Goal: Contribute content: Add original content to the website for others to see

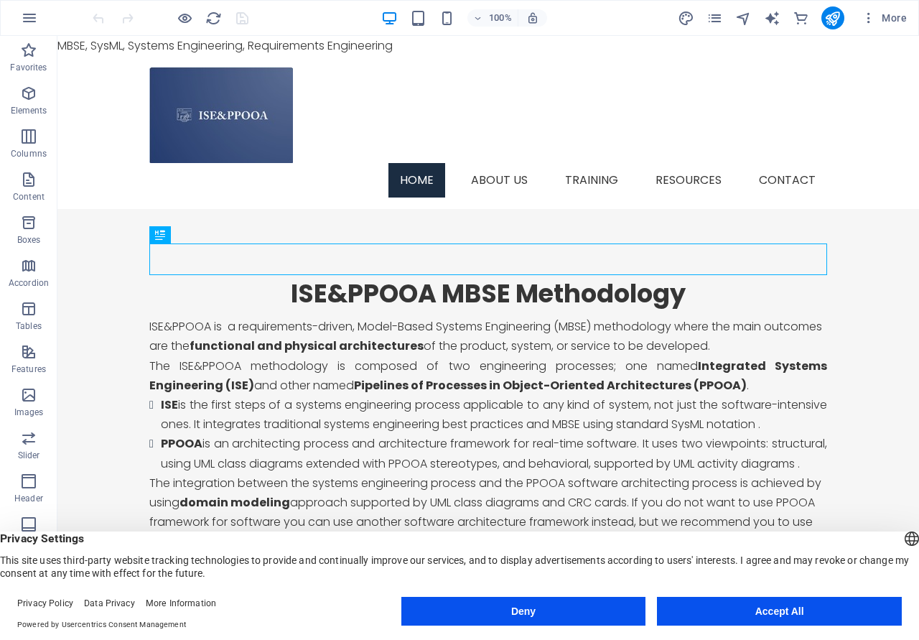
click at [805, 616] on button "Accept All" at bounding box center [779, 611] width 245 height 29
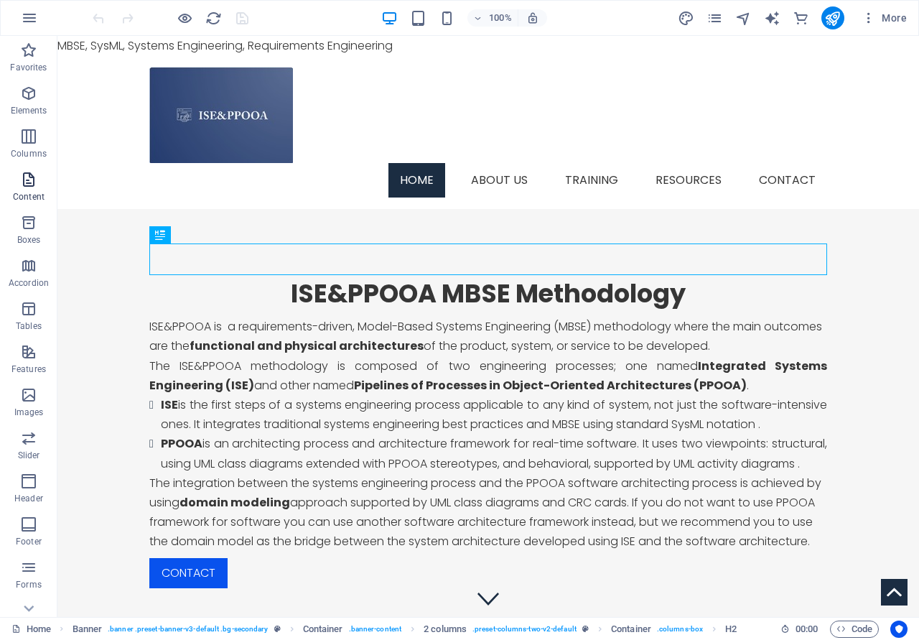
click at [20, 180] on icon "button" at bounding box center [28, 179] width 17 height 17
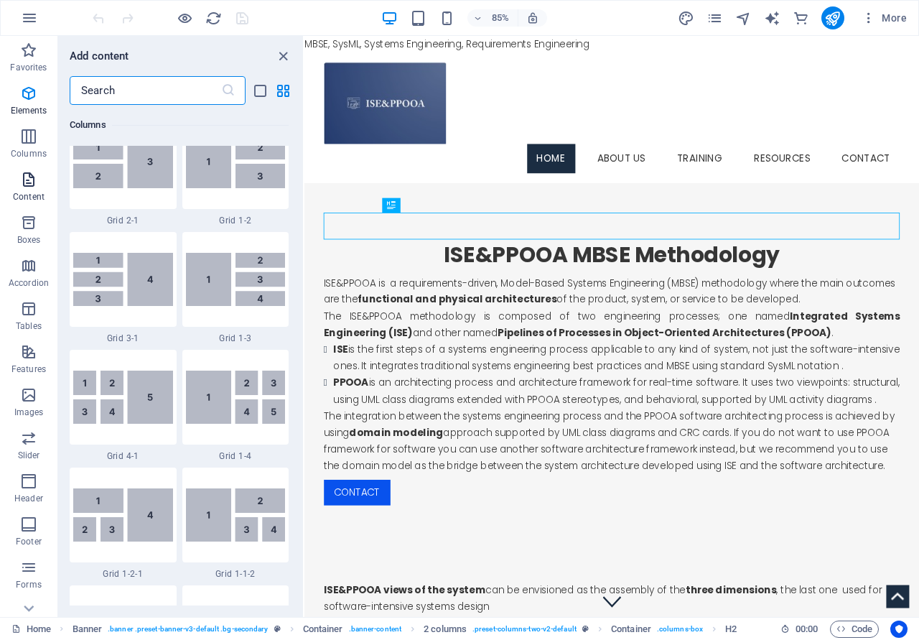
scroll to position [2513, 0]
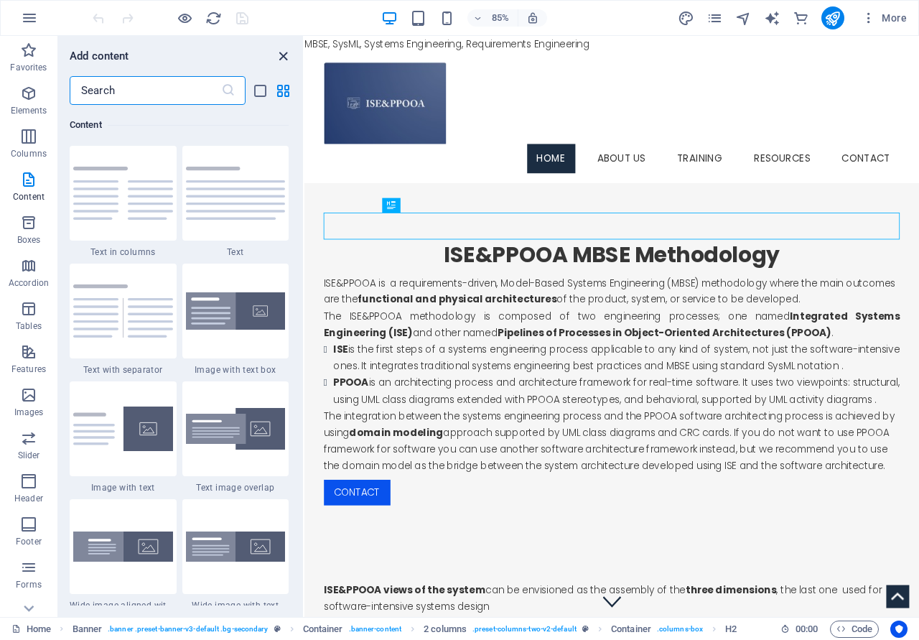
click at [287, 55] on icon "close panel" at bounding box center [283, 56] width 17 height 17
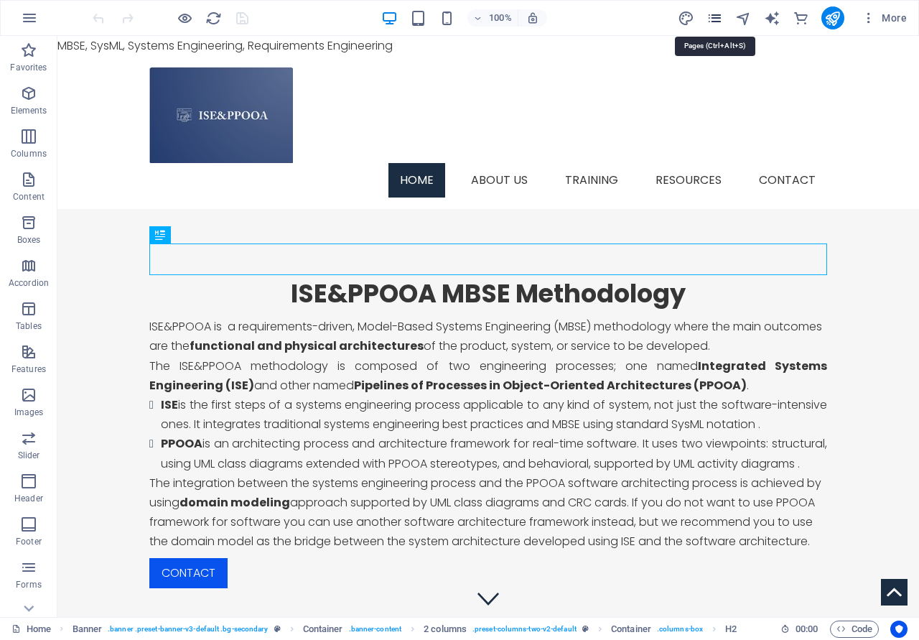
click at [720, 22] on icon "pages" at bounding box center [715, 18] width 17 height 17
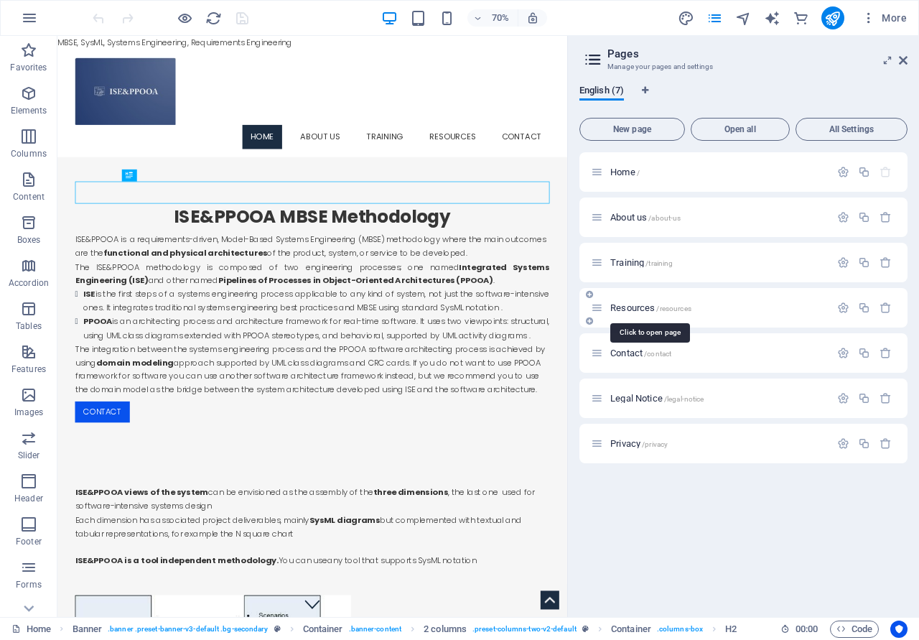
click at [632, 311] on span "Resources /resources" at bounding box center [651, 307] width 81 height 11
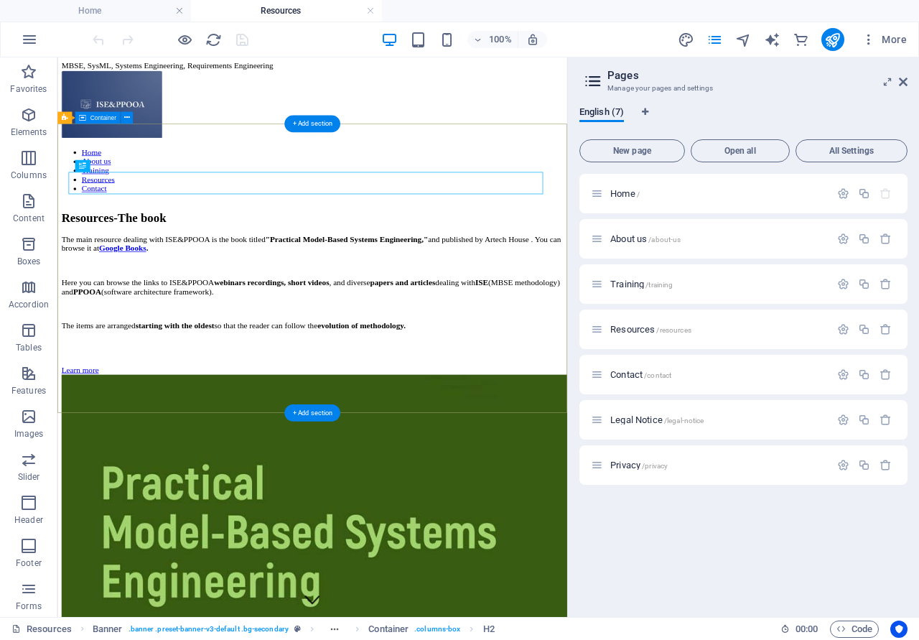
scroll to position [0, 0]
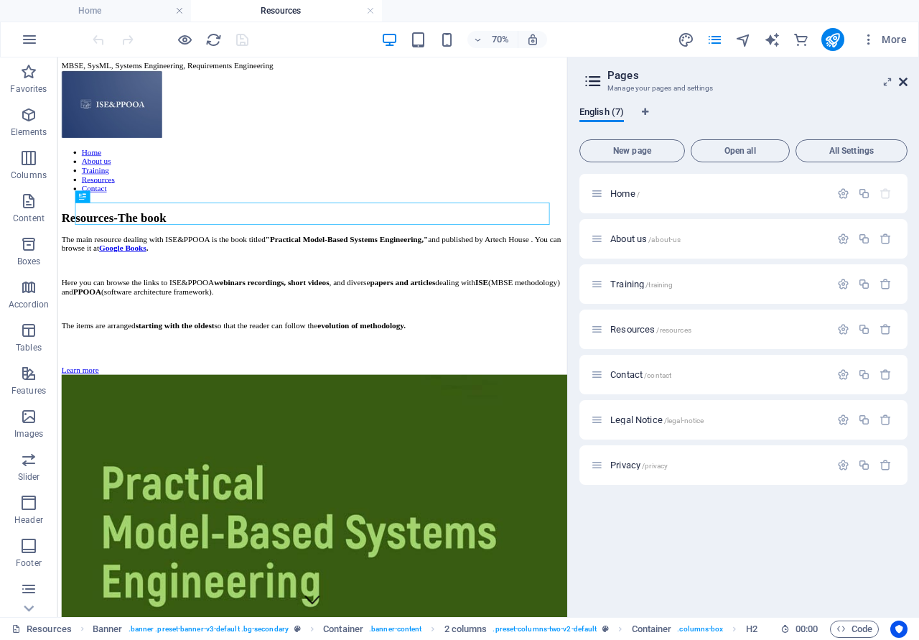
click at [902, 83] on icon at bounding box center [903, 81] width 9 height 11
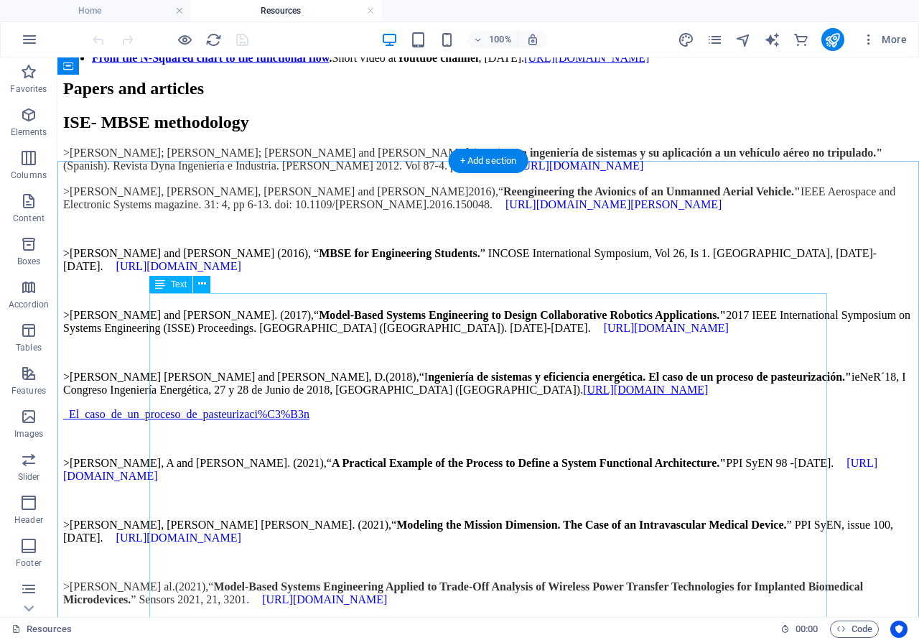
scroll to position [1832, 0]
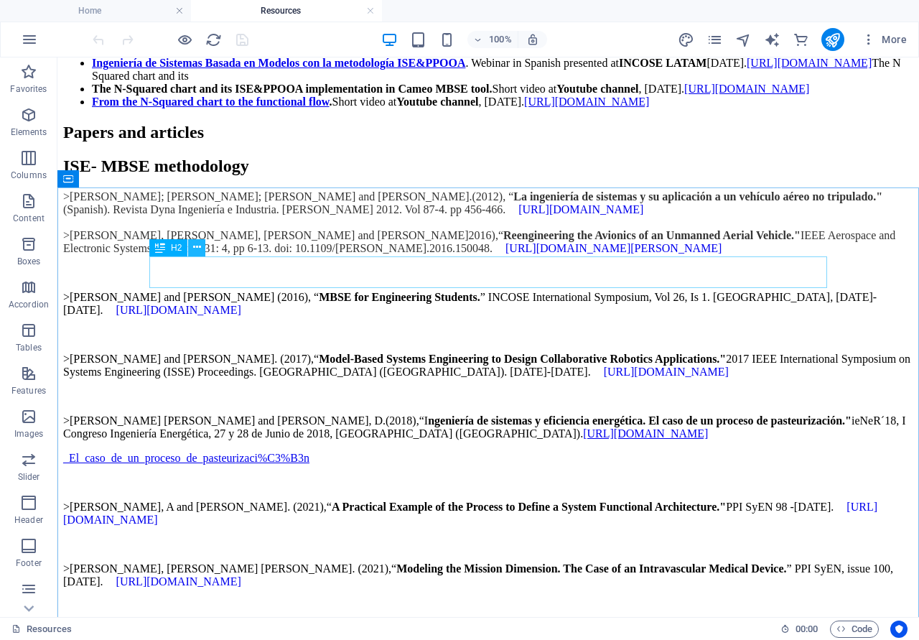
click at [198, 249] on icon at bounding box center [197, 247] width 8 height 15
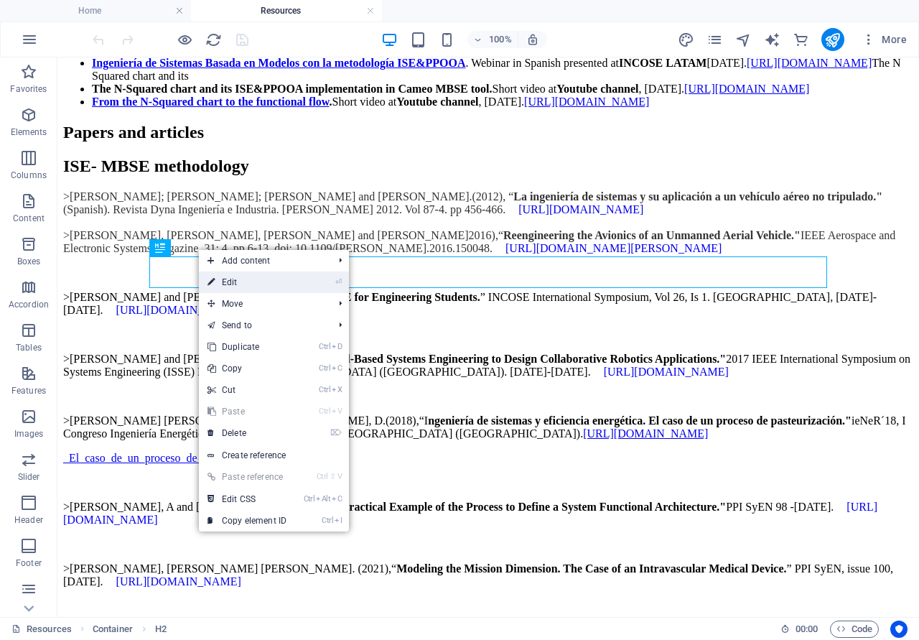
click at [233, 284] on link "⏎ Edit" at bounding box center [247, 283] width 96 height 22
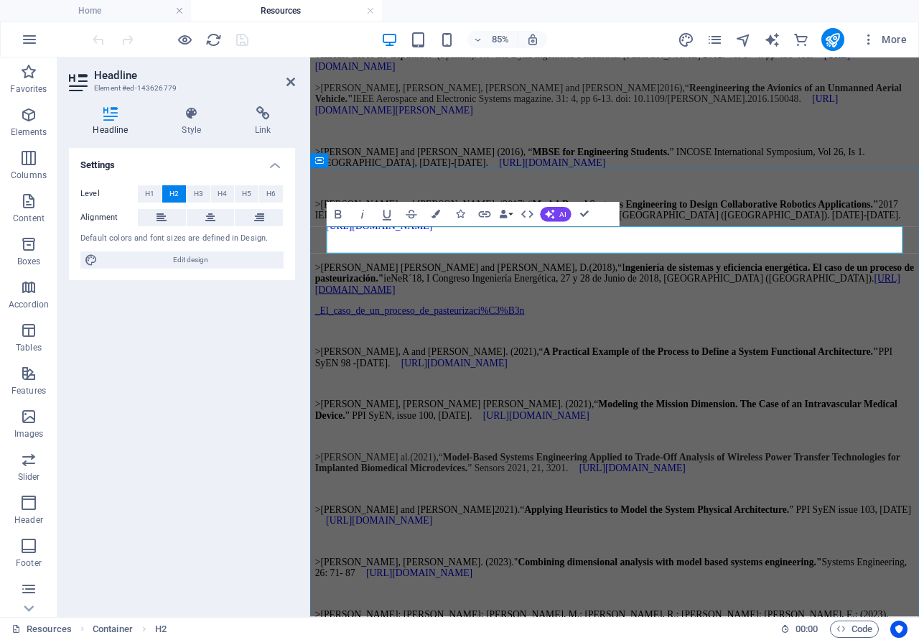
click at [848, 222] on div "Papers, white papers and articles ISE- MBSE methodology >Fernandez, Jose L.; Ga…" at bounding box center [668, 647] width 705 height 1358
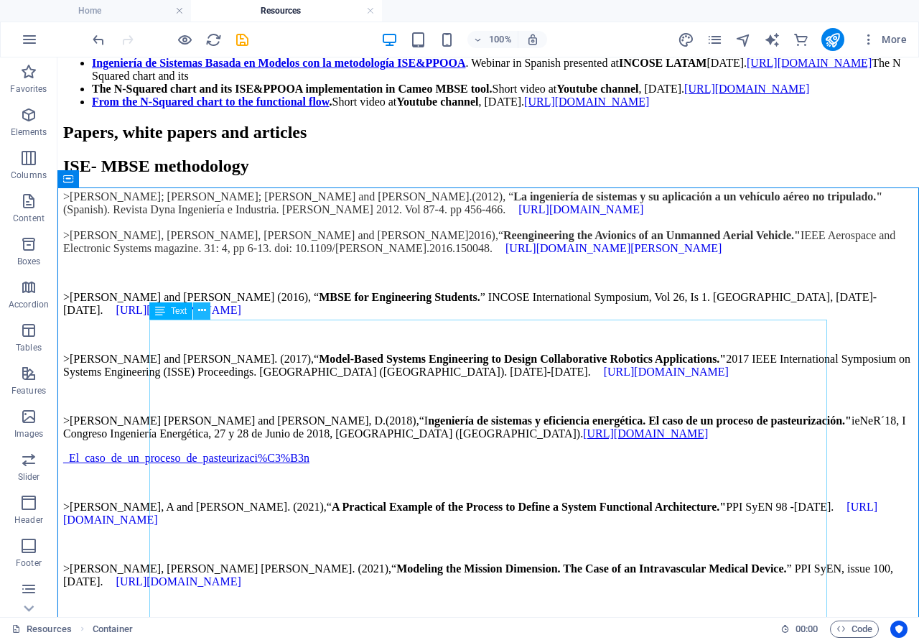
click at [196, 310] on button at bounding box center [201, 310] width 17 height 17
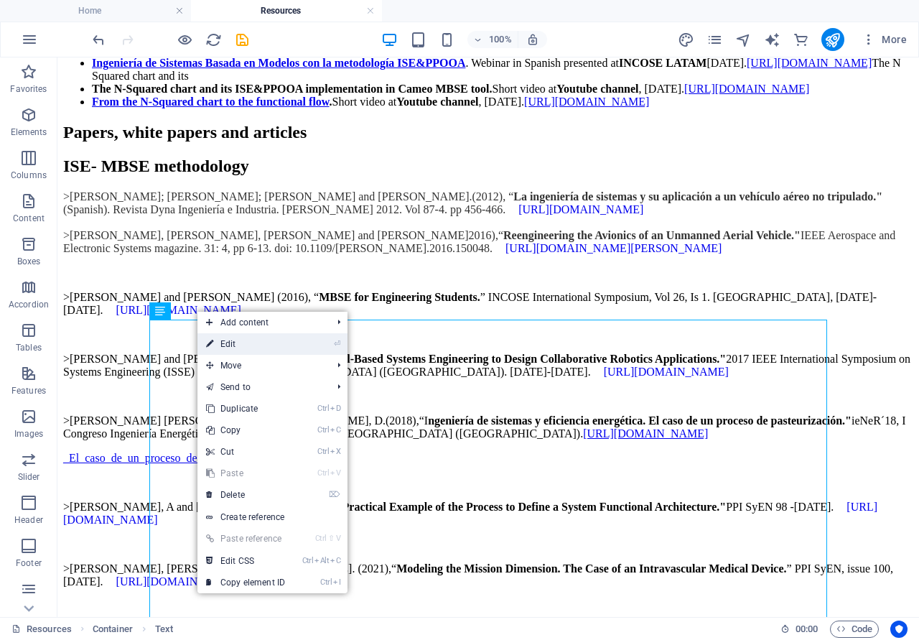
click at [223, 339] on link "⏎ Edit" at bounding box center [246, 344] width 96 height 22
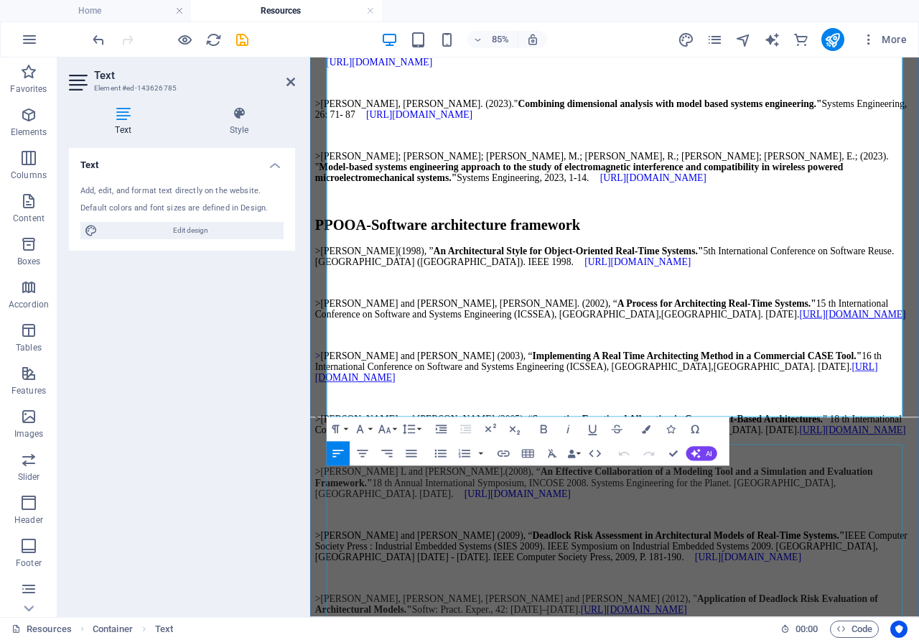
scroll to position [2491, 0]
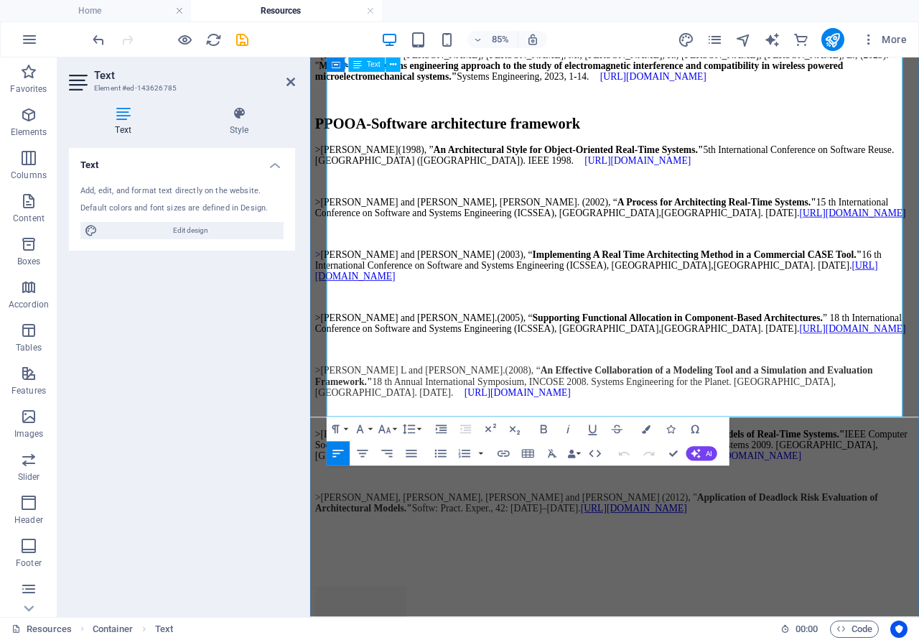
click at [640, 87] on p ">Martinez-Rojas, J.A.; Fernandez-Sanchez, J.L.; Fernandez-Munoz, M.; Sanchez-Mo…" at bounding box center [668, 67] width 705 height 39
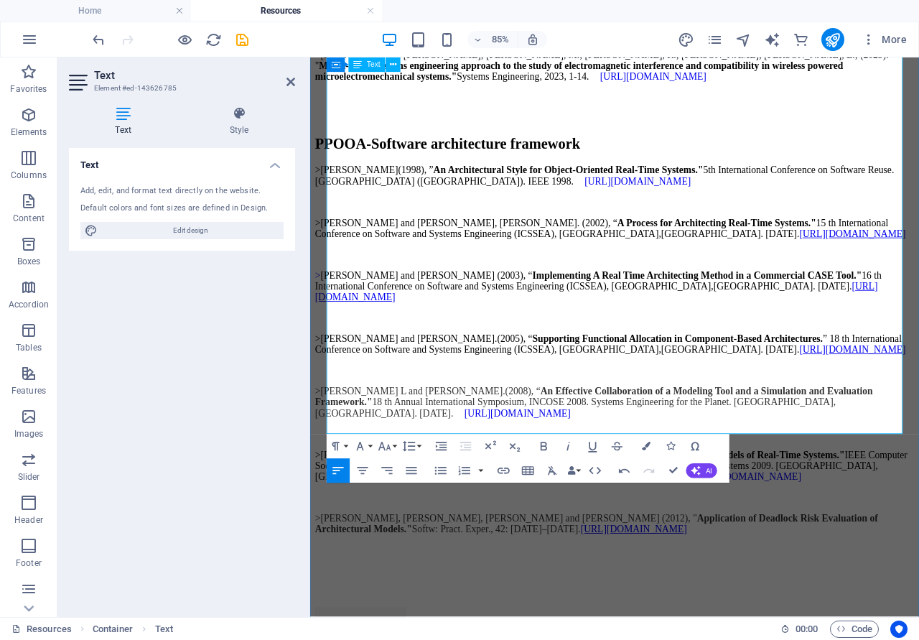
click at [439, 136] on p at bounding box center [668, 129] width 705 height 13
click at [362, 111] on p at bounding box center [668, 104] width 705 height 13
click at [620, 87] on p ">Martinez-Rojas, J.A.; Fernandez-Sanchez, J.L.; Fernandez-Munoz, M.; Sanchez-Mo…" at bounding box center [668, 67] width 705 height 39
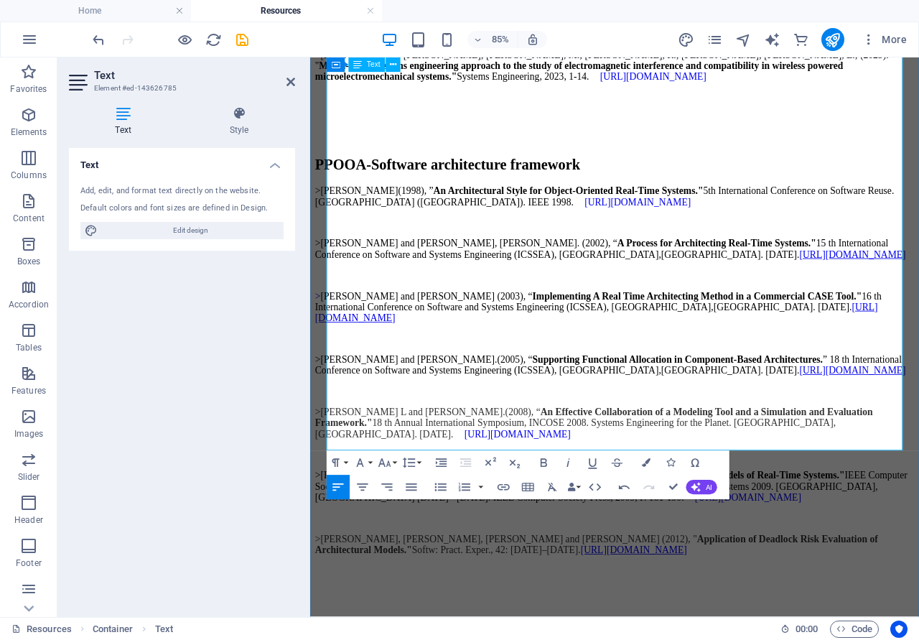
click at [338, 136] on p at bounding box center [668, 129] width 705 height 13
click at [369, 136] on p at bounding box center [668, 129] width 705 height 13
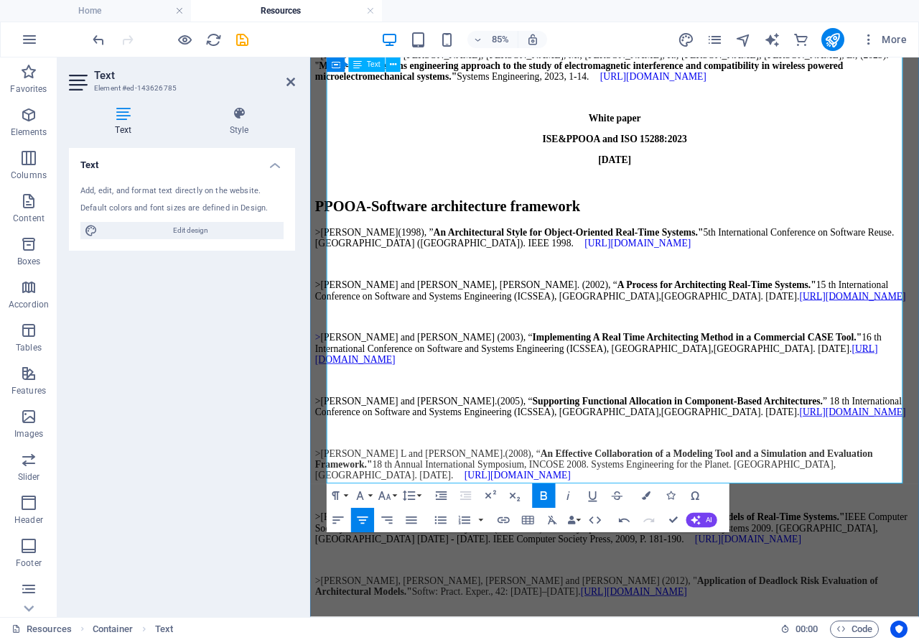
click at [623, 87] on p ">Martinez-Rojas, J.A.; Fernandez-Sanchez, J.L.; Fernandez-Munoz, M.; Sanchez-Mo…" at bounding box center [668, 67] width 705 height 39
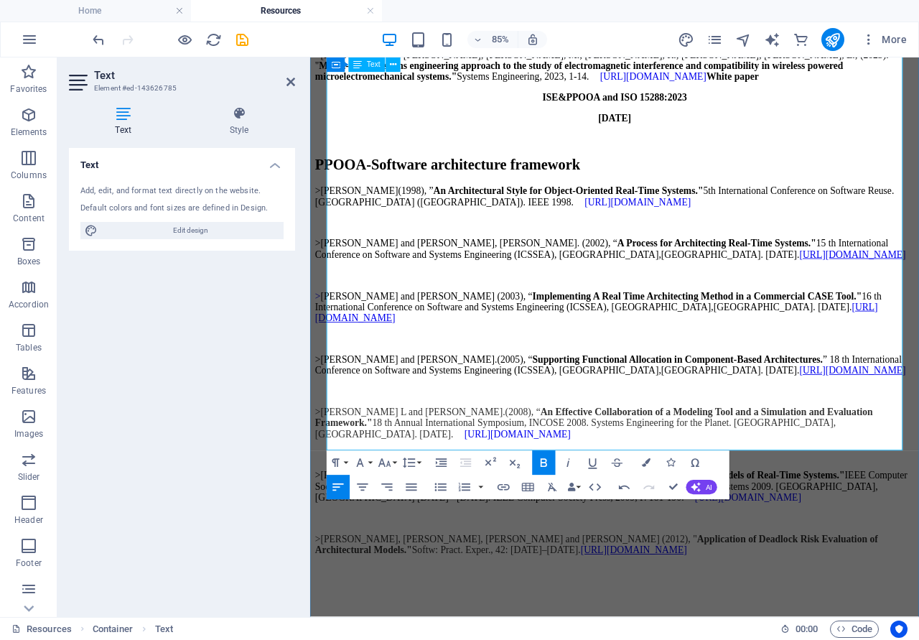
click at [700, 87] on p ">Martinez-Rojas, J.A.; Fernandez-Sanchez, J.L.; Fernandez-Munoz, M.; Sanchez-Mo…" at bounding box center [668, 67] width 705 height 39
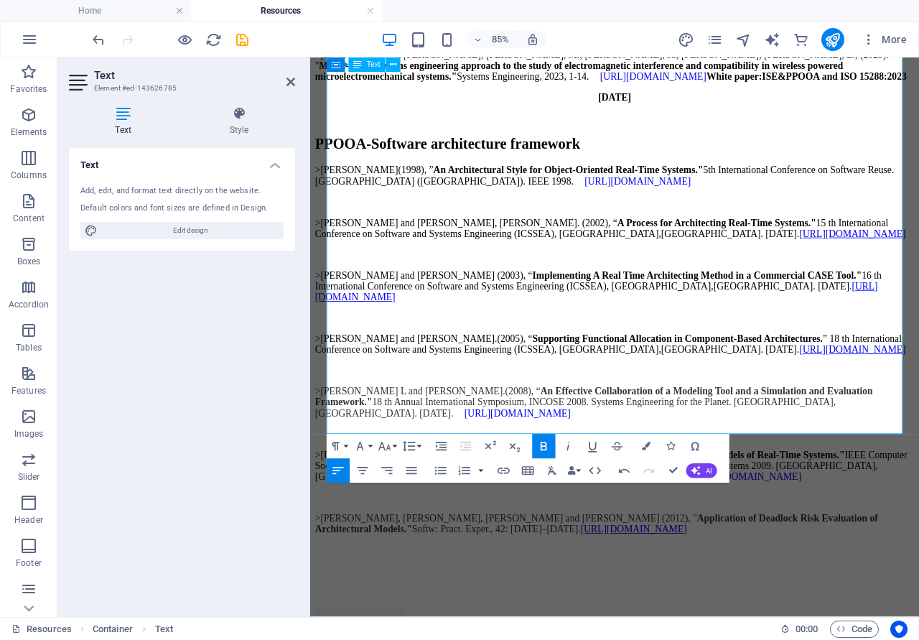
click at [884, 87] on p ">Martinez-Rojas, J.A.; Fernandez-Sanchez, J.L.; Fernandez-Munoz, M.; Sanchez-Mo…" at bounding box center [668, 67] width 705 height 39
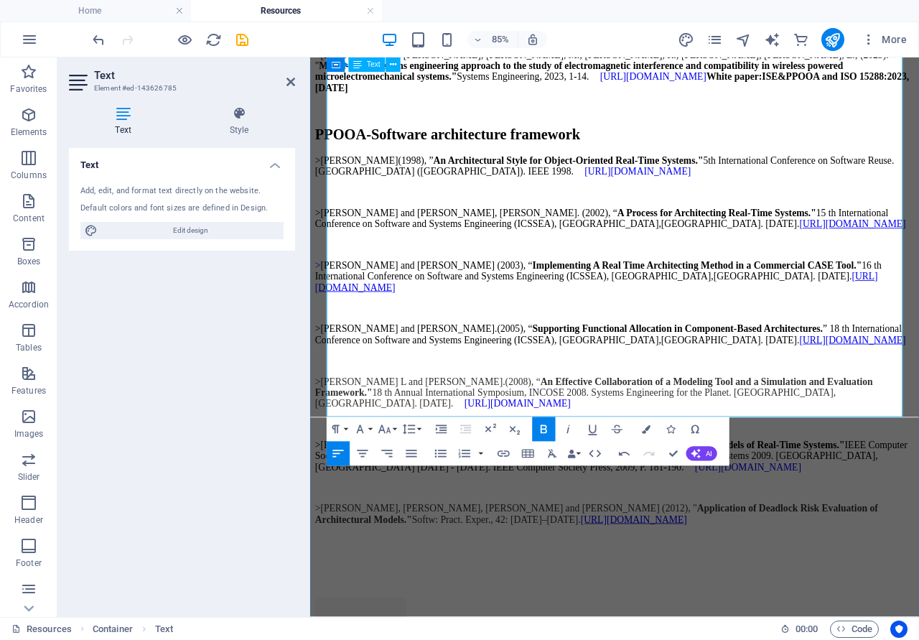
click at [777, 86] on strong "White paper:" at bounding box center [809, 80] width 65 height 12
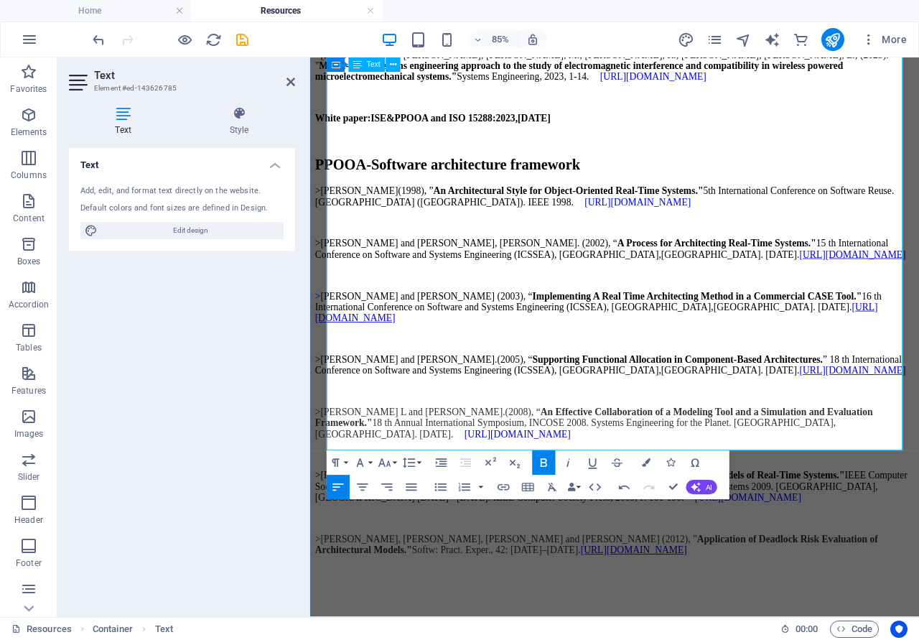
click at [333, 135] on strong "White paper:" at bounding box center [348, 129] width 65 height 12
click at [330, 135] on strong "White paper:" at bounding box center [348, 129] width 65 height 12
click at [600, 135] on strong "3 September 2025" at bounding box center [580, 129] width 39 height 12
click at [388, 135] on strong ">White paper:" at bounding box center [352, 129] width 72 height 12
click at [721, 136] on p ">White paper: ISE&PPOOA and ISO 15288:2023, 3 September 2025" at bounding box center [668, 129] width 705 height 13
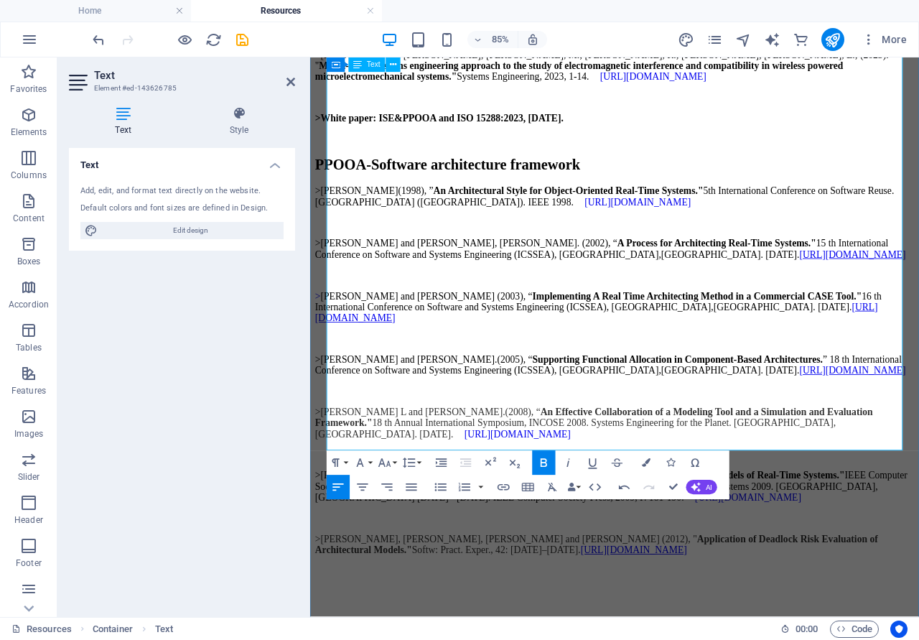
click at [336, 135] on strong ">White paper:" at bounding box center [353, 129] width 75 height 12
drag, startPoint x: 338, startPoint y: 489, endPoint x: 497, endPoint y: 491, distance: 159.5
click at [497, 135] on strong "> Garcia A and Fernandez J.L. White paper:" at bounding box center [467, 129] width 302 height 12
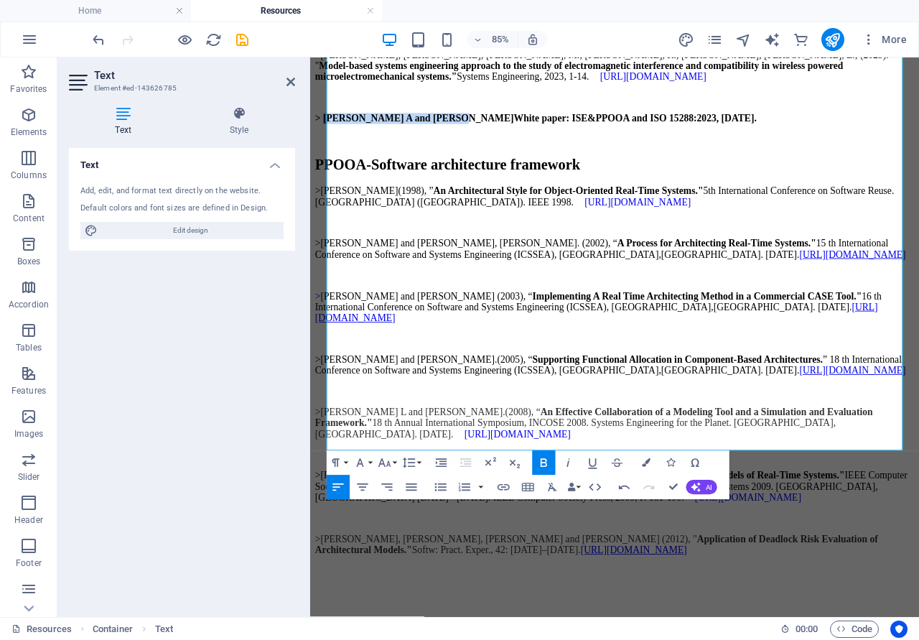
click at [545, 463] on icon "button" at bounding box center [544, 462] width 14 height 14
click at [328, 488] on div "Papers, white papers and articles ISE- MBSE methodology >Fernandez, Jose L.; Ga…" at bounding box center [668, 13] width 705 height 1407
drag, startPoint x: 334, startPoint y: 492, endPoint x: 321, endPoint y: 493, distance: 13.0
click at [321, 493] on div "Papers, white papers and articles ISE- MBSE methodology >Fernandez, Jose L.; Ga…" at bounding box center [668, 13] width 705 height 1407
drag, startPoint x: 541, startPoint y: 471, endPoint x: 533, endPoint y: 477, distance: 10.2
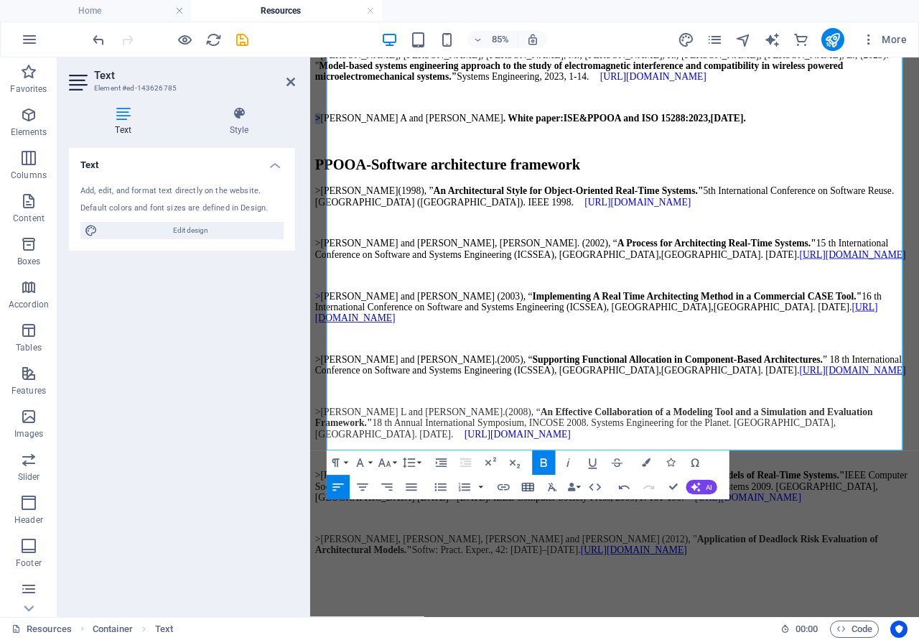
click at [541, 469] on button "Bold" at bounding box center [543, 462] width 23 height 24
click at [896, 136] on p "> Garcia A and Fernandez J.L . White paper: ISE&PPOOA and ISO 15288:2023, 3 Sep…" at bounding box center [668, 129] width 705 height 13
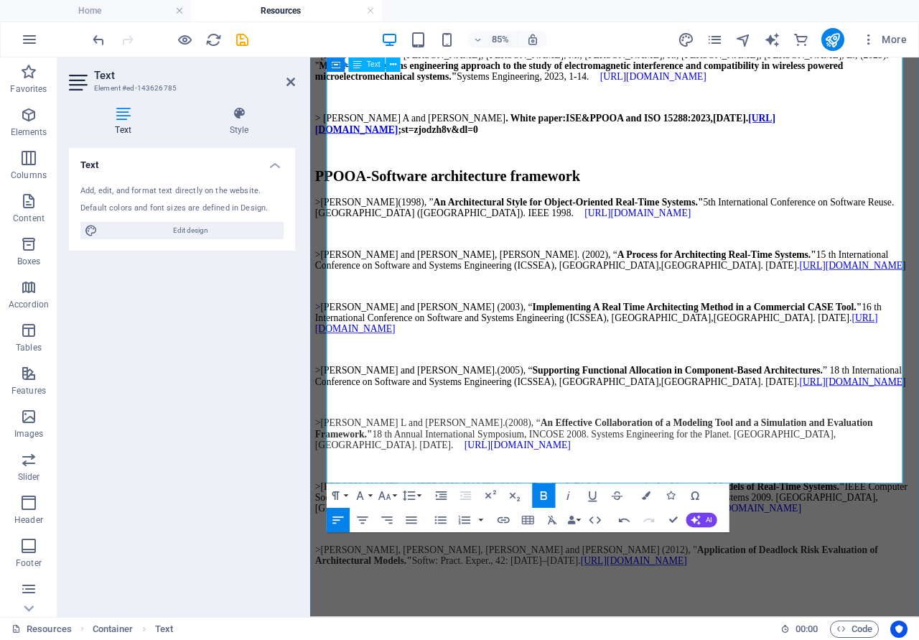
scroll to position [1418, 6]
drag, startPoint x: 877, startPoint y: 488, endPoint x: 874, endPoint y: 528, distance: 39.6
click at [874, 149] on p "> Garcia A and Fernandez J.L . White paper: ISE&PPOOA and ISO 15288:2023, 3 Sep…" at bounding box center [668, 136] width 705 height 26
click at [545, 497] on icon "button" at bounding box center [544, 495] width 14 height 14
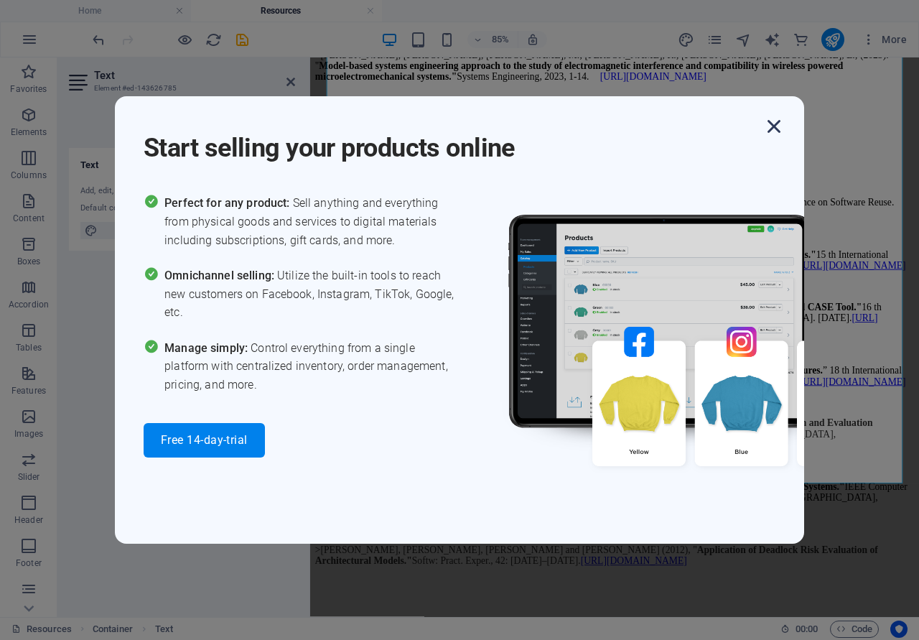
click at [769, 126] on icon "button" at bounding box center [774, 126] width 26 height 26
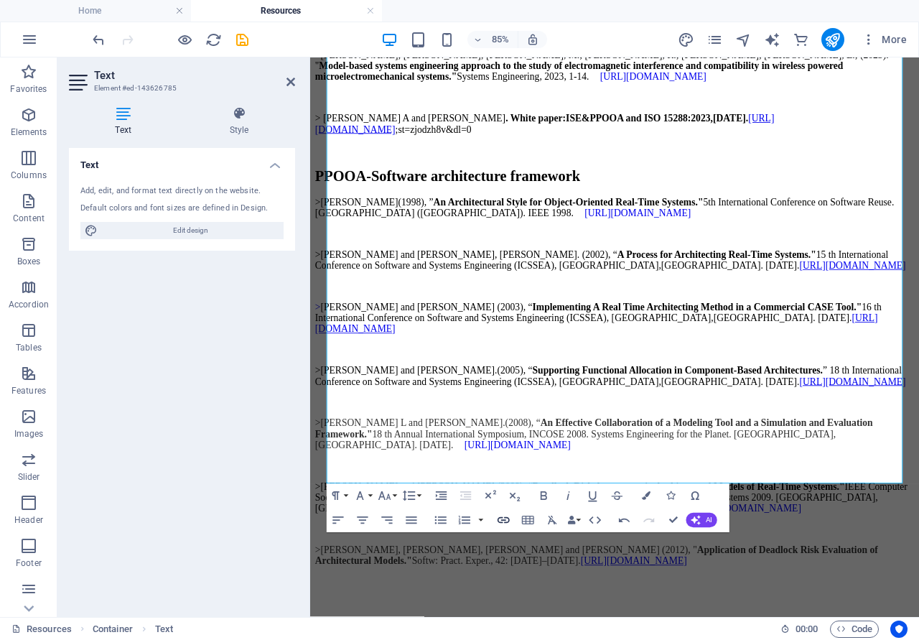
click at [501, 519] on icon "button" at bounding box center [503, 520] width 14 height 14
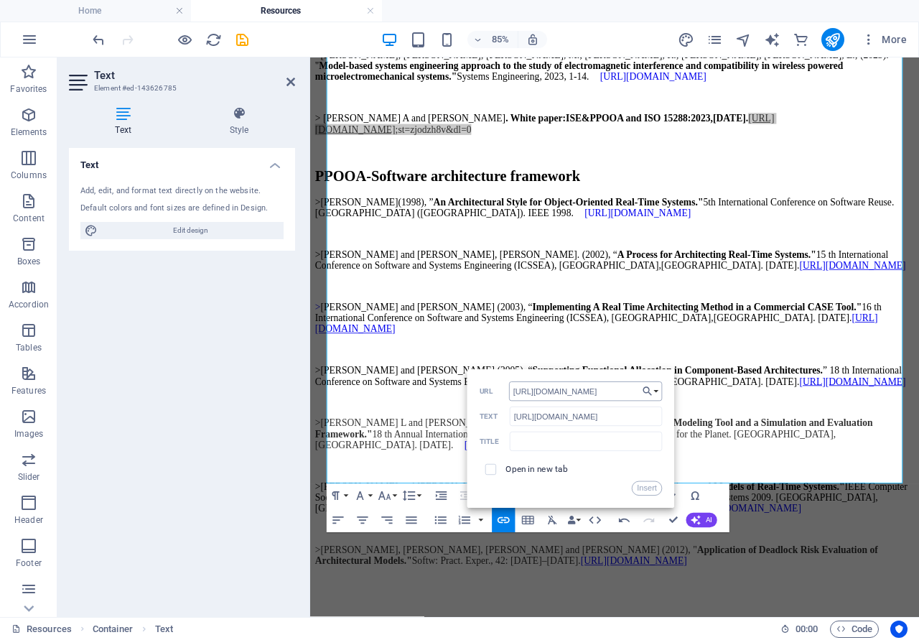
scroll to position [0, 541]
type input "[URL][DOMAIN_NAME]"
click at [488, 471] on input "checkbox" at bounding box center [489, 468] width 11 height 11
checkbox input "true"
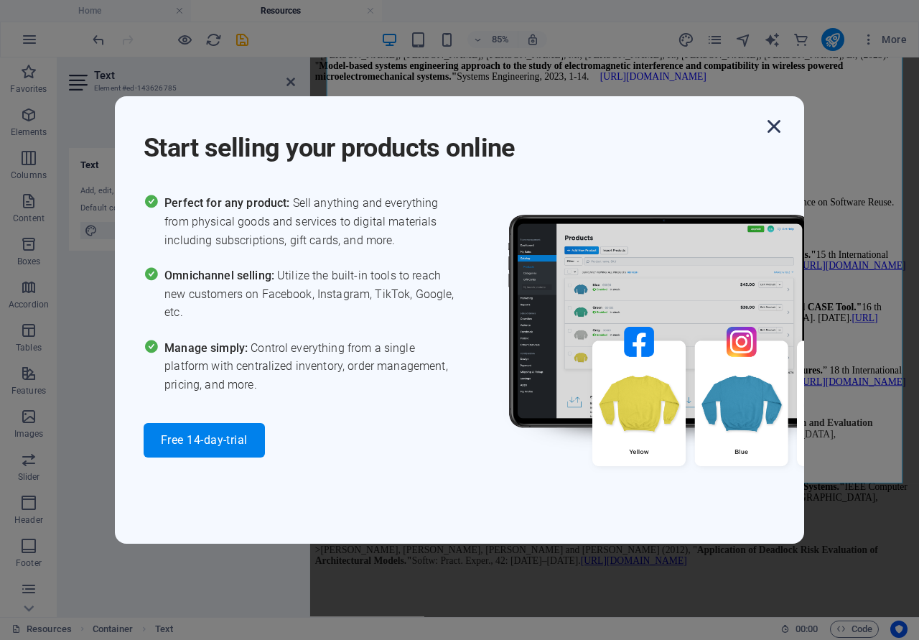
click at [777, 127] on icon "button" at bounding box center [774, 126] width 26 height 26
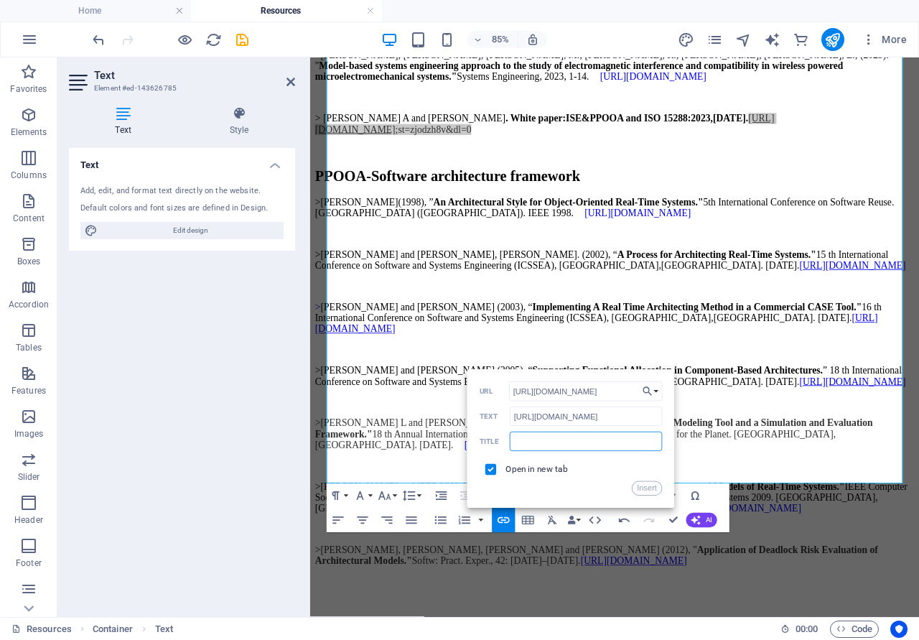
click at [527, 442] on input "text" at bounding box center [586, 441] width 153 height 19
type input "w"
click at [650, 486] on button "Insert" at bounding box center [647, 488] width 31 height 14
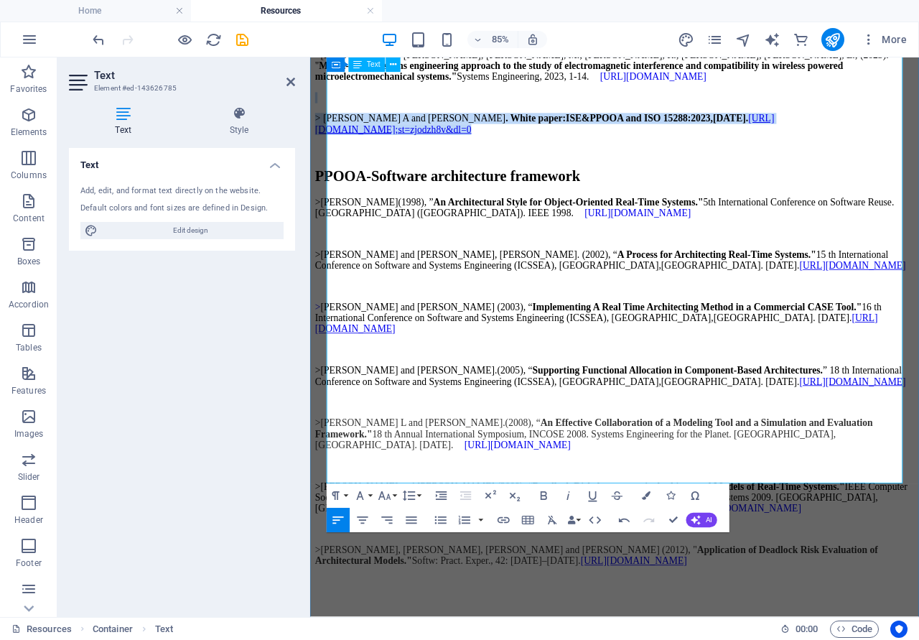
click at [919, 149] on p "> Garcia A and Fernandez J.L . White paper: ISE&PPOOA and ISO 15288:2023, 3 Sep…" at bounding box center [668, 136] width 705 height 26
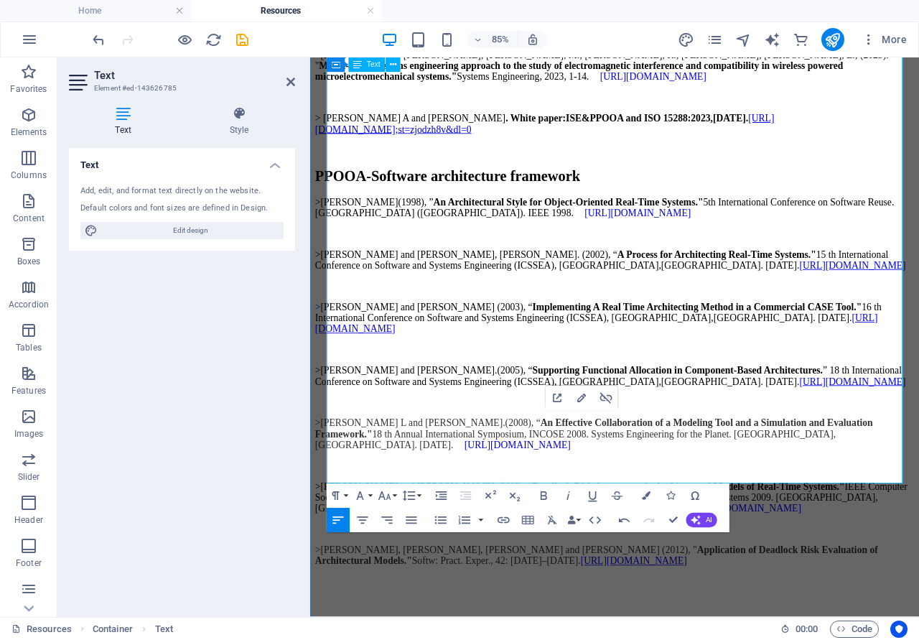
drag, startPoint x: 877, startPoint y: 492, endPoint x: 923, endPoint y: 516, distance: 51.7
click at [919, 149] on p "> Garcia A and Fernandez J.L . White paper: ISE&PPOOA and ISO 15288:2023, 3 Sep…" at bounding box center [668, 136] width 705 height 26
click at [369, 496] on button "Font Family" at bounding box center [362, 495] width 23 height 24
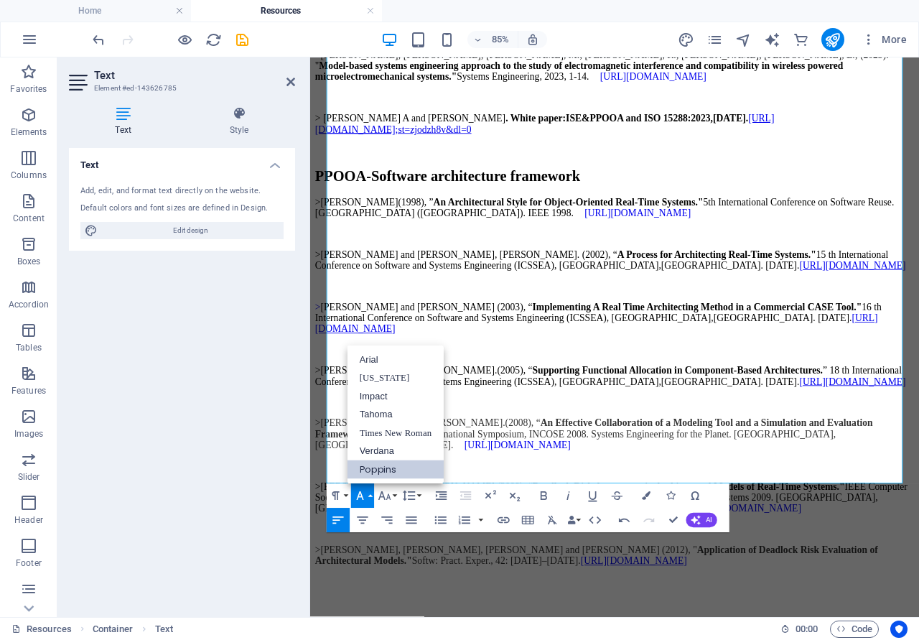
scroll to position [0, 0]
click at [795, 149] on p "> Garcia A and Fernandez J.L . White paper: ISE&PPOOA and ISO 15288:2023, 3 Sep…" at bounding box center [668, 136] width 705 height 26
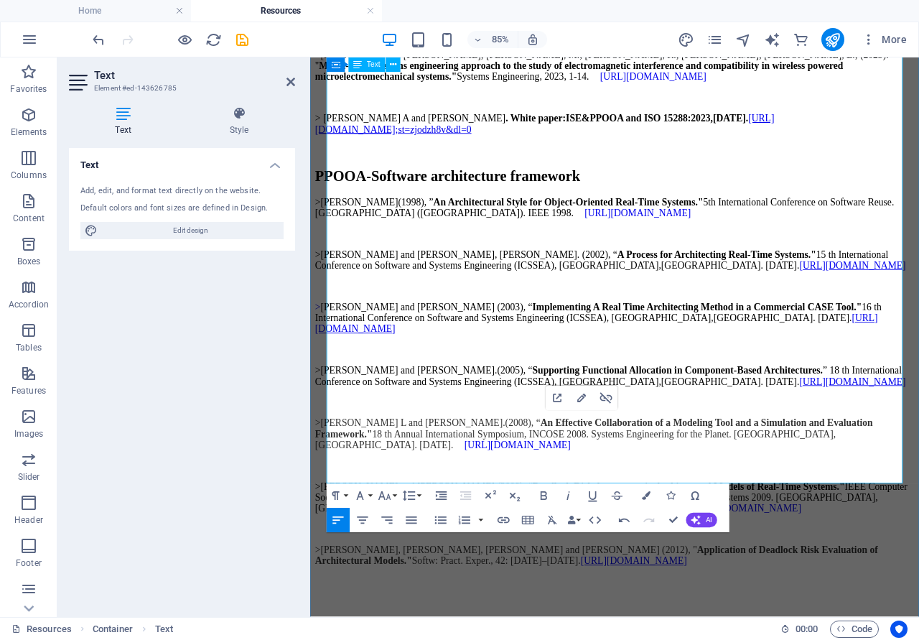
drag, startPoint x: 875, startPoint y: 493, endPoint x: 875, endPoint y: 528, distance: 35.2
click at [875, 149] on p "> Garcia A and Fernandez J.L . White paper: ISE&PPOOA and ISO 15288:2023, 3 Sep…" at bounding box center [668, 136] width 705 height 26
click at [919, 149] on p "> Garcia A and Fernandez J.L . White paper: ISE&PPOOA and ISO 15288:2023, 3 Sep…" at bounding box center [668, 136] width 705 height 26
drag, startPoint x: 876, startPoint y: 492, endPoint x: 879, endPoint y: 539, distance: 47.5
click at [879, 149] on p "> Garcia A and Fernandez J.L . White paper: ISE&PPOOA and ISO 15288:2023, 3 Sep…" at bounding box center [668, 136] width 705 height 26
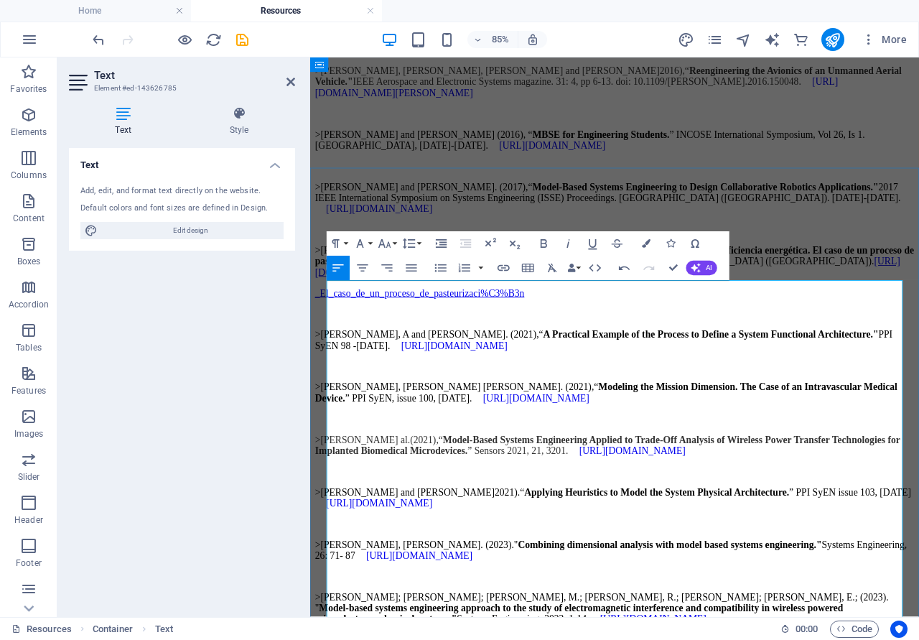
scroll to position [1832, 0]
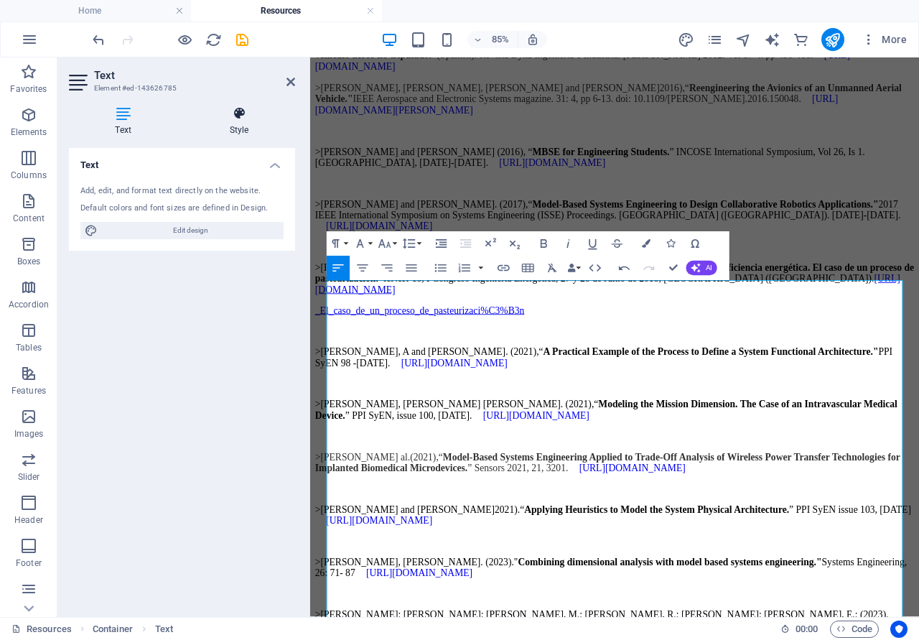
click at [235, 120] on icon at bounding box center [239, 113] width 112 height 14
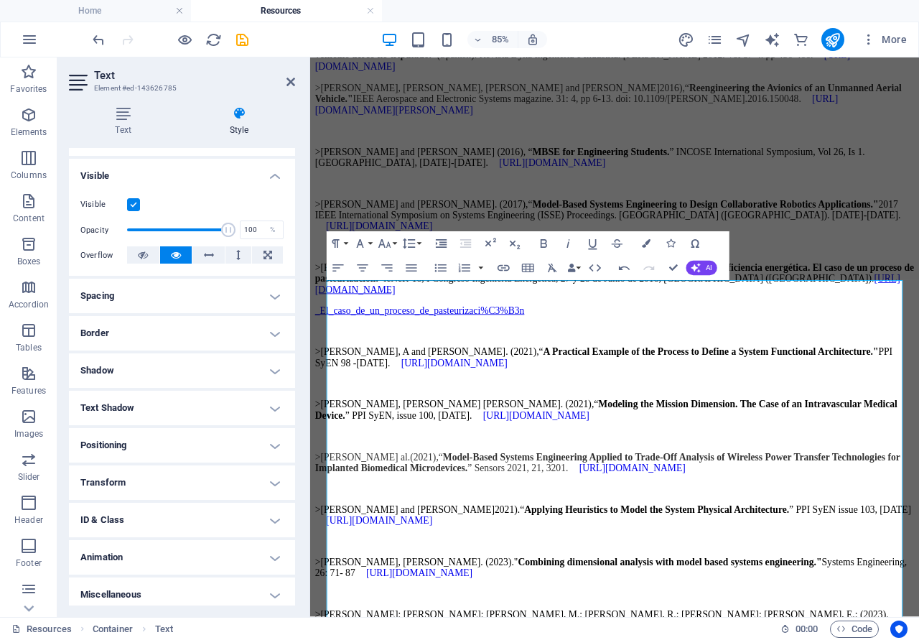
scroll to position [149, 0]
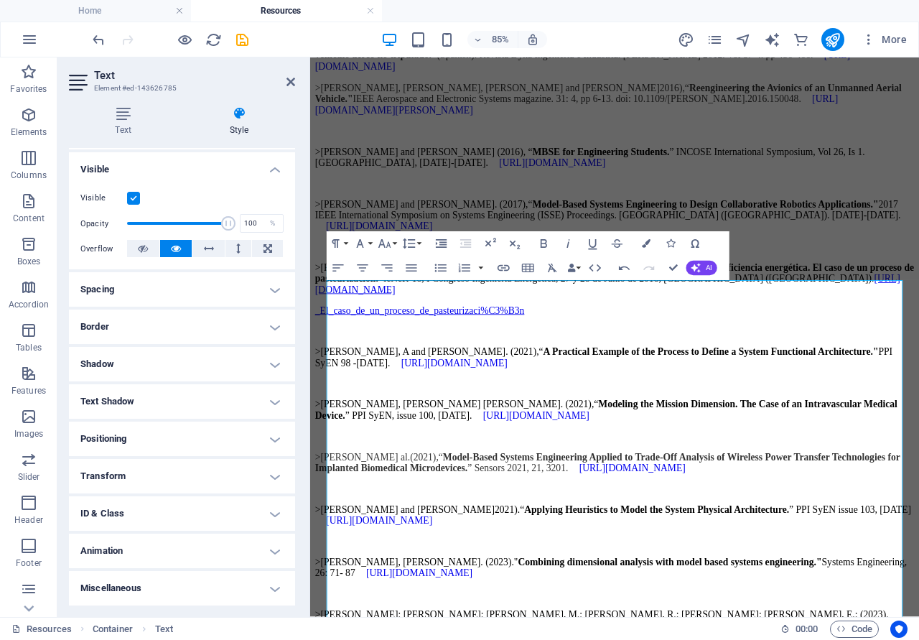
click at [279, 585] on h4 "Miscellaneous" at bounding box center [182, 588] width 226 height 34
click at [276, 592] on h4 "Miscellaneous" at bounding box center [182, 584] width 226 height 26
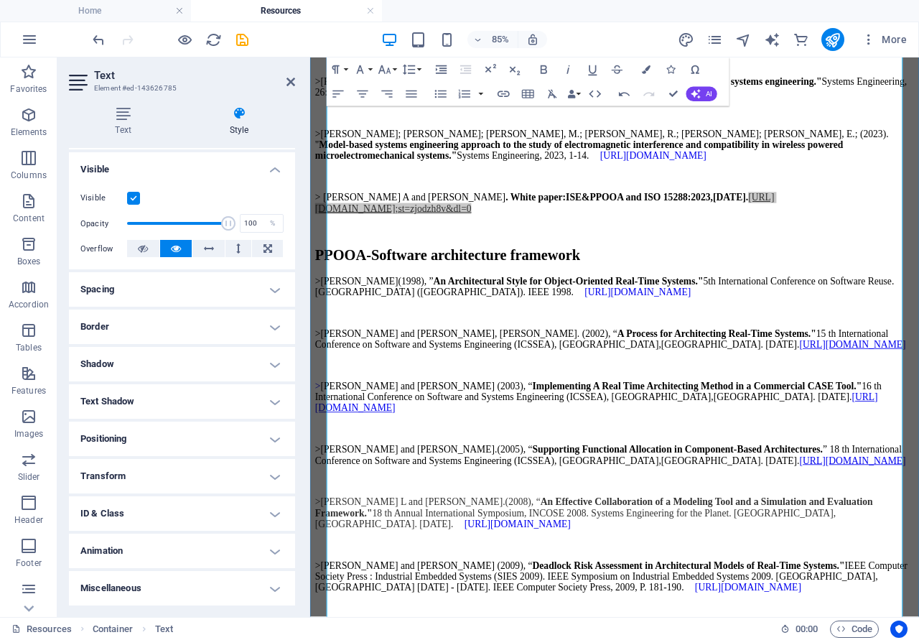
scroll to position [2491, 0]
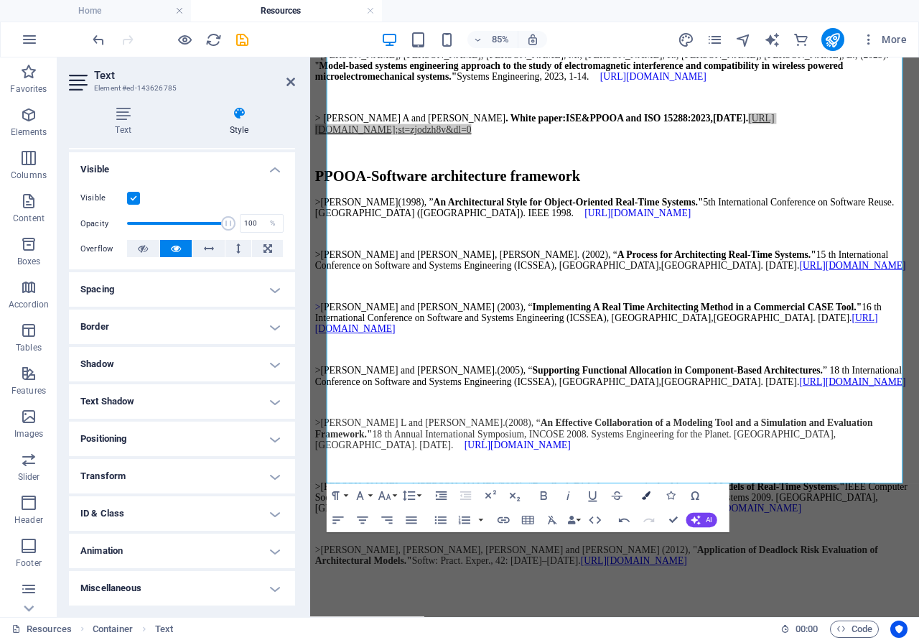
click at [644, 499] on icon "button" at bounding box center [646, 495] width 9 height 9
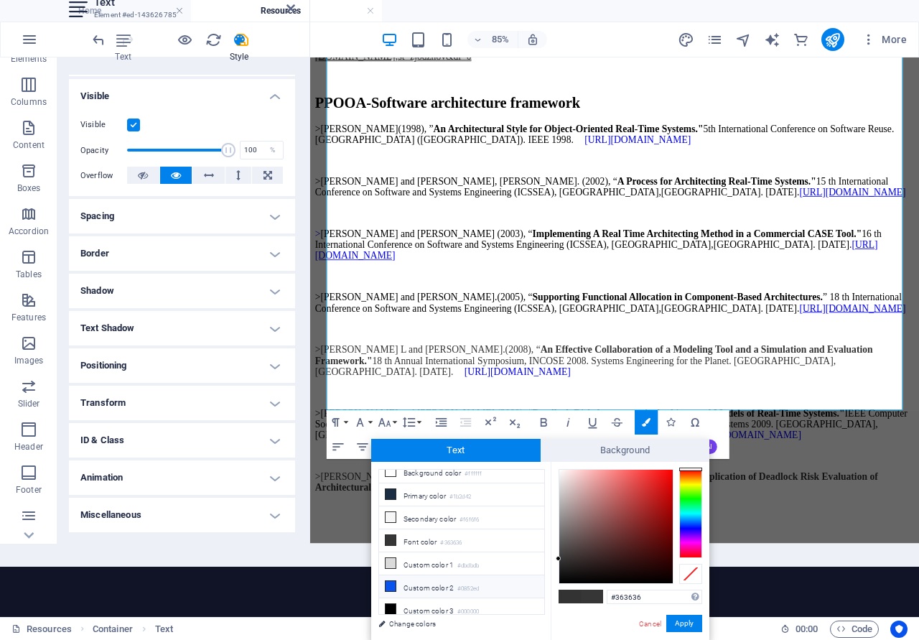
scroll to position [11, 0]
click at [422, 581] on li "Custom color 2 #0852ed" at bounding box center [461, 584] width 165 height 23
type input "#0852ed"
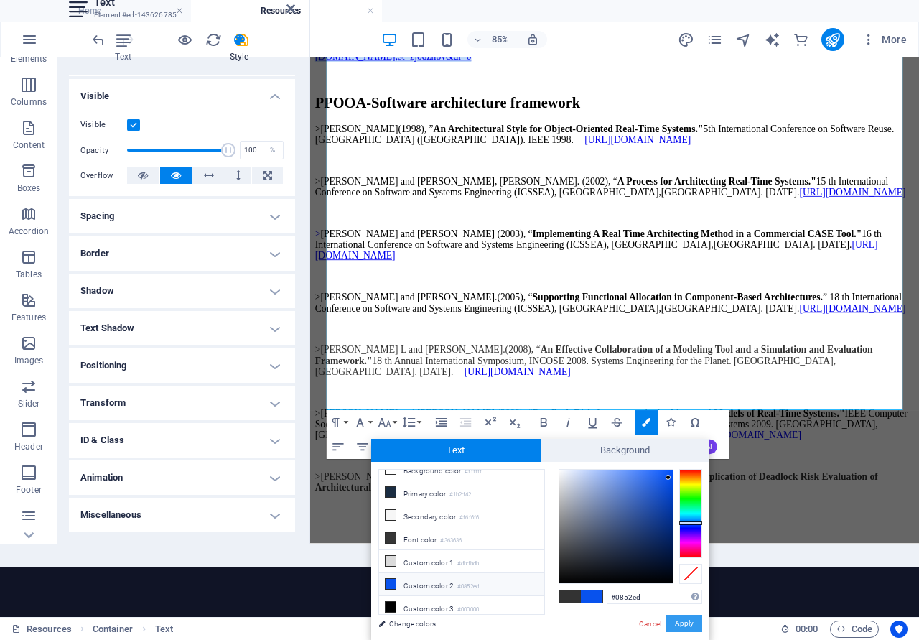
click at [689, 626] on button "Apply" at bounding box center [685, 623] width 36 height 17
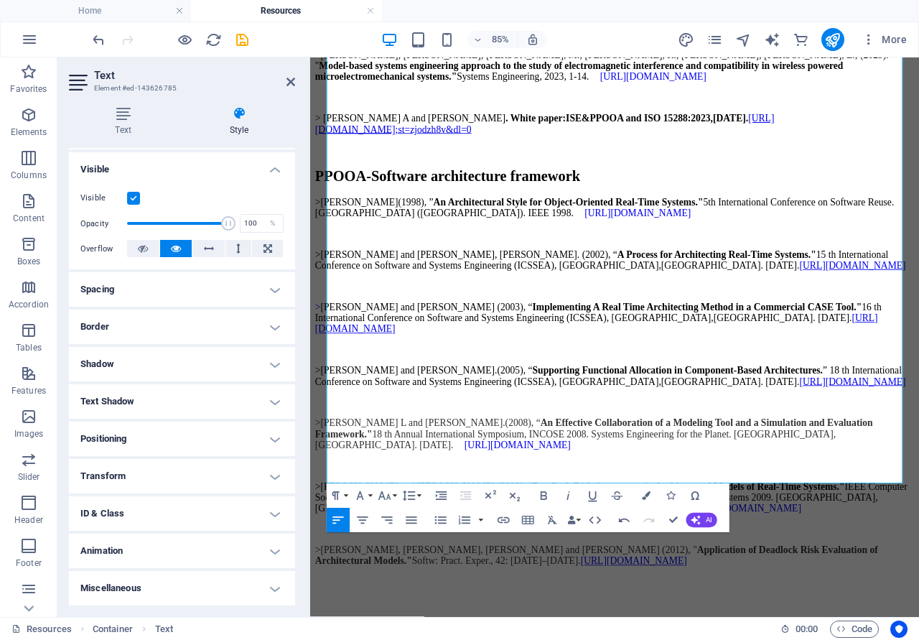
scroll to position [0, 0]
click at [919, 149] on p "> Garcia A and Fernandez J.L . White paper: ISE&PPOOA and ISO 15288:2023, 3 Sep…" at bounding box center [668, 136] width 705 height 26
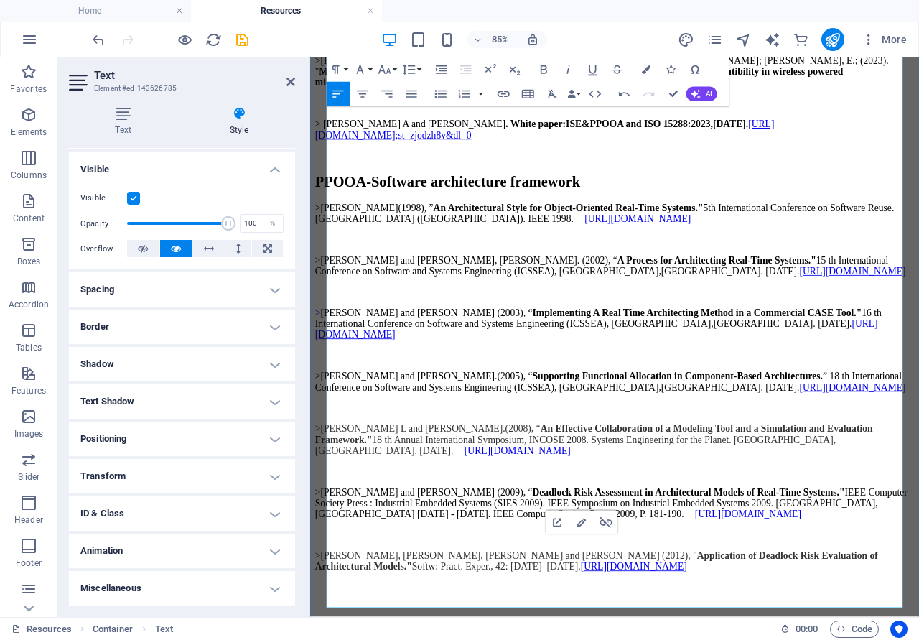
scroll to position [2565, 0]
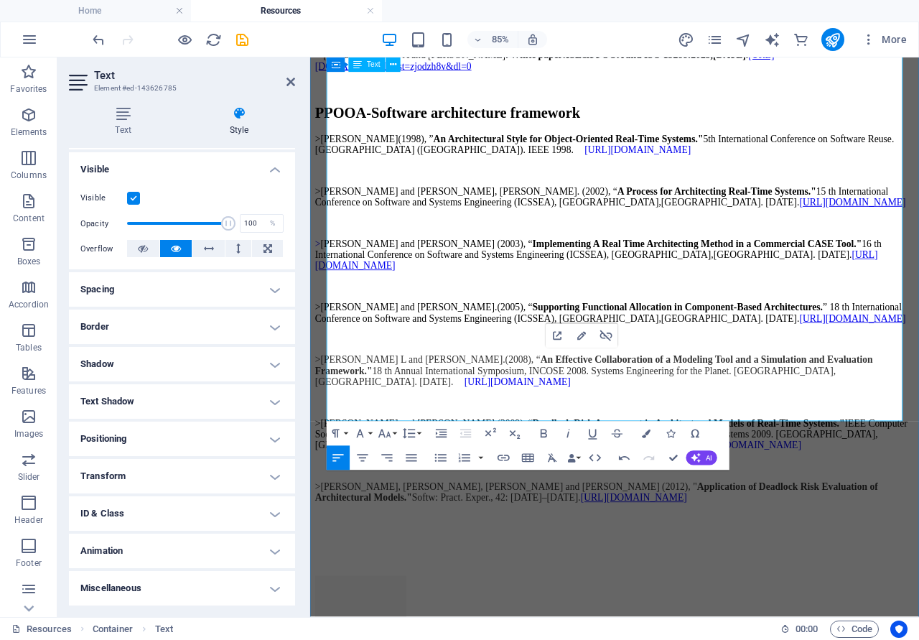
click at [919, 75] on p "> Garcia A and Fernandez J.L . White paper: ISE&PPOOA and ISO 15288:2023, 3 Sep…" at bounding box center [668, 62] width 705 height 26
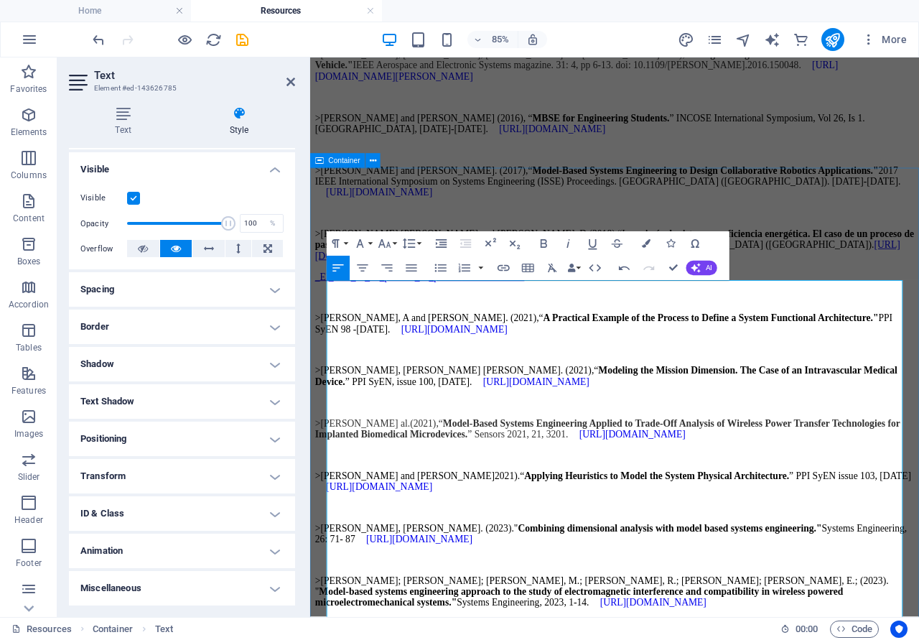
scroll to position [1832, 0]
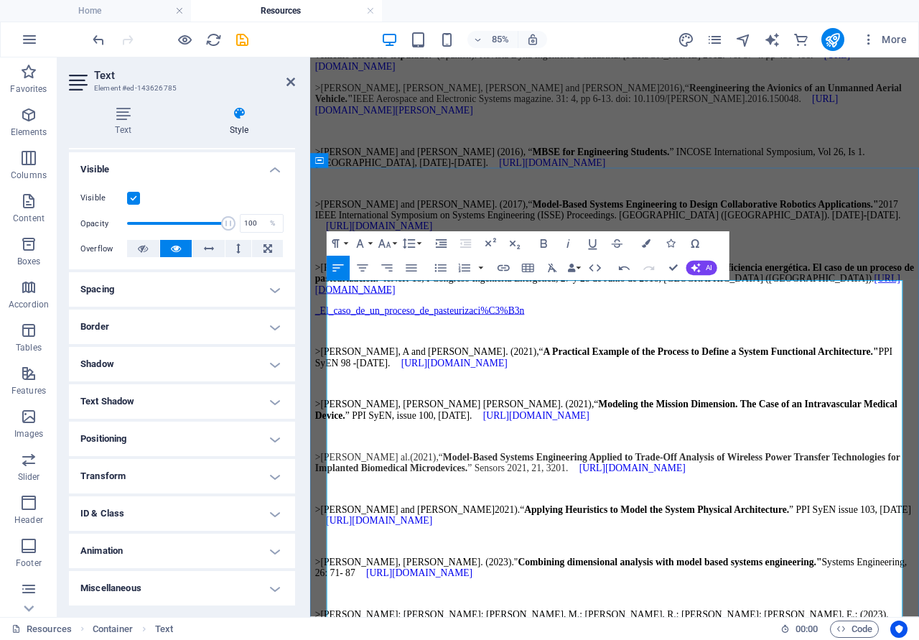
click at [919, 126] on div ">Fernandez, Jose L.; Garcia, Mario; Garcia, Jesus and Gomez, Patricio.(2012), “…" at bounding box center [668, 81] width 705 height 91
click at [290, 83] on icon at bounding box center [291, 81] width 9 height 11
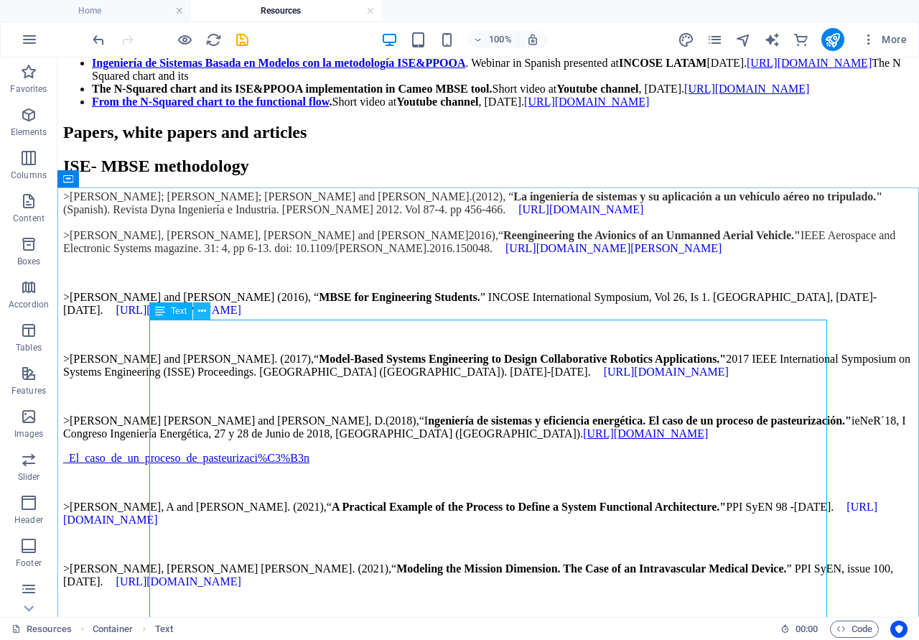
click at [202, 311] on icon at bounding box center [202, 311] width 8 height 15
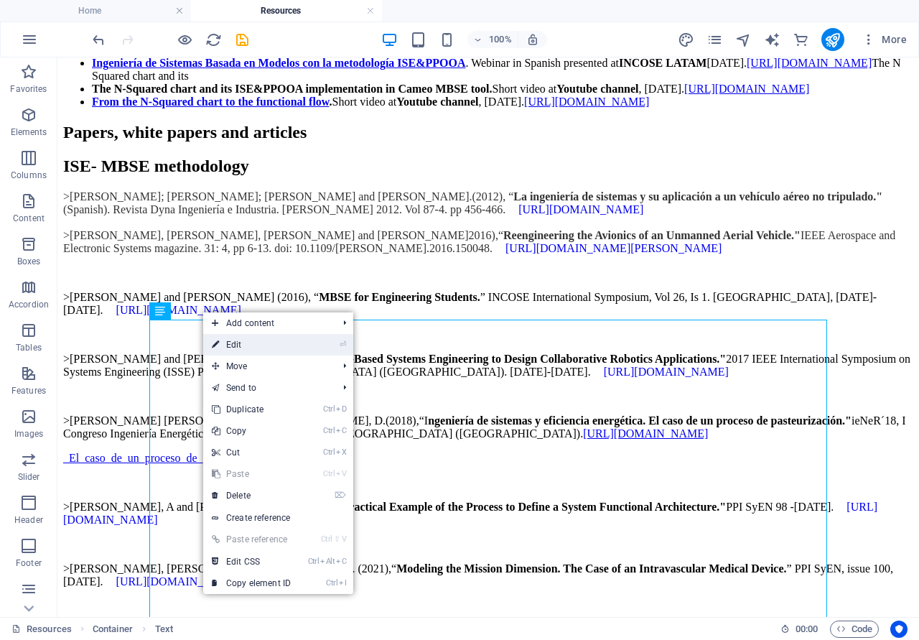
click at [228, 340] on link "⏎ Edit" at bounding box center [251, 345] width 96 height 22
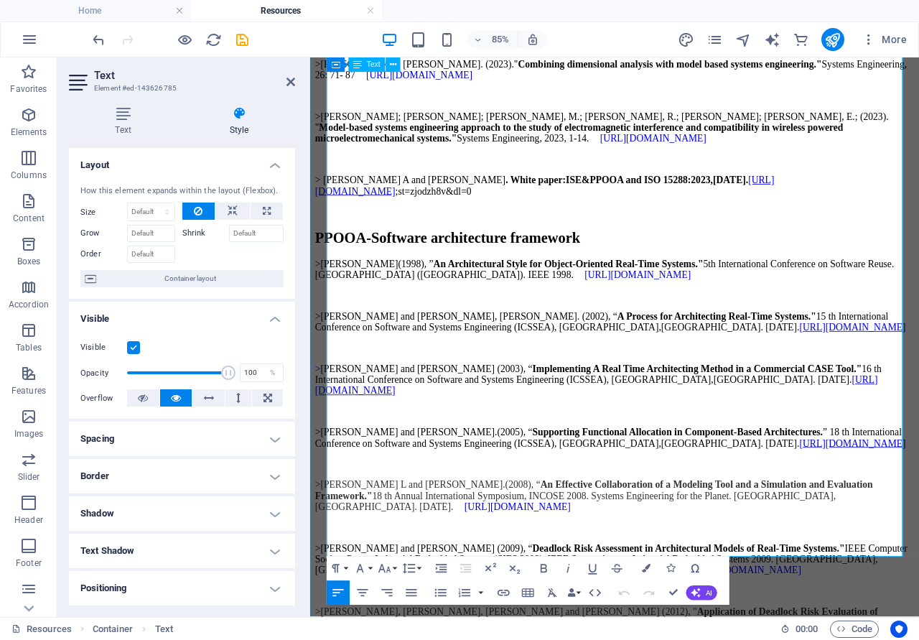
scroll to position [2418, 0]
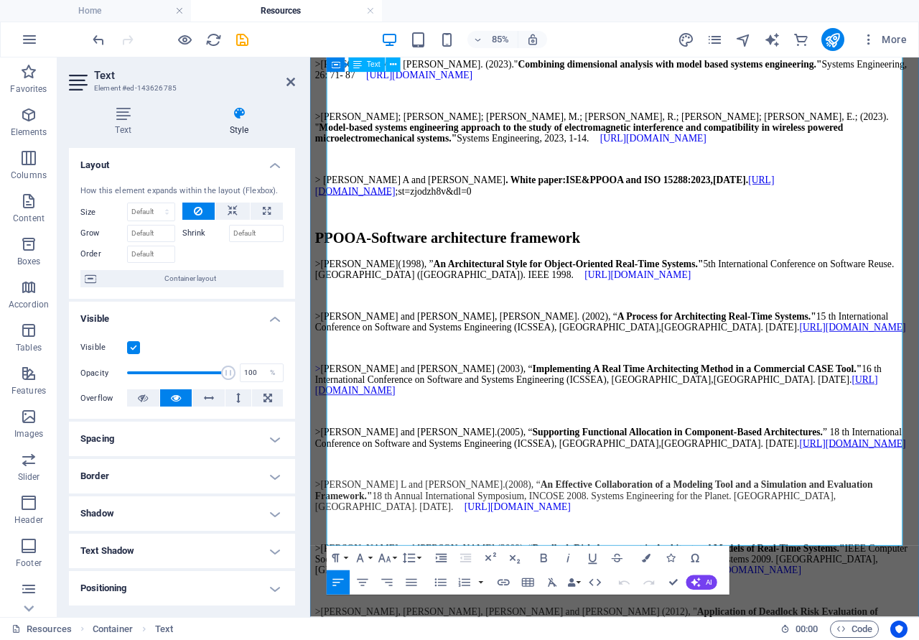
click at [491, 221] on p "> Garcia A and Fernandez J.L . White paper: ISE&PPOOA and ISO 15288:2023, 3 Sep…" at bounding box center [668, 208] width 705 height 26
click at [540, 208] on strong ". White paper:" at bounding box center [575, 201] width 71 height 12
click at [491, 221] on p "> Garcia A and Fernandez J.L . White paper: ISE&PPOOA and ISO 15288:2023, 3 Sep…" at bounding box center [668, 208] width 705 height 26
click at [489, 221] on p "> Garcia A and Fernandez J.L . White paper: ISE&PPOOA and ISO 15288:2023, 3 Sep…" at bounding box center [668, 208] width 705 height 26
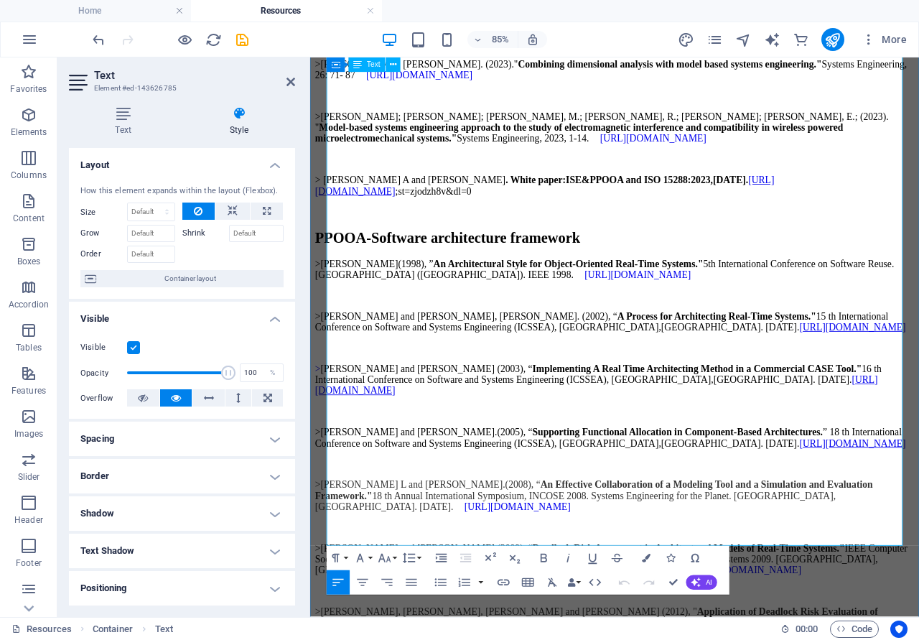
click at [540, 208] on strong ". White paper:" at bounding box center [575, 201] width 71 height 12
drag, startPoint x: 494, startPoint y: 560, endPoint x: 534, endPoint y: 560, distance: 40.2
click at [540, 208] on strong "(2025). White paper:" at bounding box center [589, 201] width 99 height 12
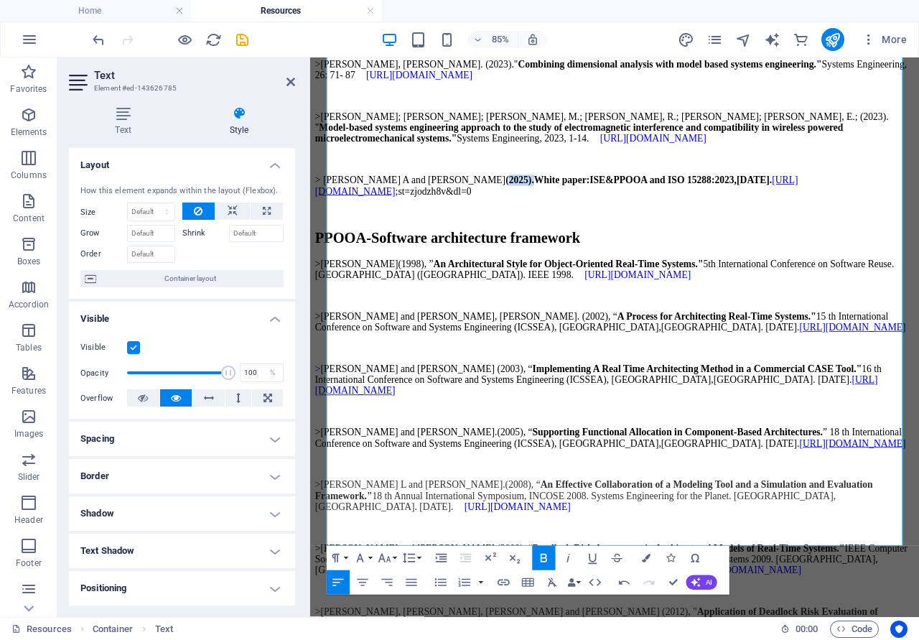
click at [542, 560] on icon "button" at bounding box center [544, 558] width 6 height 9
click at [919, 221] on p "> Garcia A and Fernandez J.L (2025) .White paper: ISE&PPOOA and ISO 15288:2023,…" at bounding box center [668, 208] width 705 height 26
click at [574, 208] on strong ".White paper:" at bounding box center [608, 201] width 68 height 12
click at [290, 83] on icon at bounding box center [291, 81] width 9 height 11
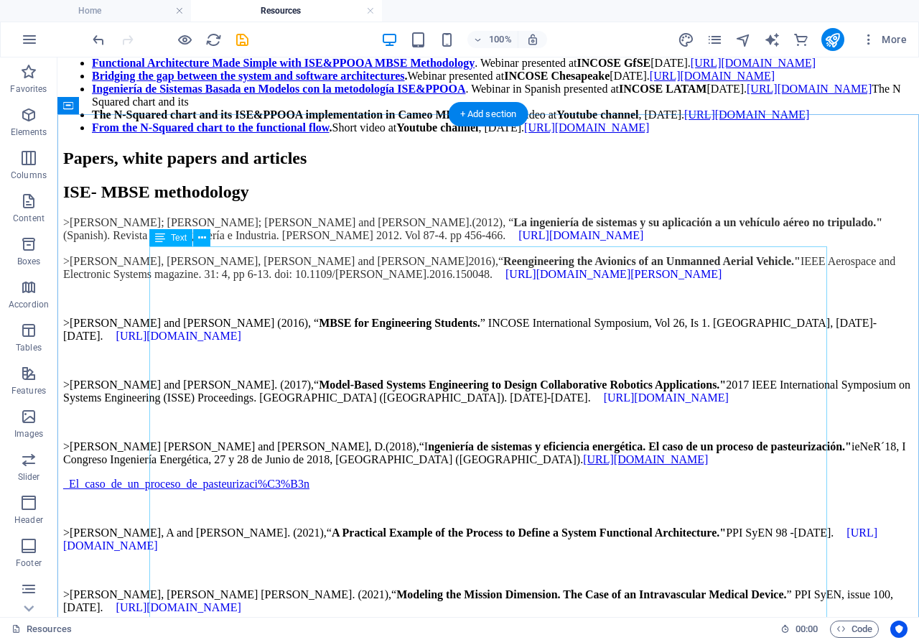
scroll to position [1758, 0]
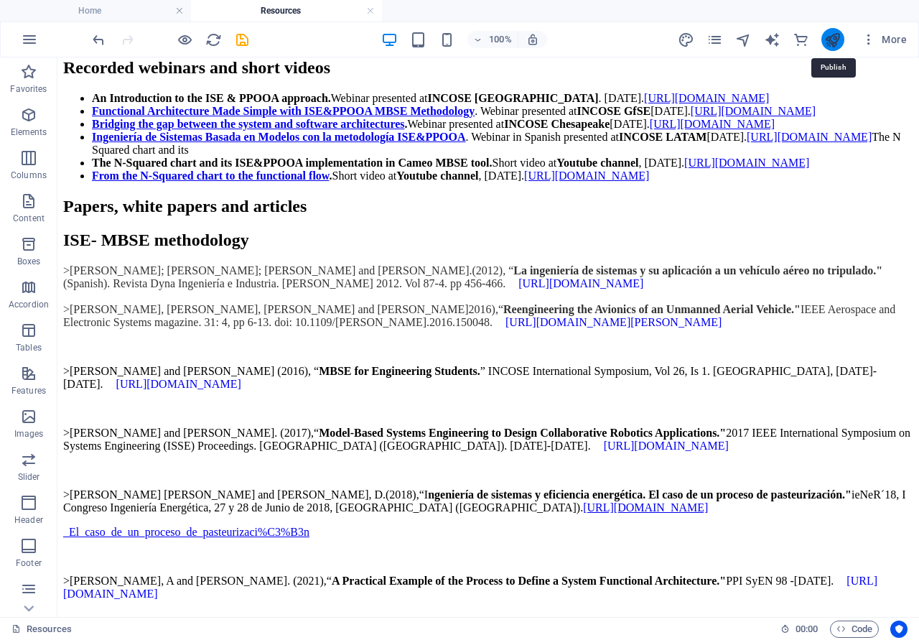
click at [835, 42] on icon "publish" at bounding box center [833, 40] width 17 height 17
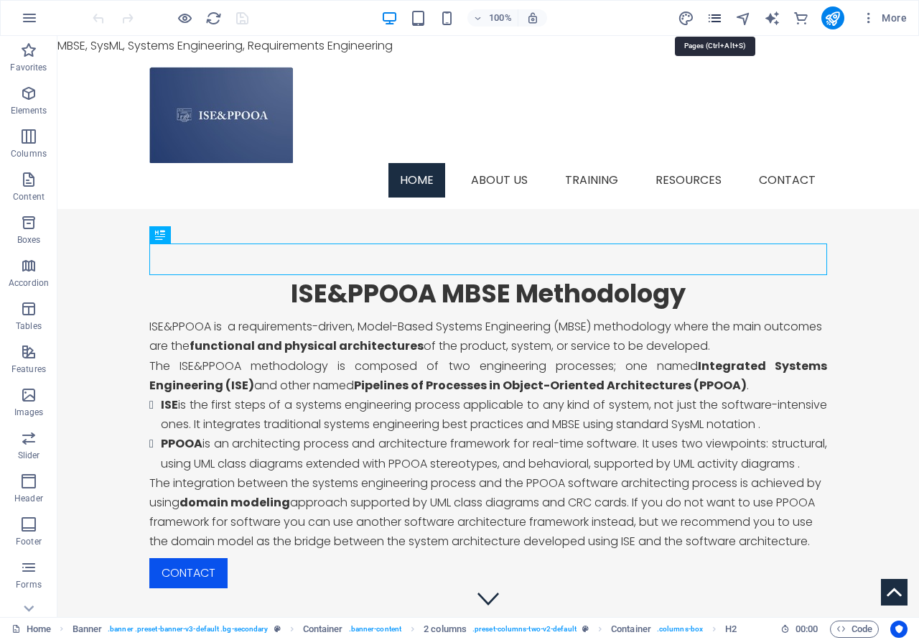
click at [723, 22] on icon "pages" at bounding box center [715, 18] width 17 height 17
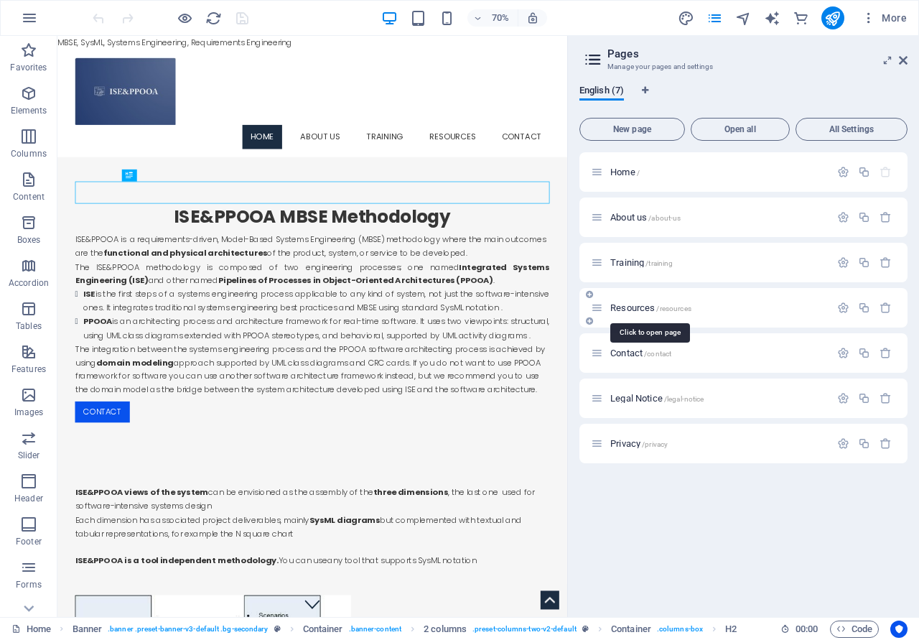
click at [633, 306] on span "Resources /resources" at bounding box center [651, 307] width 81 height 11
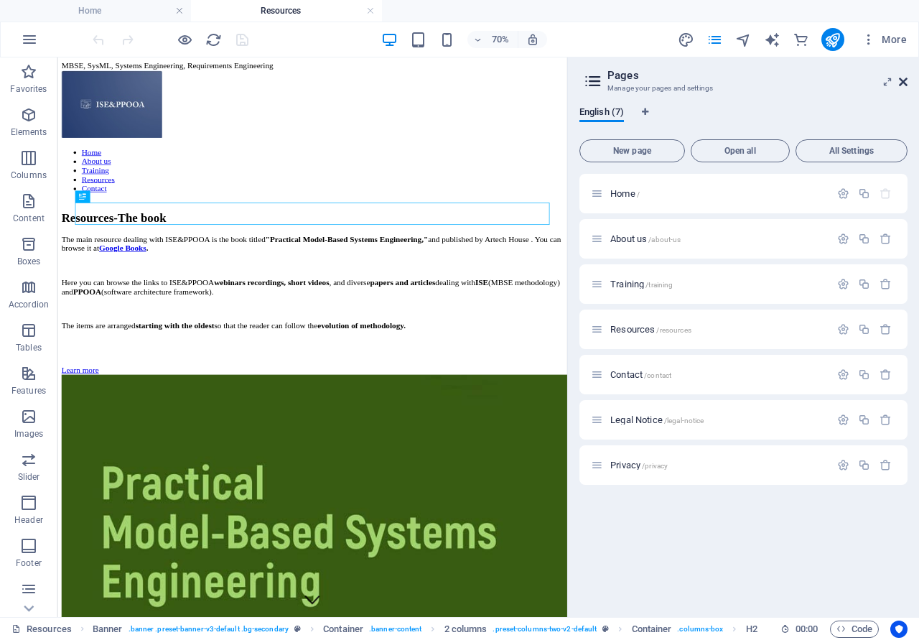
click at [900, 86] on icon at bounding box center [903, 81] width 9 height 11
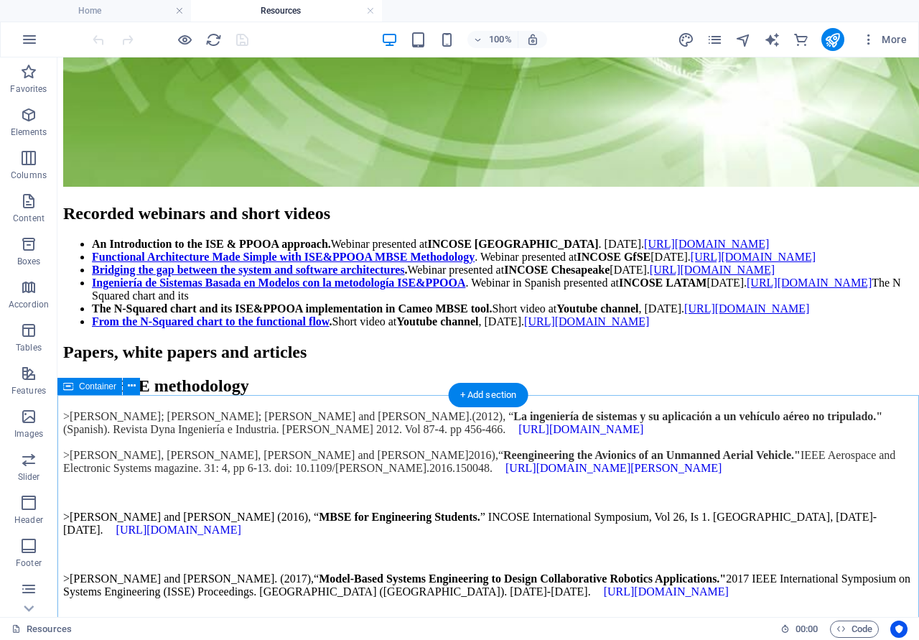
scroll to position [1759, 0]
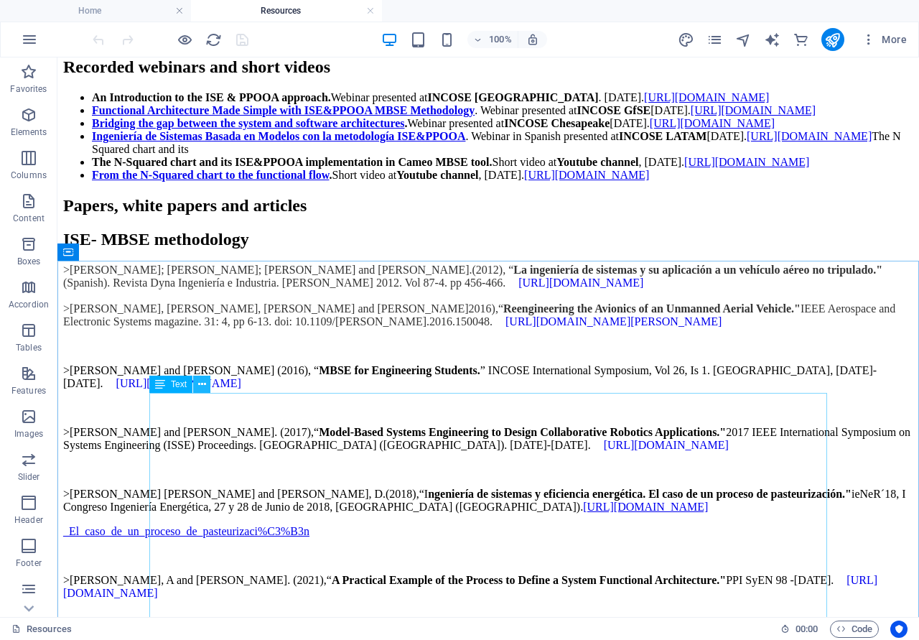
click at [203, 384] on icon at bounding box center [202, 384] width 8 height 15
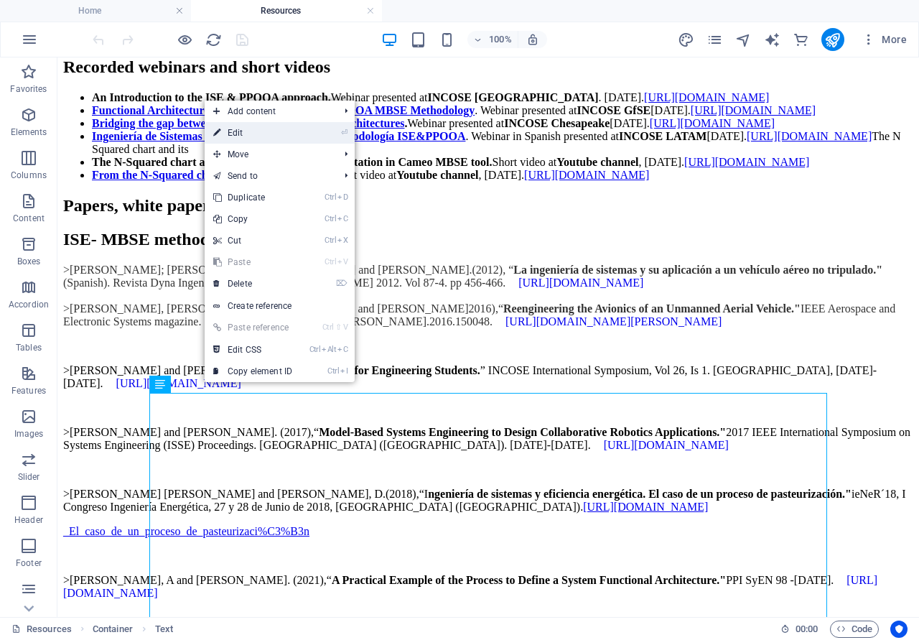
click at [245, 130] on link "⏎ Edit" at bounding box center [253, 133] width 96 height 22
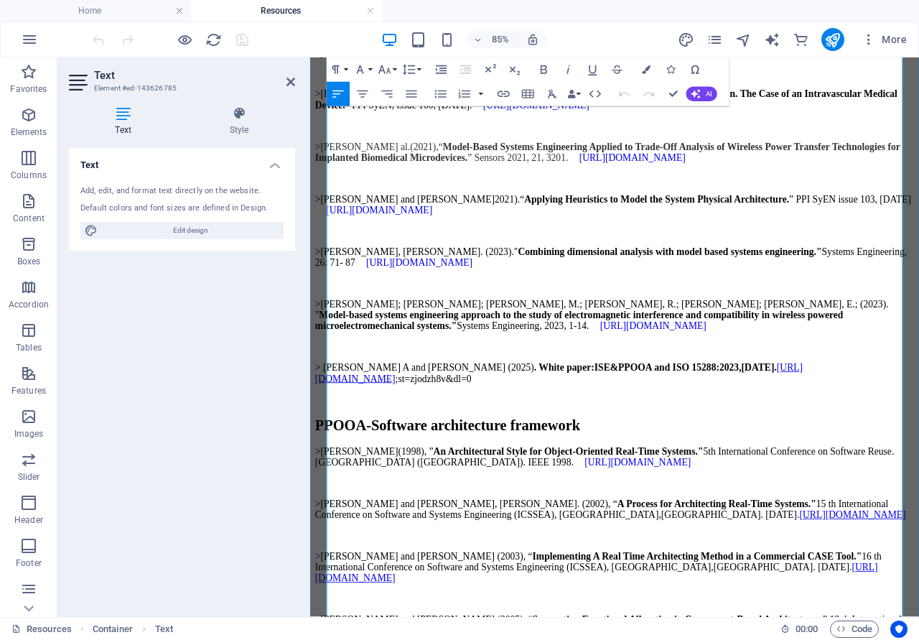
scroll to position [2417, 0]
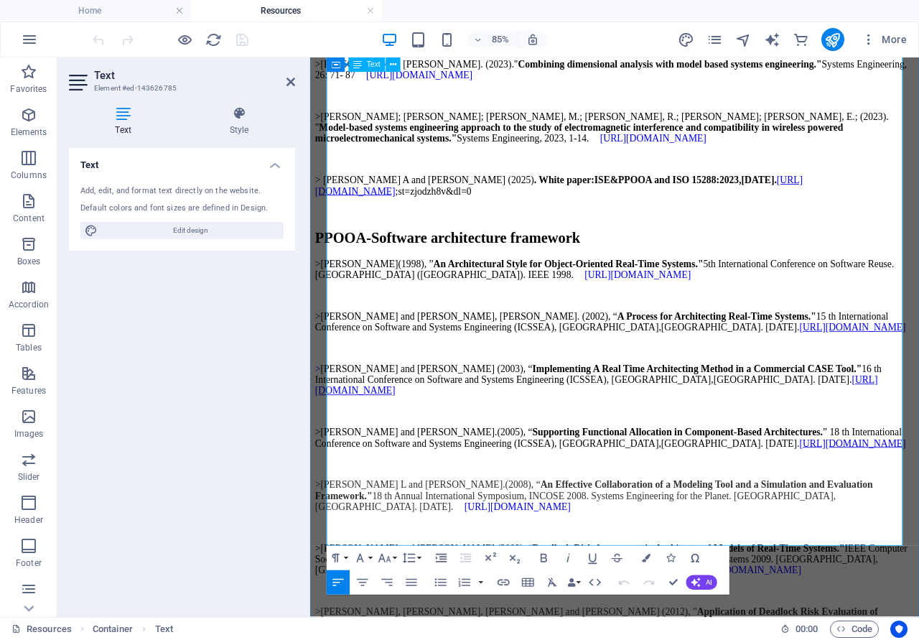
click at [384, 222] on p "> Garcia A and Fernandez J.L (2025) . White paper: ISE&PPOOA and ISO 15288:2023…" at bounding box center [668, 209] width 705 height 26
click at [491, 222] on p "> Garcia A. and Fernandez J.L (2025) . White paper: ISE&PPOOA and ISO 15288:202…" at bounding box center [668, 209] width 705 height 26
click at [493, 222] on p "> Garcia A. and Fernandez J.L (2025) . White paper: ISE&PPOOA and ISO 15288:202…" at bounding box center [668, 209] width 705 height 26
drag, startPoint x: 290, startPoint y: 80, endPoint x: 234, endPoint y: 38, distance: 70.3
click at [290, 80] on icon at bounding box center [291, 81] width 9 height 11
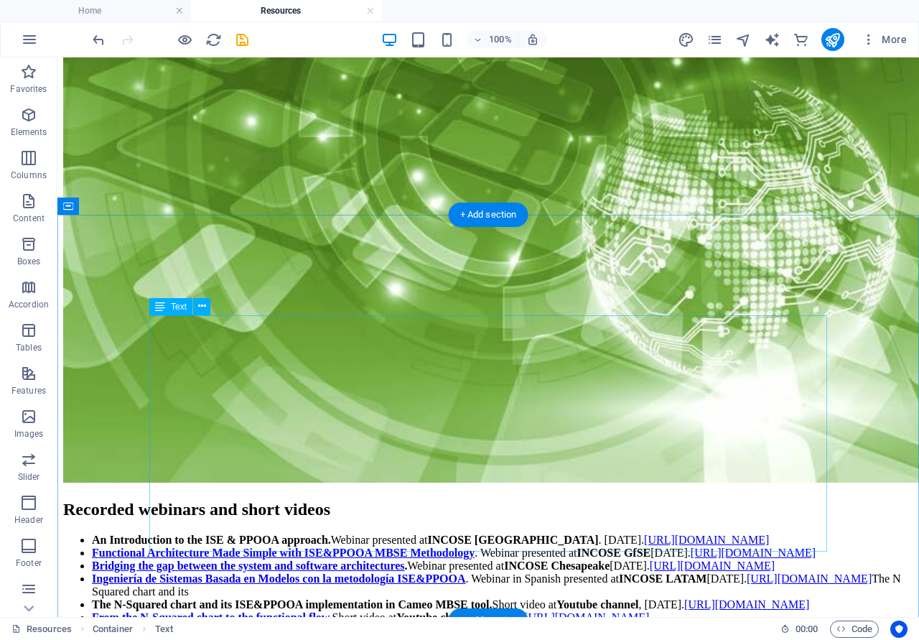
scroll to position [1245, 0]
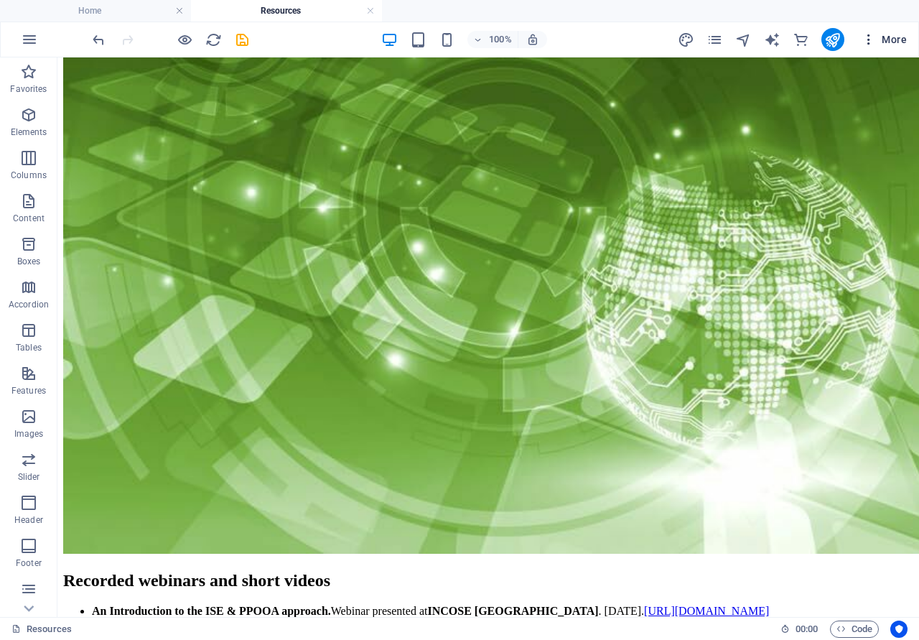
click at [869, 35] on icon "button" at bounding box center [869, 39] width 14 height 14
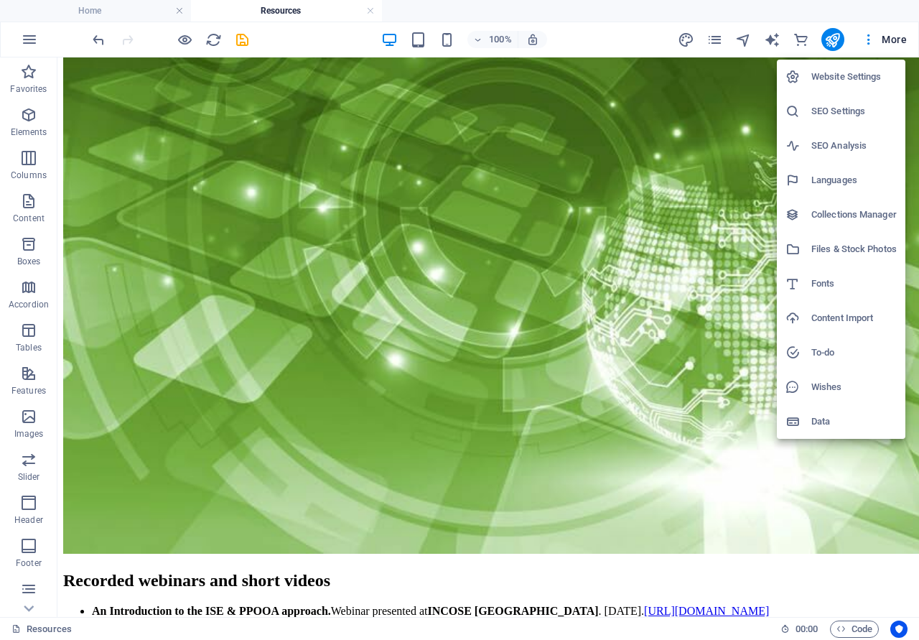
click at [698, 320] on div at bounding box center [459, 320] width 919 height 640
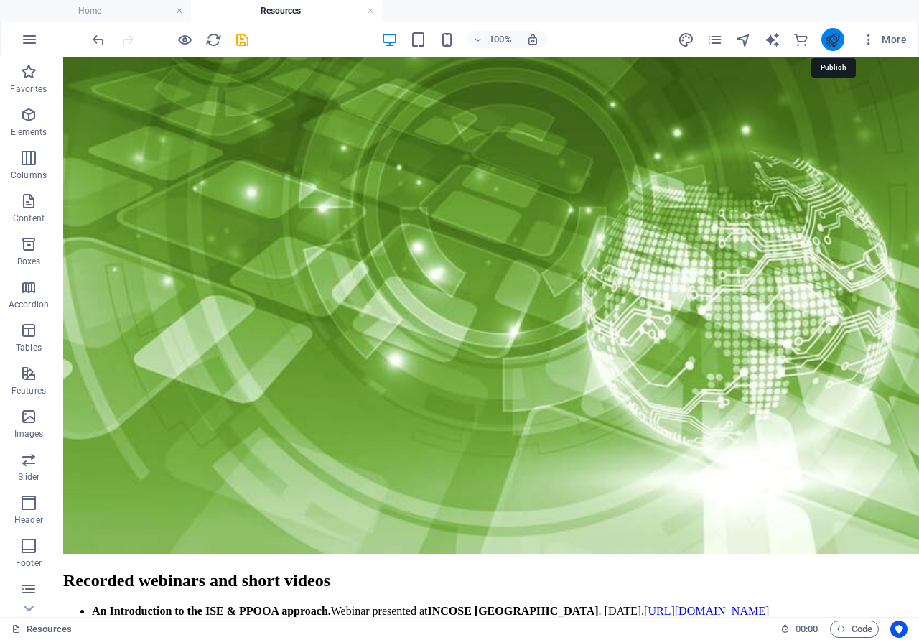
click at [833, 40] on icon "publish" at bounding box center [833, 40] width 17 height 17
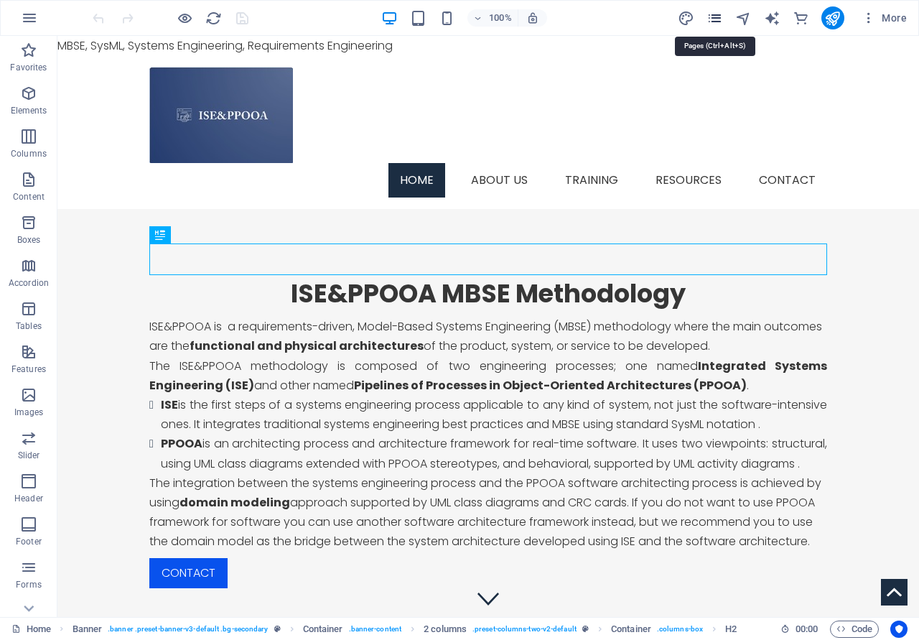
click at [719, 20] on icon "pages" at bounding box center [715, 18] width 17 height 17
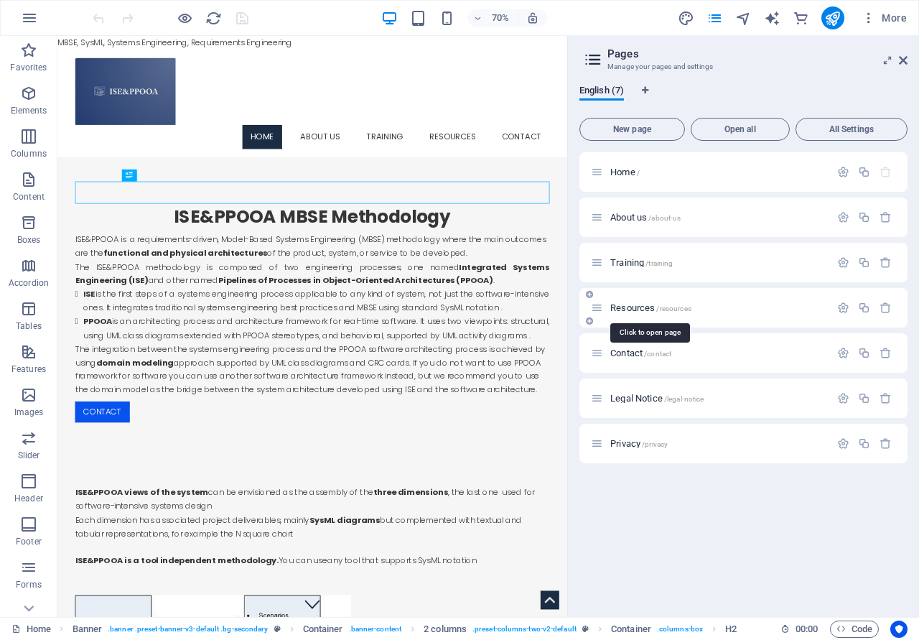
click at [645, 308] on span "Resources /resources" at bounding box center [651, 307] width 81 height 11
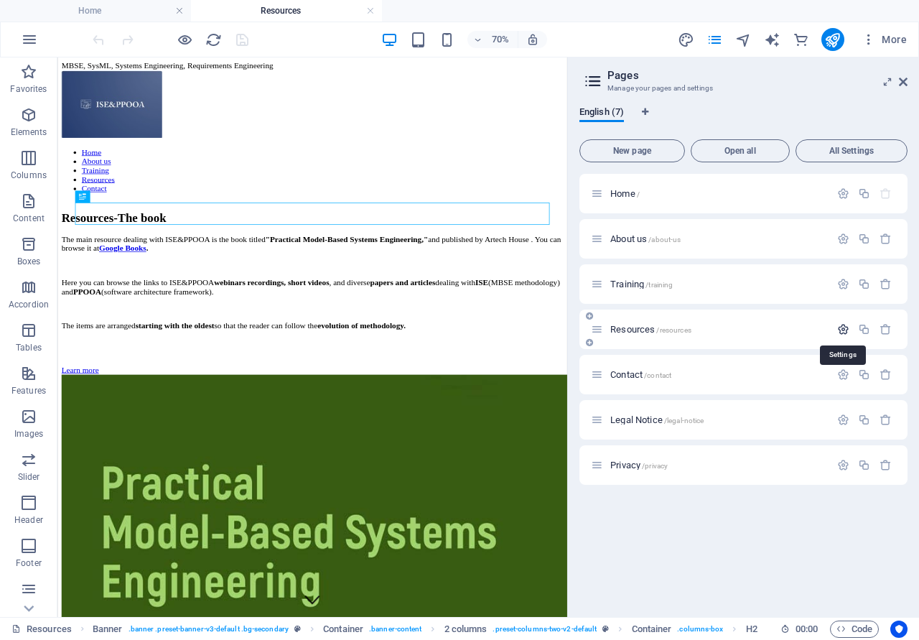
click at [843, 330] on icon "button" at bounding box center [844, 329] width 12 height 12
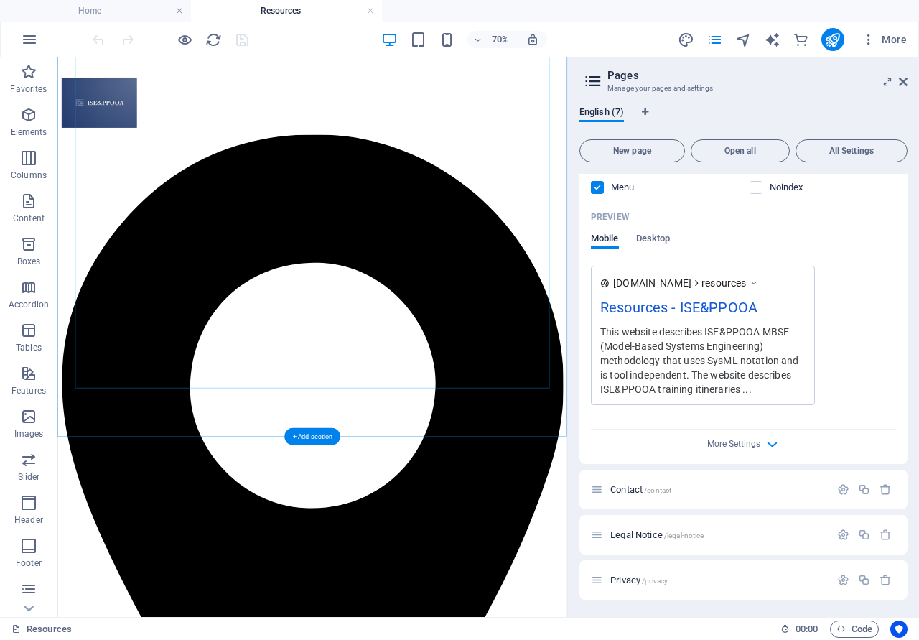
scroll to position [3169, 0]
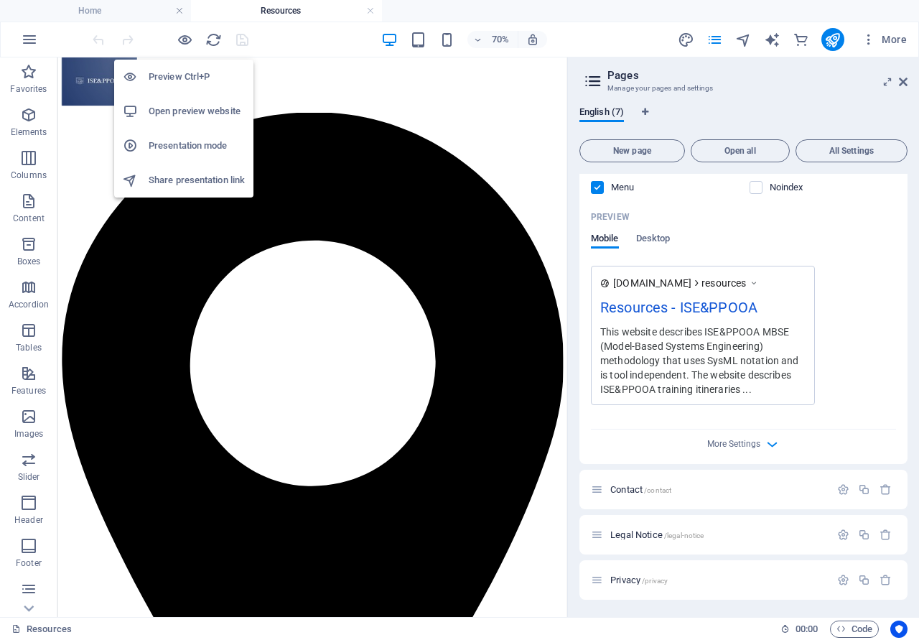
click at [200, 114] on h6 "Open preview website" at bounding box center [197, 111] width 96 height 17
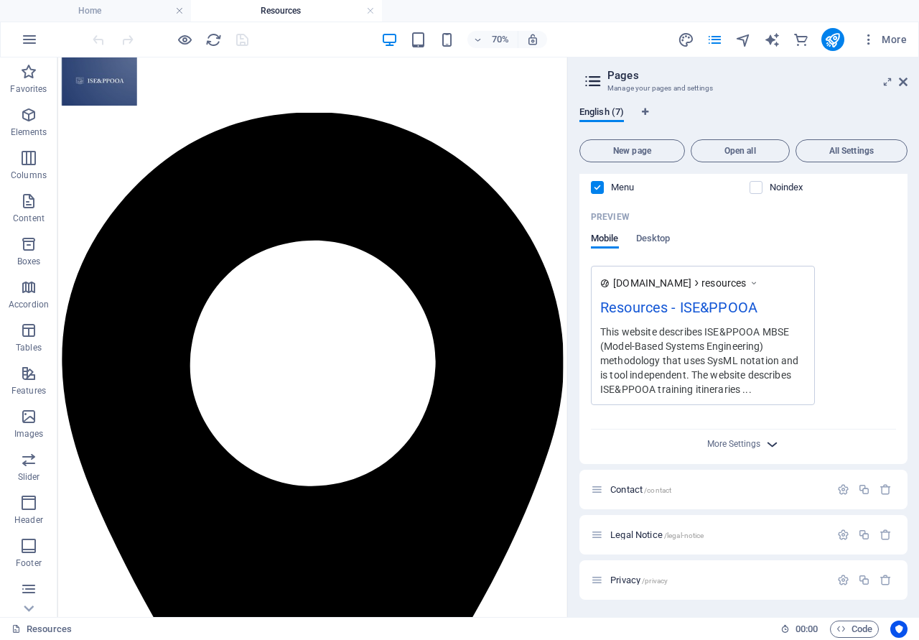
click at [765, 444] on icon "button" at bounding box center [772, 444] width 17 height 17
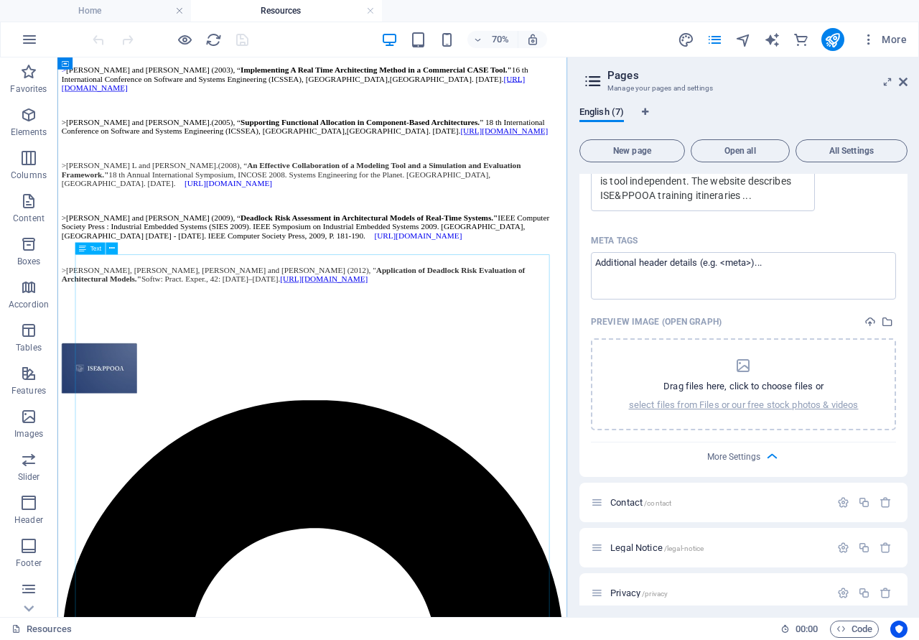
scroll to position [2729, 0]
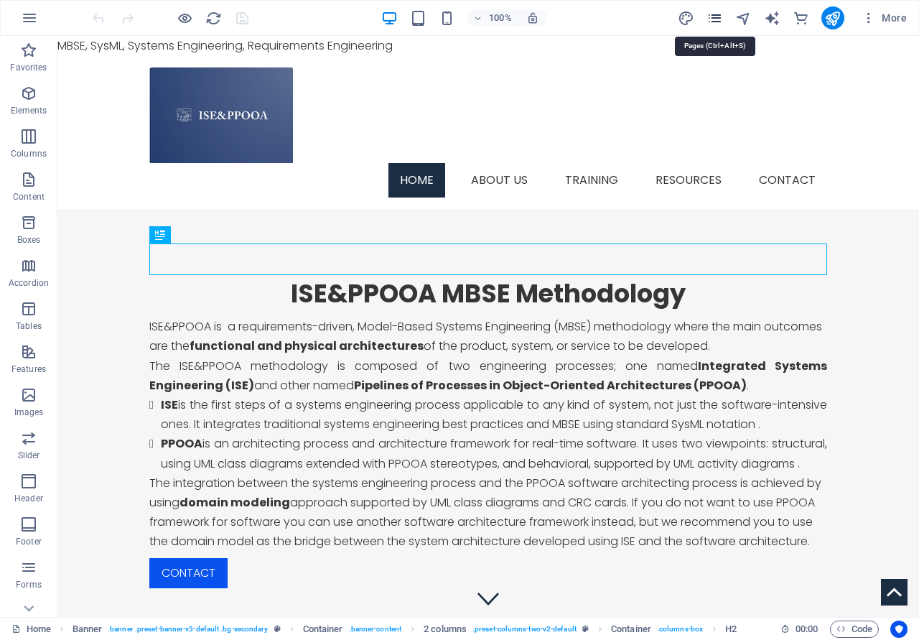
click at [719, 19] on icon "pages" at bounding box center [715, 18] width 17 height 17
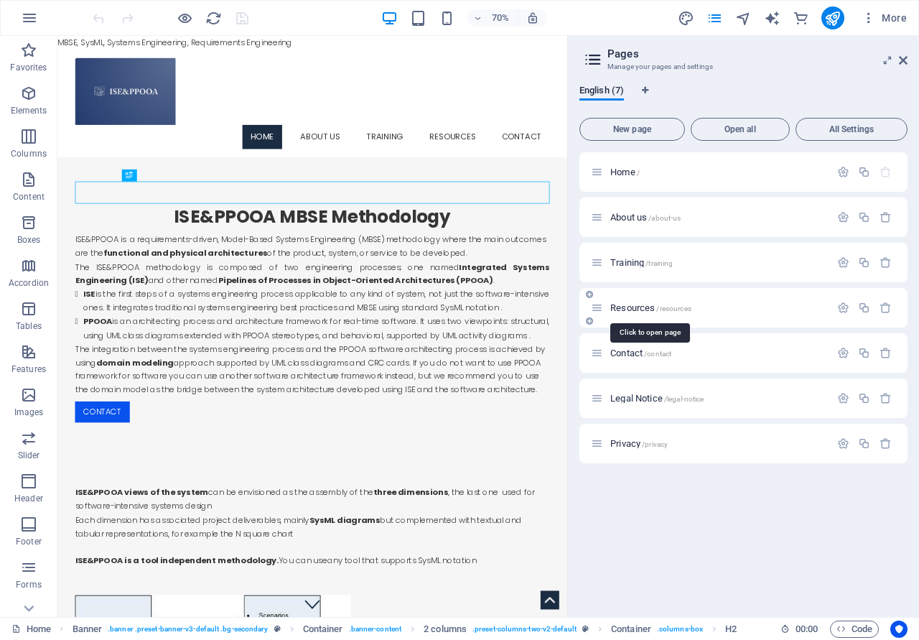
click at [646, 305] on span "Resources /resources" at bounding box center [651, 307] width 81 height 11
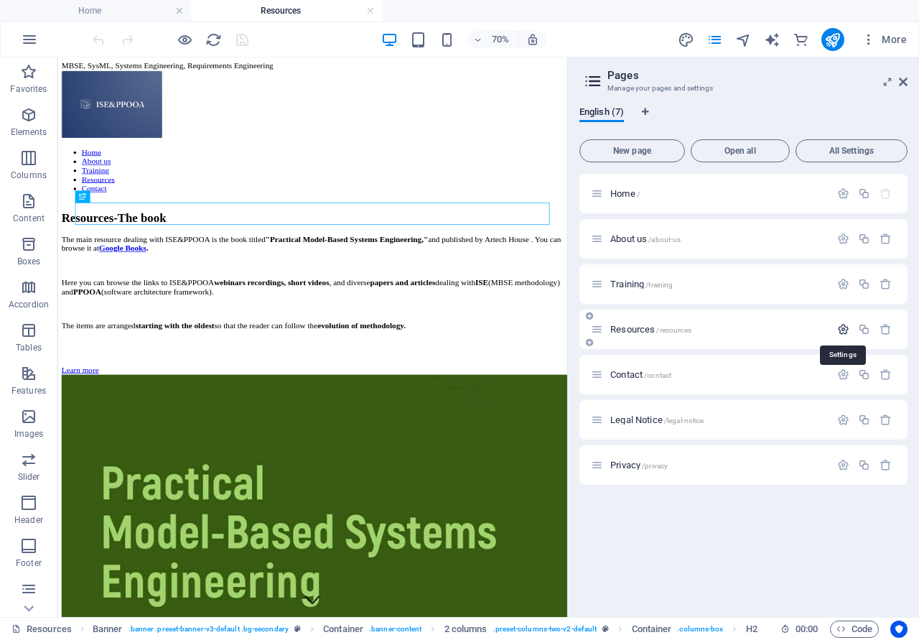
click at [846, 330] on icon "button" at bounding box center [844, 329] width 12 height 12
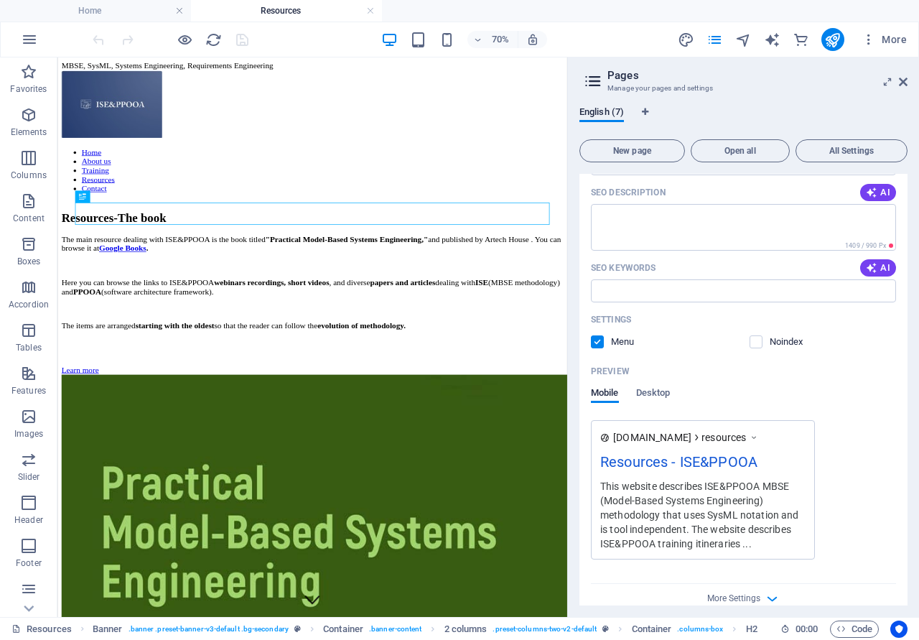
scroll to position [453, 0]
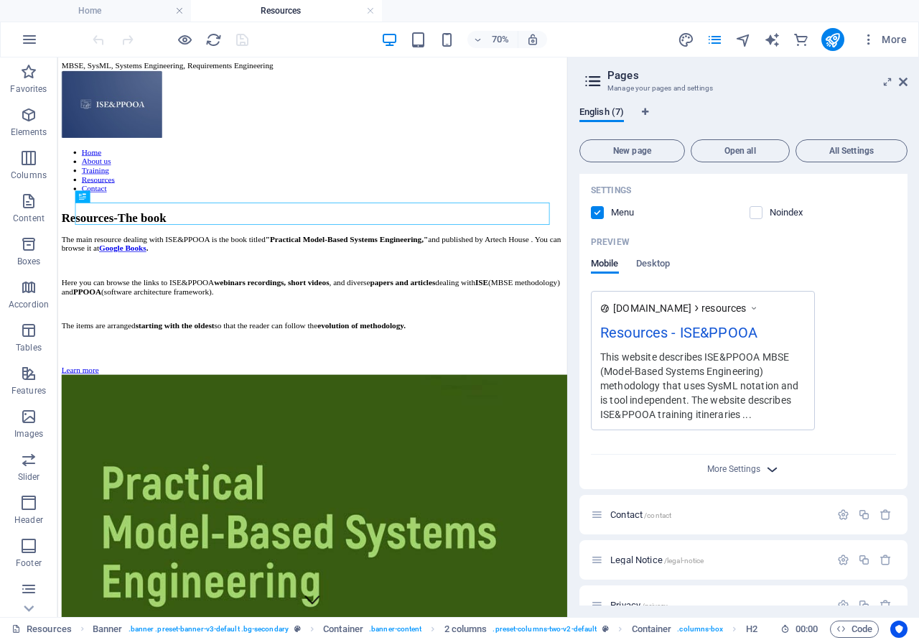
click at [776, 470] on icon "button" at bounding box center [772, 469] width 17 height 17
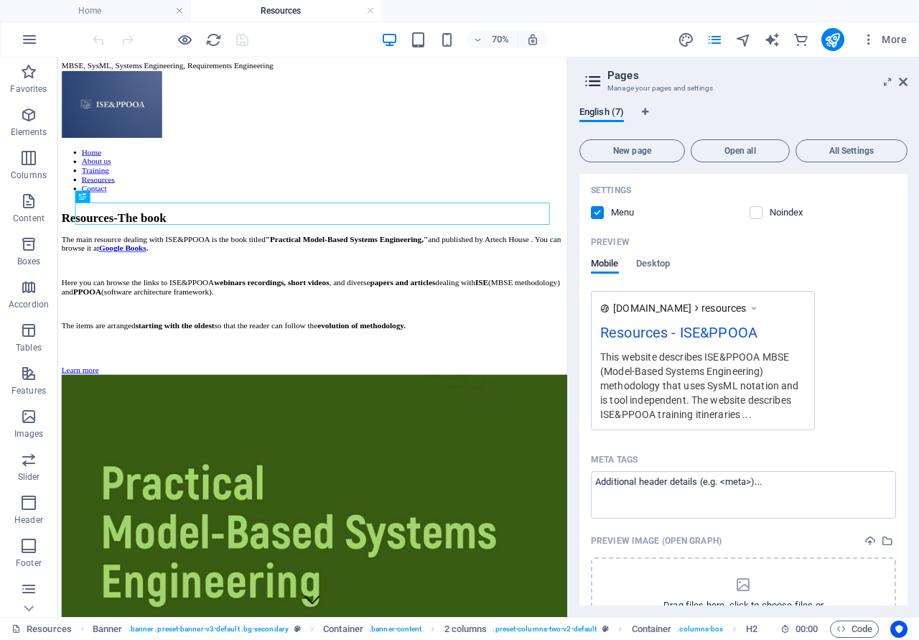
scroll to position [647, 0]
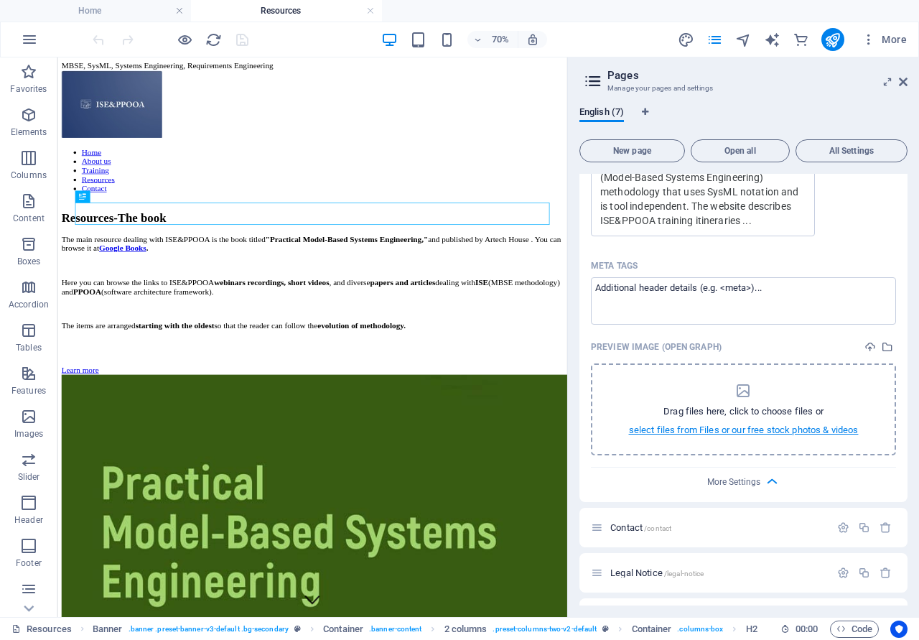
click at [773, 432] on p "select files from Files or our free stock photos & videos" at bounding box center [744, 430] width 230 height 13
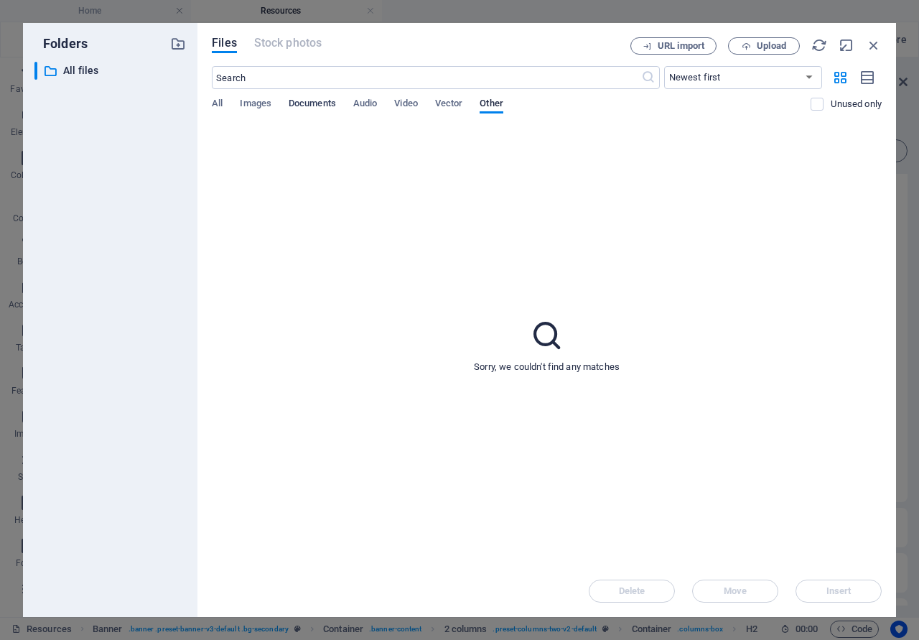
click at [313, 106] on span "Documents" at bounding box center [312, 105] width 47 height 20
click at [752, 46] on span "Upload" at bounding box center [764, 46] width 59 height 9
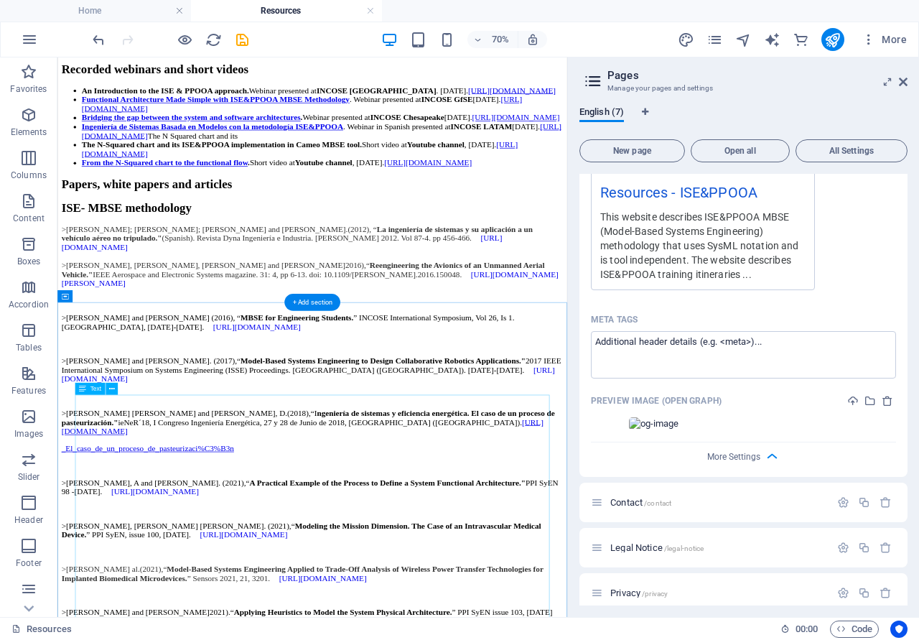
scroll to position [1612, 0]
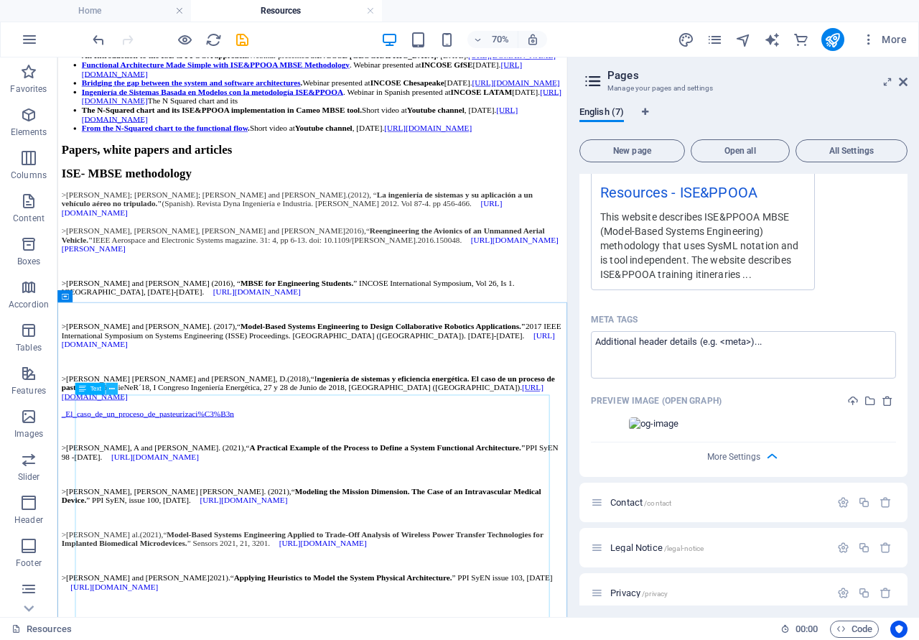
click at [116, 389] on button at bounding box center [112, 389] width 12 height 12
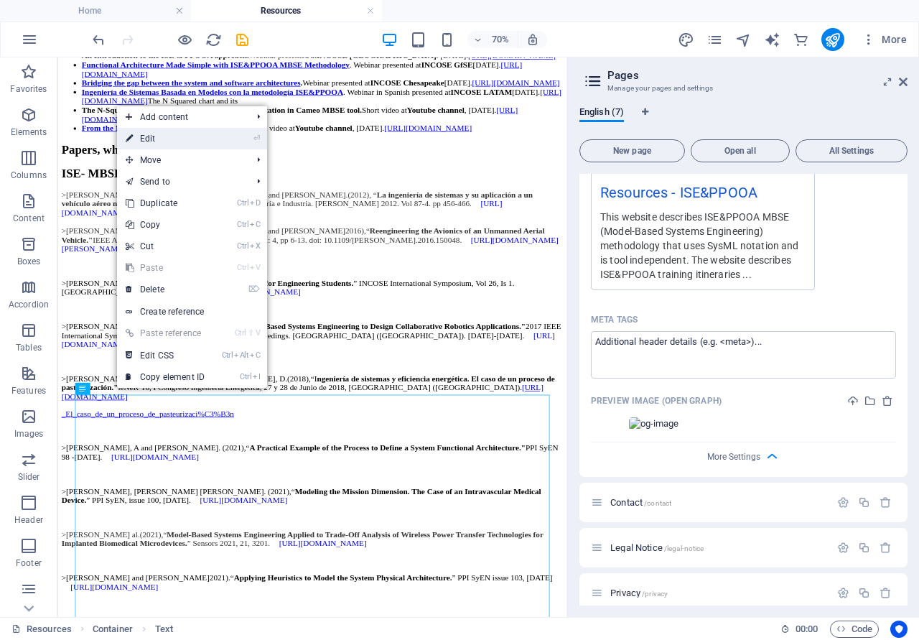
click at [167, 140] on link "⏎ Edit" at bounding box center [165, 139] width 96 height 22
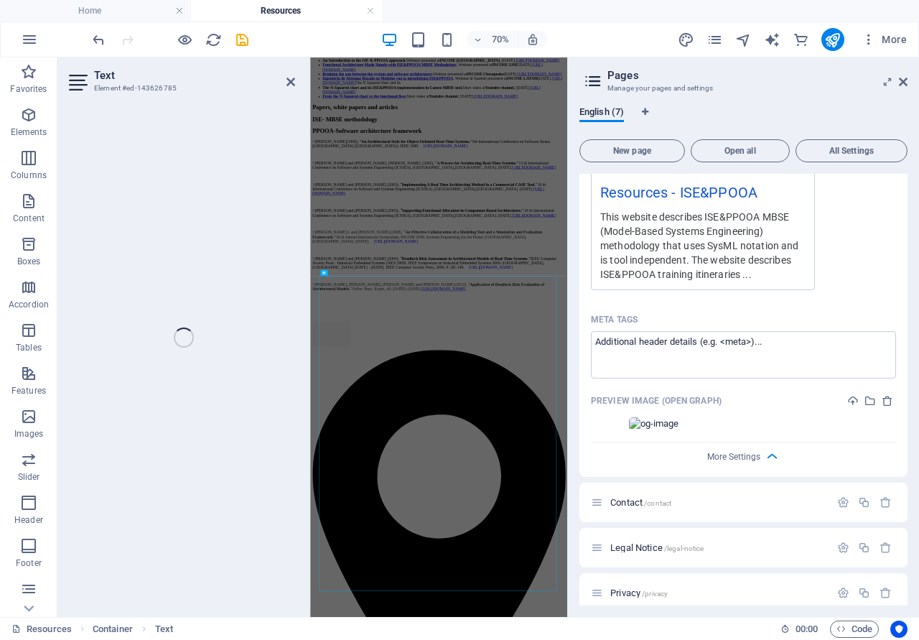
scroll to position [1470, 0]
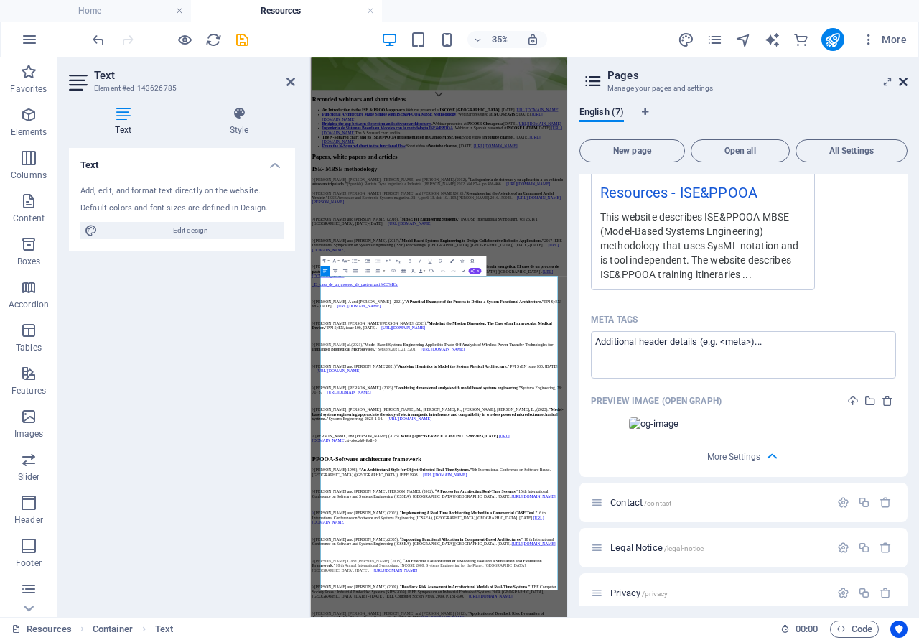
click at [903, 84] on icon at bounding box center [903, 81] width 9 height 11
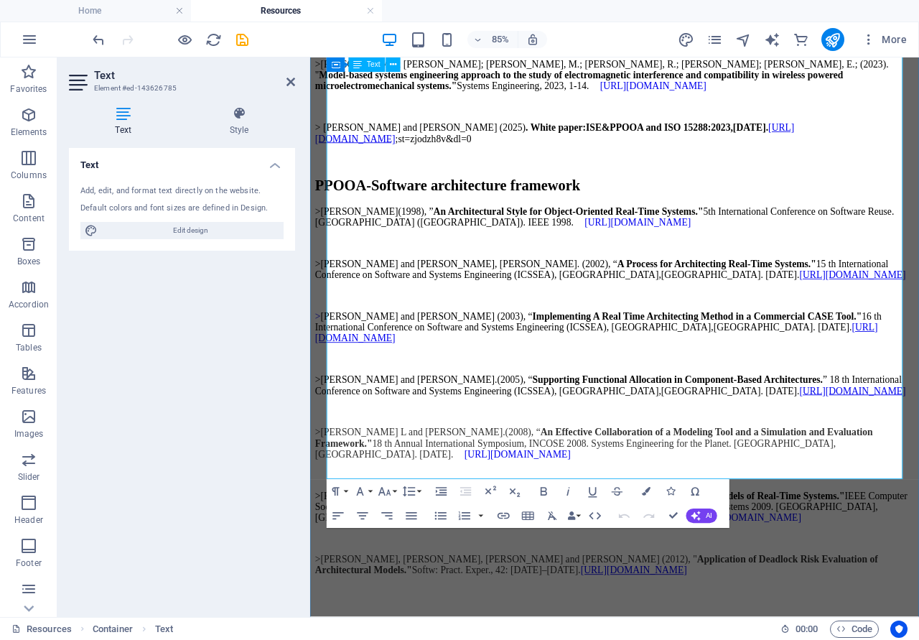
scroll to position [2496, 0]
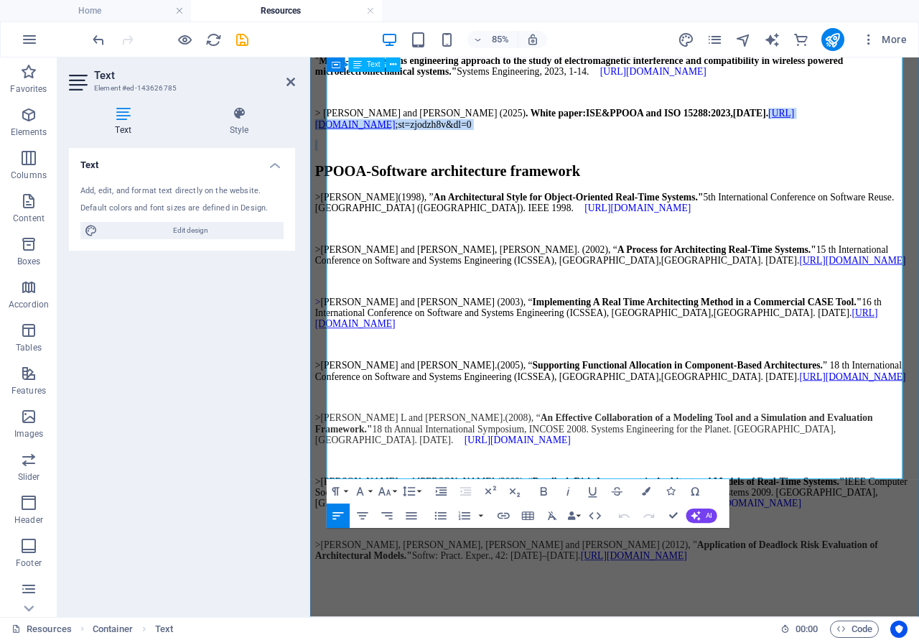
drag, startPoint x: 922, startPoint y: 483, endPoint x: 922, endPoint y: 536, distance: 52.4
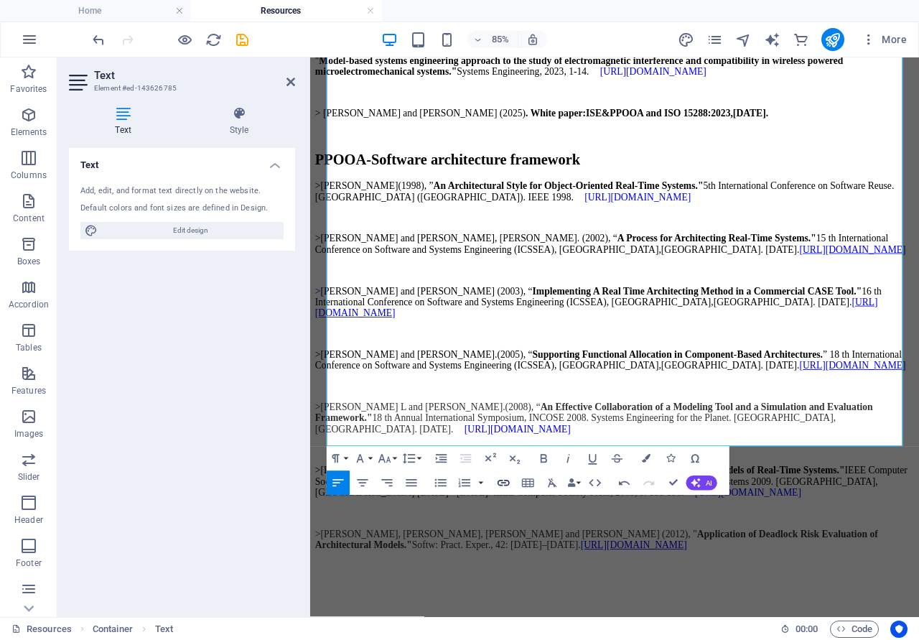
click at [509, 483] on icon "button" at bounding box center [504, 483] width 12 height 6
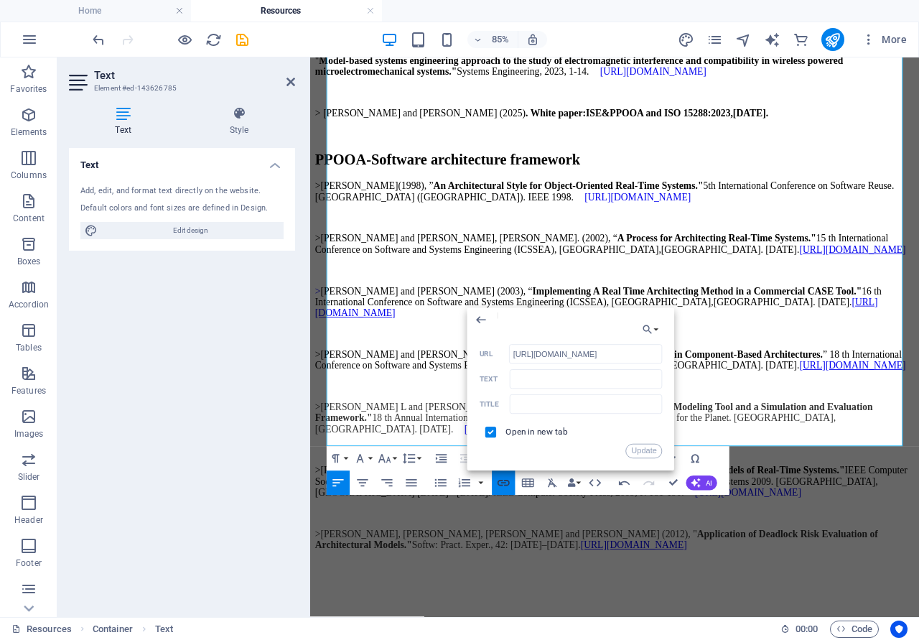
scroll to position [0, 541]
click at [834, 593] on div ">[PERSON_NAME](1998), ” An Architectural Style for Object-Oriented Real-Time Sy…" at bounding box center [668, 457] width 705 height 509
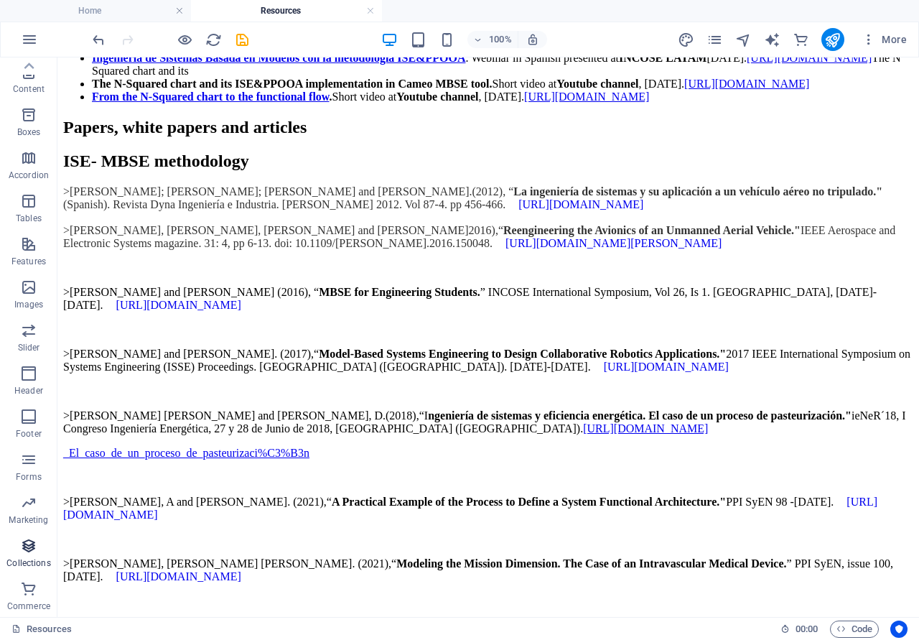
scroll to position [130, 0]
click at [40, 626] on link "Resources" at bounding box center [41, 629] width 60 height 17
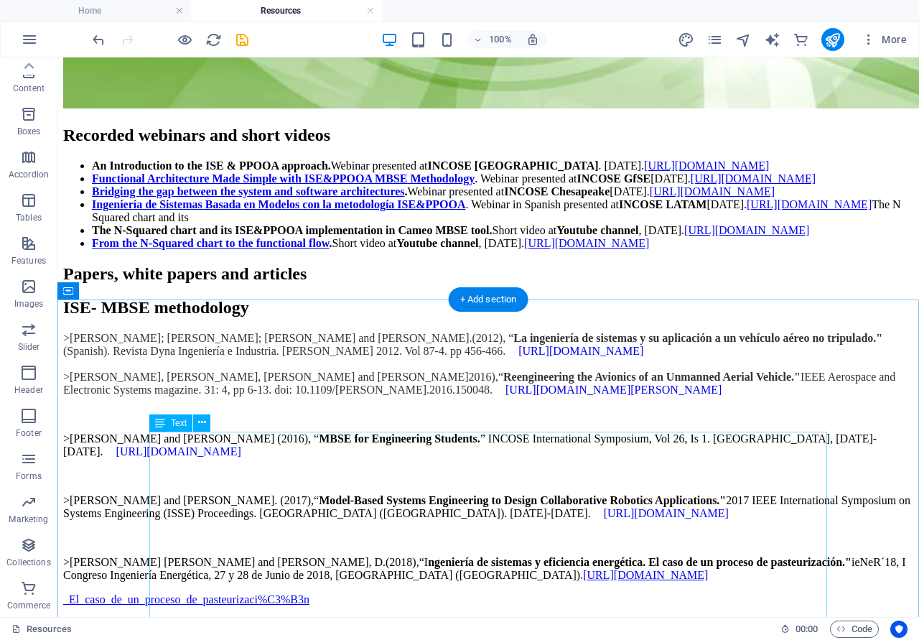
scroll to position [1837, 0]
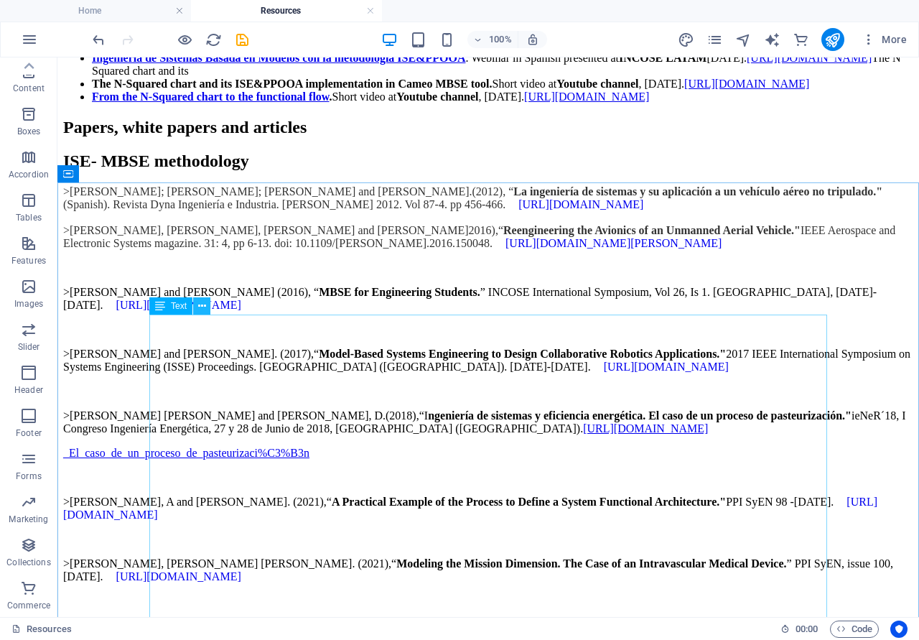
click at [199, 305] on icon at bounding box center [202, 306] width 8 height 15
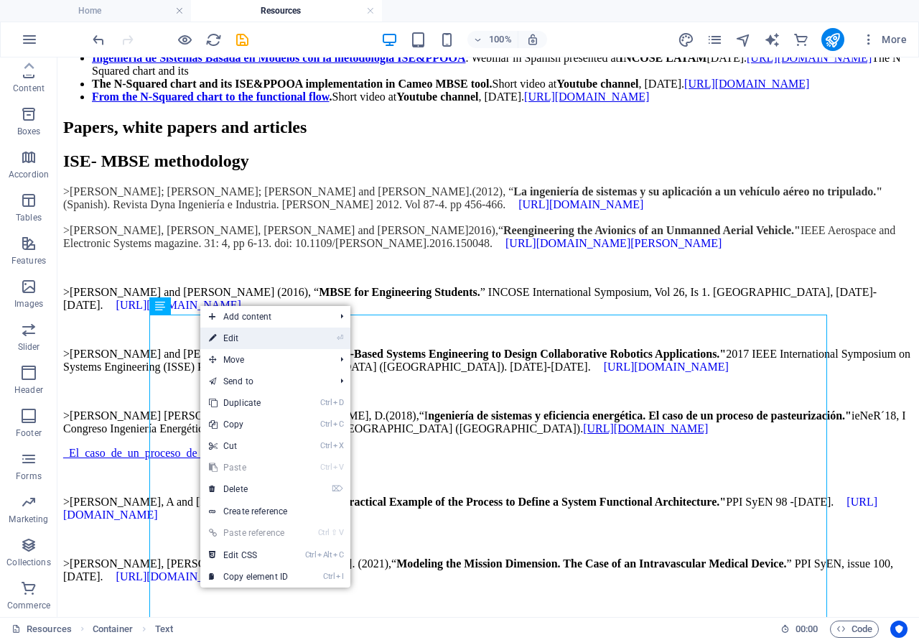
click at [228, 337] on link "⏎ Edit" at bounding box center [248, 339] width 96 height 22
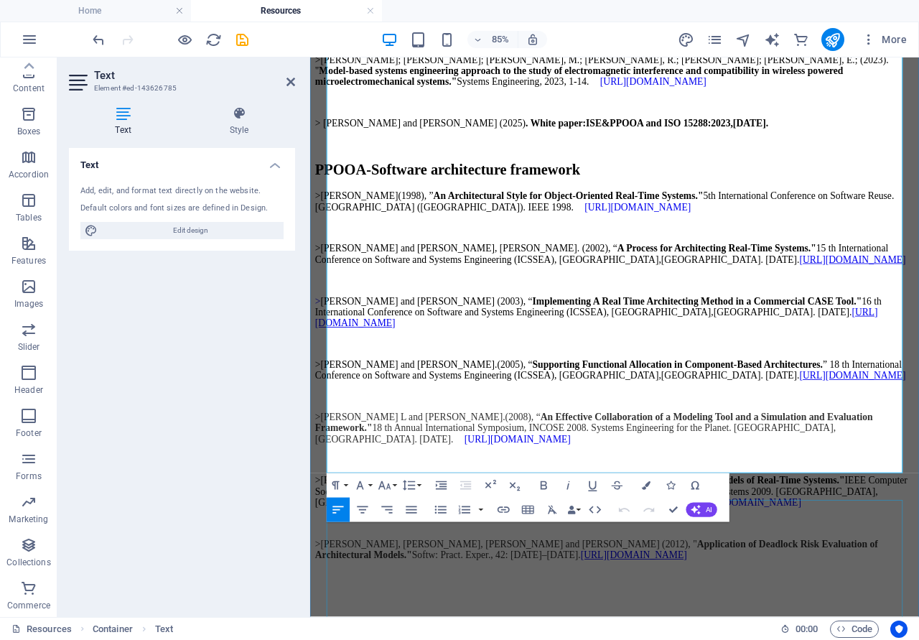
scroll to position [2496, 0]
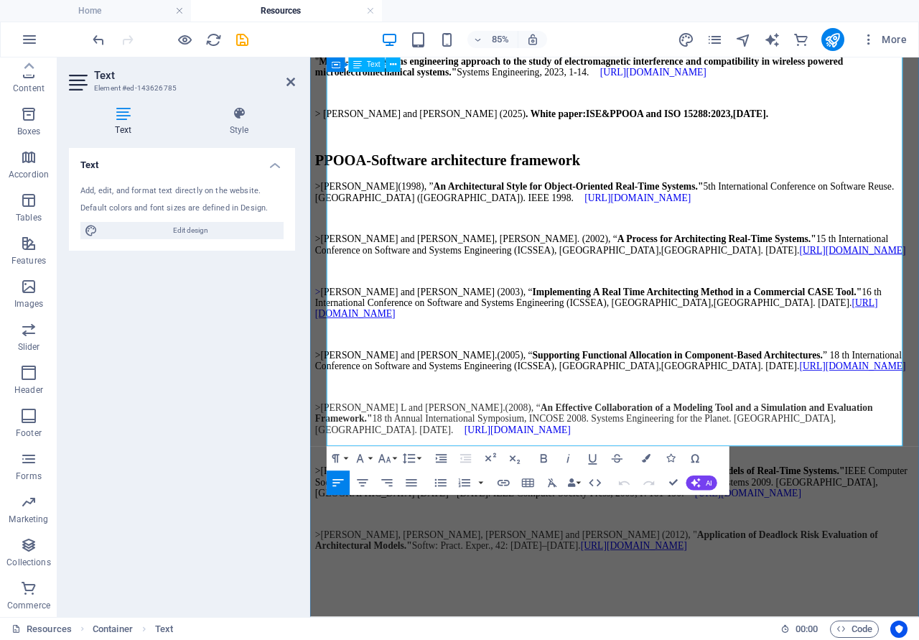
click at [919, 131] on p "> [PERSON_NAME] and [PERSON_NAME] (2025) . White paper: ISE&PPOOA and ISO 15288…" at bounding box center [668, 124] width 705 height 13
click at [575, 480] on icon "button" at bounding box center [571, 483] width 9 height 9
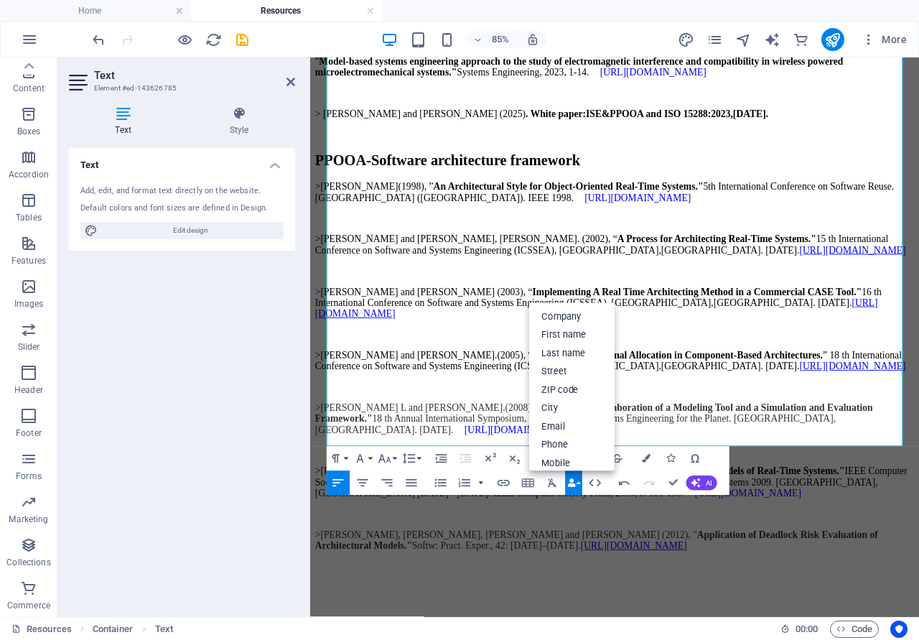
click at [492, 487] on div "Paragraph Format Normal Heading 1 Heading 2 Heading 3 Heading 4 Heading 5 Headi…" at bounding box center [528, 471] width 403 height 49
click at [481, 481] on button "button" at bounding box center [481, 483] width 10 height 24
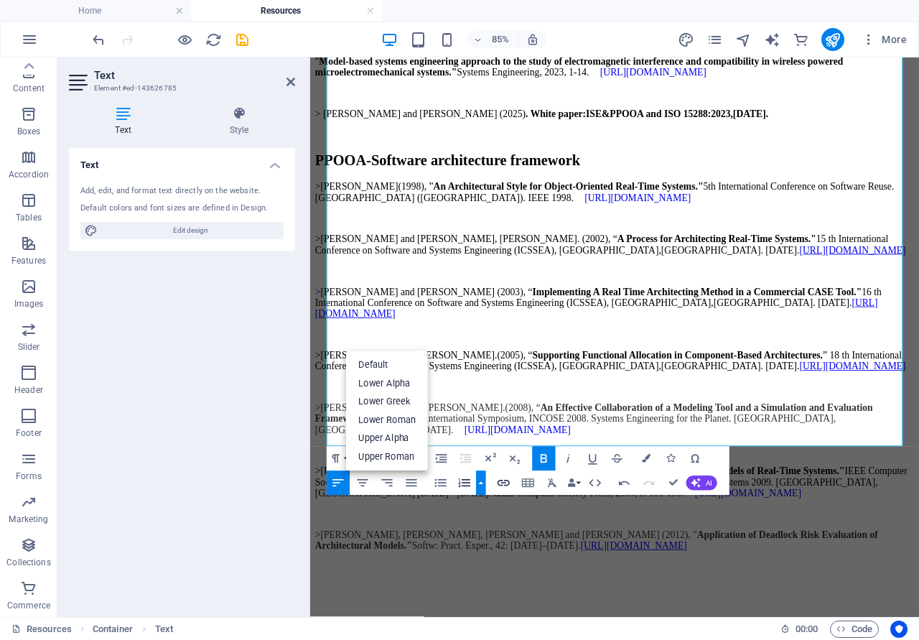
click at [496, 487] on button "Insert Link" at bounding box center [503, 483] width 23 height 24
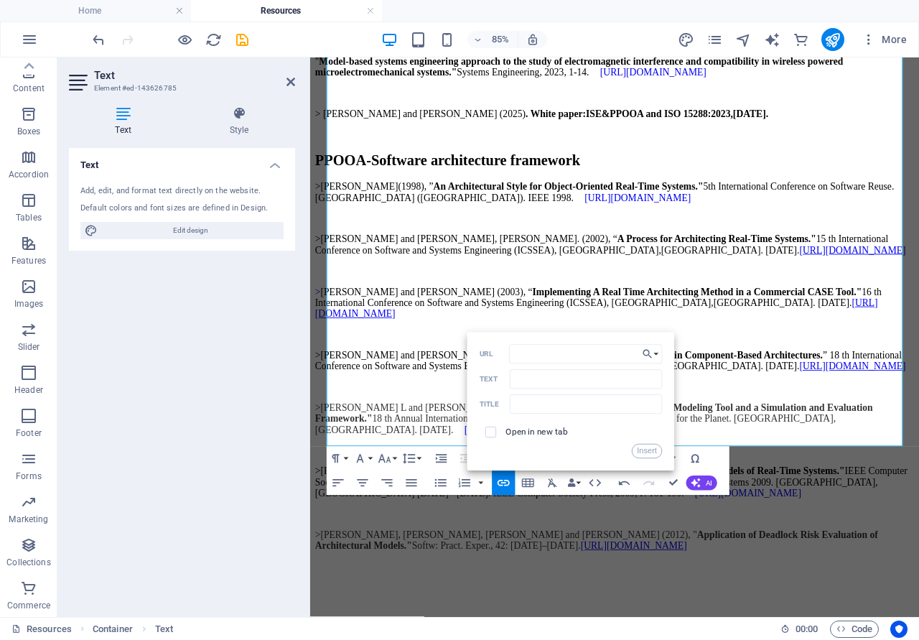
click at [719, 487] on div "Paragraph Format Normal Heading 1 Heading 2 Heading 3 Heading 4 Heading 5 Headi…" at bounding box center [528, 471] width 403 height 49
click at [715, 465] on div "Paragraph Format Normal Heading 1 Heading 2 Heading 3 Heading 4 Heading 5 Headi…" at bounding box center [528, 471] width 403 height 49
click at [919, 131] on p "> [PERSON_NAME] and [PERSON_NAME] (2025) . White paper: ISE&PPOOA and ISO 15288…" at bounding box center [668, 124] width 705 height 13
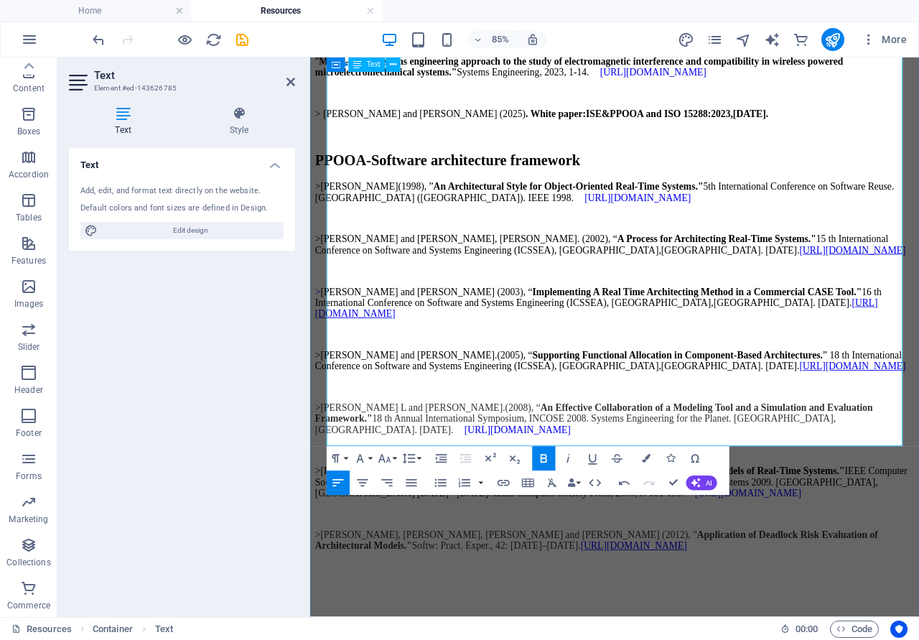
click at [919, 131] on p "> [PERSON_NAME] and [PERSON_NAME] (2025) . White paper: ISE&PPOOA and ISO 15288…" at bounding box center [668, 124] width 705 height 13
click at [878, 43] on span "More" at bounding box center [884, 39] width 45 height 14
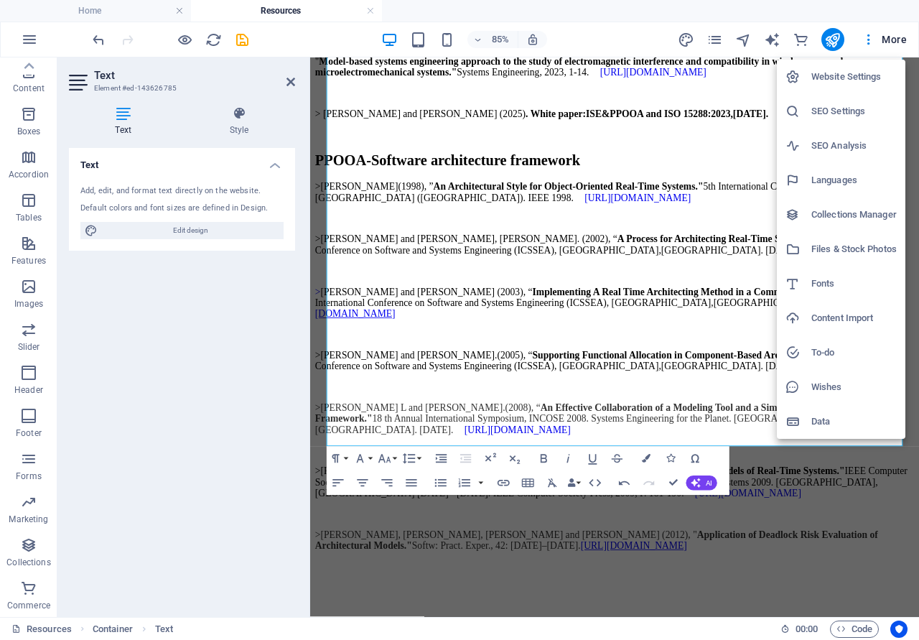
click at [845, 246] on h6 "Files & Stock Photos" at bounding box center [854, 249] width 85 height 17
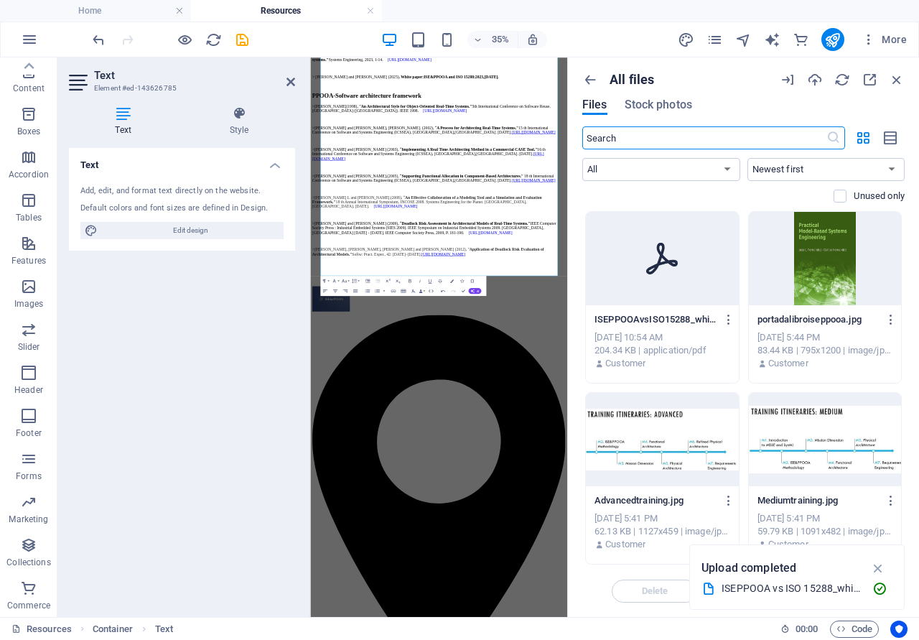
scroll to position [2330, 0]
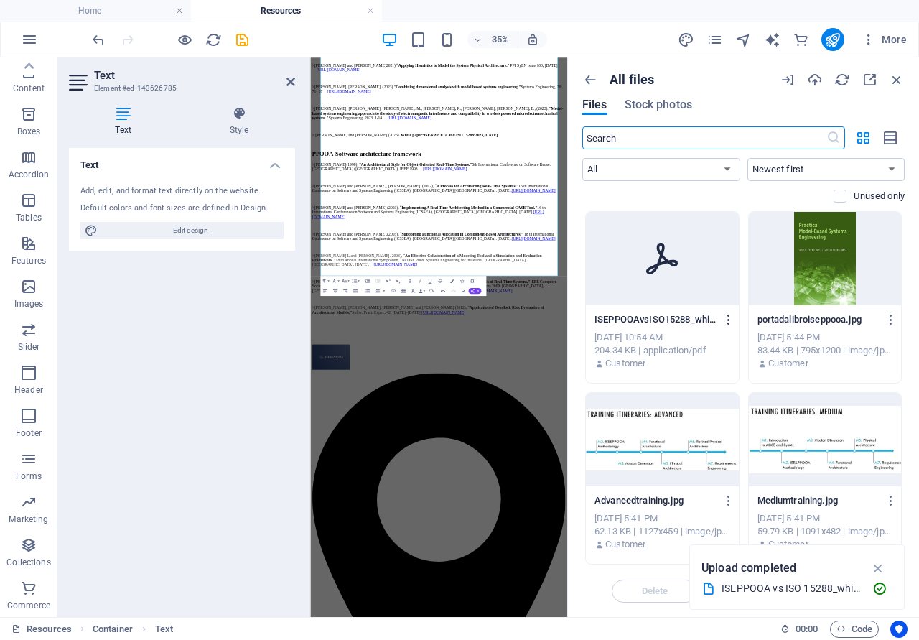
click at [727, 318] on icon "button" at bounding box center [730, 319] width 14 height 13
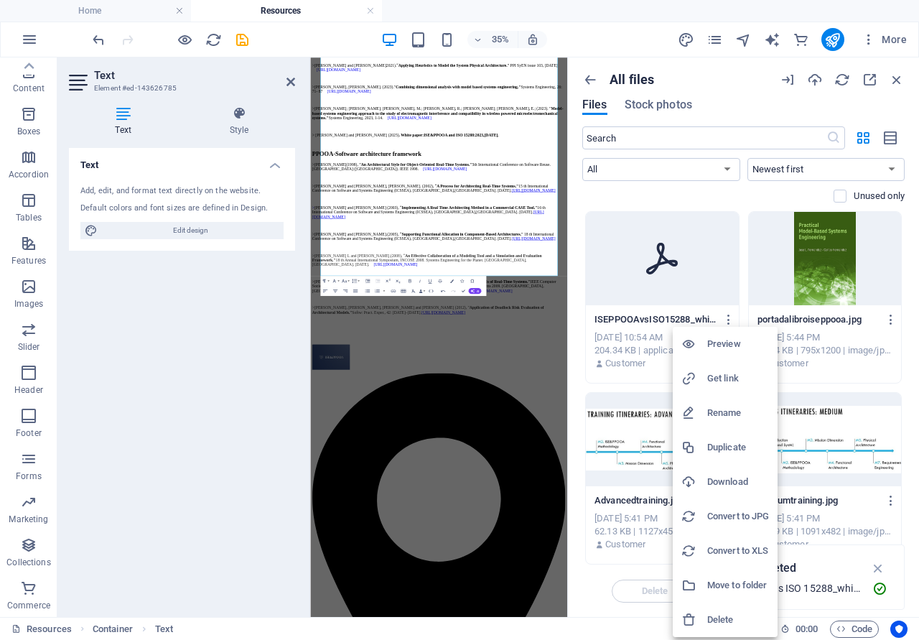
click at [729, 379] on h6 "Get link" at bounding box center [739, 378] width 62 height 17
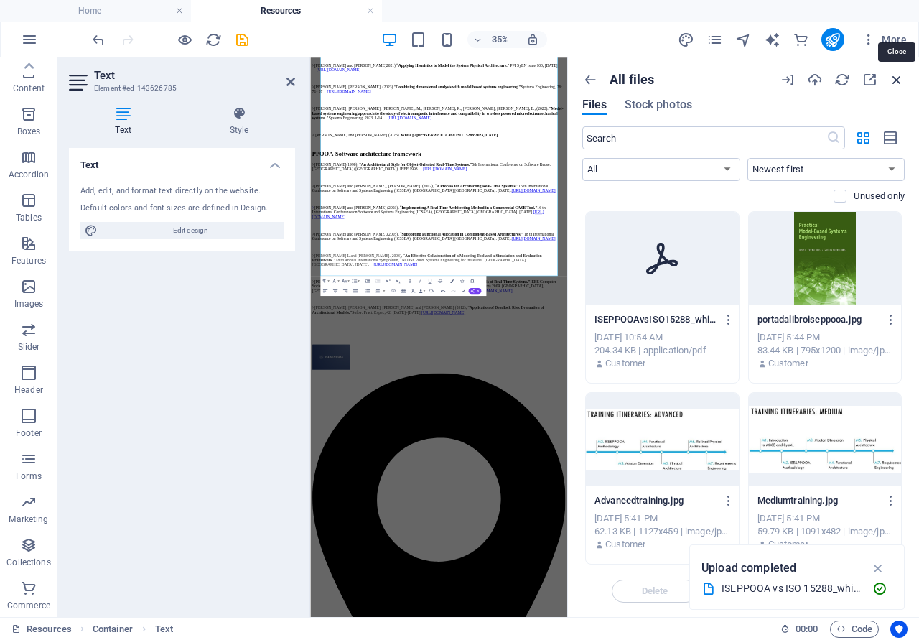
click at [901, 80] on icon "button" at bounding box center [897, 80] width 16 height 16
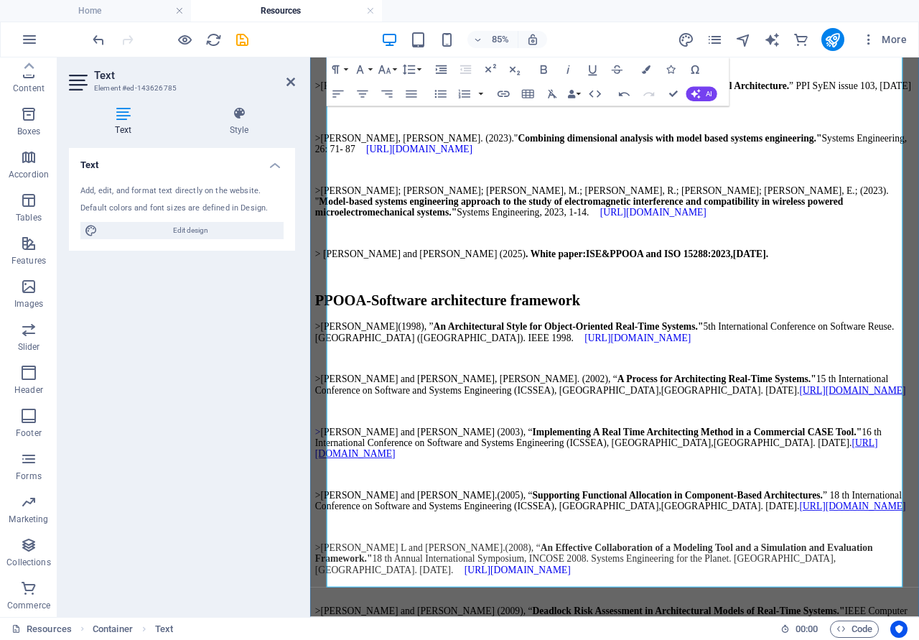
click at [919, 296] on p "> [PERSON_NAME] and [PERSON_NAME] (2025) . White paper: ISE&PPOOA and ISO 15288…" at bounding box center [668, 289] width 705 height 13
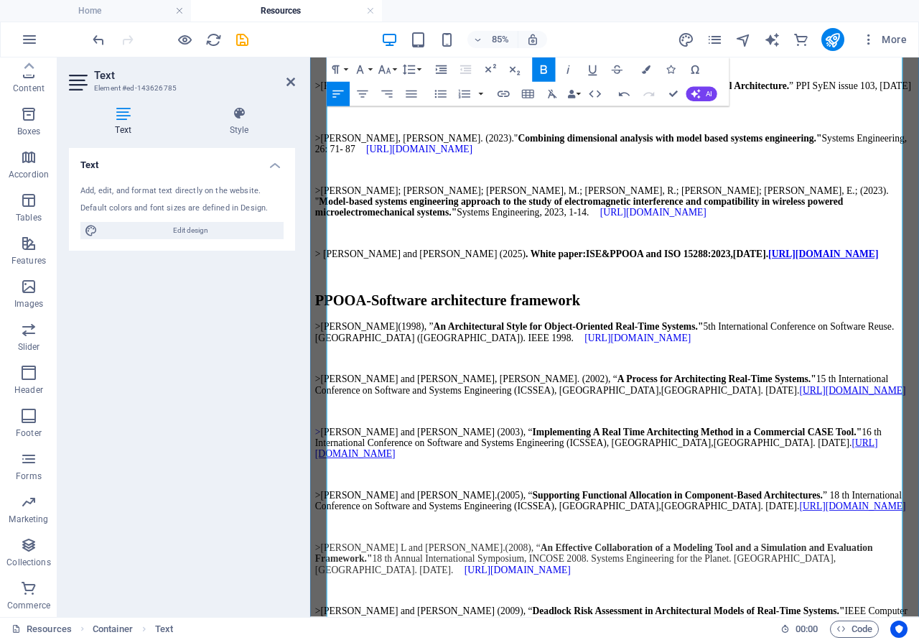
scroll to position [951, 4]
drag, startPoint x: 922, startPoint y: 652, endPoint x: 923, endPoint y: 698, distance: 45.3
click at [919, 296] on p "> [PERSON_NAME] and [PERSON_NAME] (2025) . White paper: ISE&PPOOA and ISO 15288…" at bounding box center [668, 289] width 705 height 13
click at [539, 66] on icon "button" at bounding box center [544, 69] width 14 height 14
click at [919, 296] on p "> [PERSON_NAME] and [PERSON_NAME] (2025) . White paper: ISE&PPOOA and ISO 15288…" at bounding box center [668, 289] width 705 height 13
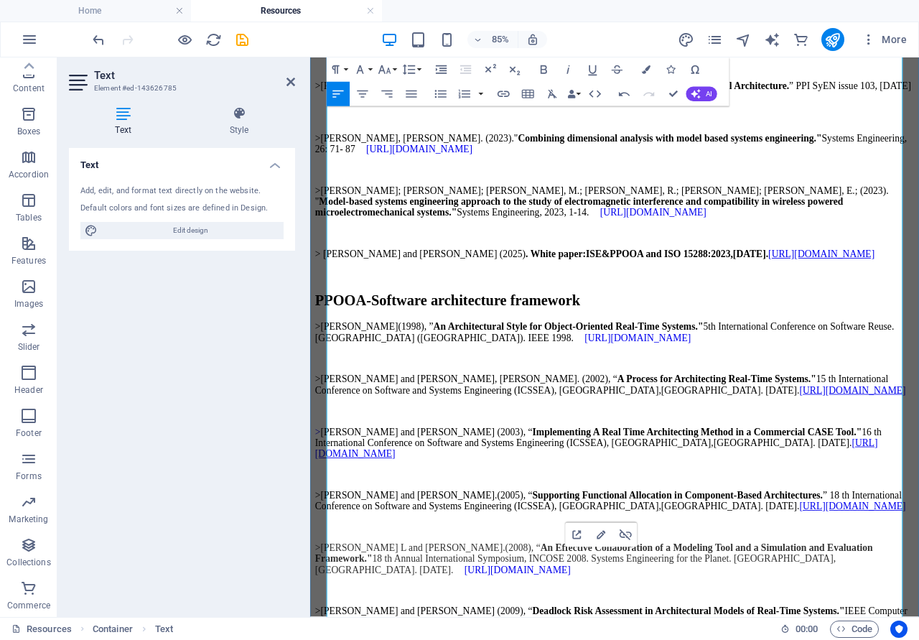
drag, startPoint x: 920, startPoint y: 652, endPoint x: 929, endPoint y: 683, distance: 32.8
click at [919, 296] on p "> [PERSON_NAME] and [PERSON_NAME] (2025) . White paper: ISE&PPOOA and ISO 15288…" at bounding box center [668, 289] width 705 height 13
click at [236, 112] on icon at bounding box center [239, 113] width 112 height 14
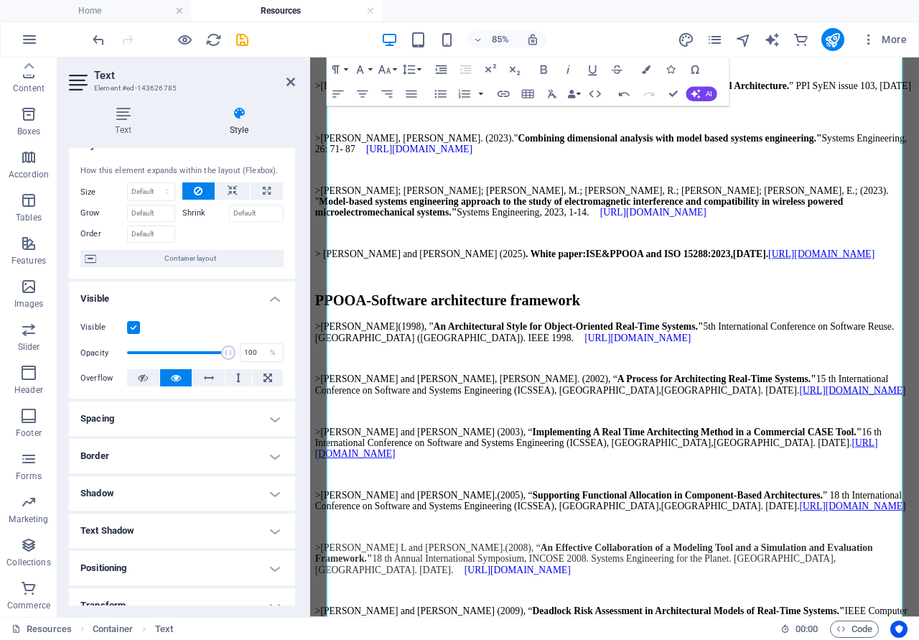
scroll to position [0, 0]
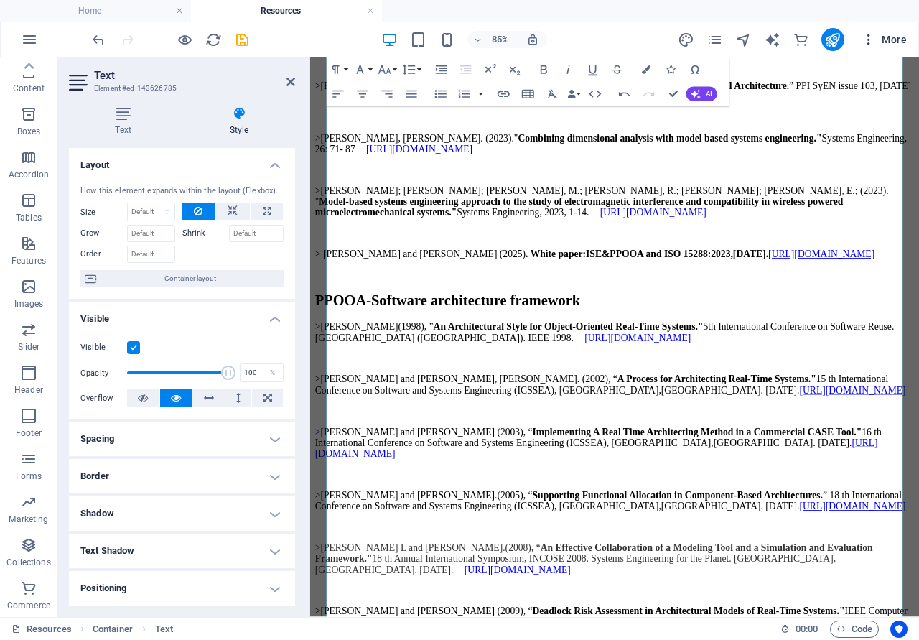
click at [904, 40] on span "More" at bounding box center [884, 39] width 45 height 14
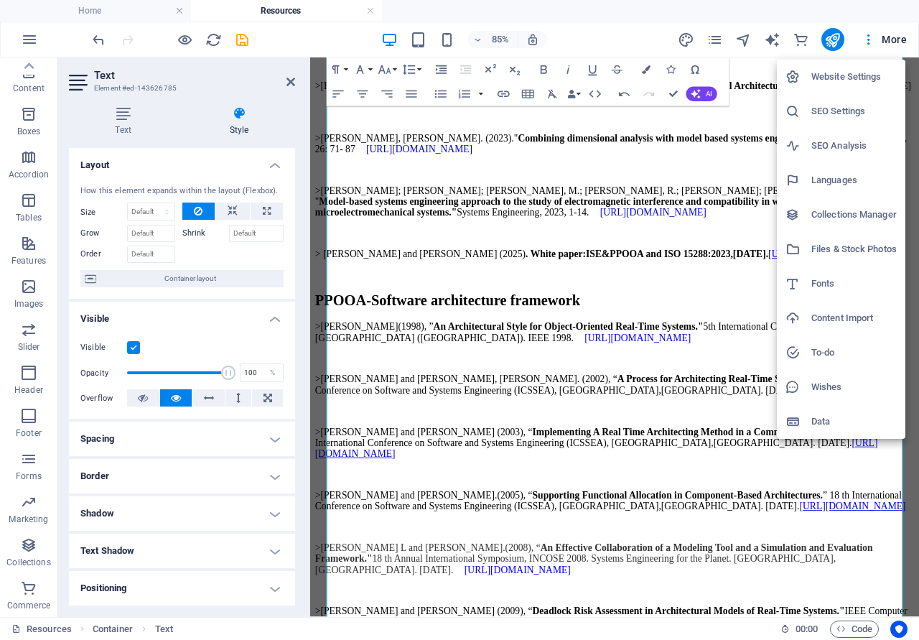
click at [838, 283] on h6 "Fonts" at bounding box center [854, 283] width 85 height 17
select select "popularity"
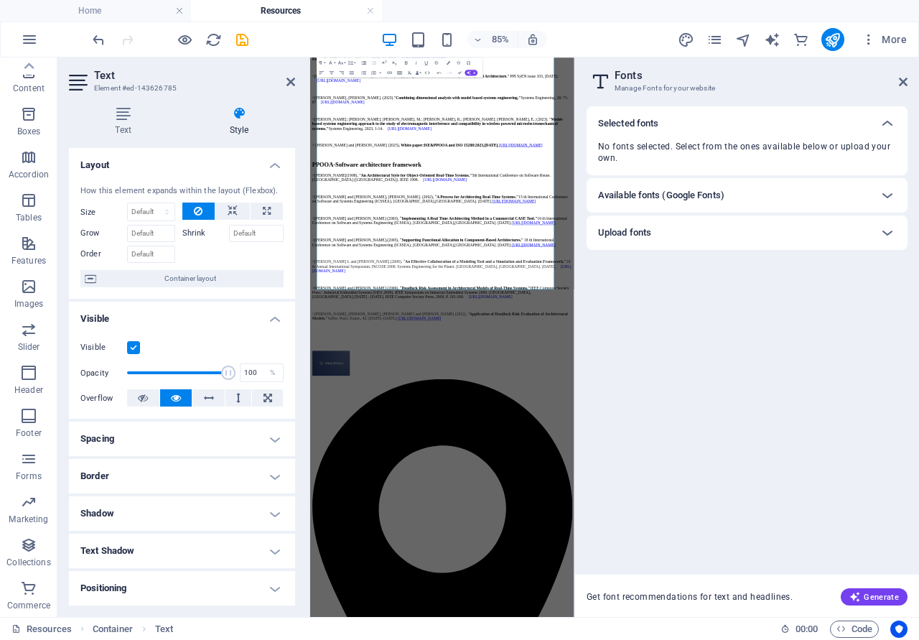
scroll to position [10, 4]
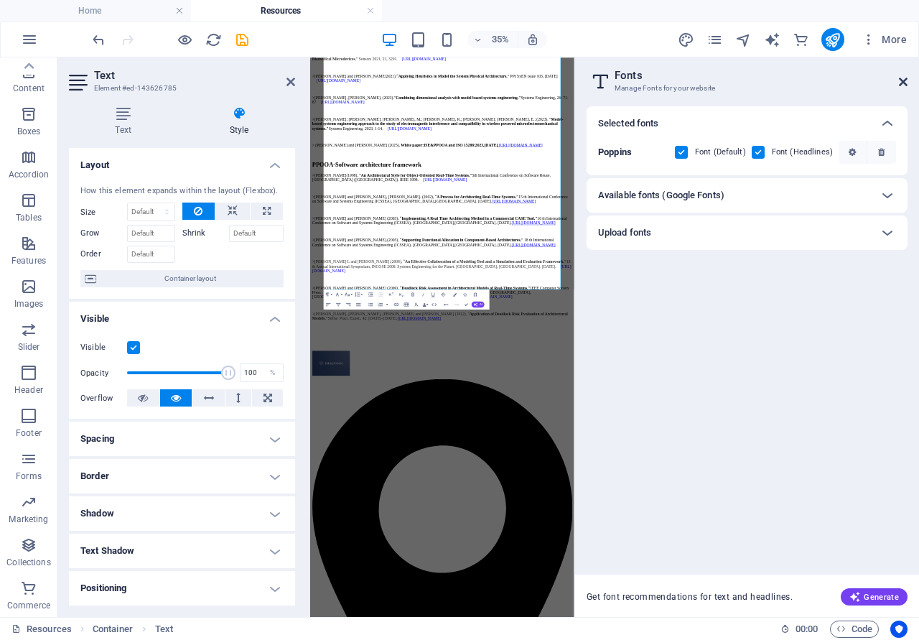
click at [906, 83] on icon at bounding box center [903, 81] width 9 height 11
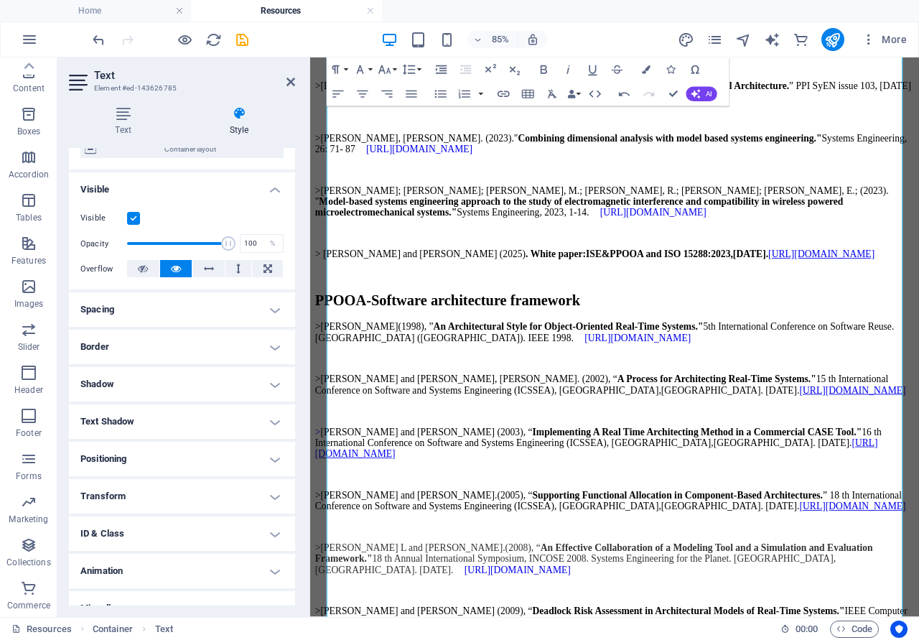
scroll to position [149, 0]
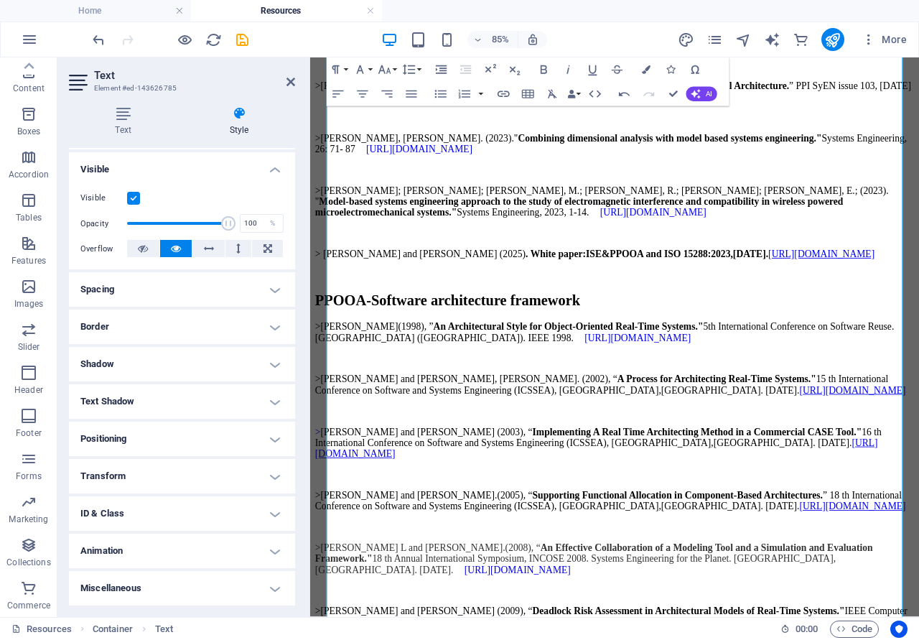
click at [266, 588] on h4 "Miscellaneous" at bounding box center [182, 588] width 226 height 34
click at [271, 585] on h4 "Miscellaneous" at bounding box center [182, 584] width 226 height 26
click at [685, 42] on icon "design" at bounding box center [686, 40] width 17 height 17
select select "px"
select select "300"
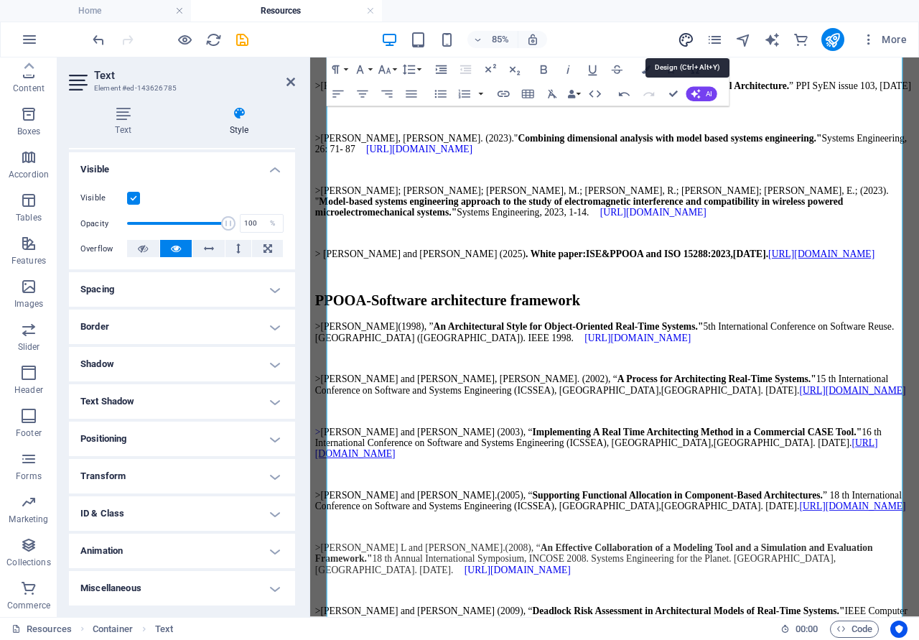
select select "px"
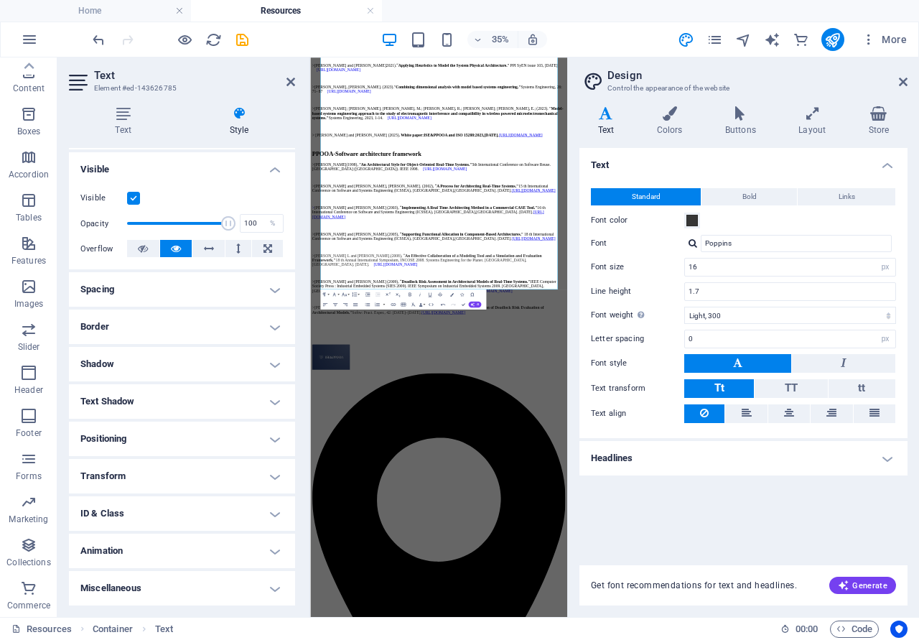
click at [715, 226] on div "Font color" at bounding box center [743, 220] width 305 height 17
click at [685, 223] on button "Font color" at bounding box center [693, 221] width 16 height 16
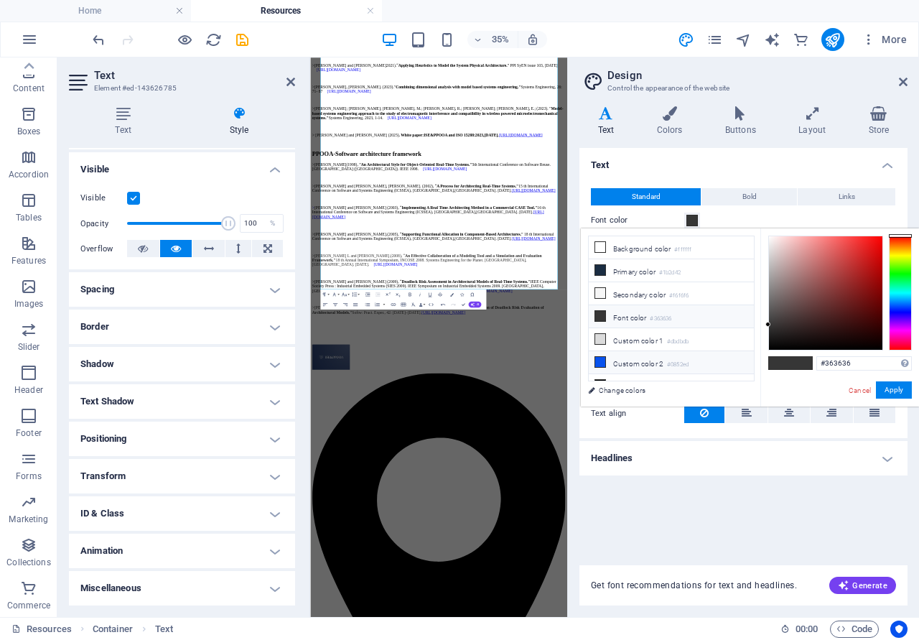
click at [639, 361] on li "Custom color 2 #0852ed" at bounding box center [671, 362] width 165 height 23
type input "#0852ed"
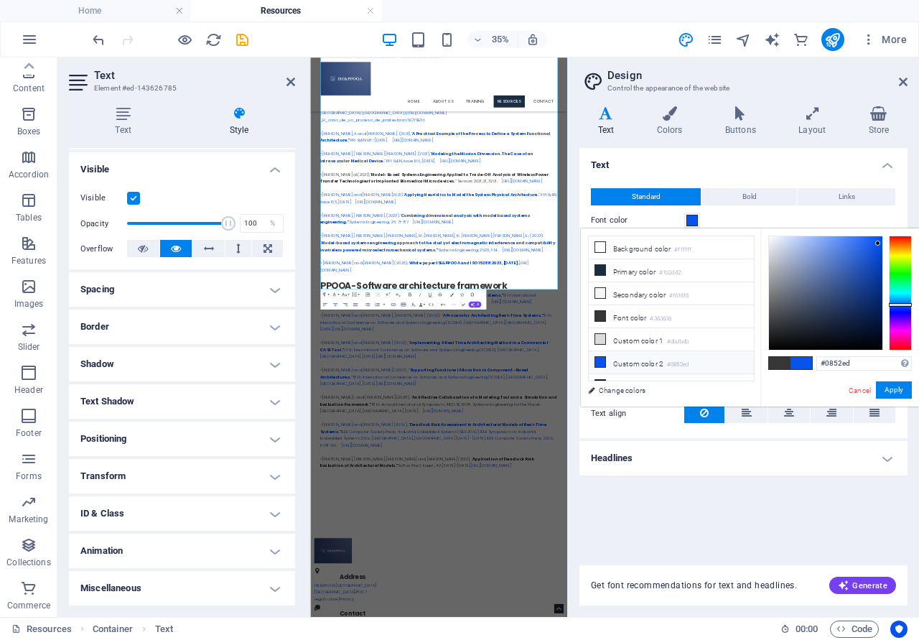
click at [634, 362] on li "Custom color 2 #0852ed" at bounding box center [671, 362] width 165 height 23
click at [899, 389] on button "Apply" at bounding box center [894, 389] width 36 height 17
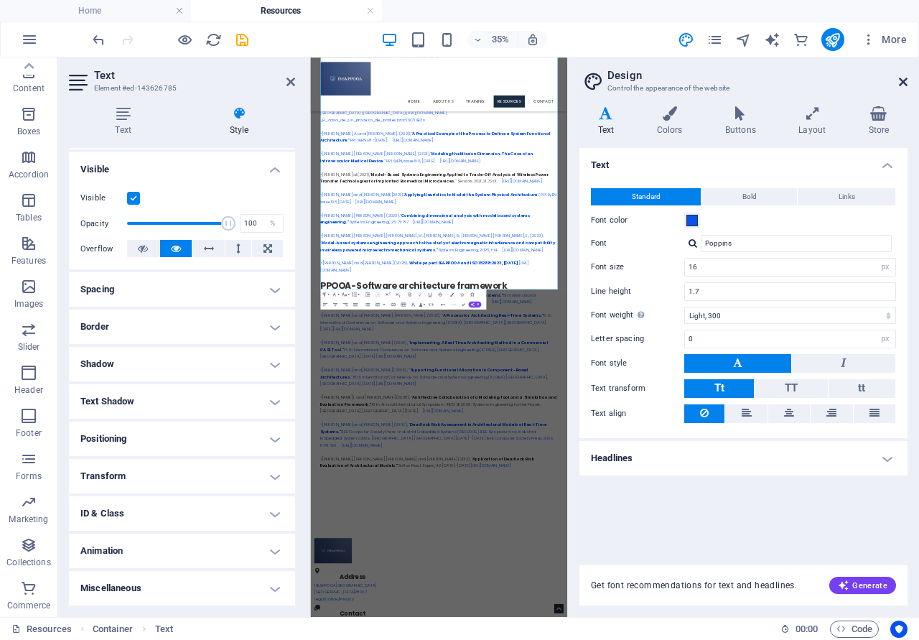
drag, startPoint x: 905, startPoint y: 83, endPoint x: 698, endPoint y: 27, distance: 214.3
click at [905, 83] on icon at bounding box center [903, 81] width 9 height 11
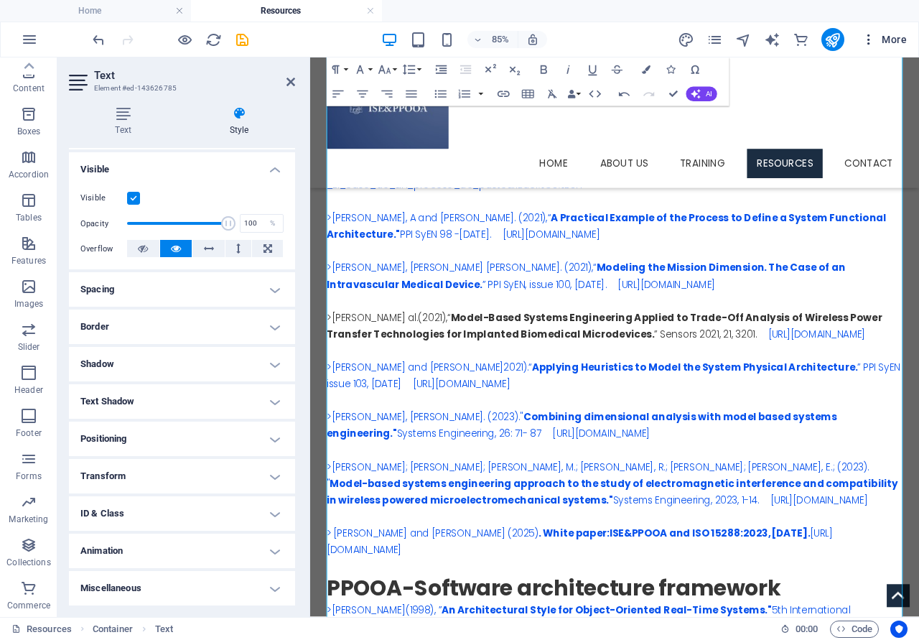
click at [880, 38] on span "More" at bounding box center [884, 39] width 45 height 14
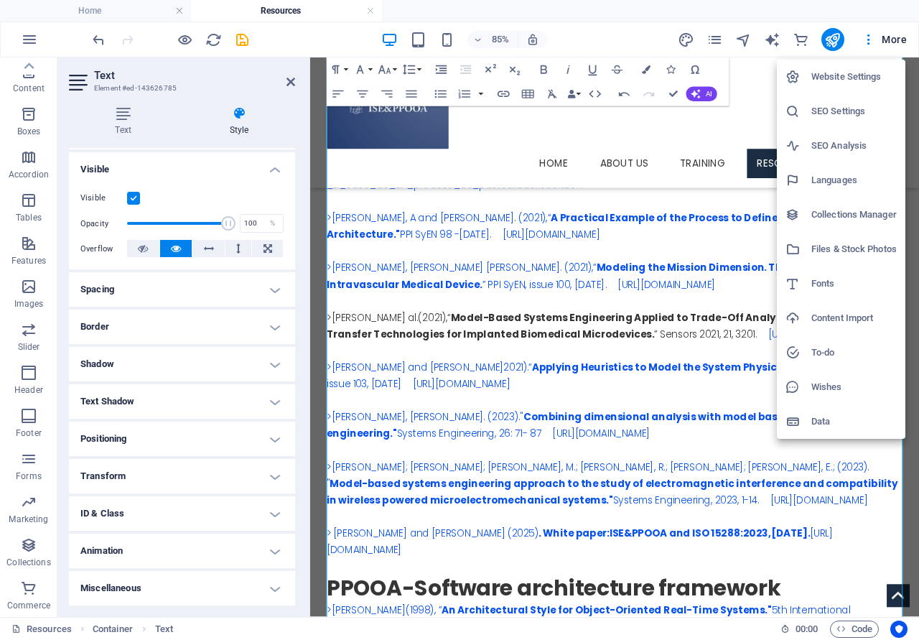
click at [825, 284] on h6 "Fonts" at bounding box center [854, 283] width 85 height 17
select select "popularity"
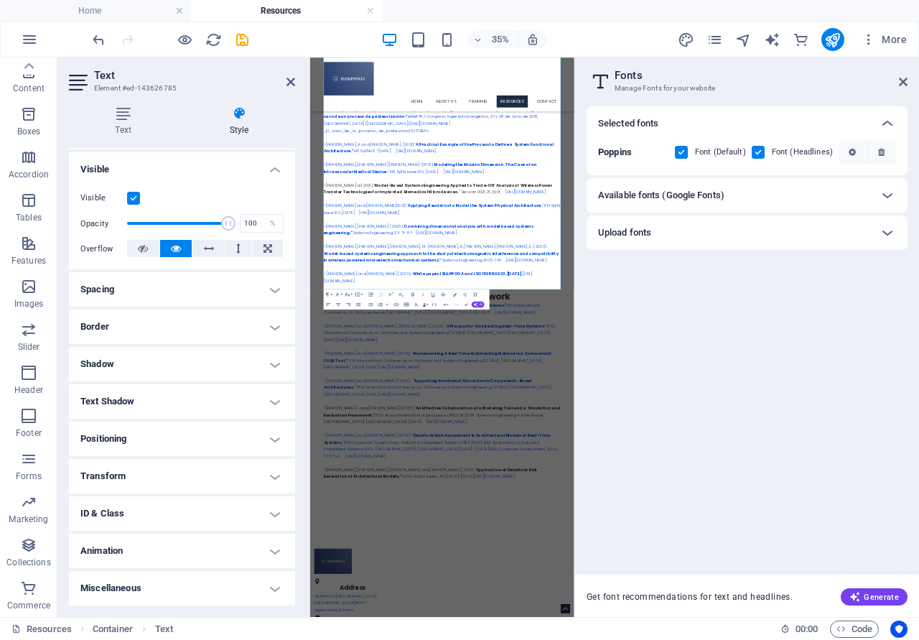
click at [904, 75] on h2 "Fonts" at bounding box center [761, 75] width 293 height 13
click at [902, 82] on icon at bounding box center [903, 81] width 9 height 11
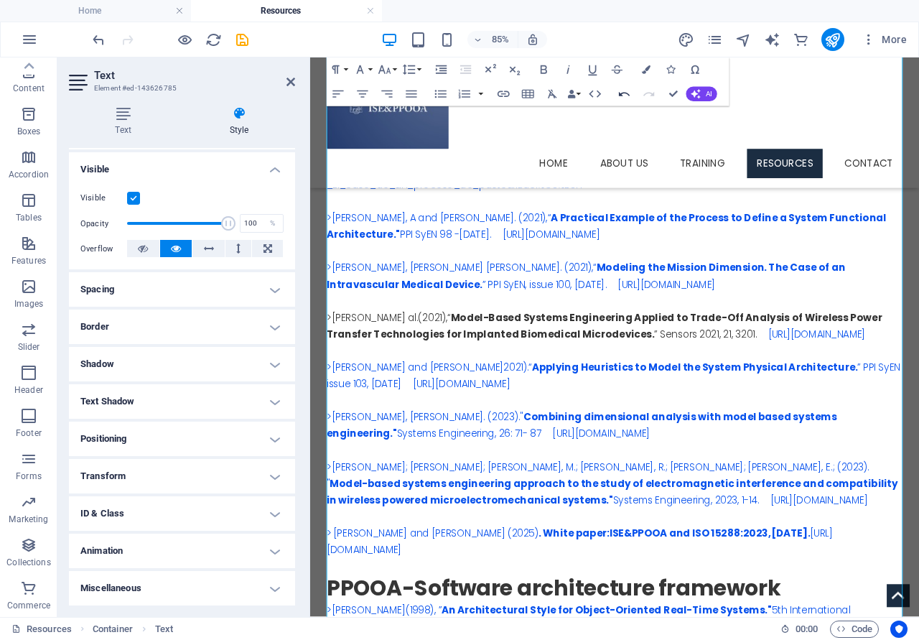
click at [622, 96] on icon "button" at bounding box center [625, 94] width 14 height 14
click at [622, 95] on icon "button" at bounding box center [624, 94] width 11 height 4
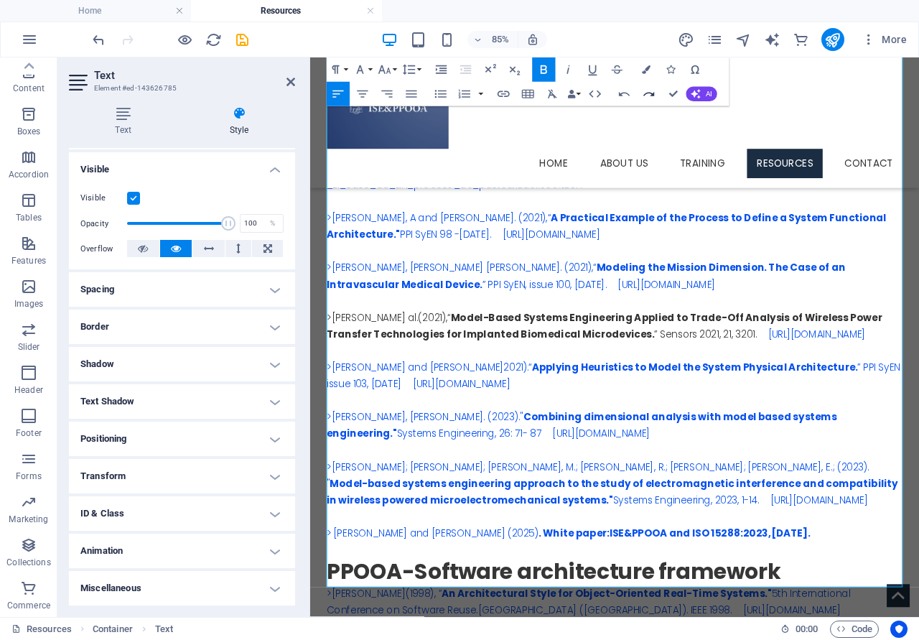
click at [652, 96] on icon "button" at bounding box center [649, 94] width 14 height 14
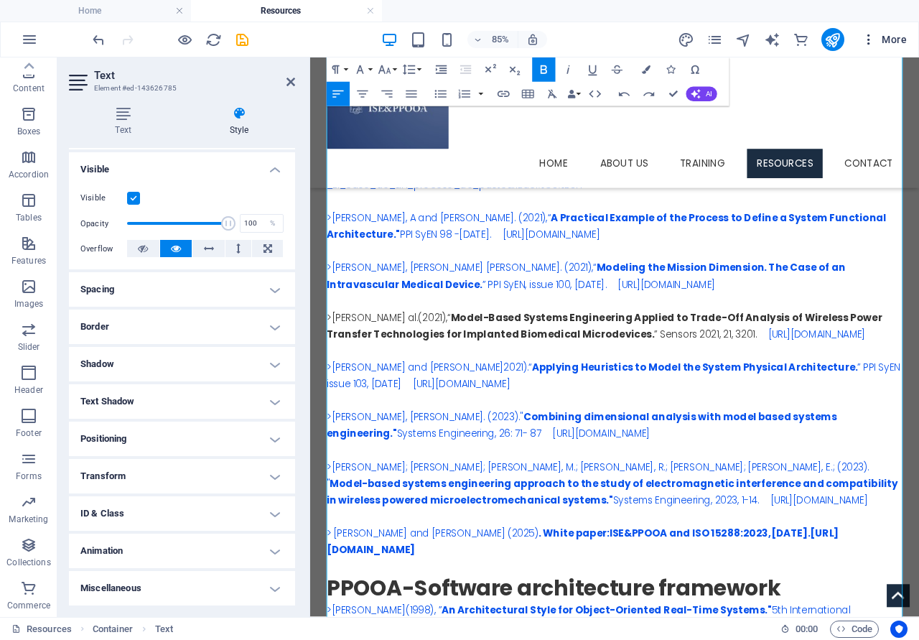
click at [886, 42] on span "More" at bounding box center [884, 39] width 45 height 14
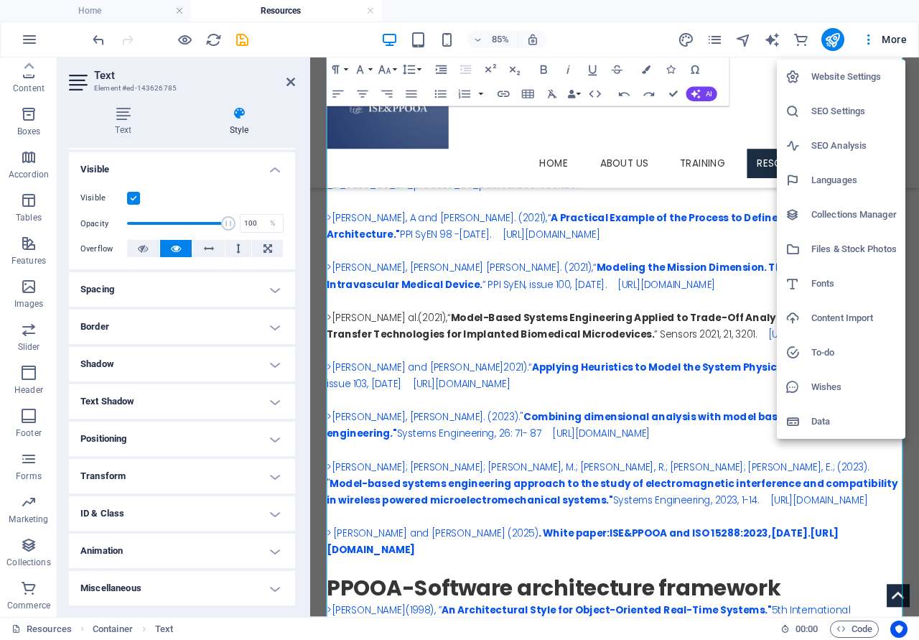
click at [291, 84] on div at bounding box center [459, 320] width 919 height 640
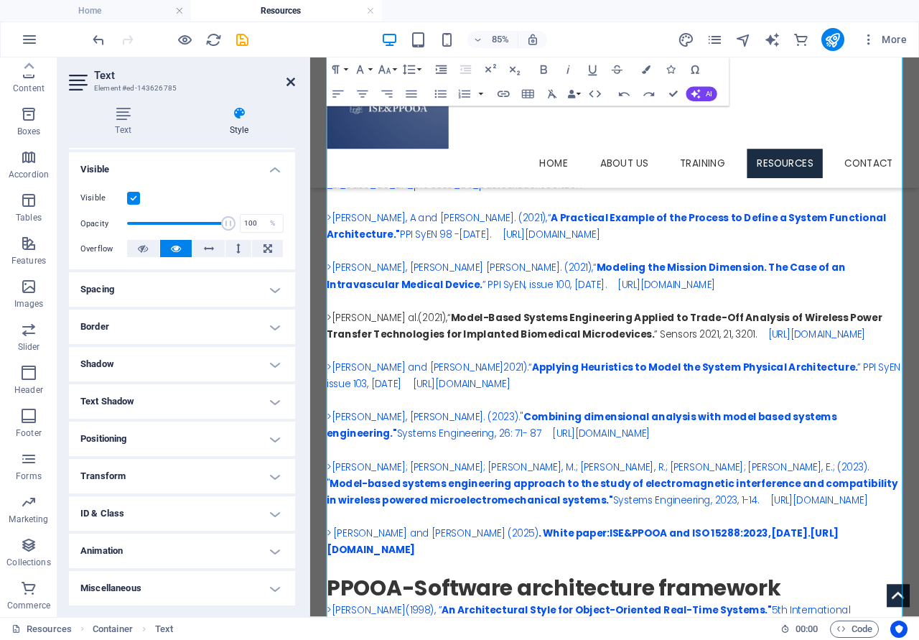
click at [291, 80] on icon at bounding box center [291, 81] width 9 height 11
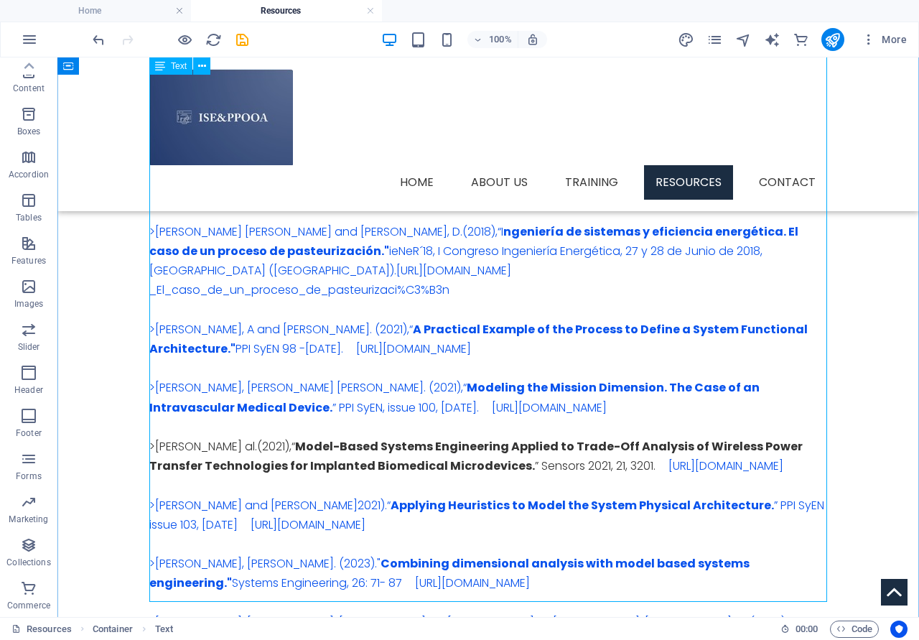
scroll to position [2404, 0]
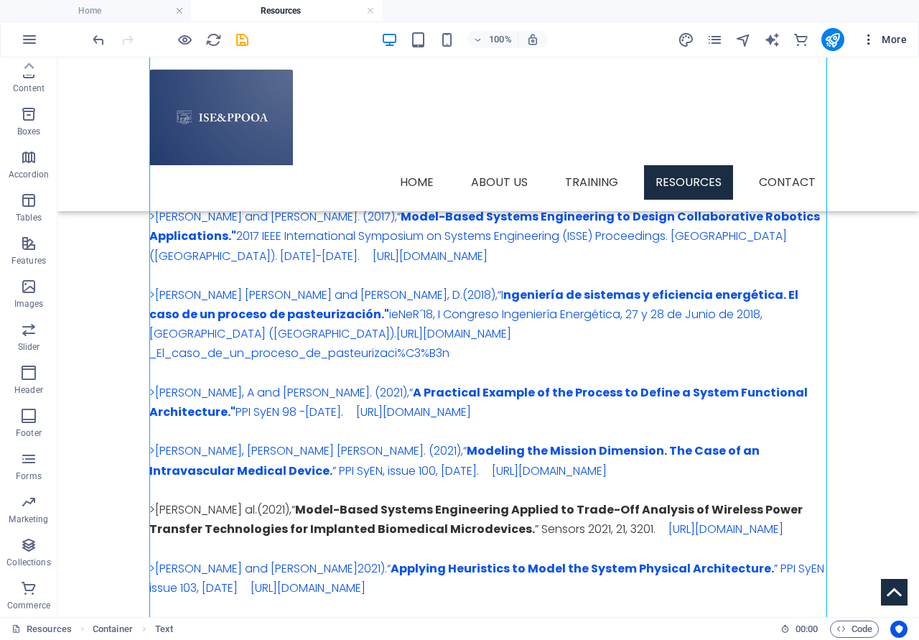
click at [884, 38] on span "More" at bounding box center [884, 39] width 45 height 14
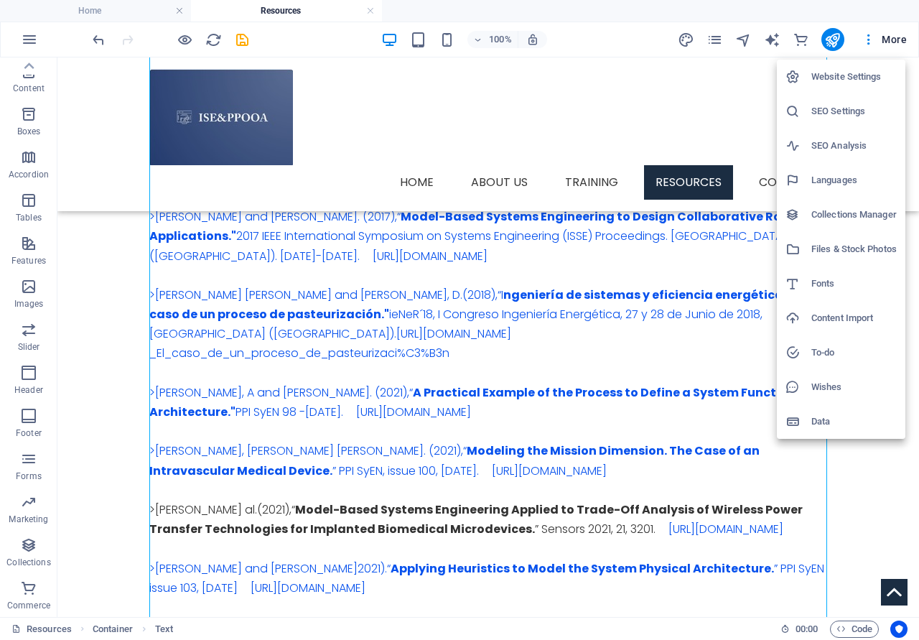
click at [828, 284] on h6 "Fonts" at bounding box center [854, 283] width 85 height 17
select select "popularity"
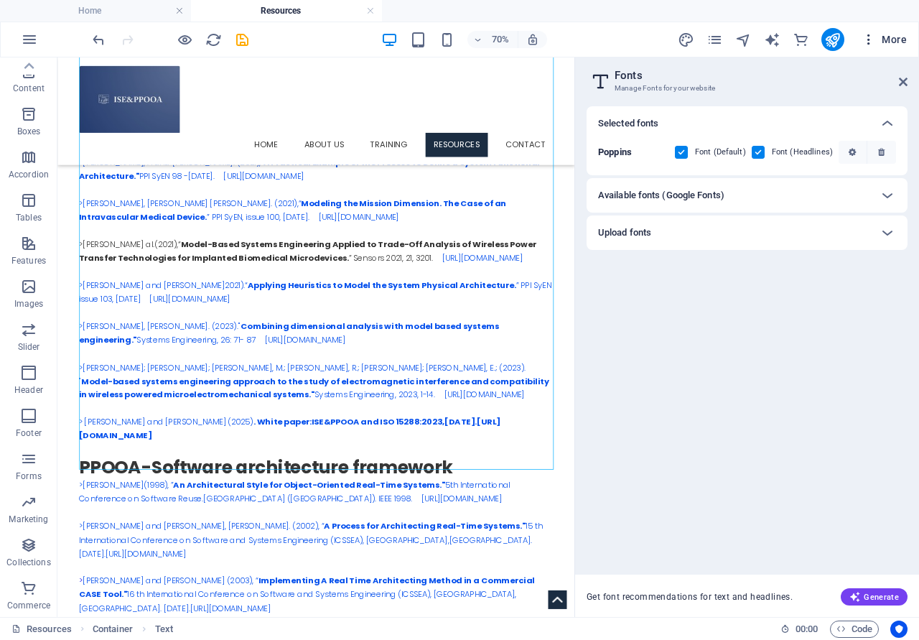
click at [896, 41] on span "More" at bounding box center [884, 39] width 45 height 14
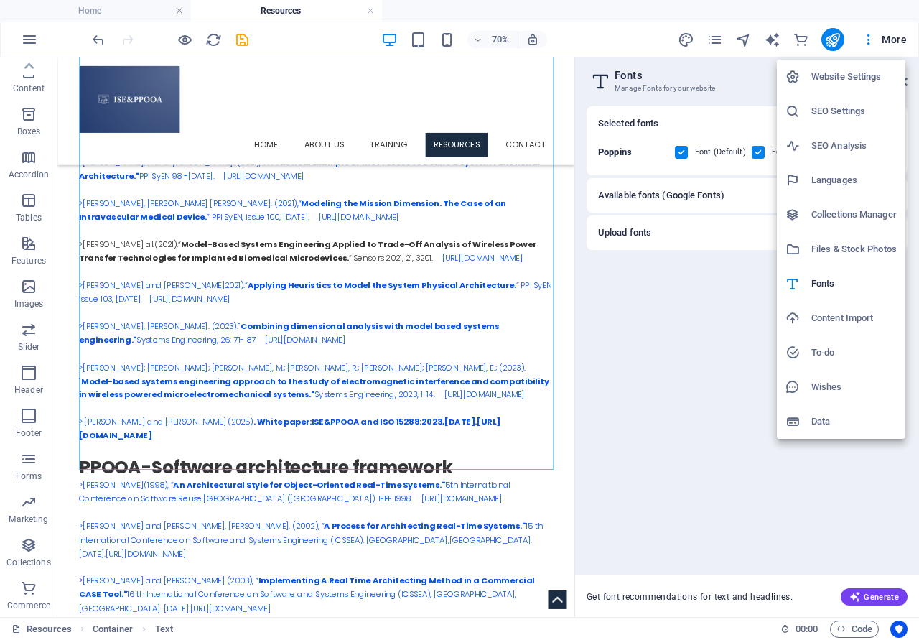
click at [712, 40] on div at bounding box center [459, 320] width 919 height 640
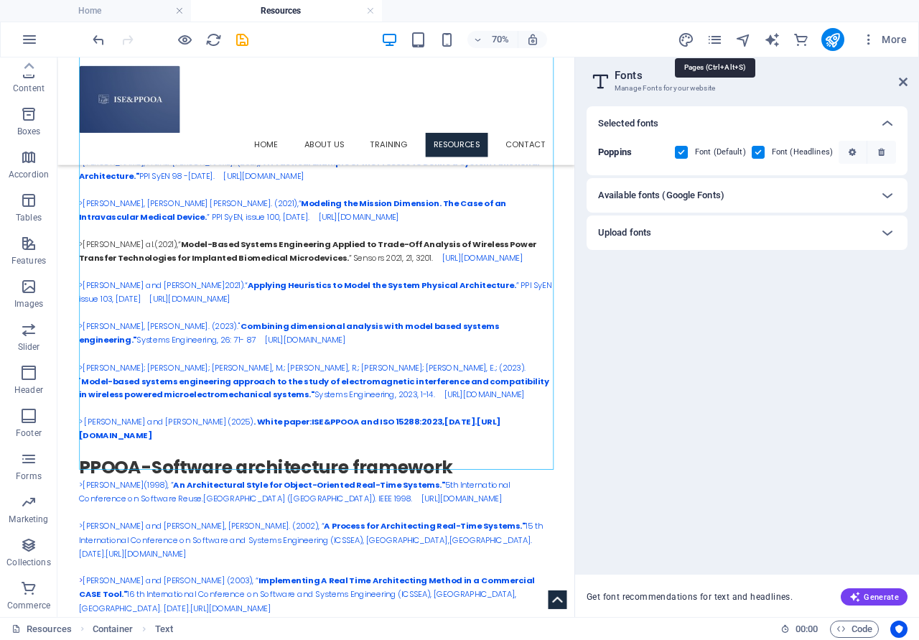
click at [712, 40] on icon "pages" at bounding box center [715, 40] width 17 height 17
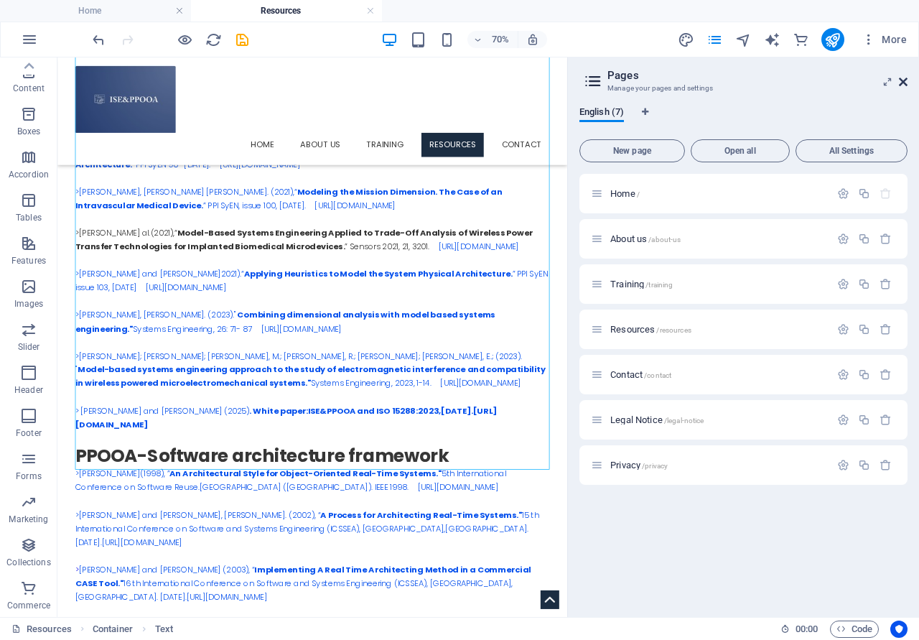
click at [904, 83] on icon at bounding box center [903, 81] width 9 height 11
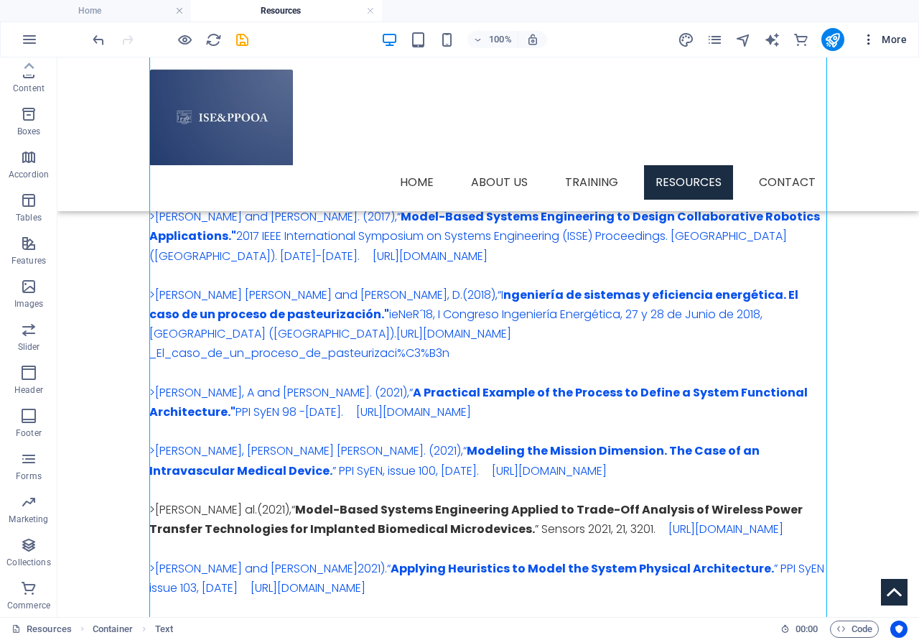
click at [899, 42] on span "More" at bounding box center [884, 39] width 45 height 14
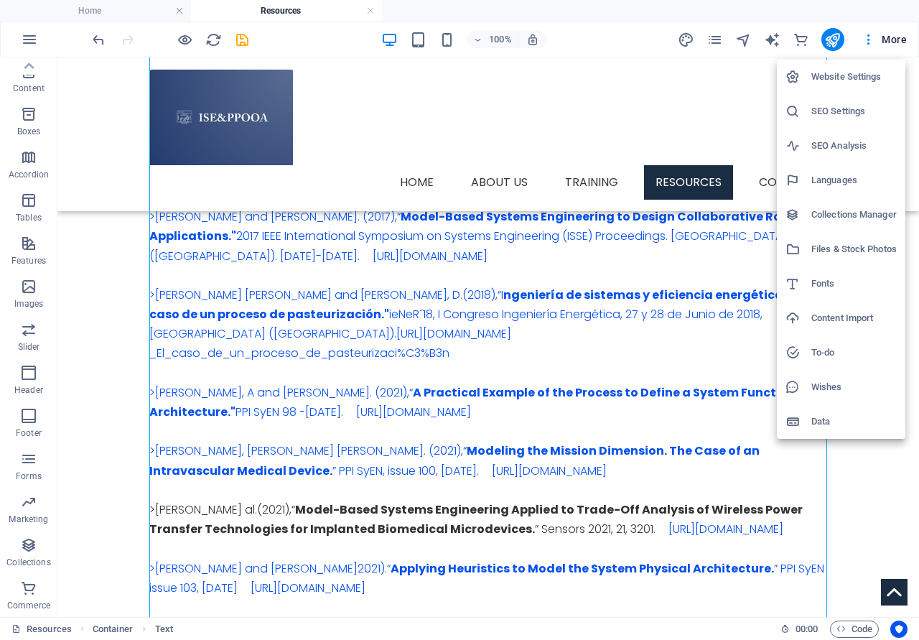
click at [838, 284] on h6 "Fonts" at bounding box center [854, 283] width 85 height 17
select select "popularity"
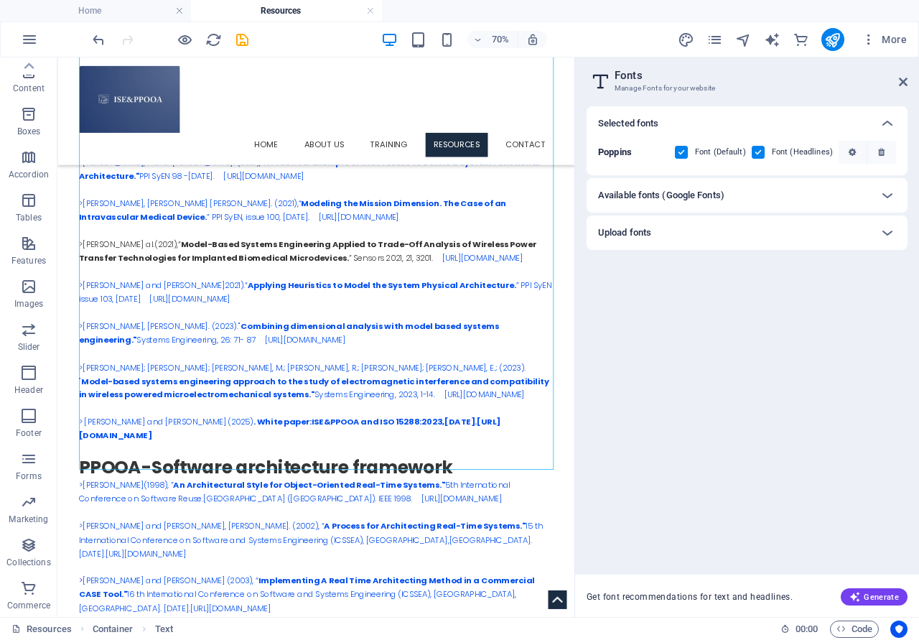
scroll to position [2403, 0]
click at [697, 199] on h6 "Available fonts (Google Fonts)" at bounding box center [661, 195] width 126 height 17
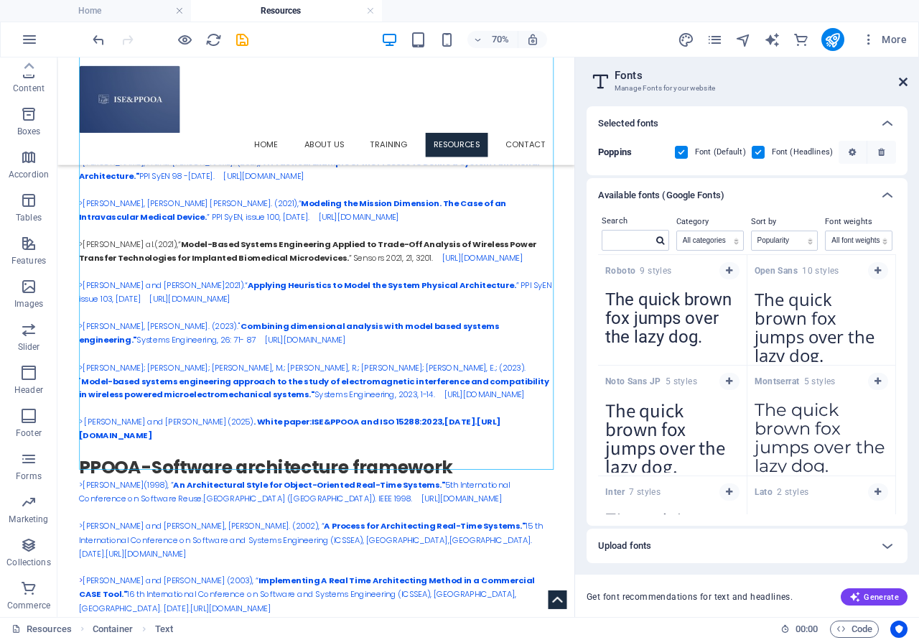
click at [902, 79] on icon at bounding box center [903, 81] width 9 height 11
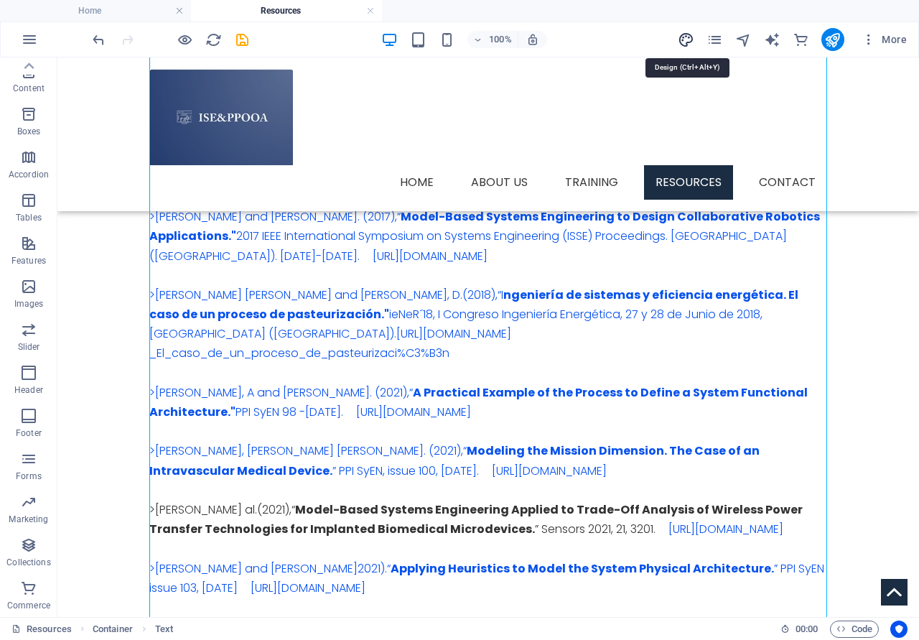
click at [685, 42] on icon "design" at bounding box center [686, 40] width 17 height 17
select select "px"
select select "300"
select select "px"
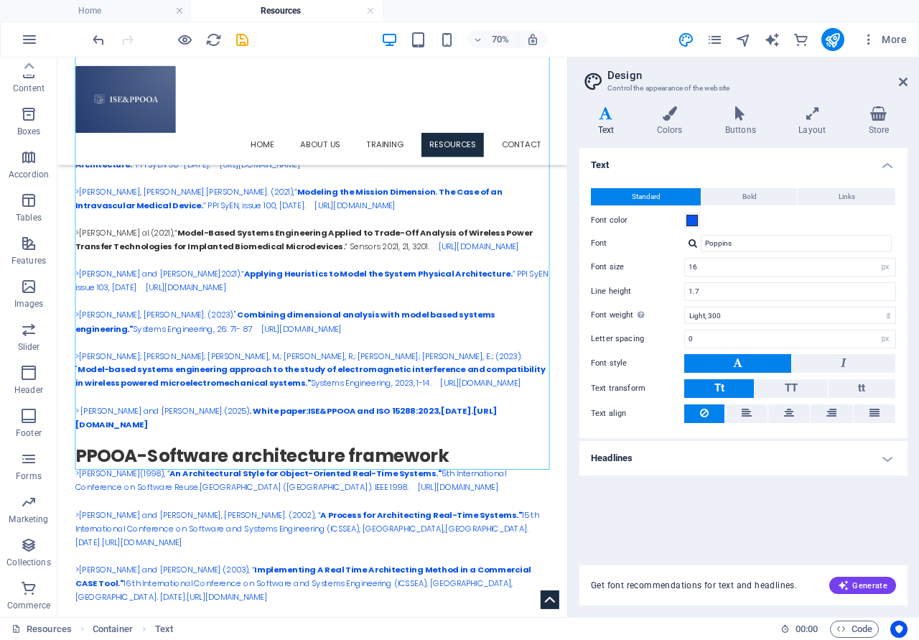
click at [844, 221] on div "Font color" at bounding box center [743, 220] width 305 height 17
click at [690, 221] on span at bounding box center [692, 220] width 11 height 11
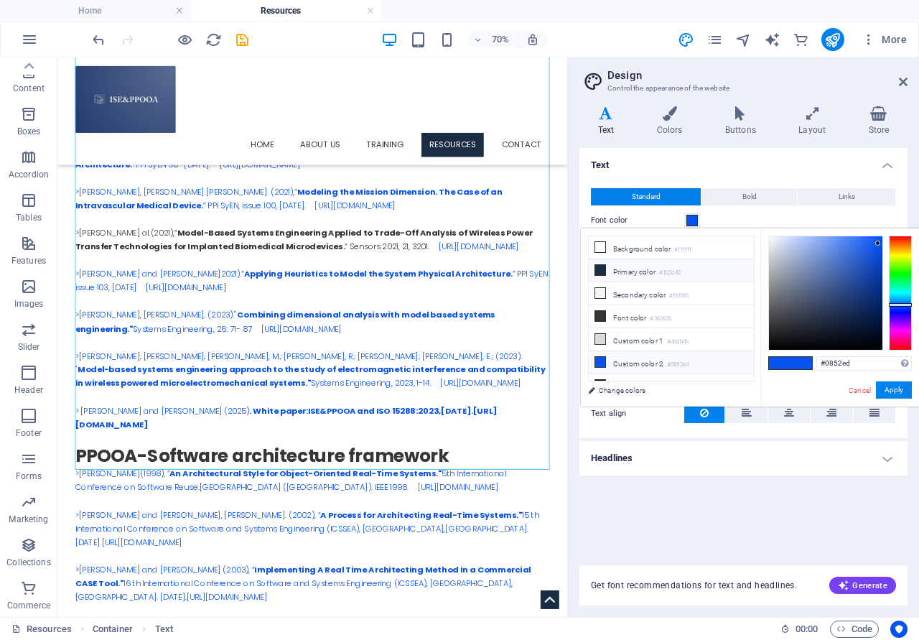
click at [649, 269] on li "Primary color #1b2d42" at bounding box center [671, 270] width 165 height 23
type input "#1b2d42"
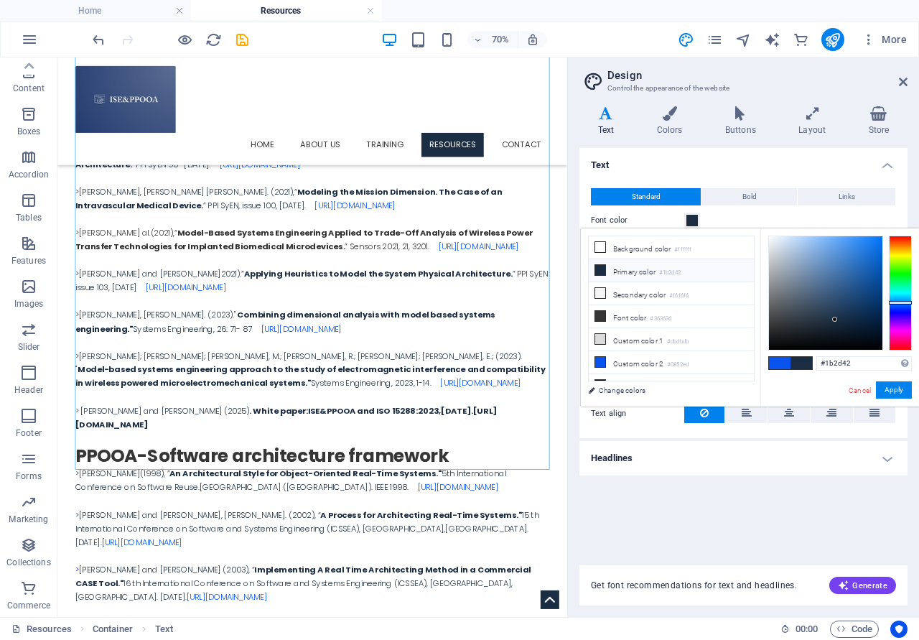
click at [680, 268] on small "#1b2d42" at bounding box center [670, 273] width 22 height 10
click at [890, 386] on button "Apply" at bounding box center [894, 389] width 36 height 17
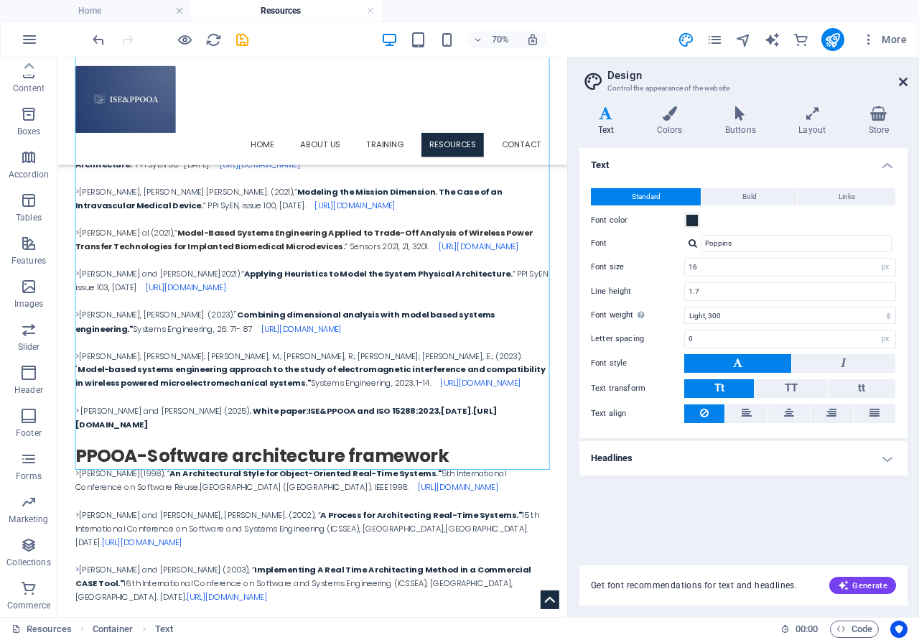
click at [907, 81] on icon at bounding box center [903, 81] width 9 height 11
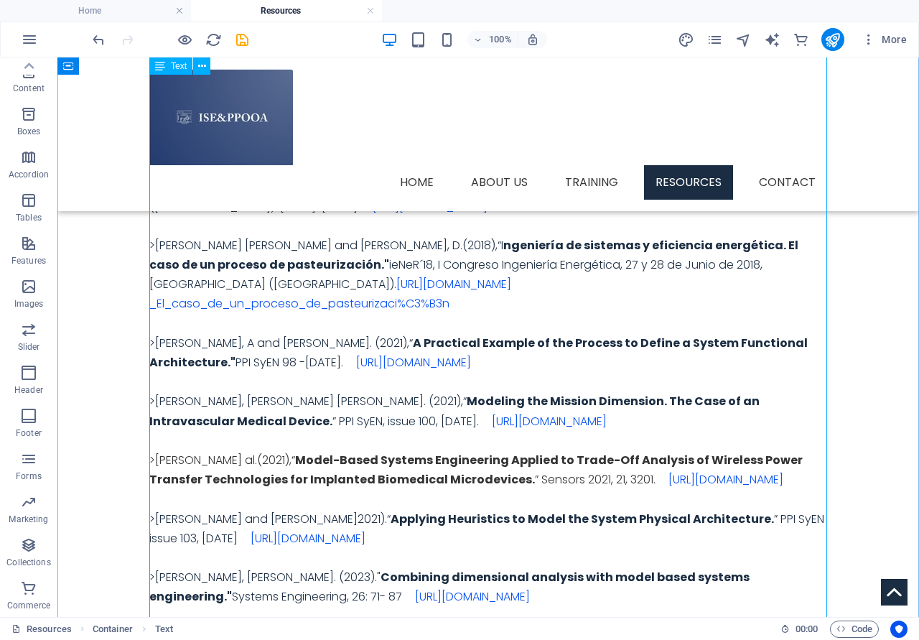
scroll to position [2550, 0]
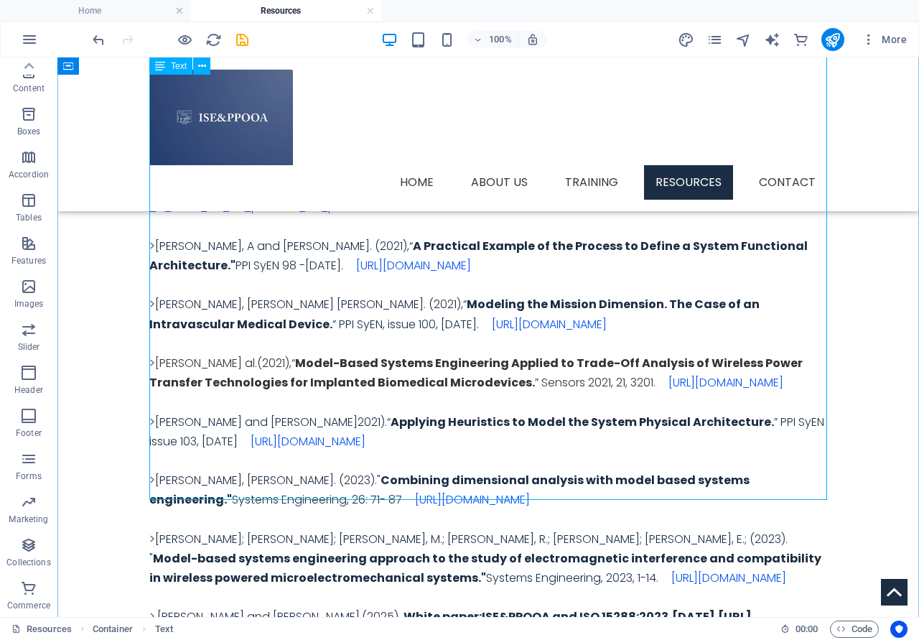
click at [363, 434] on div ">[PERSON_NAME]; [PERSON_NAME]; [PERSON_NAME] and [PERSON_NAME].(2012), “ La ing…" at bounding box center [488, 256] width 678 height 820
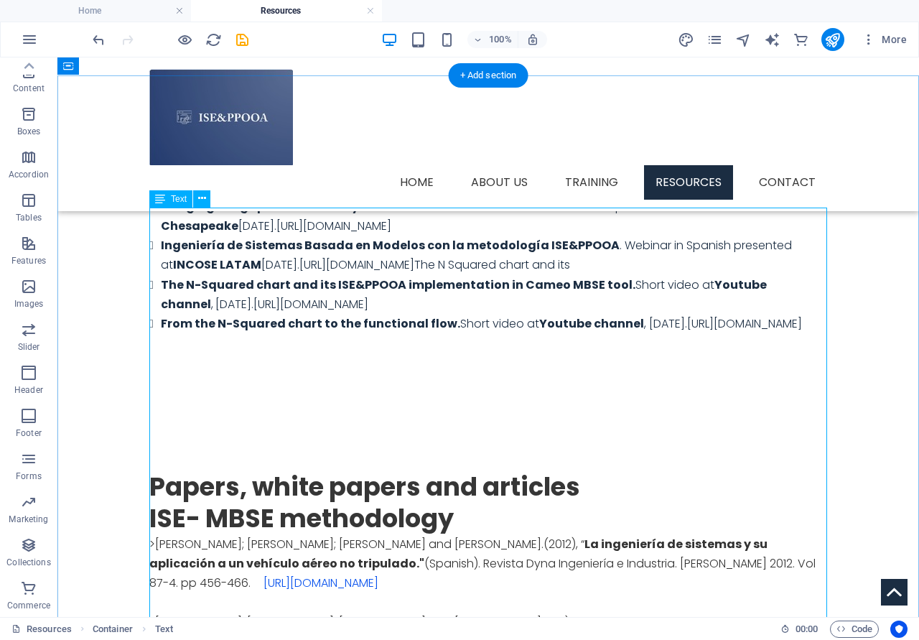
scroll to position [1817, 0]
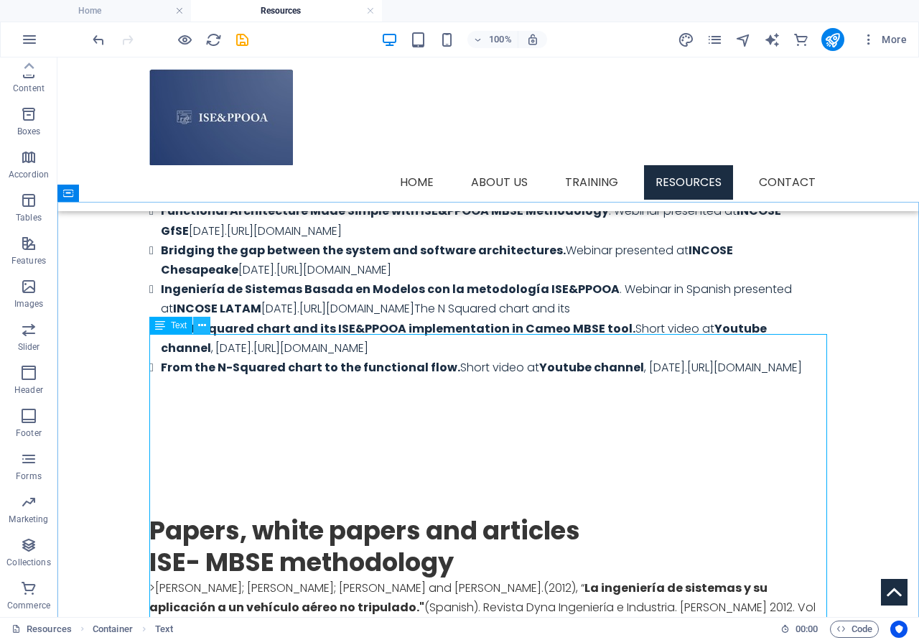
click at [204, 327] on icon at bounding box center [202, 325] width 8 height 15
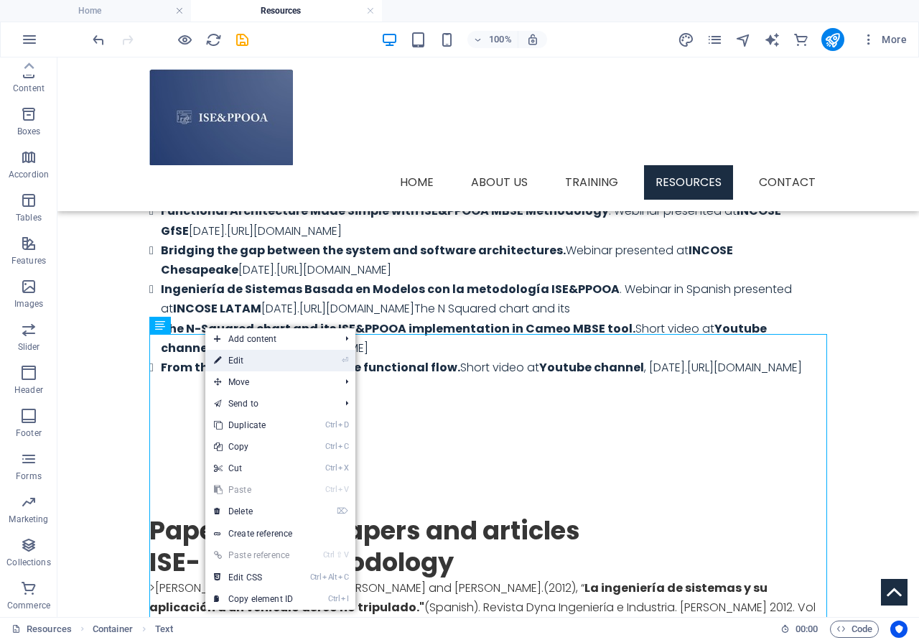
click at [226, 361] on link "⏎ Edit" at bounding box center [253, 361] width 96 height 22
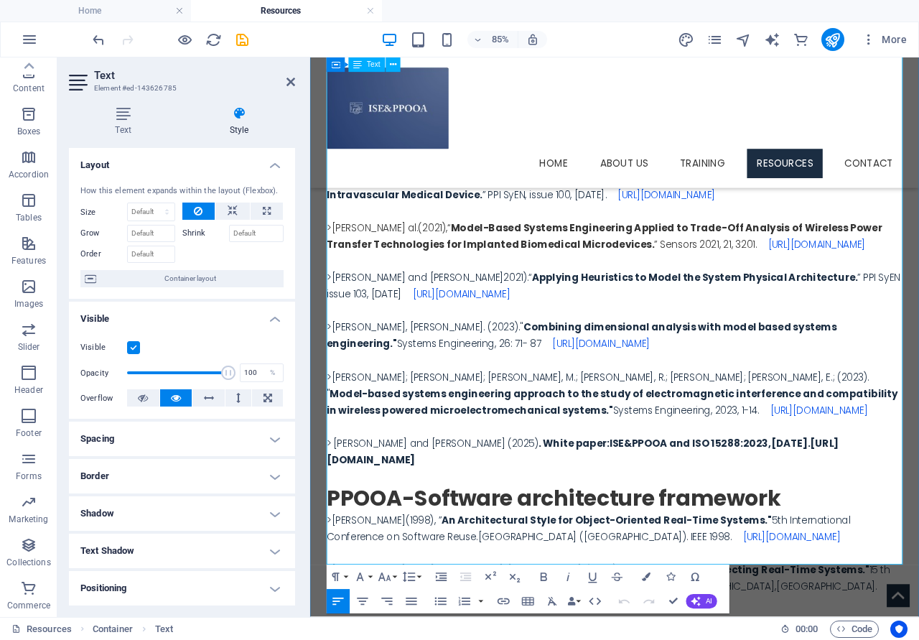
scroll to position [2476, 0]
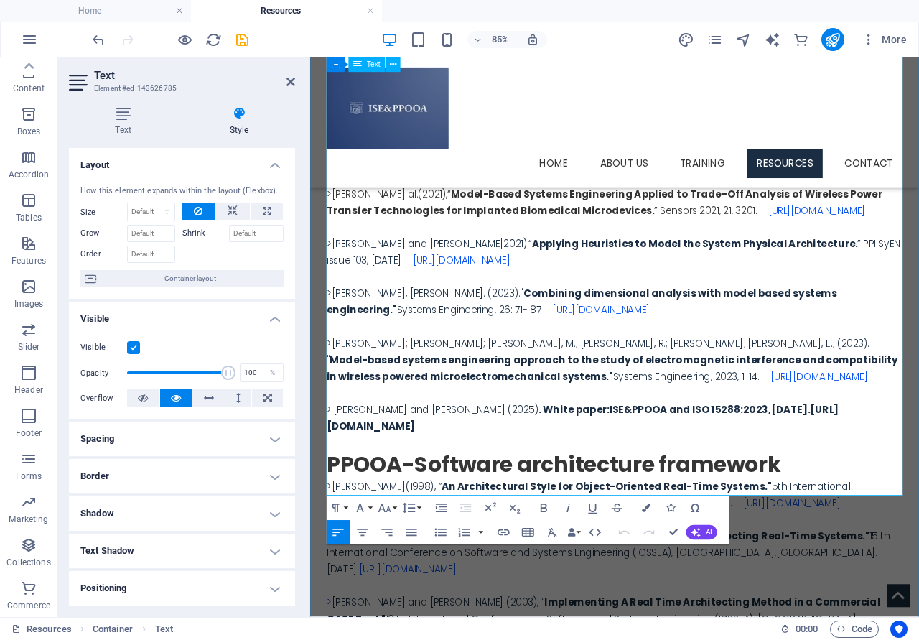
drag, startPoint x: 924, startPoint y: 504, endPoint x: 927, endPoint y: 546, distance: 41.8
click at [919, 501] on p "> [PERSON_NAME] and [PERSON_NAME] (2025) . White paper: ISE&PPOOA and ISO 15288…" at bounding box center [669, 481] width 678 height 39
click at [541, 511] on icon "button" at bounding box center [544, 508] width 6 height 9
click at [896, 521] on p at bounding box center [669, 510] width 678 height 19
drag, startPoint x: 922, startPoint y: 503, endPoint x: 922, endPoint y: 546, distance: 43.1
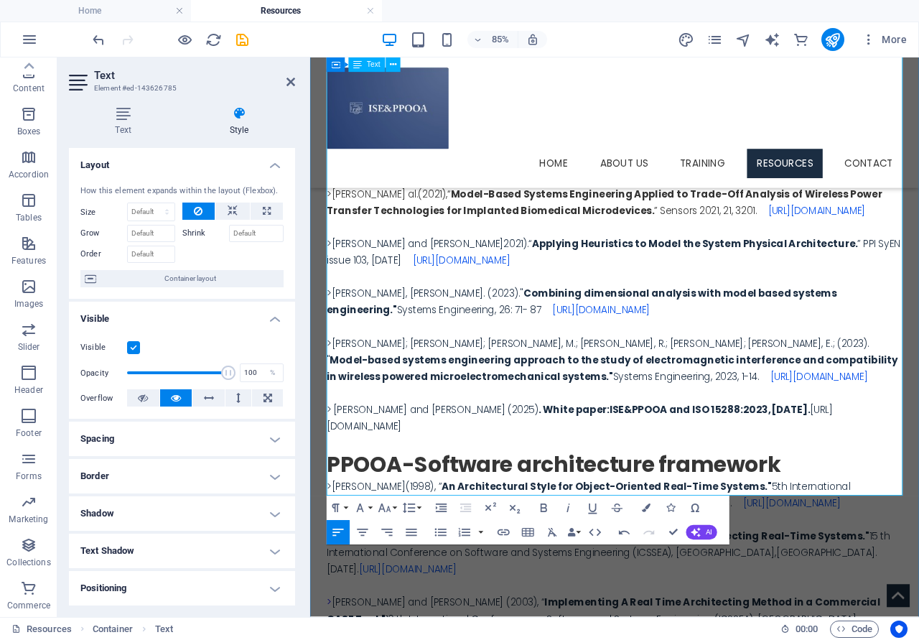
click at [919, 501] on p "> [PERSON_NAME] and [PERSON_NAME] (2025) . White paper: ISE&PPOOA and ISO 15288…" at bounding box center [669, 481] width 678 height 39
click at [294, 85] on icon at bounding box center [291, 81] width 9 height 11
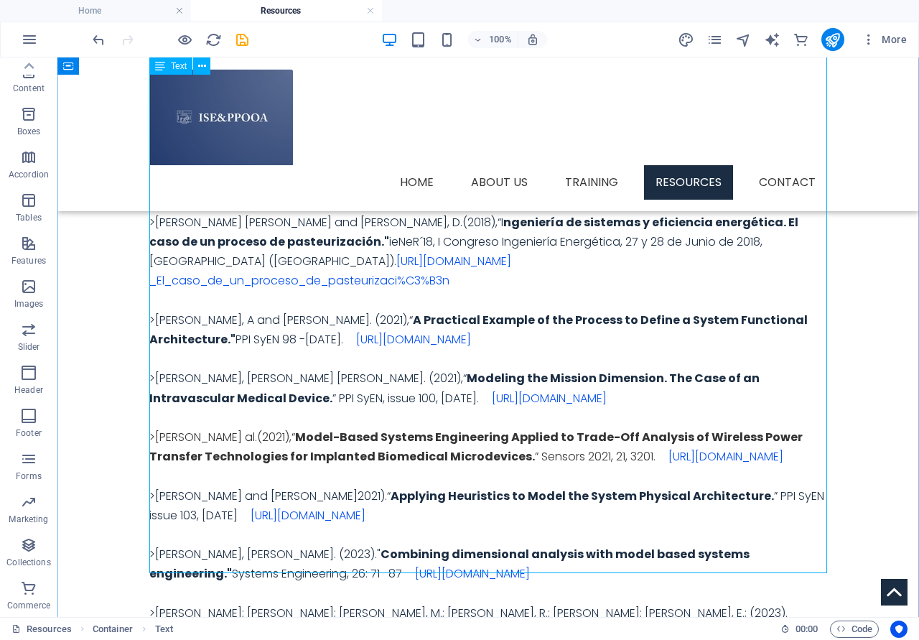
click at [743, 504] on div ">[PERSON_NAME]; [PERSON_NAME]; [PERSON_NAME] and [PERSON_NAME].(2012), “ La ing…" at bounding box center [488, 330] width 678 height 820
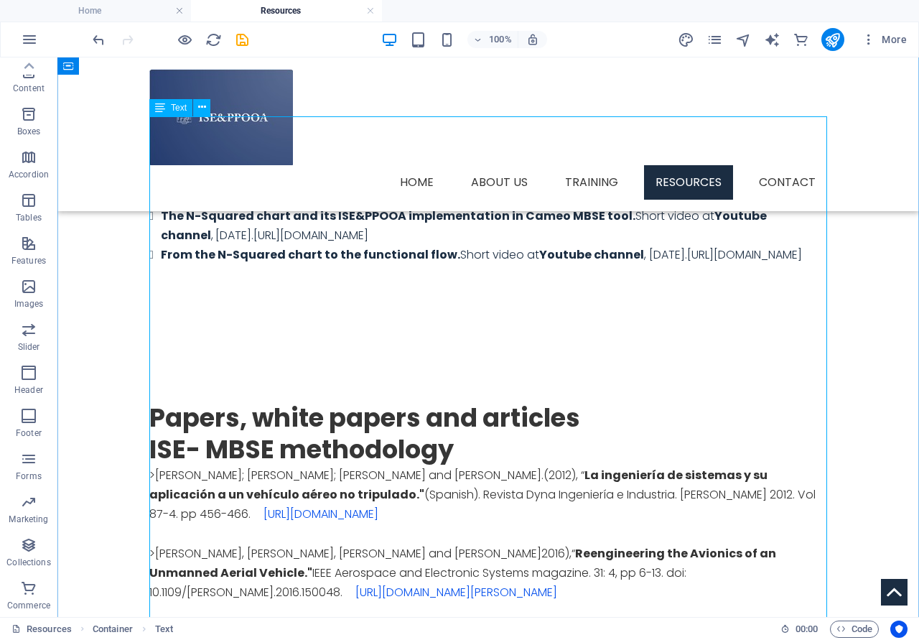
scroll to position [1817, 0]
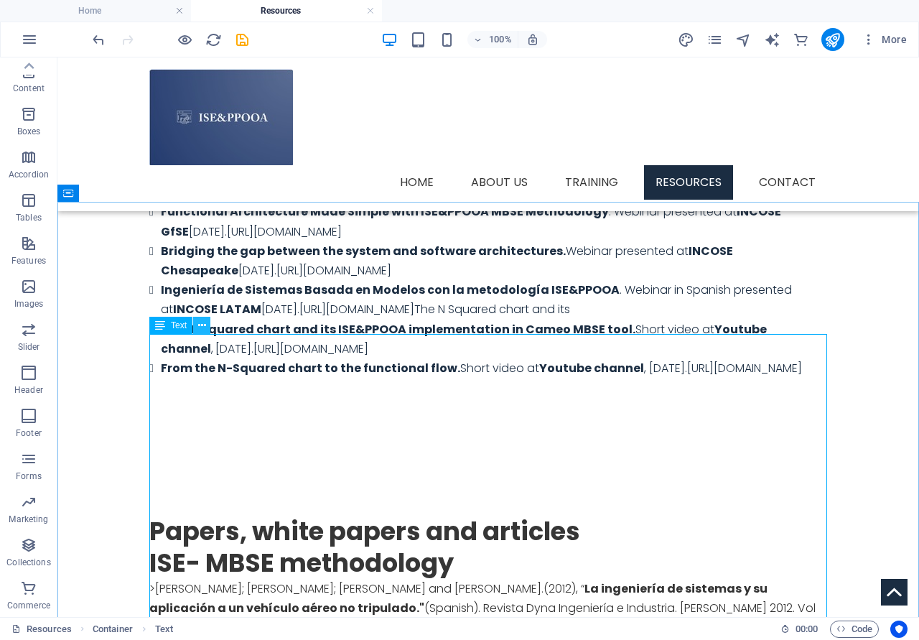
click at [200, 328] on icon at bounding box center [202, 325] width 8 height 15
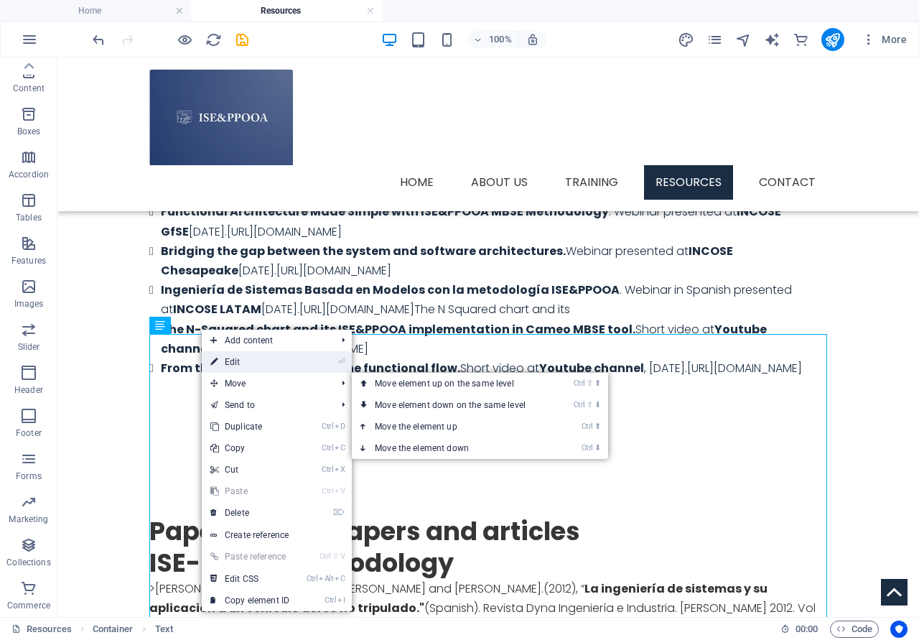
click at [244, 361] on link "⏎ Edit" at bounding box center [250, 362] width 96 height 22
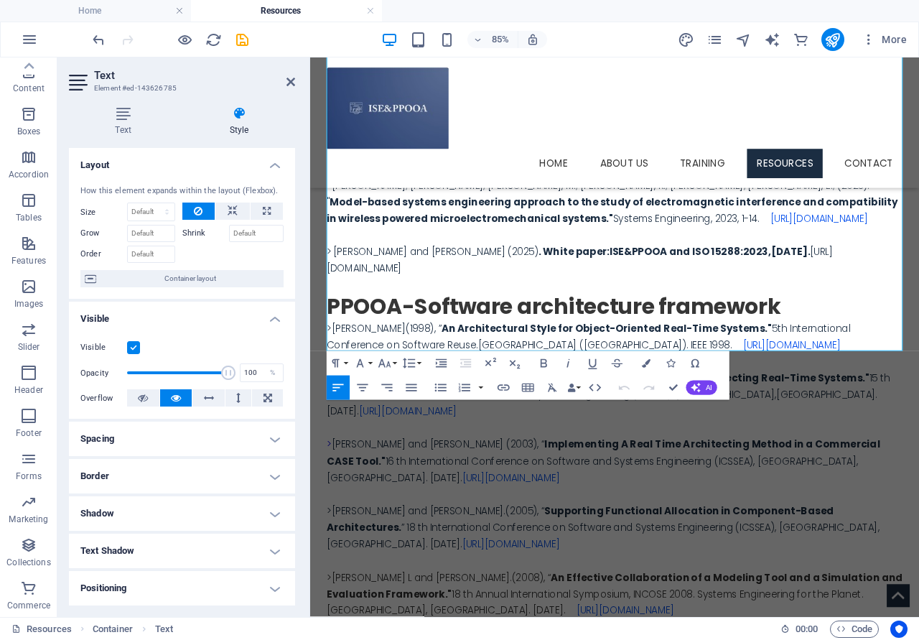
scroll to position [2646, 0]
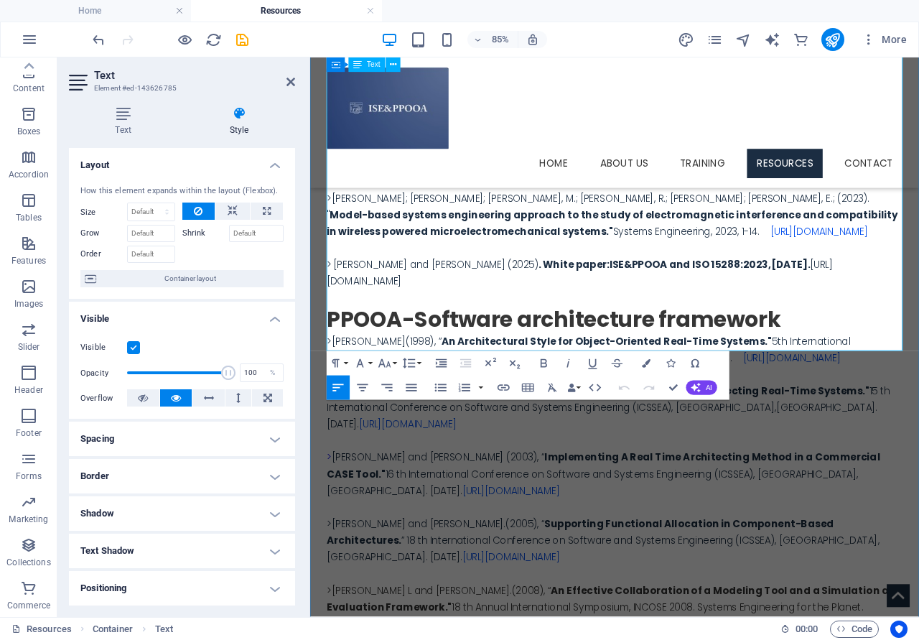
drag, startPoint x: 919, startPoint y: 333, endPoint x: 923, endPoint y: 377, distance: 44.0
click at [919, 330] on p "> [PERSON_NAME] and [PERSON_NAME] (2025) . White paper: ISE&PPOOA and ISO 15288…" at bounding box center [669, 311] width 678 height 39
click at [539, 364] on icon "button" at bounding box center [544, 363] width 14 height 14
click at [504, 389] on icon "button" at bounding box center [503, 388] width 14 height 14
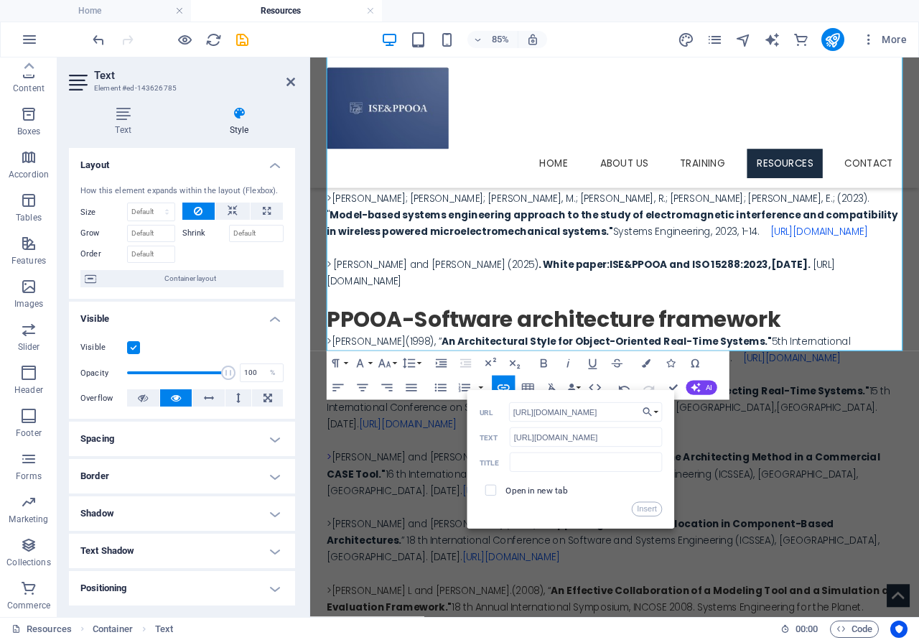
scroll to position [0, 404]
type input "[URL][DOMAIN_NAME]"
click at [491, 491] on input "checkbox" at bounding box center [489, 488] width 11 height 11
checkbox input "true"
click at [639, 507] on button "Insert" at bounding box center [647, 509] width 31 height 14
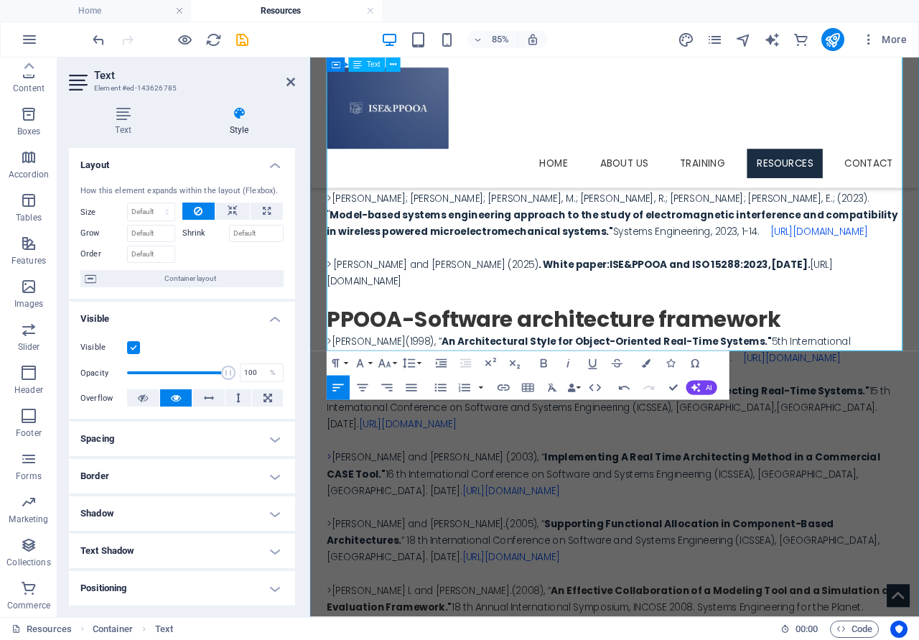
click at [919, 330] on p "> [PERSON_NAME] and [PERSON_NAME] (2025) . White paper: ISE&PPOOA and ISO 15288…" at bounding box center [669, 311] width 678 height 39
drag, startPoint x: 922, startPoint y: 330, endPoint x: 920, endPoint y: 371, distance: 40.3
click at [919, 330] on p "> [PERSON_NAME] and [PERSON_NAME] (2025) . White paper: ISE&PPOOA and ISO 15288…" at bounding box center [669, 311] width 678 height 39
click at [231, 111] on icon at bounding box center [239, 113] width 112 height 14
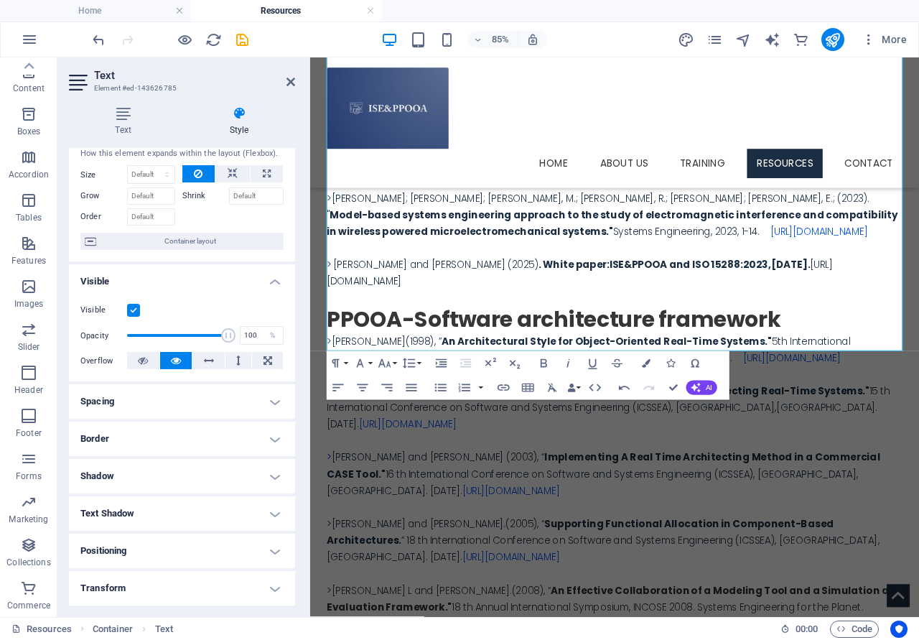
scroll to position [0, 0]
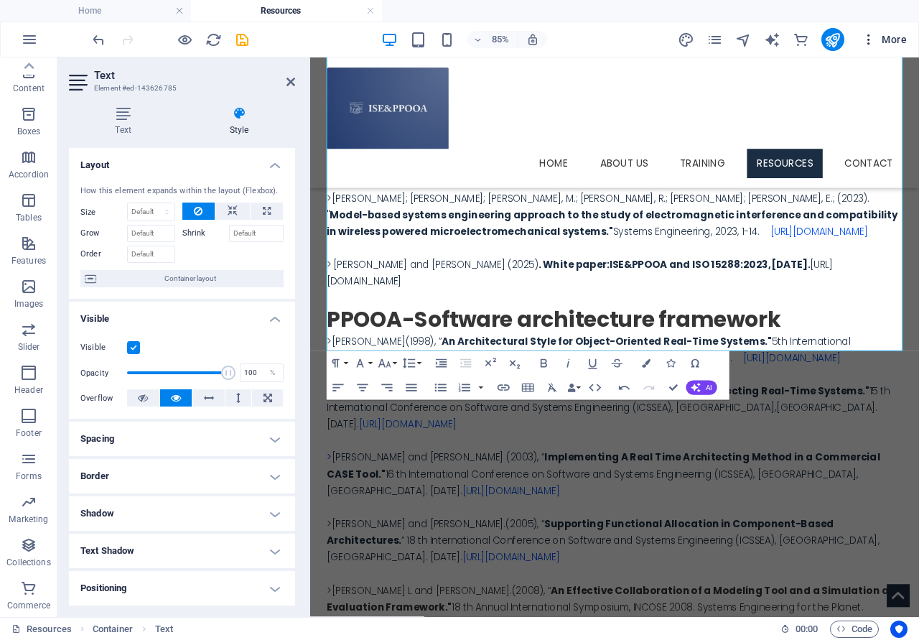
click at [896, 33] on span "More" at bounding box center [884, 39] width 45 height 14
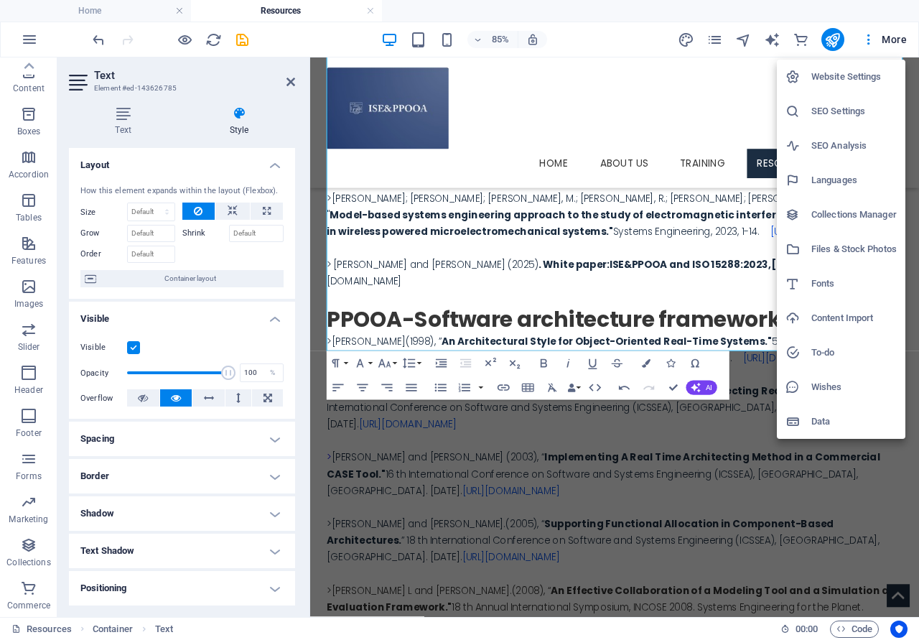
click at [830, 286] on h6 "Fonts" at bounding box center [854, 283] width 85 height 17
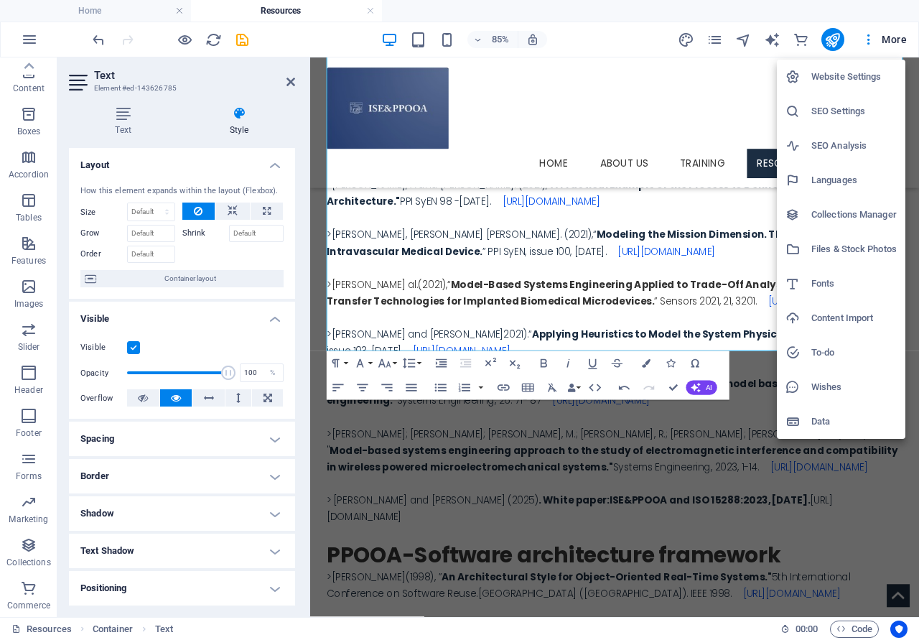
select select "popularity"
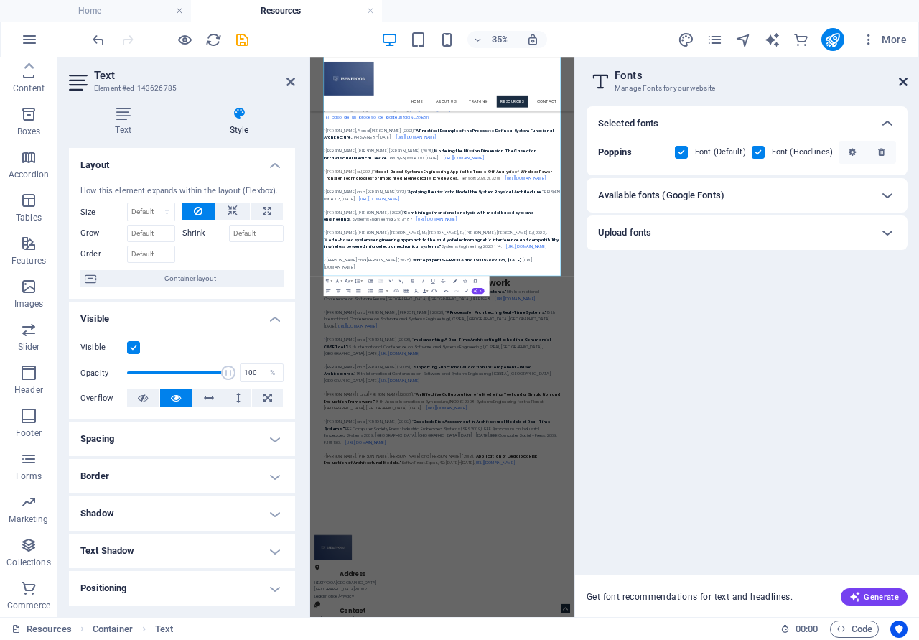
click at [906, 84] on icon at bounding box center [903, 81] width 9 height 11
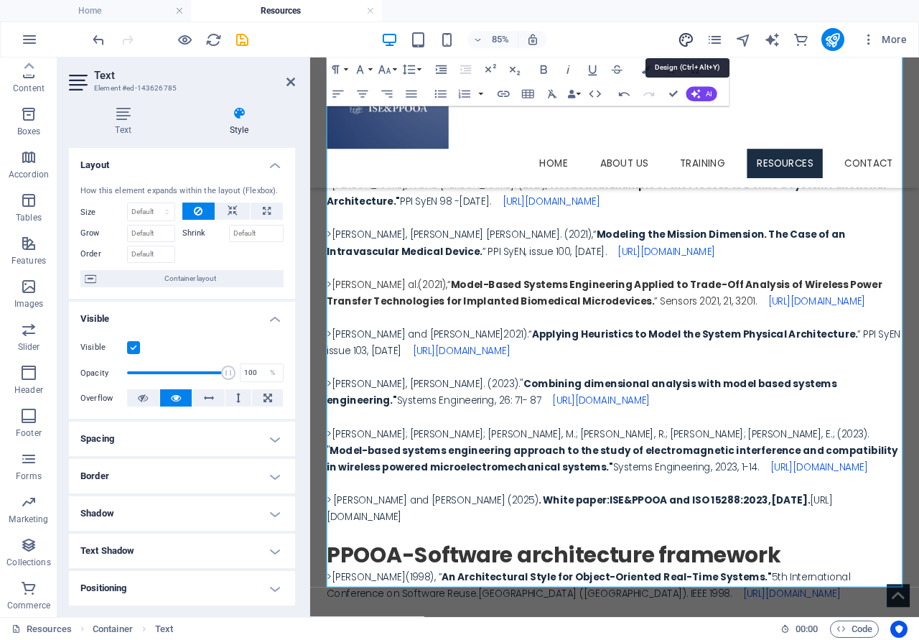
click at [685, 43] on icon "design" at bounding box center [686, 40] width 17 height 17
select select "px"
select select "300"
select select "px"
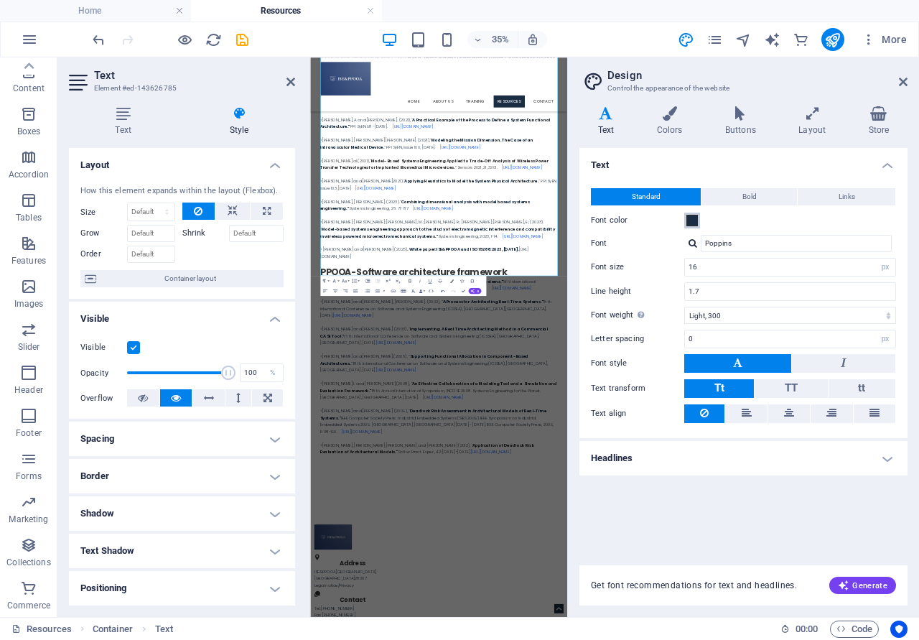
click at [695, 225] on span at bounding box center [692, 220] width 11 height 11
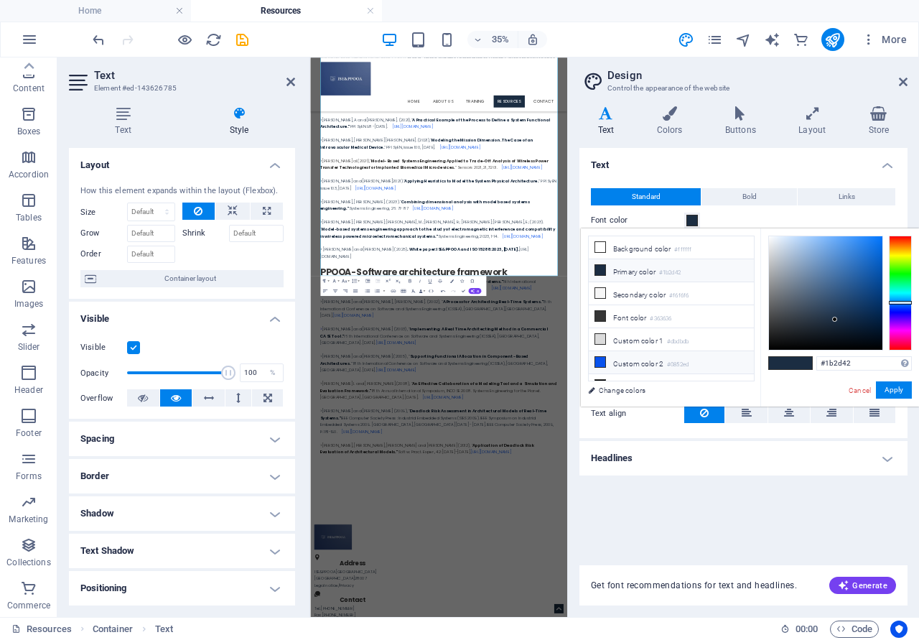
click at [641, 358] on li "Custom color 2 #0852ed" at bounding box center [671, 362] width 165 height 23
type input "#0852ed"
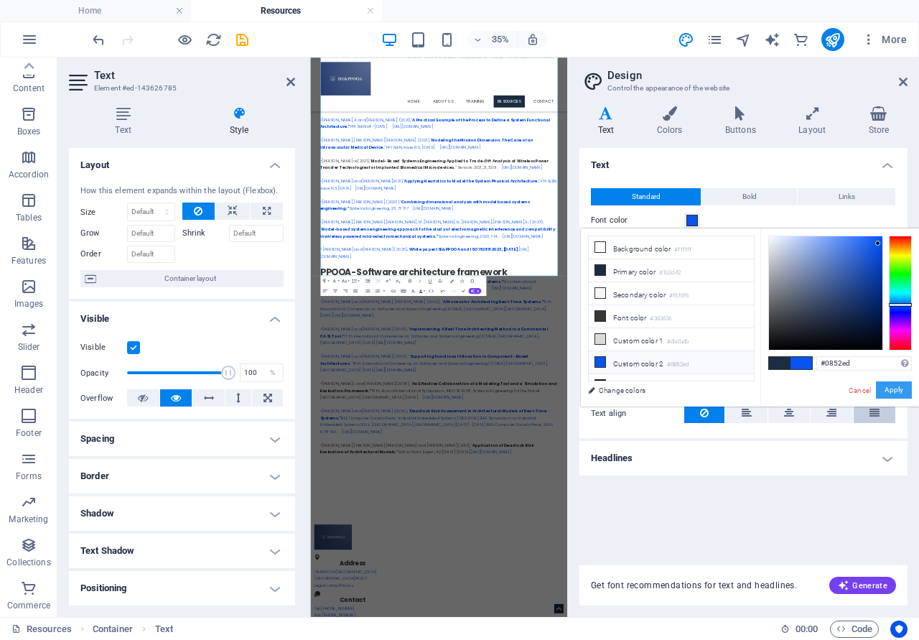
drag, startPoint x: 902, startPoint y: 393, endPoint x: 861, endPoint y: 416, distance: 47.0
click at [900, 392] on button "Apply" at bounding box center [894, 389] width 36 height 17
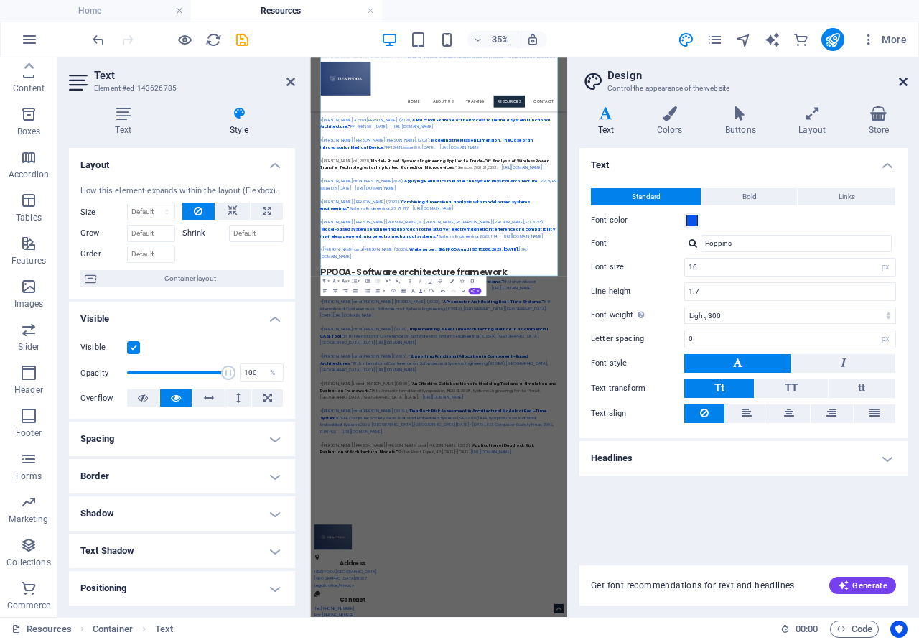
click at [903, 80] on icon at bounding box center [903, 81] width 9 height 11
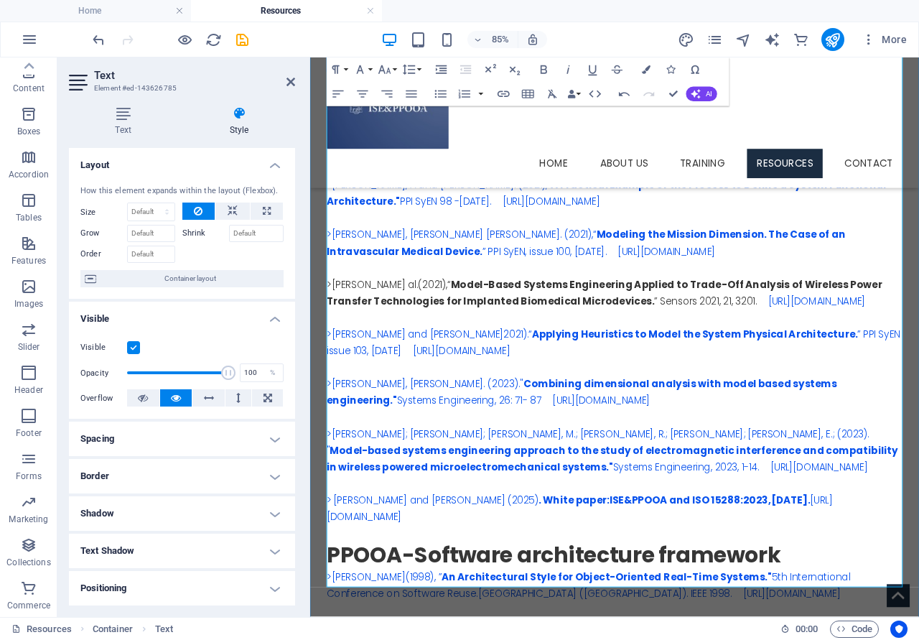
click at [919, 608] on p "> [PERSON_NAME] and [PERSON_NAME] (2025) . White paper: ISE&PPOOA and ISO 15288…" at bounding box center [669, 588] width 678 height 39
click at [618, 93] on icon "button" at bounding box center [625, 94] width 14 height 14
click at [903, 608] on p "> [PERSON_NAME] and [PERSON_NAME] (2025) . White paper: ISE&PPOOA and ISO 15288…" at bounding box center [669, 588] width 678 height 39
click at [644, 97] on icon "button" at bounding box center [649, 94] width 14 height 14
click at [886, 608] on p "> [PERSON_NAME] and [PERSON_NAME] (2025) . White paper: ISE&PPOOA and ISO 15288…" at bounding box center [669, 588] width 678 height 39
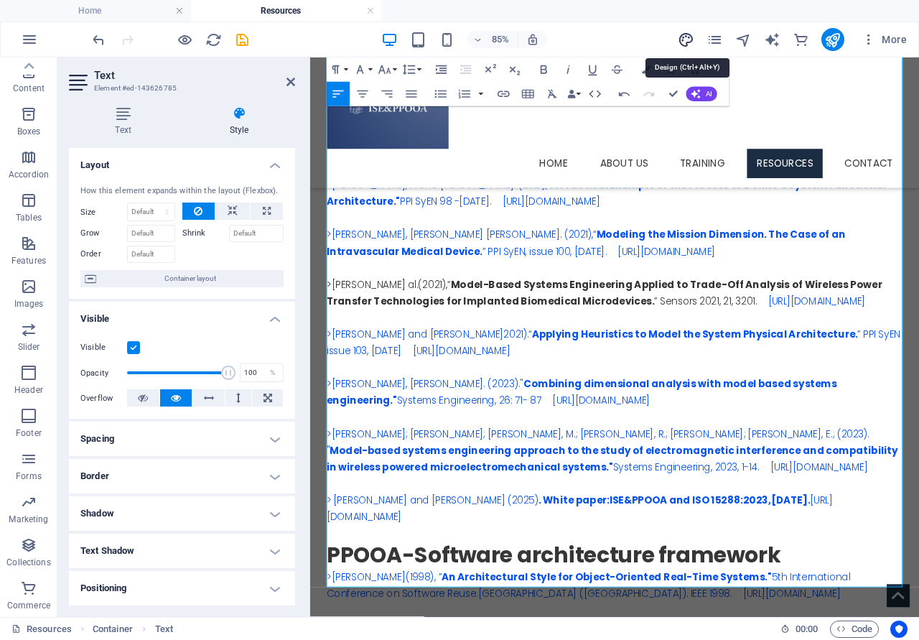
click at [683, 32] on icon "design" at bounding box center [686, 40] width 17 height 17
select select "px"
select select "300"
select select "px"
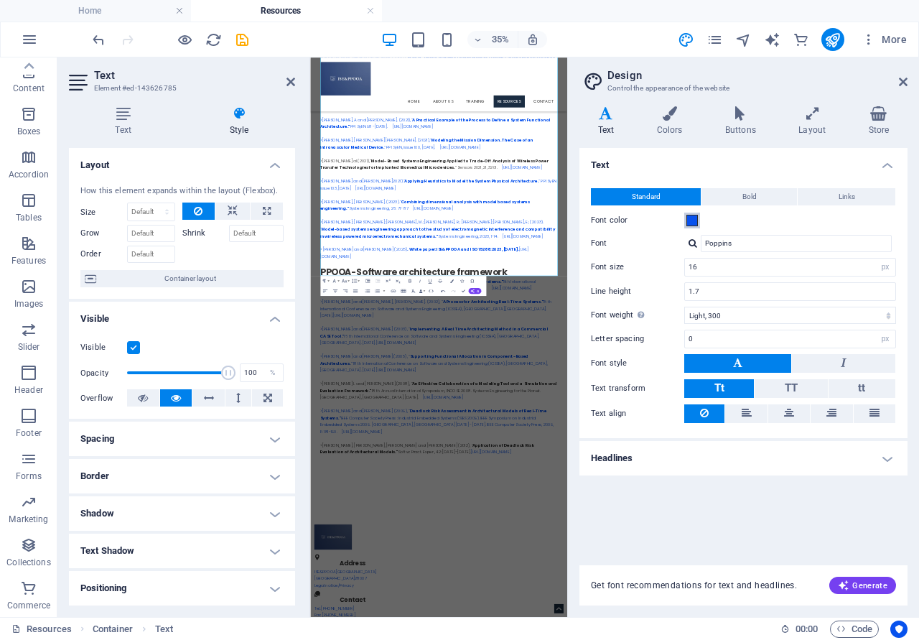
click at [693, 221] on span at bounding box center [692, 220] width 11 height 11
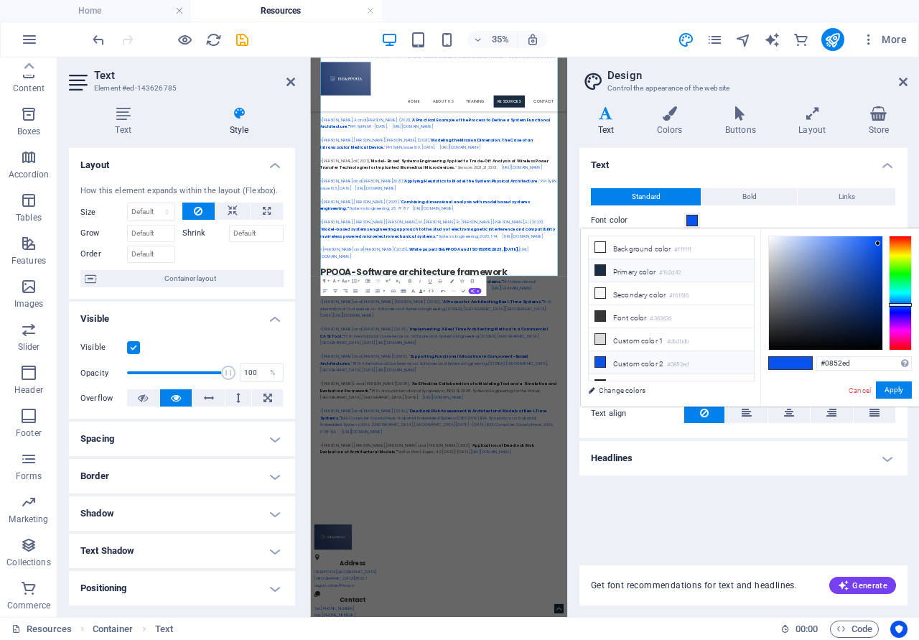
click at [629, 272] on li "Primary color #1b2d42" at bounding box center [671, 270] width 165 height 23
type input "#1b2d42"
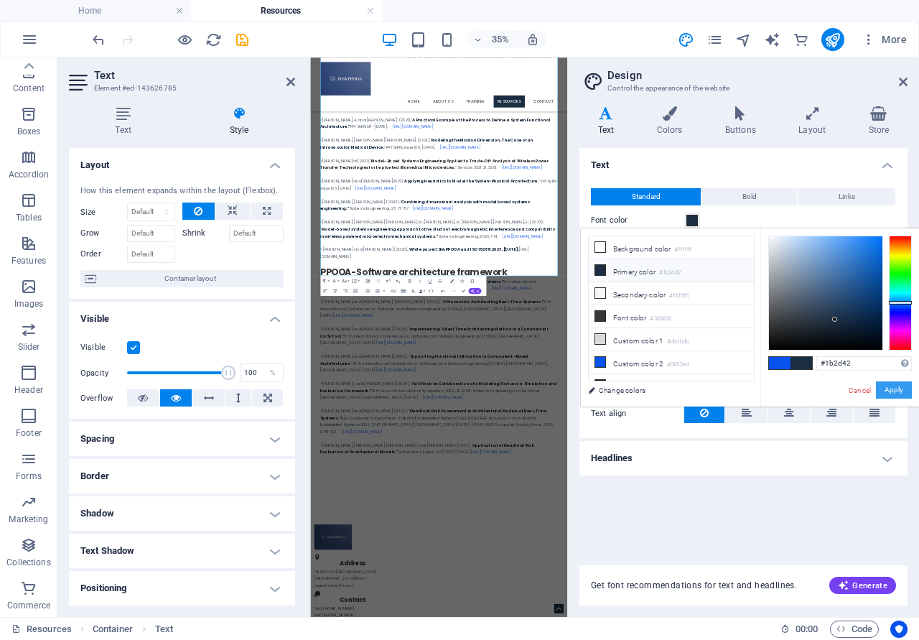
click at [904, 388] on button "Apply" at bounding box center [894, 389] width 36 height 17
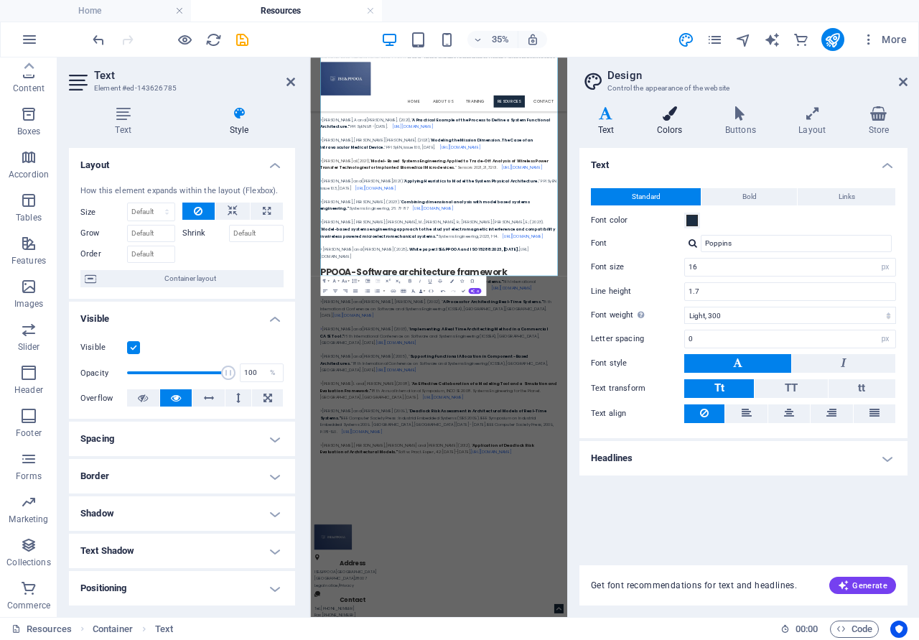
click at [665, 116] on icon at bounding box center [670, 113] width 62 height 14
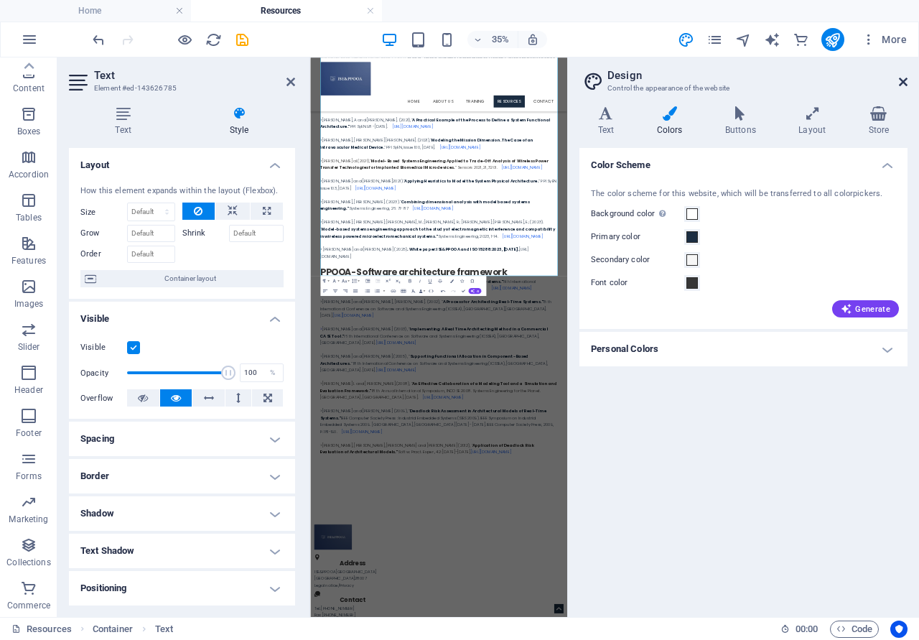
click at [904, 80] on icon at bounding box center [903, 81] width 9 height 11
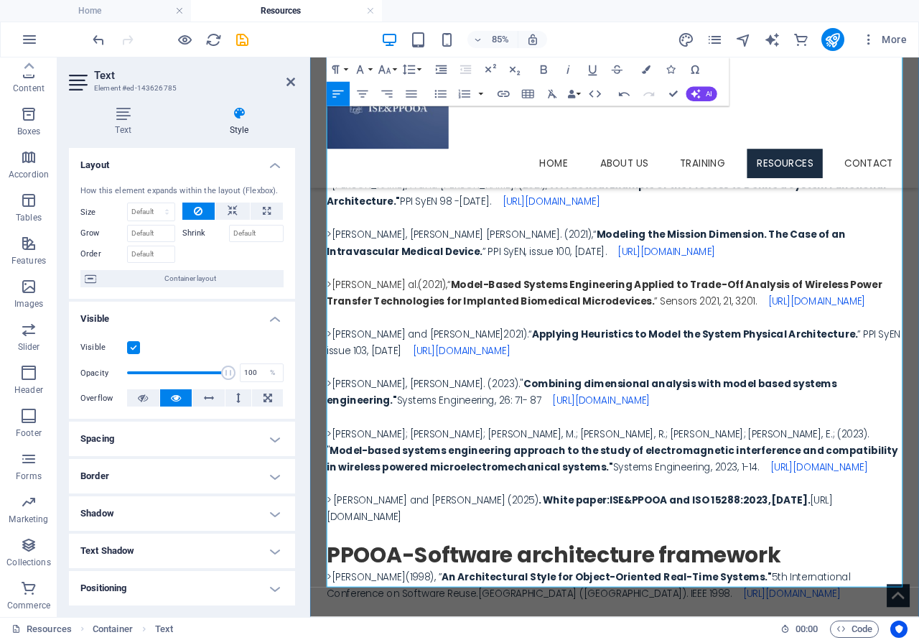
drag, startPoint x: 922, startPoint y: 616, endPoint x: 961, endPoint y: 657, distance: 55.9
click at [919, 608] on p "> [PERSON_NAME] and [PERSON_NAME] (2025) . White paper: ISE&PPOOA and ISO 15288…" at bounding box center [669, 588] width 678 height 39
drag, startPoint x: 919, startPoint y: 612, endPoint x: 937, endPoint y: 661, distance: 52.0
click at [919, 608] on p "> [PERSON_NAME] and [PERSON_NAME] (2025) . White paper: ISE&PPOOA and ISO 15288…" at bounding box center [669, 588] width 678 height 39
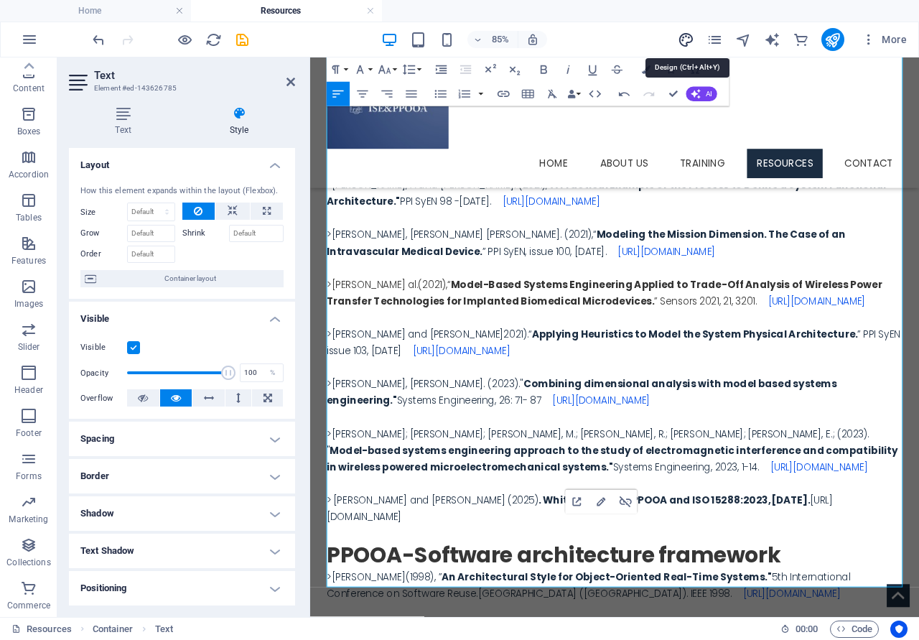
click at [689, 37] on icon "design" at bounding box center [686, 40] width 17 height 17
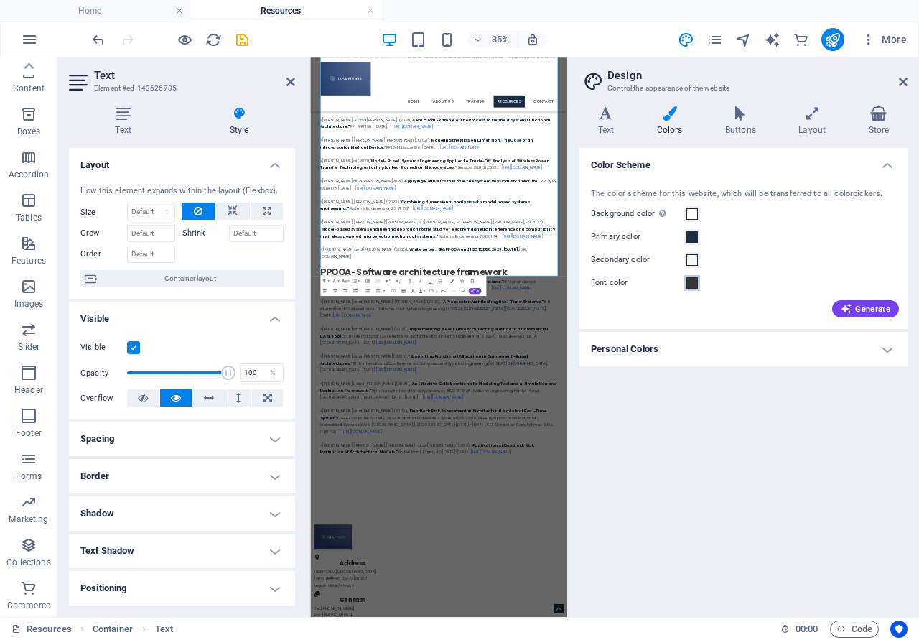
click at [691, 282] on span at bounding box center [692, 282] width 11 height 11
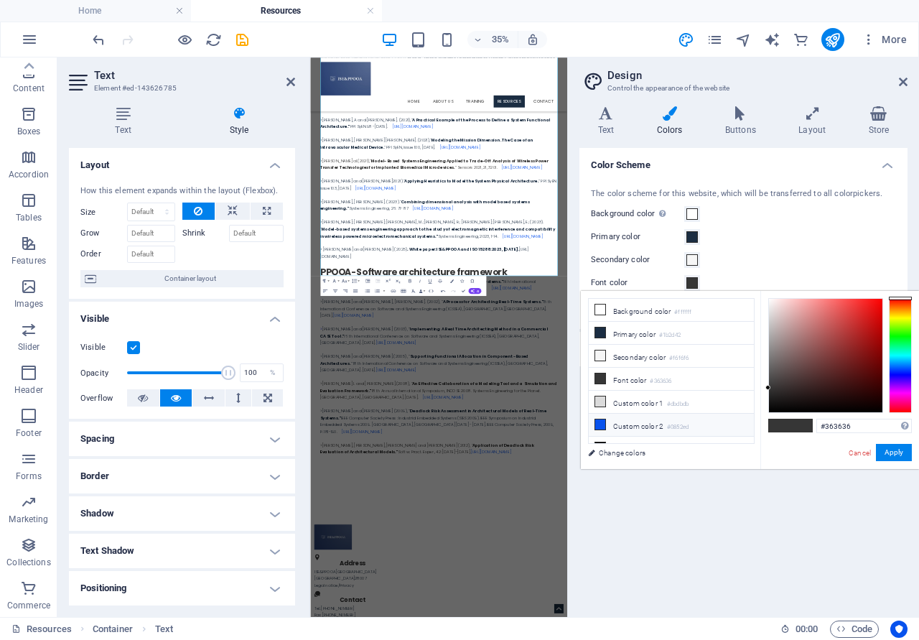
click at [633, 423] on li "Custom color 2 #0852ed" at bounding box center [671, 425] width 165 height 23
type input "#0852ed"
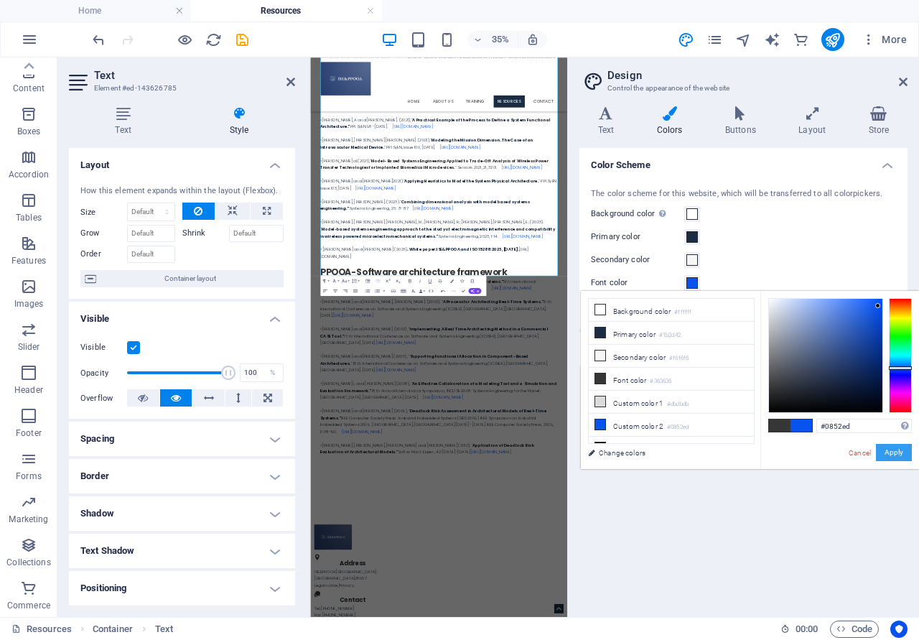
click at [894, 452] on button "Apply" at bounding box center [894, 452] width 36 height 17
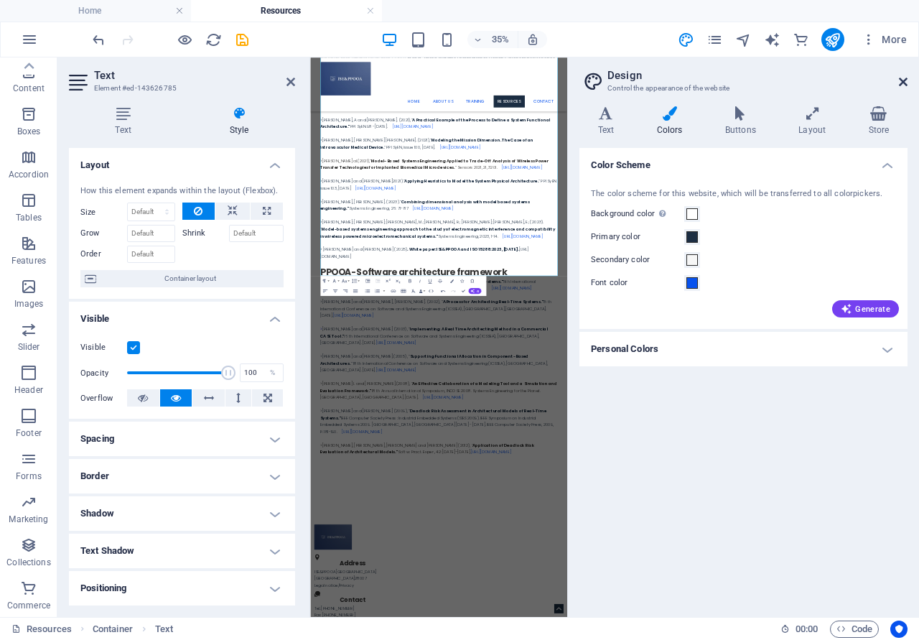
click at [905, 79] on icon at bounding box center [903, 81] width 9 height 11
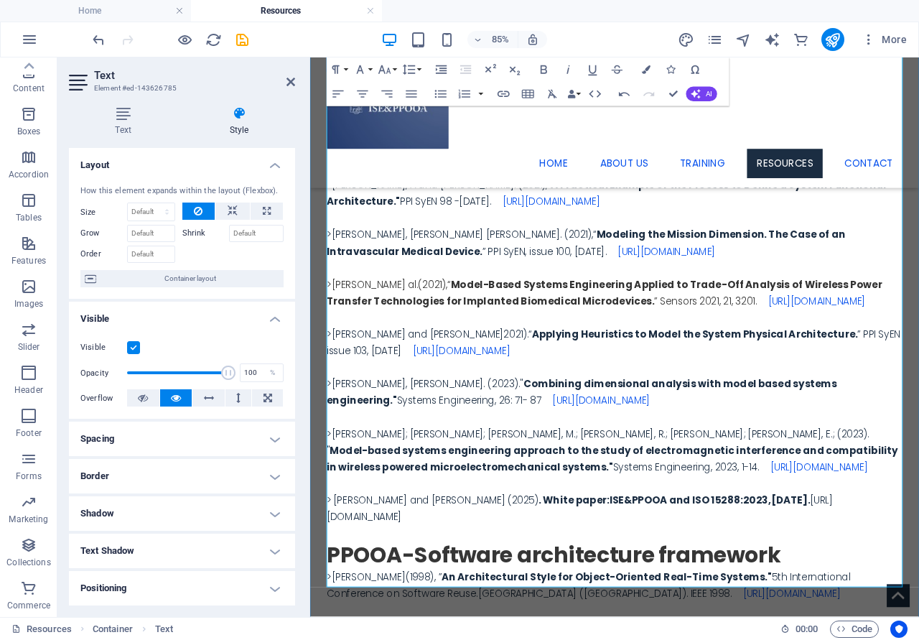
click at [919, 608] on p "> [PERSON_NAME] and [PERSON_NAME] (2025) . White paper: ISE&PPOOA and ISO 15288…" at bounding box center [669, 588] width 678 height 39
drag, startPoint x: 920, startPoint y: 613, endPoint x: 933, endPoint y: 670, distance: 58.2
click at [919, 628] on div ">[PERSON_NAME]; [PERSON_NAME]; [PERSON_NAME] and [PERSON_NAME].(2012), “ La ing…" at bounding box center [669, 217] width 678 height 820
click at [685, 40] on icon "design" at bounding box center [686, 40] width 17 height 17
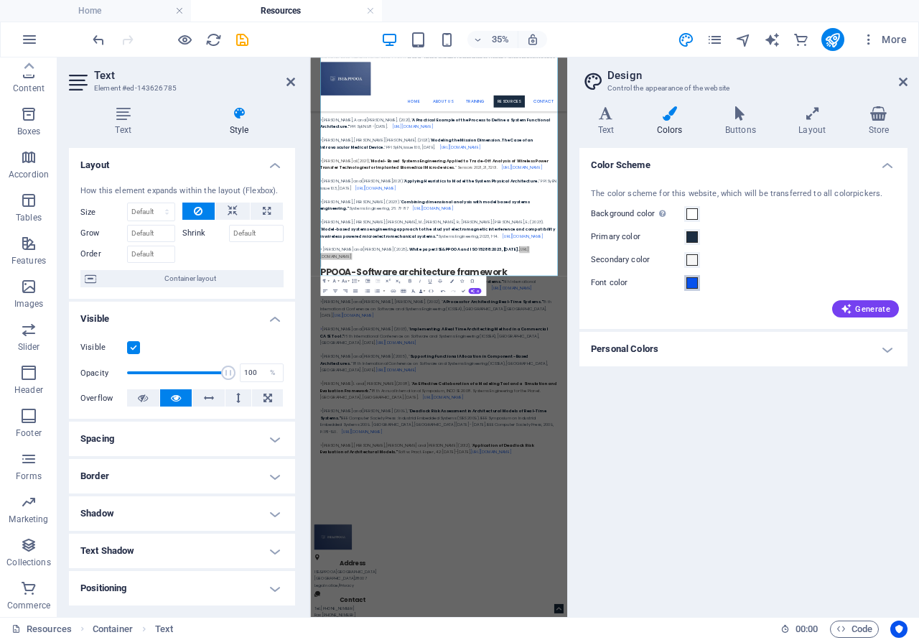
click at [692, 287] on span at bounding box center [692, 282] width 11 height 11
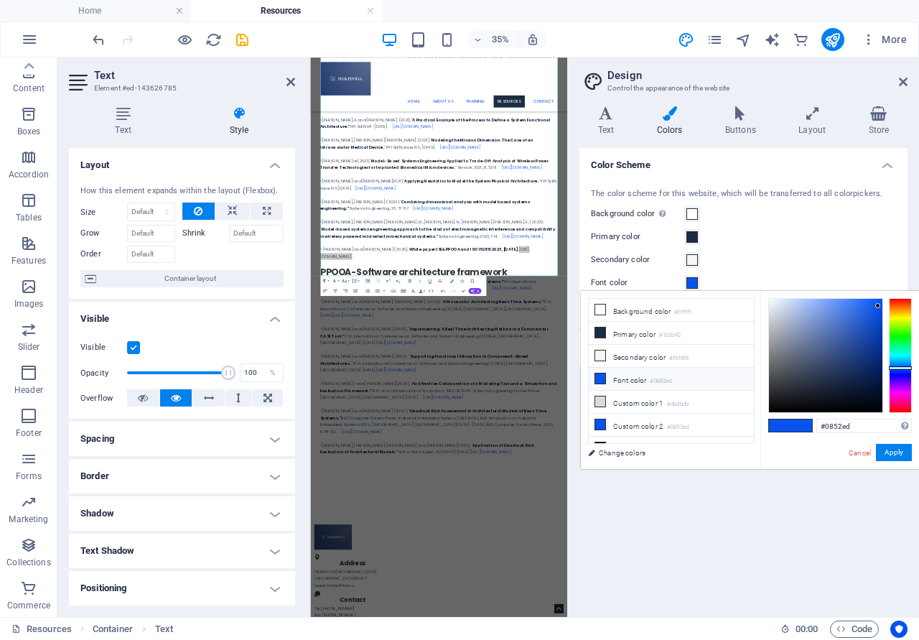
click at [629, 377] on li "Font color #0852ed" at bounding box center [671, 379] width 165 height 23
click at [886, 446] on button "Apply" at bounding box center [894, 452] width 36 height 17
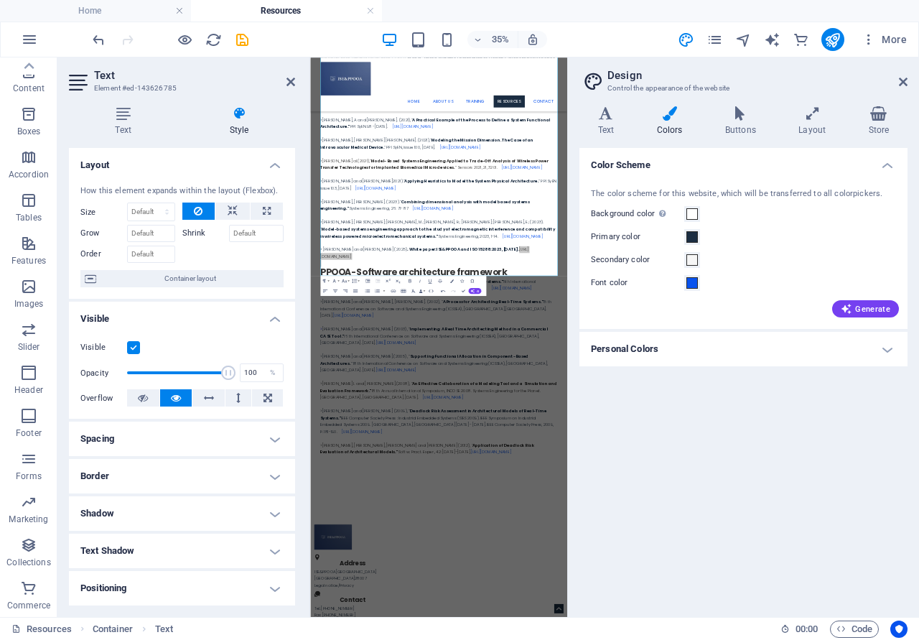
click at [908, 82] on aside "Design Control the appearance of the website Variants Text Colors Buttons Layou…" at bounding box center [743, 337] width 352 height 560
click at [906, 84] on icon at bounding box center [903, 81] width 9 height 11
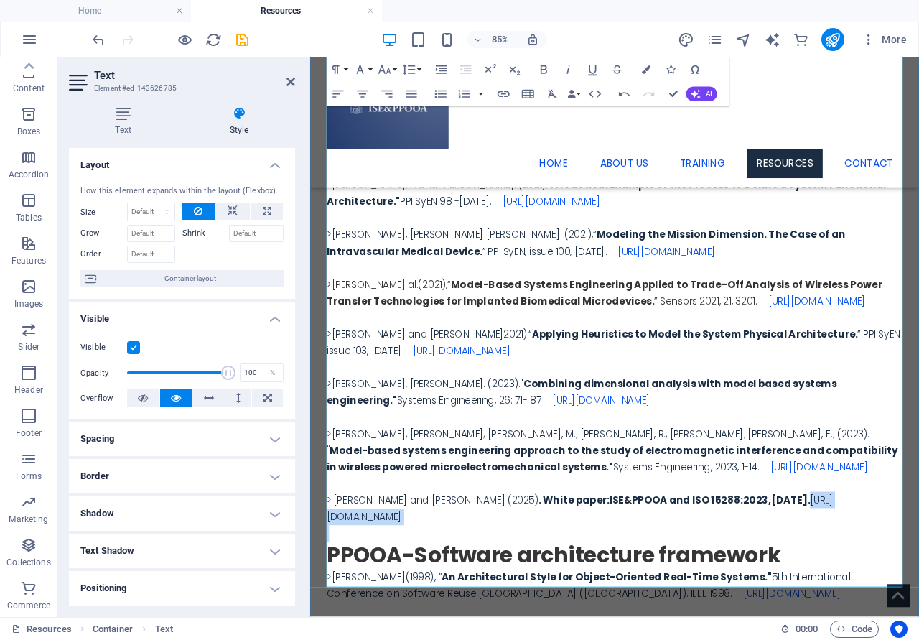
click at [919, 608] on p "> [PERSON_NAME] and [PERSON_NAME] (2025) . White paper: ISE&PPOOA and ISO 15288…" at bounding box center [669, 588] width 678 height 39
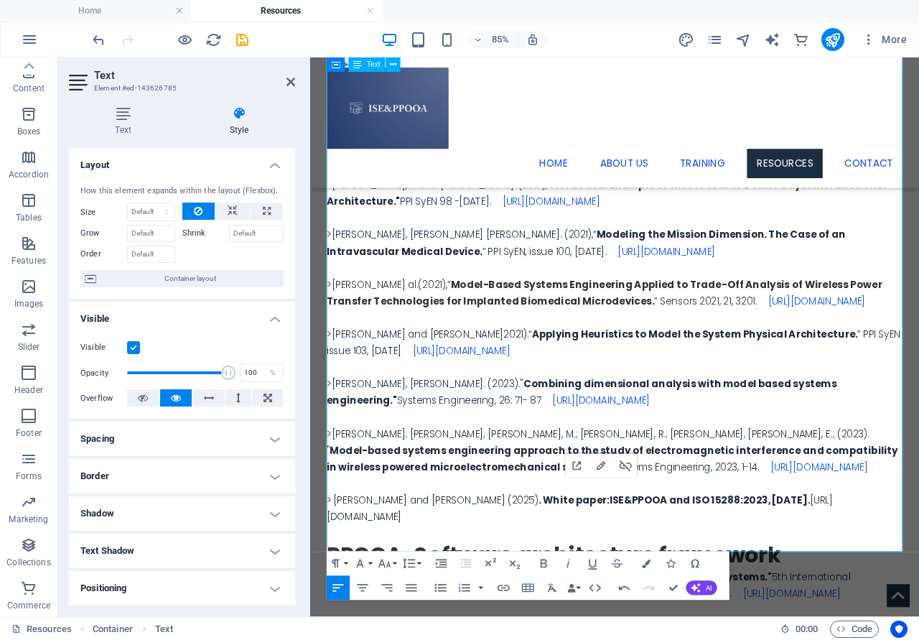
scroll to position [2442, 0]
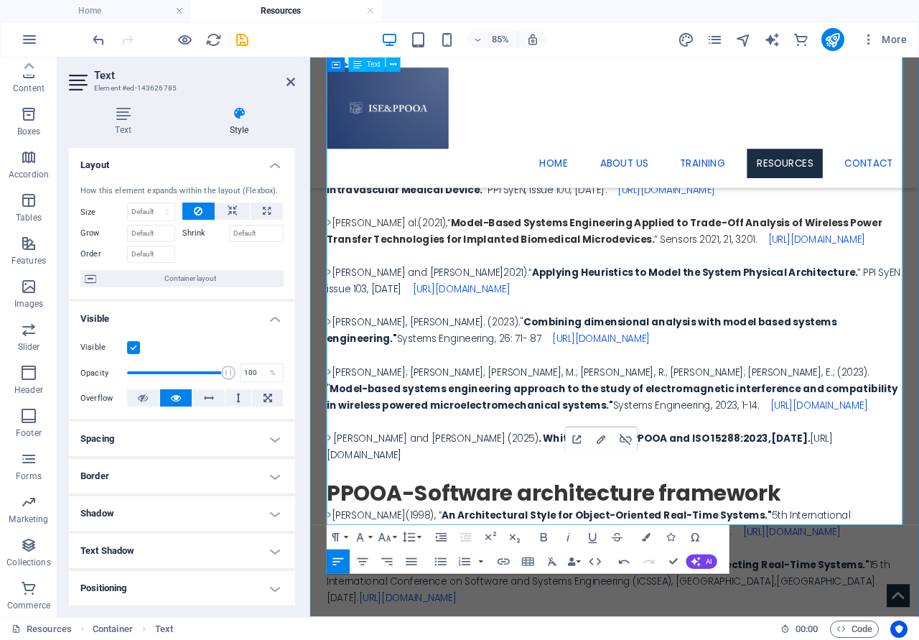
drag, startPoint x: 924, startPoint y: 538, endPoint x: 923, endPoint y: 576, distance: 38.1
click at [919, 534] on p "> [PERSON_NAME] and [PERSON_NAME] (2025) . White paper: ISE&PPOOA and ISO 15288…" at bounding box center [669, 515] width 678 height 39
click at [687, 42] on icon "design" at bounding box center [686, 40] width 17 height 17
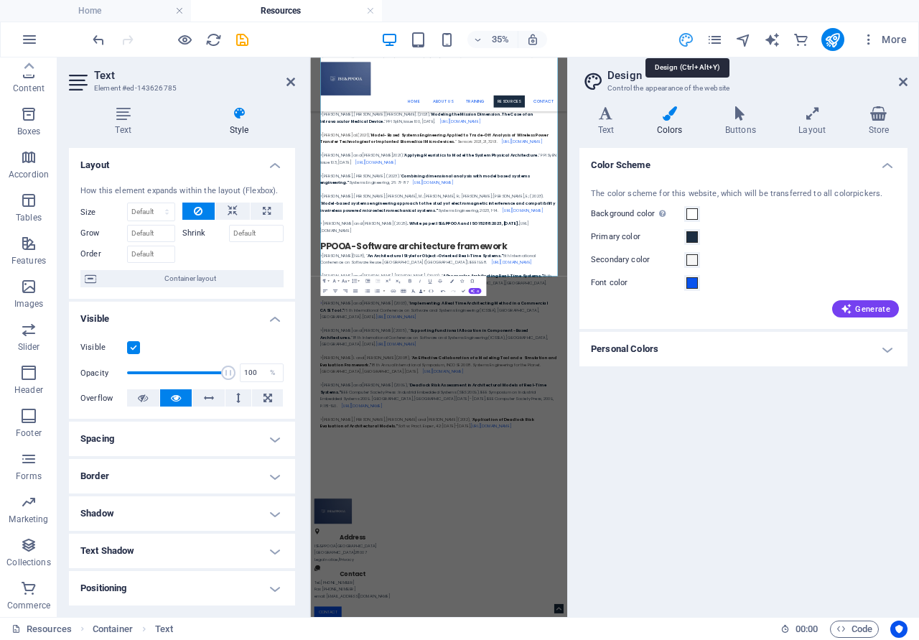
scroll to position [2369, 0]
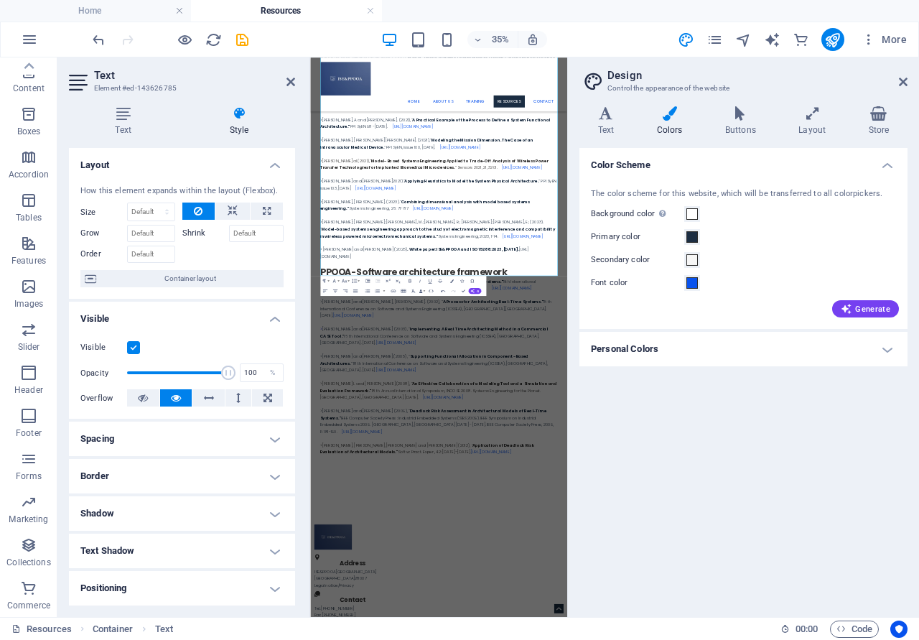
click at [894, 350] on h4 "Personal Colors" at bounding box center [744, 349] width 328 height 34
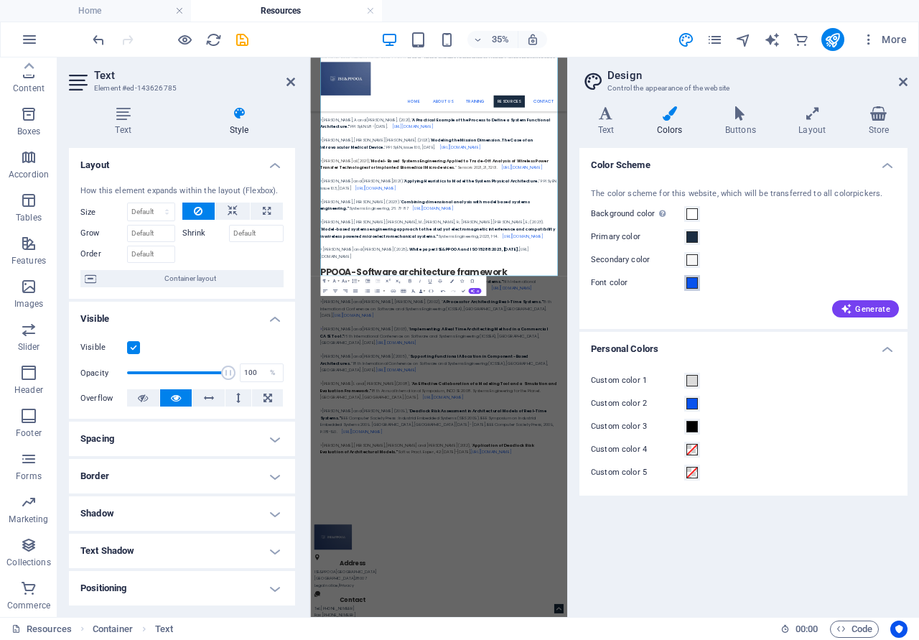
click at [690, 284] on span at bounding box center [692, 282] width 11 height 11
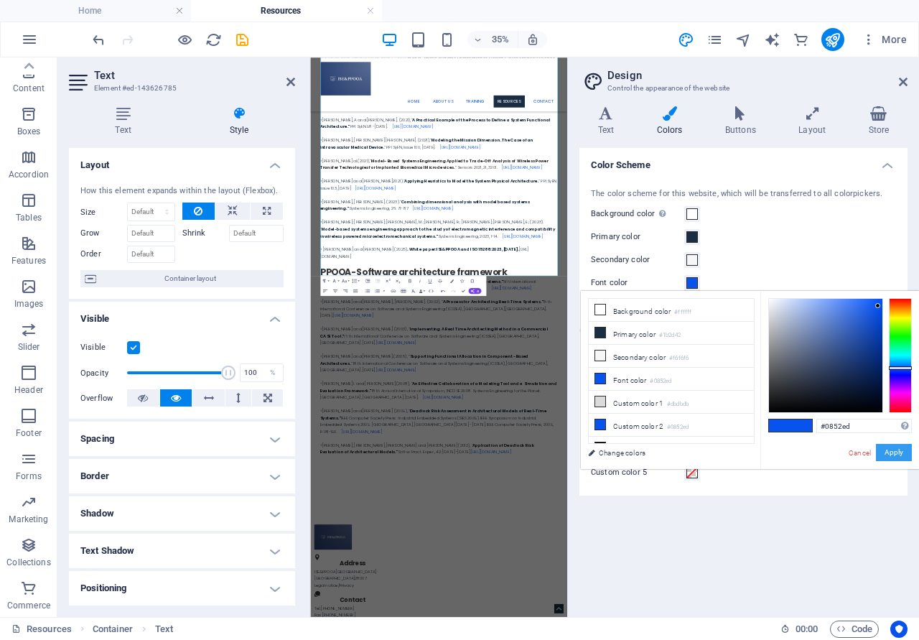
click at [891, 455] on button "Apply" at bounding box center [894, 452] width 36 height 17
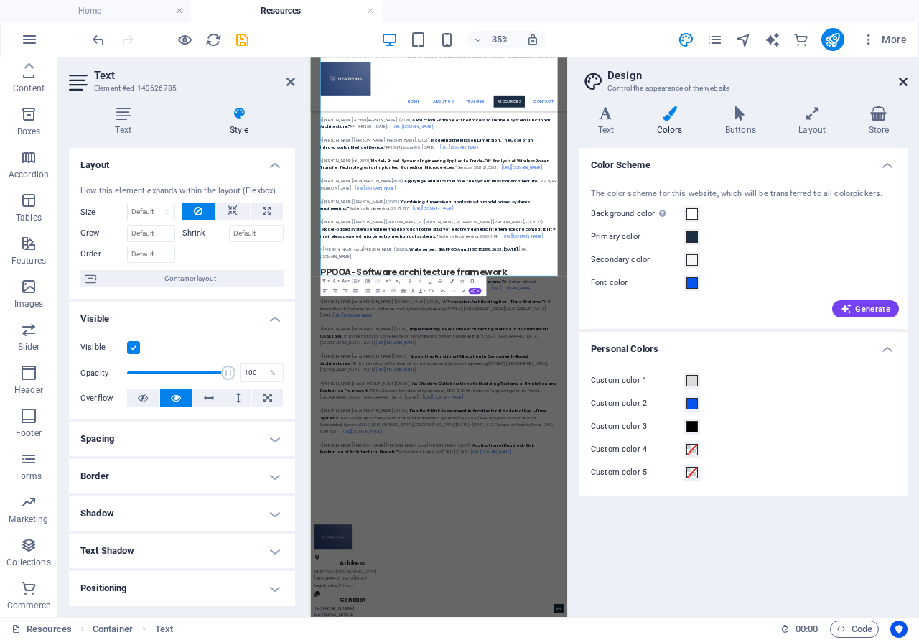
click at [904, 85] on icon at bounding box center [903, 81] width 9 height 11
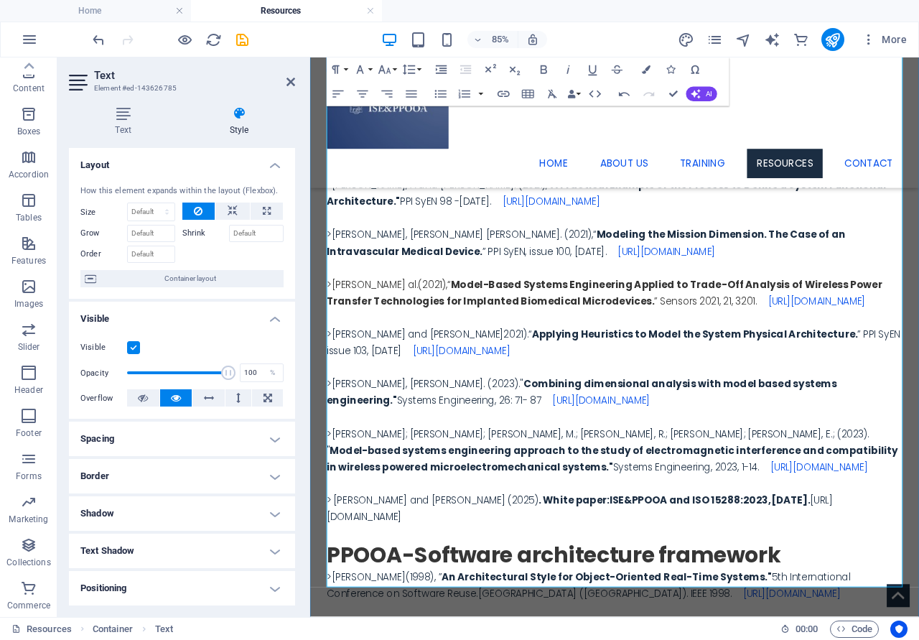
click at [919, 608] on p "> [PERSON_NAME] and [PERSON_NAME] (2025) . White paper: ISE&PPOOA and ISO 15288…" at bounding box center [669, 588] width 678 height 39
click at [290, 83] on icon at bounding box center [291, 81] width 9 height 11
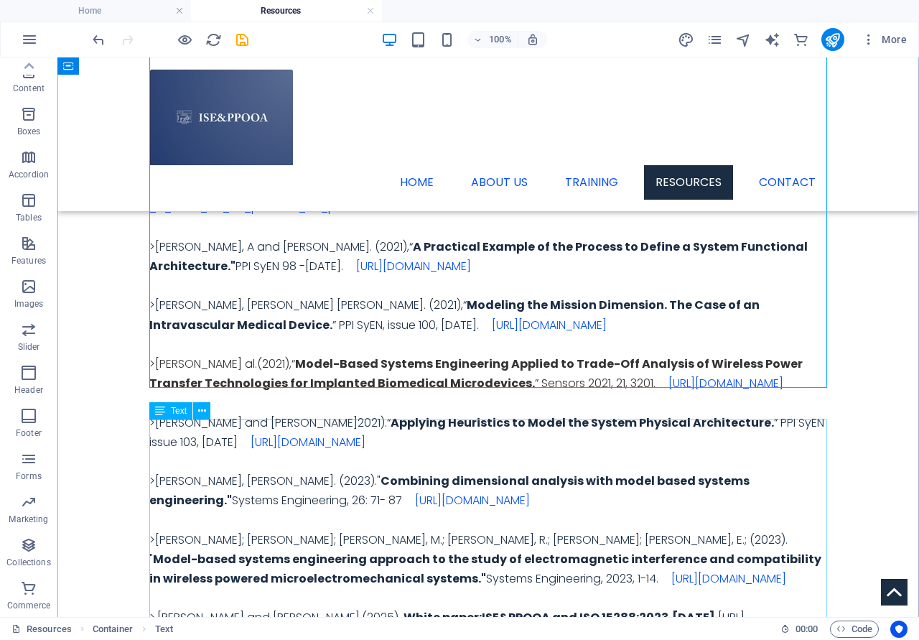
scroll to position [2442, 0]
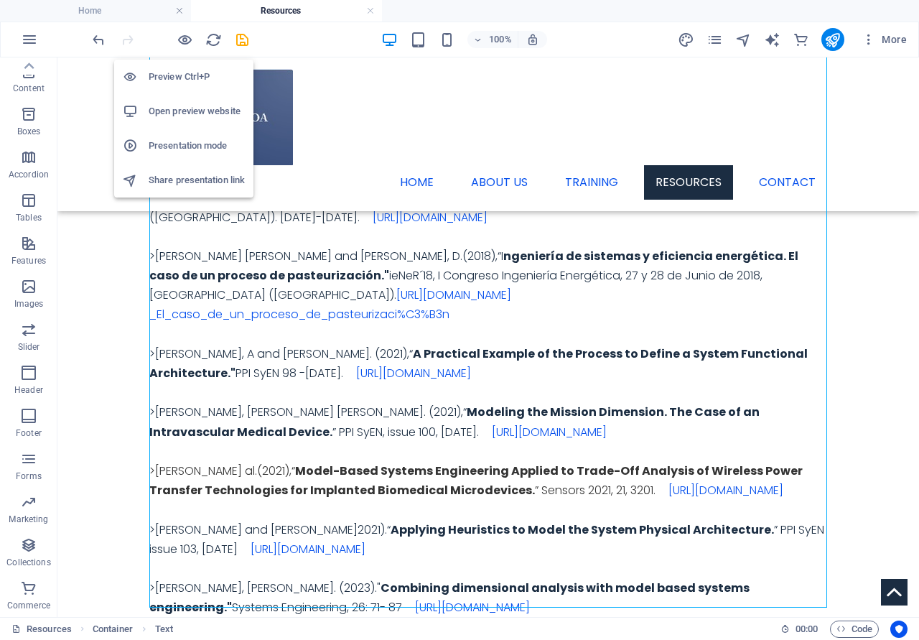
click at [172, 108] on h6 "Open preview website" at bounding box center [197, 111] width 96 height 17
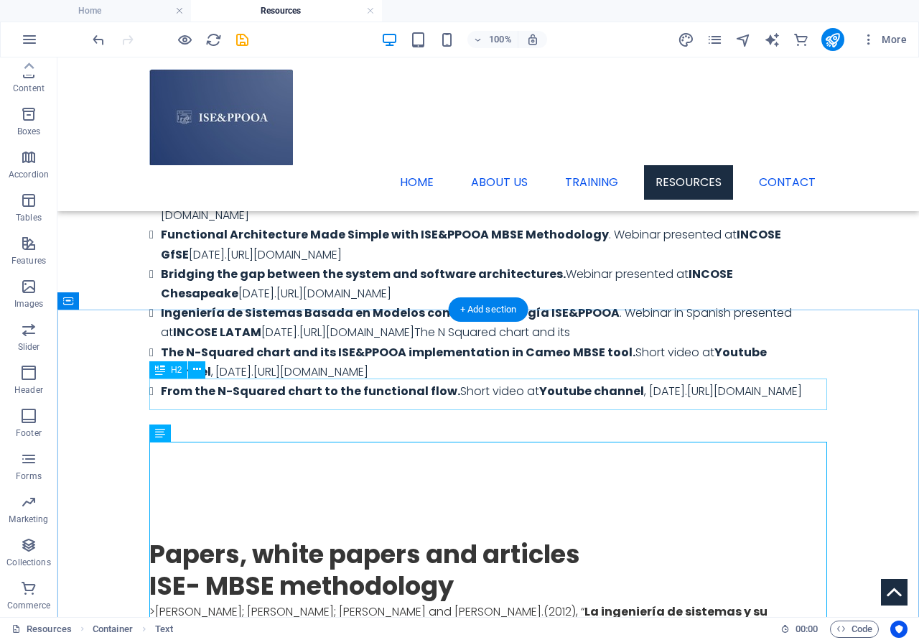
scroll to position [1856, 0]
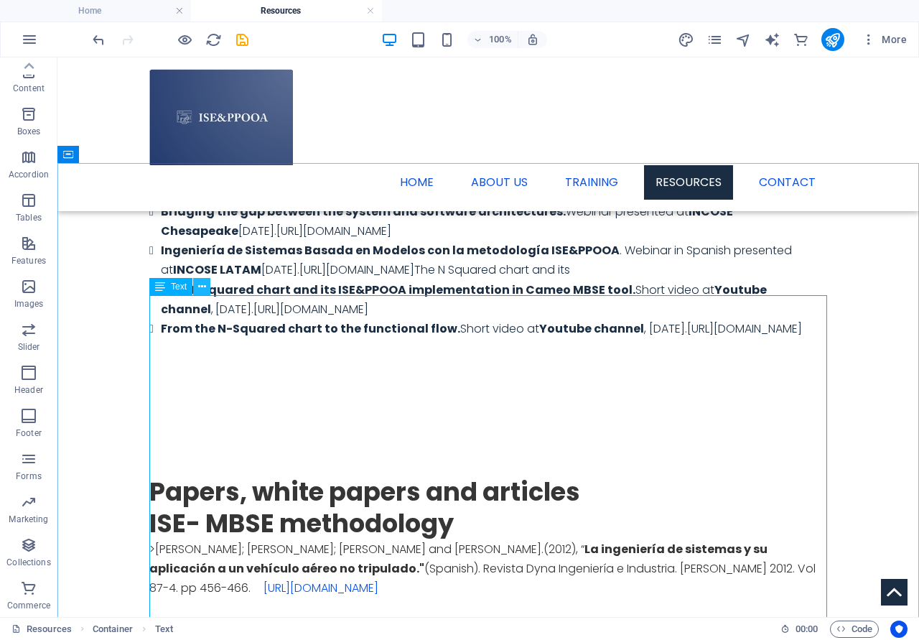
click at [204, 284] on icon at bounding box center [202, 286] width 8 height 15
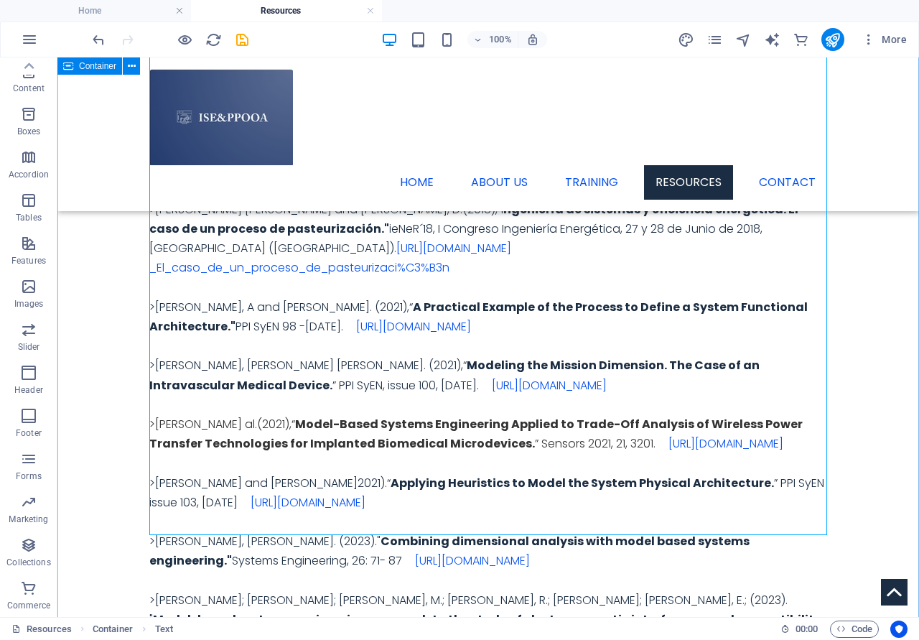
scroll to position [2516, 0]
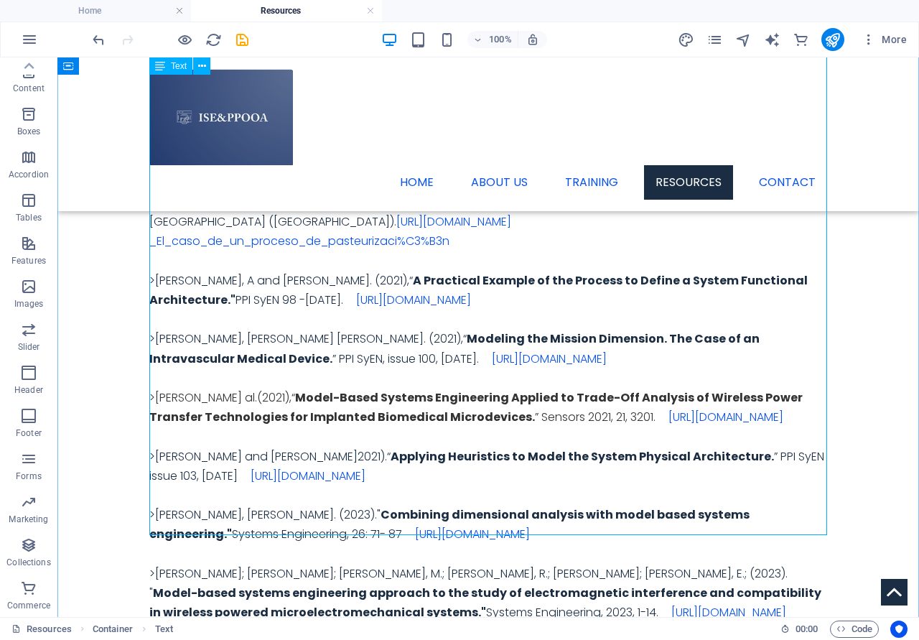
click at [742, 465] on div ">[PERSON_NAME]; [PERSON_NAME]; [PERSON_NAME] and [PERSON_NAME].(2012), “ La ing…" at bounding box center [488, 290] width 678 height 820
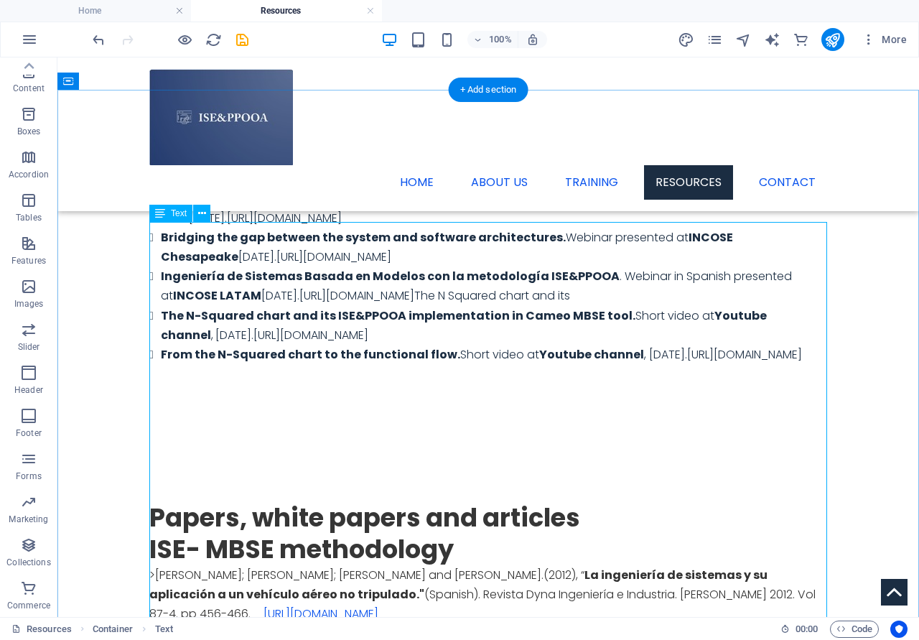
scroll to position [1783, 0]
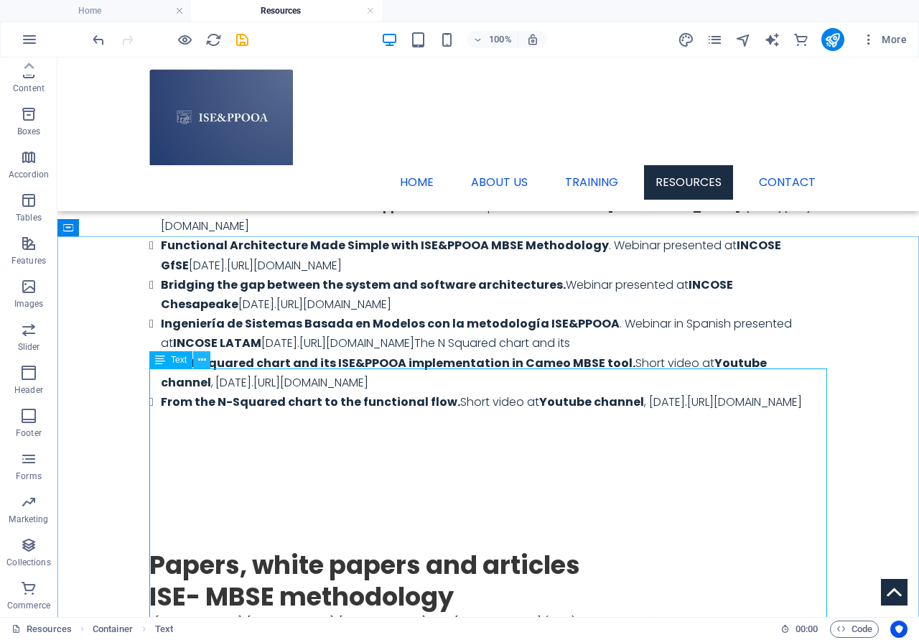
click at [203, 360] on icon at bounding box center [202, 360] width 8 height 15
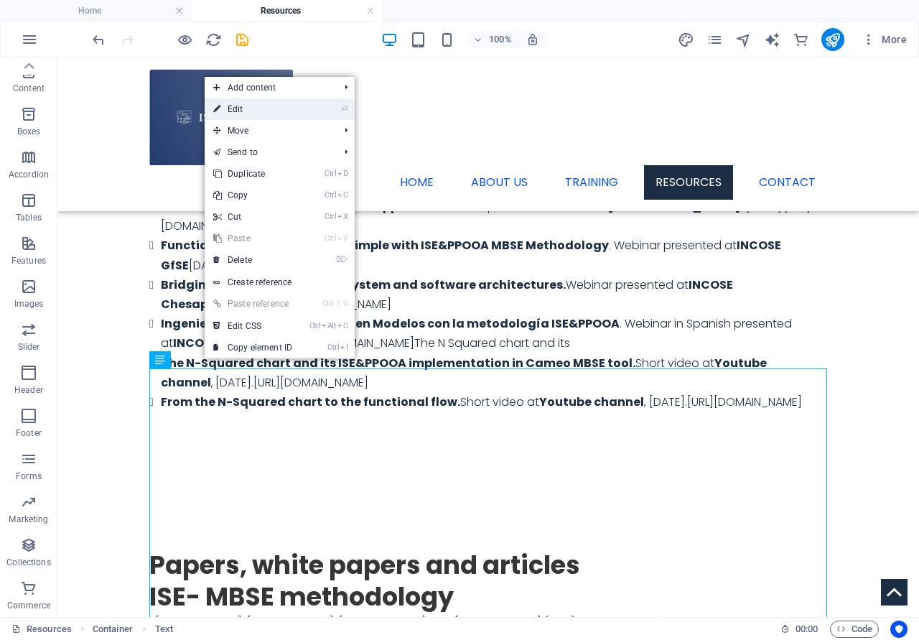
click at [244, 105] on link "⏎ Edit" at bounding box center [253, 109] width 96 height 22
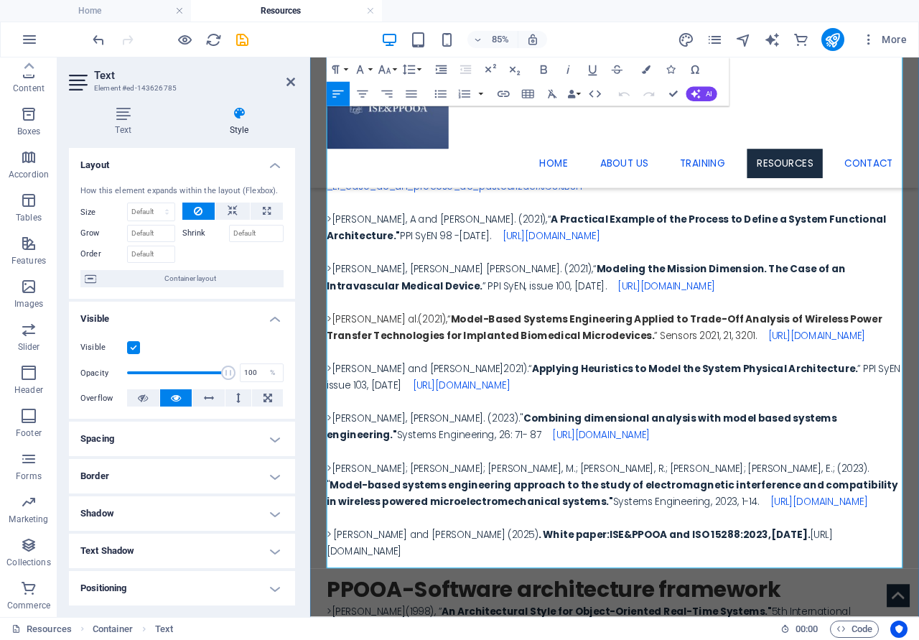
scroll to position [2442, 0]
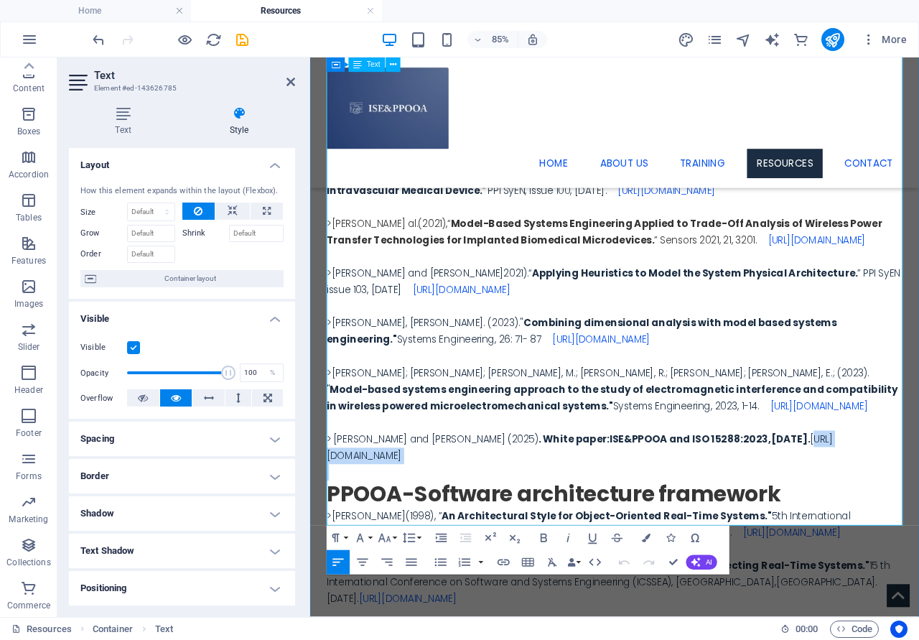
drag, startPoint x: 924, startPoint y: 537, endPoint x: 925, endPoint y: 596, distance: 58.2
click at [919, 555] on div ">[PERSON_NAME]; [PERSON_NAME]; [PERSON_NAME] and [PERSON_NAME].(2012), “ La ing…" at bounding box center [669, 145] width 678 height 820
click at [236, 113] on icon at bounding box center [239, 113] width 112 height 14
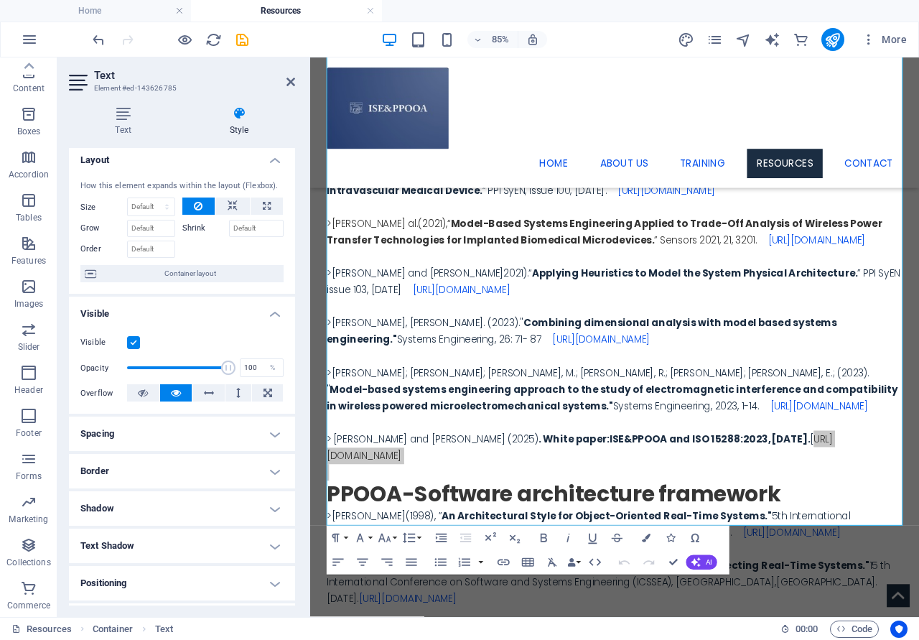
scroll to position [0, 0]
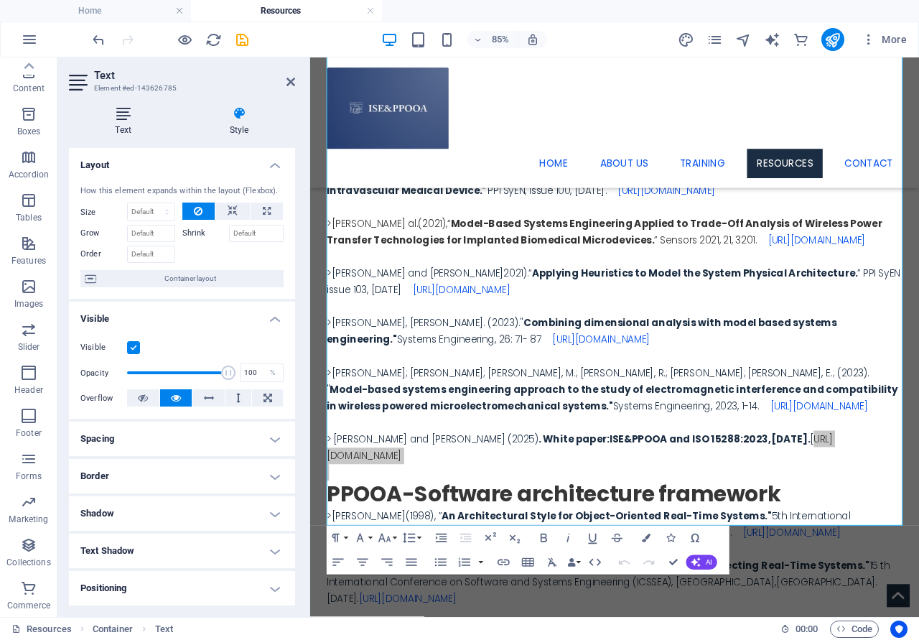
click at [132, 117] on icon at bounding box center [123, 113] width 108 height 14
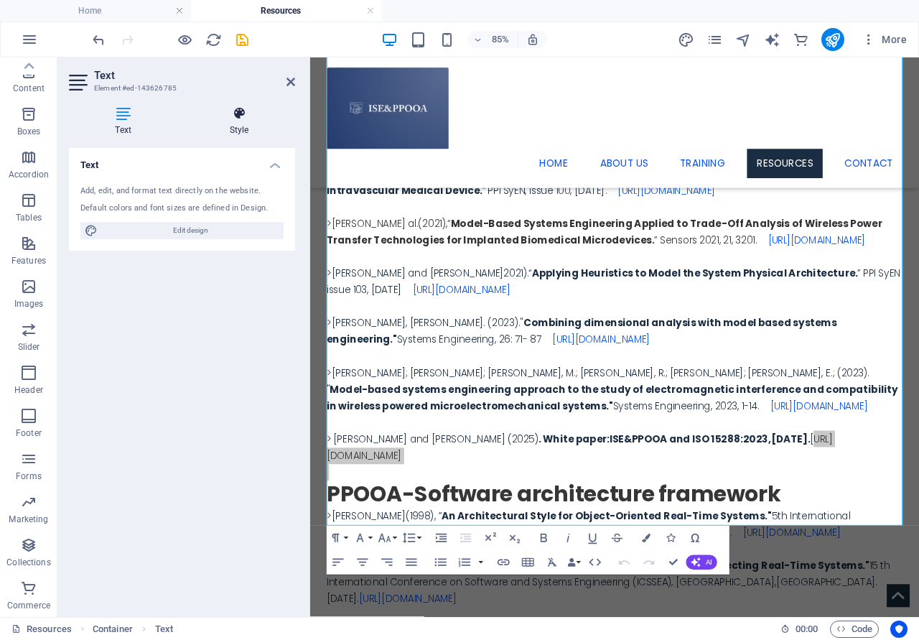
click at [245, 119] on icon at bounding box center [239, 113] width 112 height 14
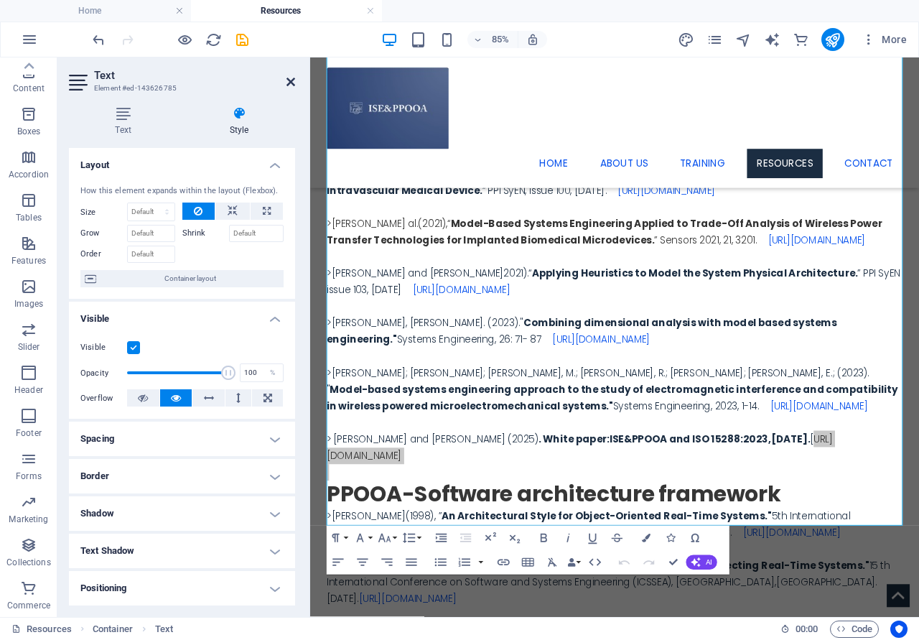
click at [289, 78] on icon at bounding box center [291, 81] width 9 height 11
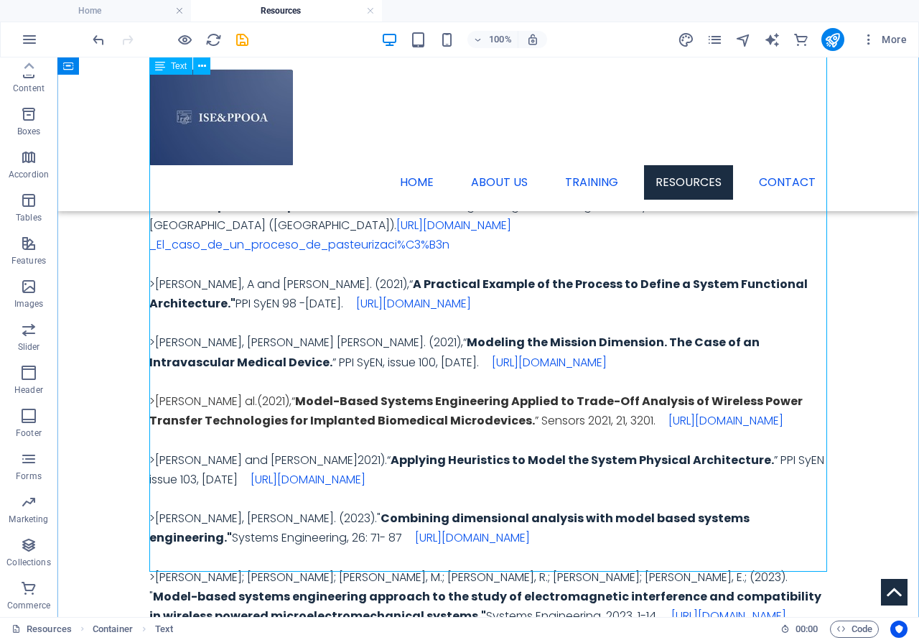
scroll to position [2588, 0]
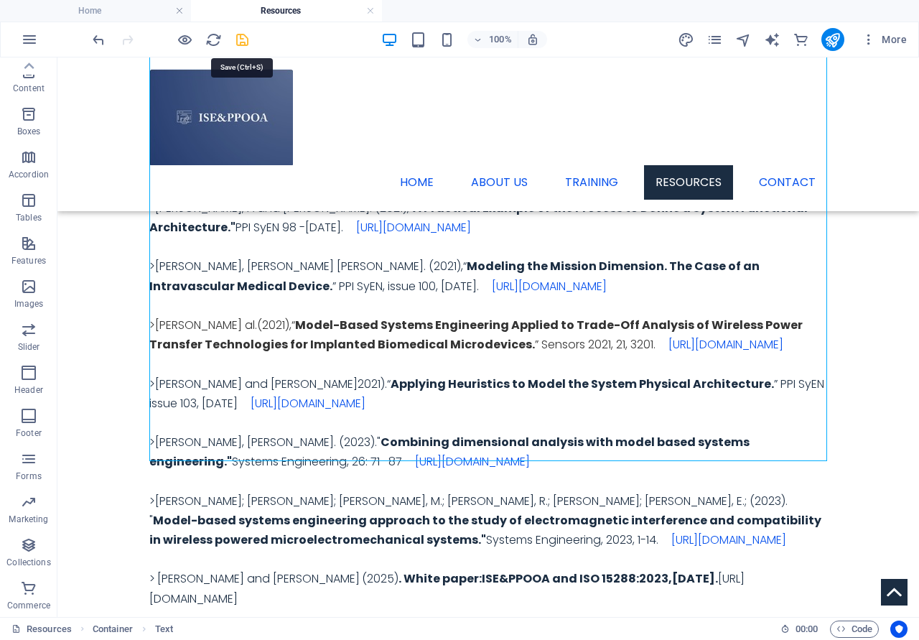
click at [242, 42] on icon "save" at bounding box center [242, 40] width 17 height 17
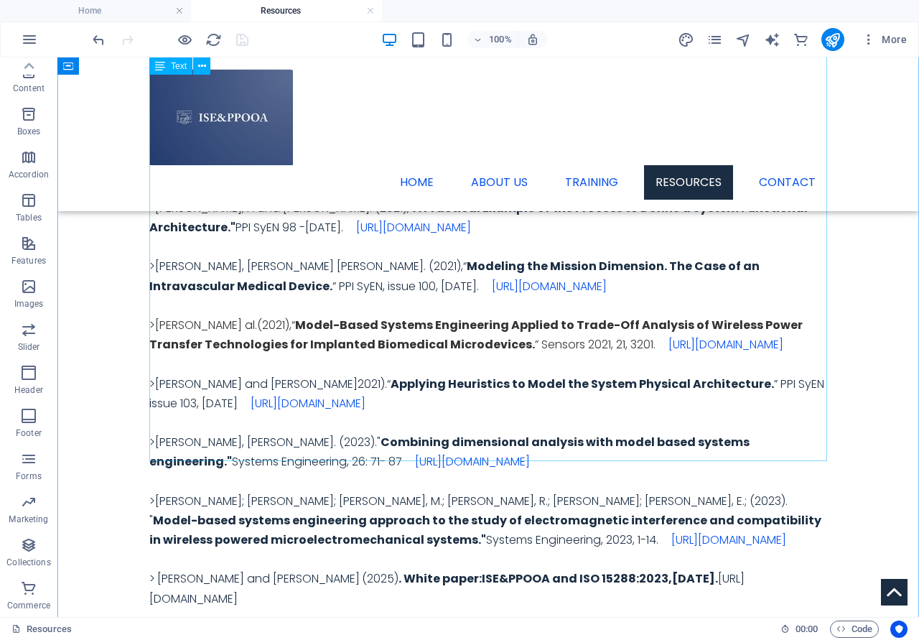
click at [766, 391] on div ">[PERSON_NAME]; [PERSON_NAME]; [PERSON_NAME] and [PERSON_NAME].(2012), “ La ing…" at bounding box center [488, 217] width 678 height 820
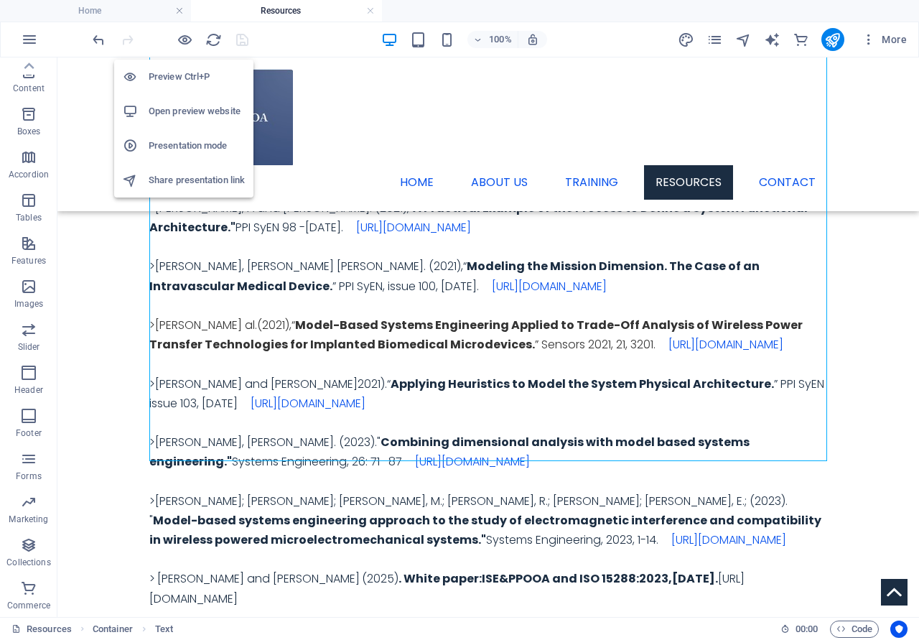
click at [180, 108] on h6 "Open preview website" at bounding box center [197, 111] width 96 height 17
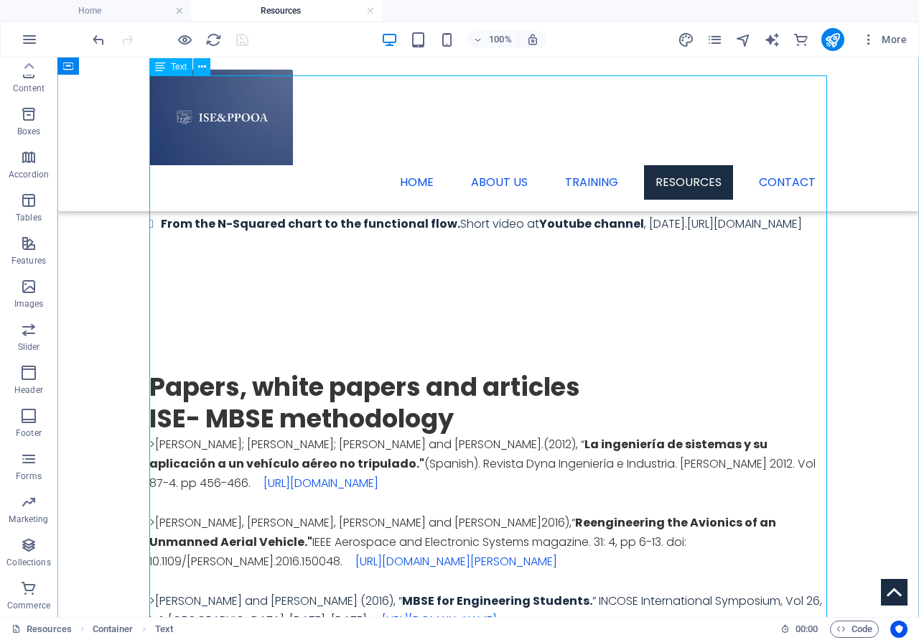
scroll to position [1855, 0]
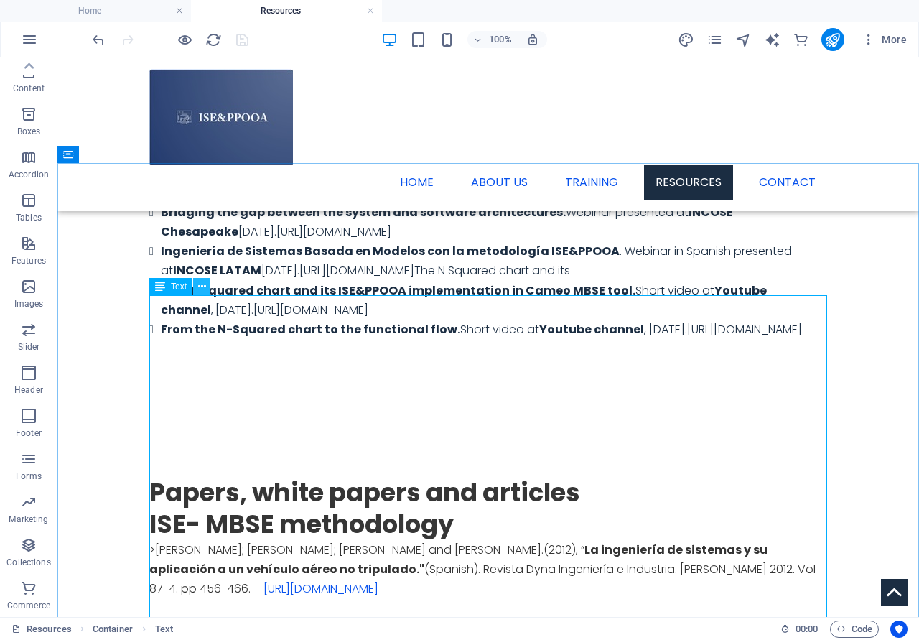
click at [203, 287] on icon at bounding box center [202, 286] width 8 height 15
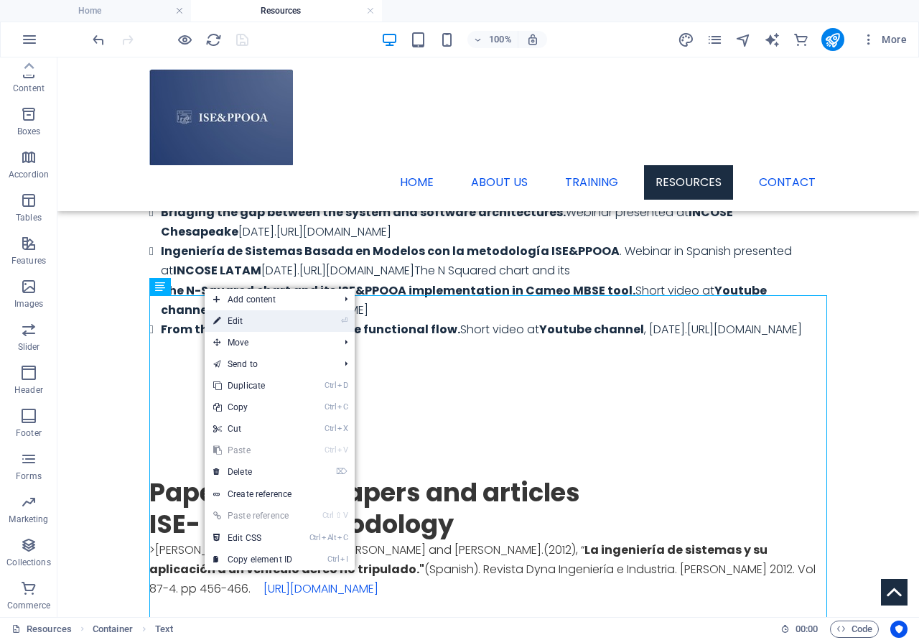
click at [244, 324] on link "⏎ Edit" at bounding box center [253, 321] width 96 height 22
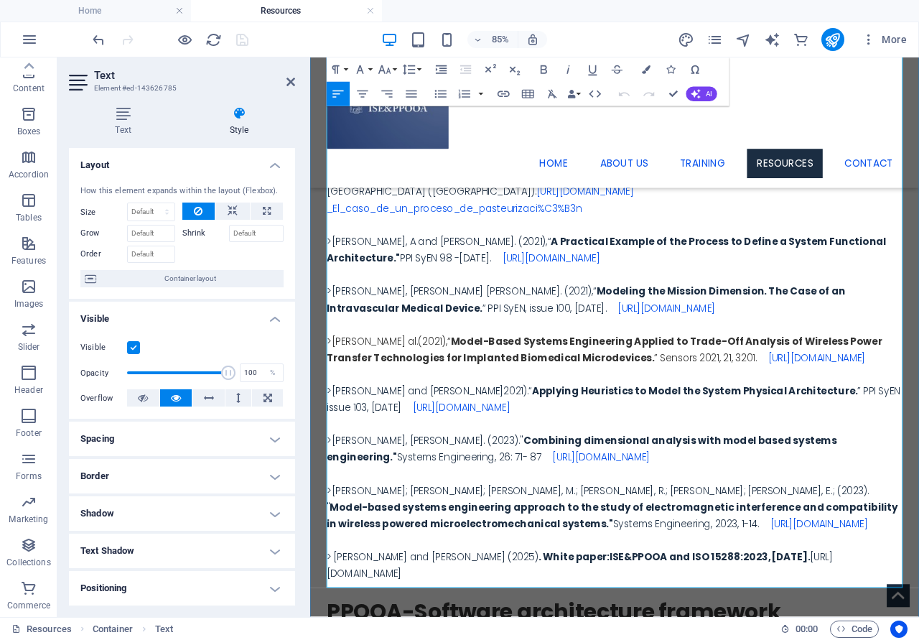
scroll to position [2368, 0]
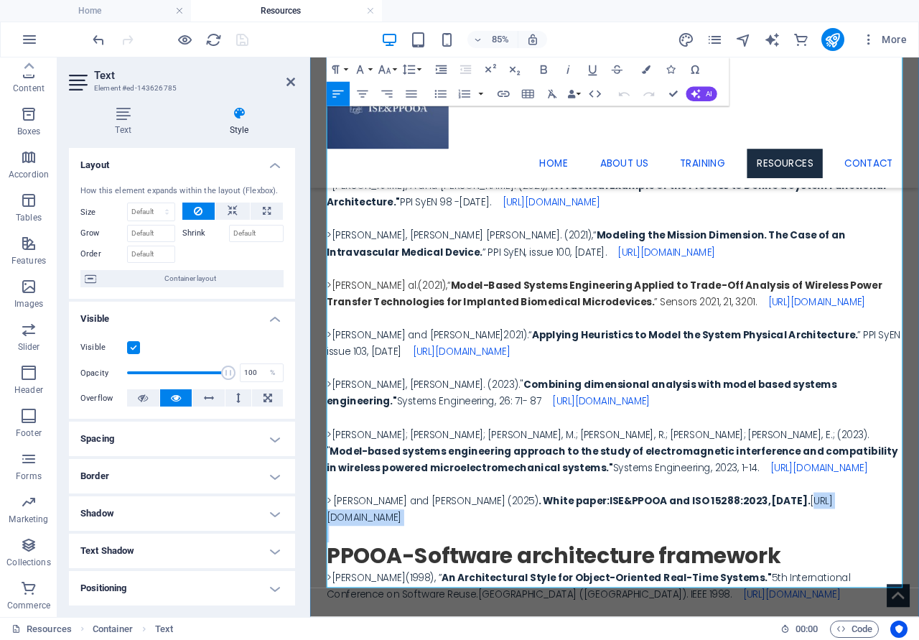
drag, startPoint x: 922, startPoint y: 612, endPoint x: 942, endPoint y: 667, distance: 58.9
click at [919, 629] on div ">[PERSON_NAME]; [PERSON_NAME]; [PERSON_NAME] and [PERSON_NAME].(2012), “ La ing…" at bounding box center [669, 218] width 678 height 820
click at [644, 72] on icon "button" at bounding box center [646, 69] width 9 height 9
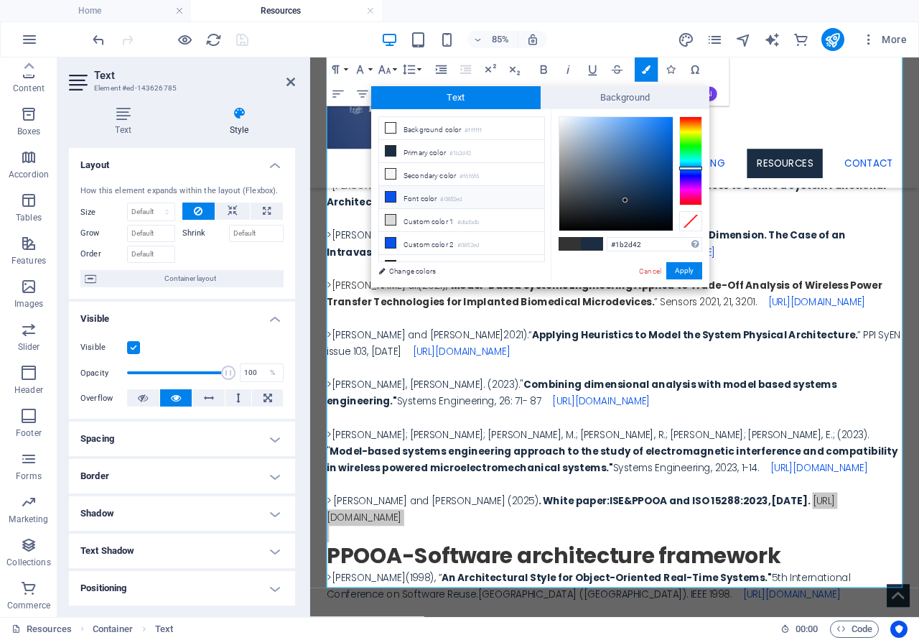
click at [419, 198] on li "Font color #0852ed" at bounding box center [461, 197] width 165 height 23
type input "#0852ed"
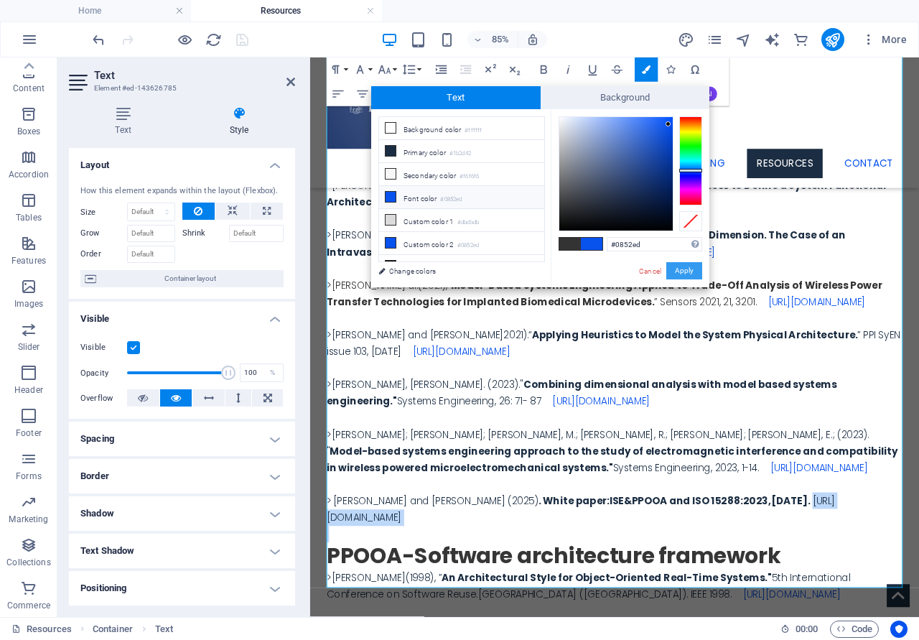
click at [692, 269] on button "Apply" at bounding box center [685, 270] width 36 height 17
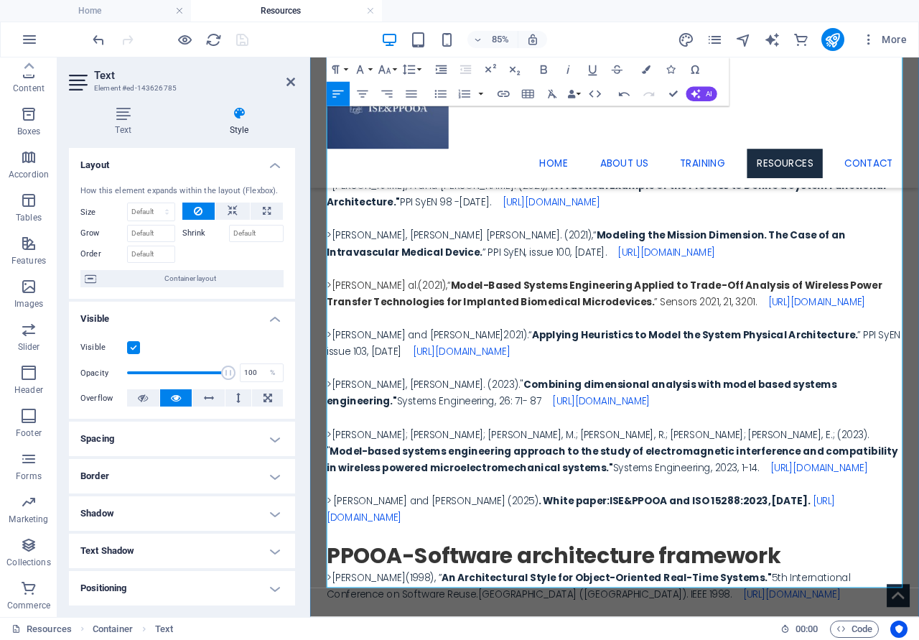
drag, startPoint x: 993, startPoint y: 647, endPoint x: 1180, endPoint y: 695, distance: 192.4
click at [919, 608] on p "> [PERSON_NAME] and [PERSON_NAME] (2025) . White paper: ISE&PPOOA and ISO 15288…" at bounding box center [669, 589] width 678 height 39
click at [293, 83] on icon at bounding box center [291, 81] width 9 height 11
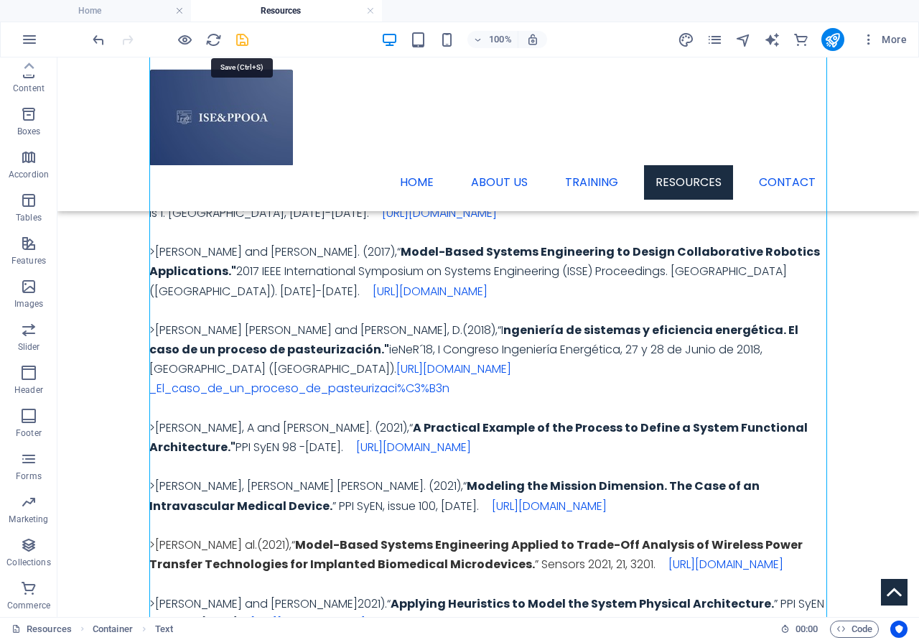
click at [241, 38] on icon "save" at bounding box center [242, 40] width 17 height 17
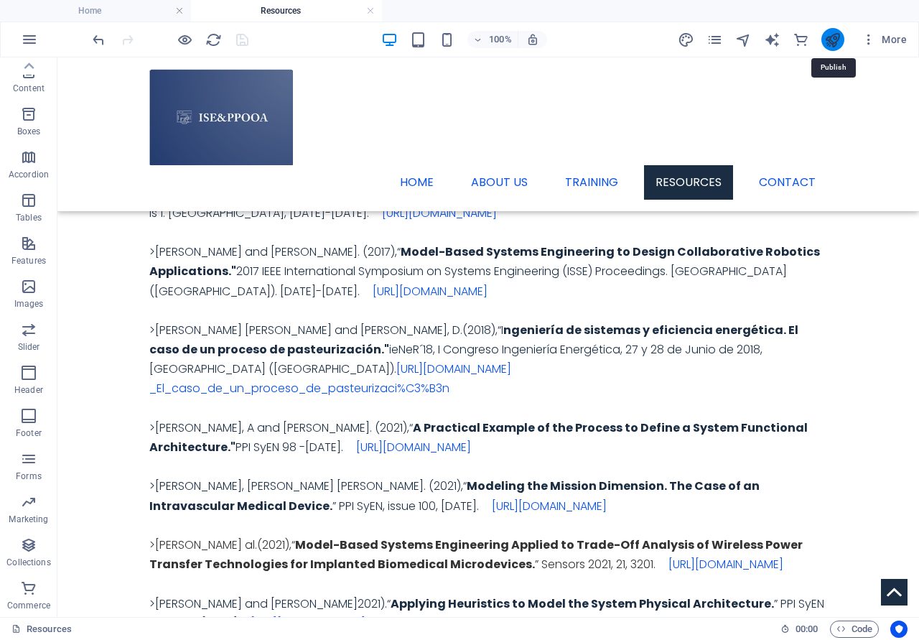
click at [833, 41] on icon "publish" at bounding box center [833, 40] width 17 height 17
